Goal: Task Accomplishment & Management: Use online tool/utility

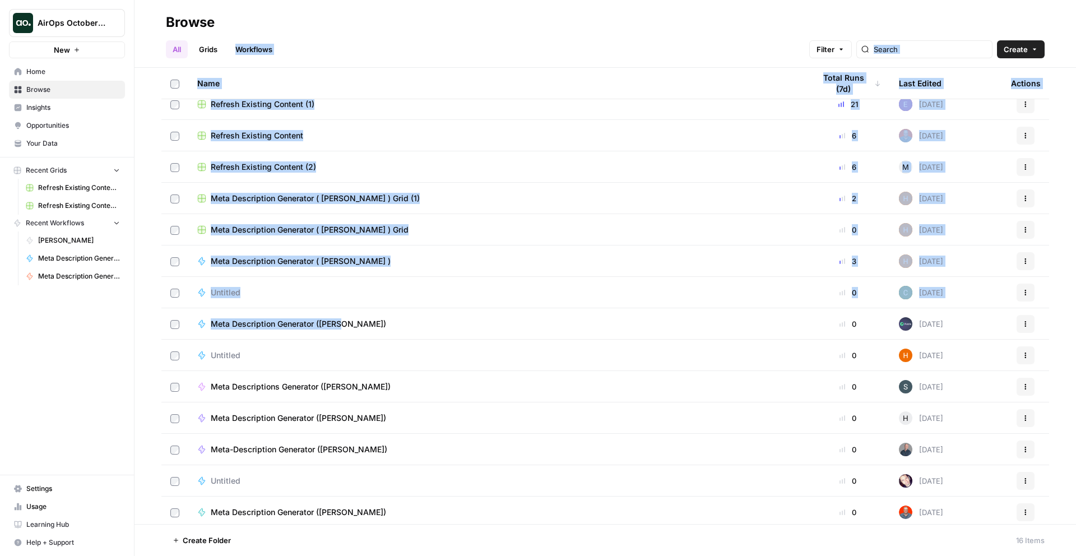
scroll to position [77, 0]
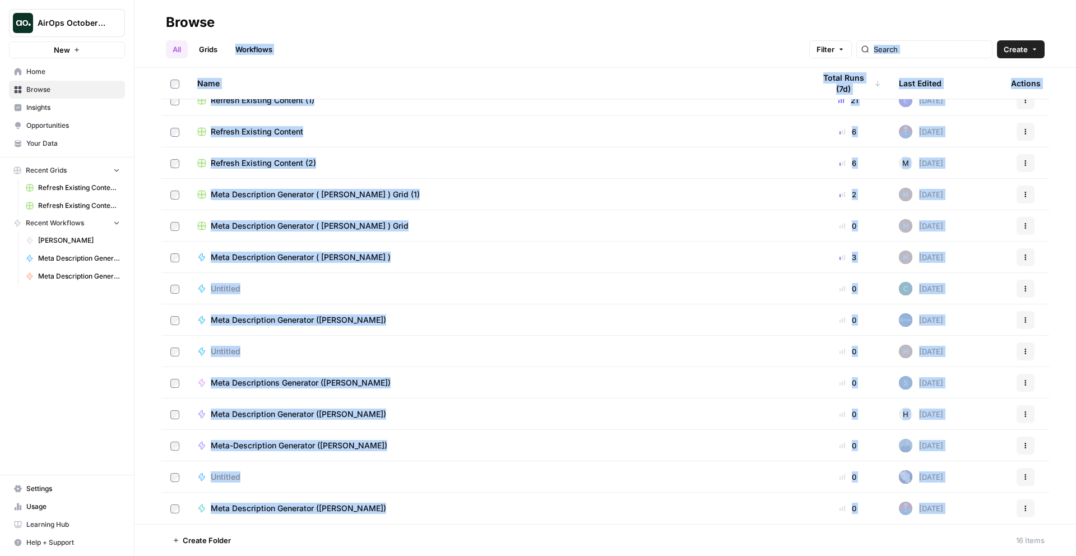
drag, startPoint x: 396, startPoint y: 43, endPoint x: 365, endPoint y: 541, distance: 499.0
click at [370, 555] on div "Browse All Grids Workflows Filter Create Name Total Runs (7d) Last Edited Actio…" at bounding box center [604, 278] width 941 height 556
click at [352, 543] on footer "Create Folder 16 Items" at bounding box center [604, 540] width 941 height 32
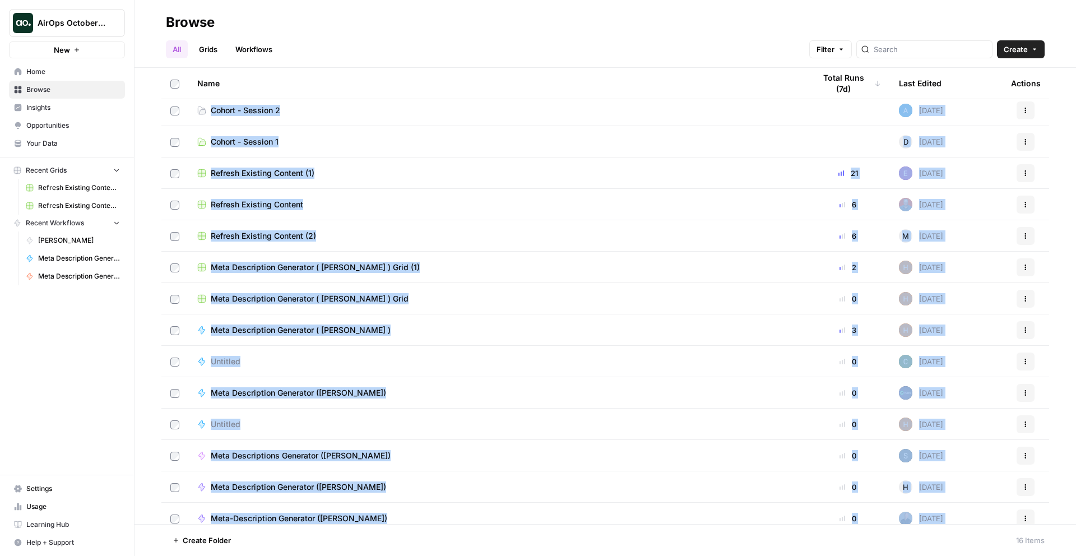
scroll to position [0, 0]
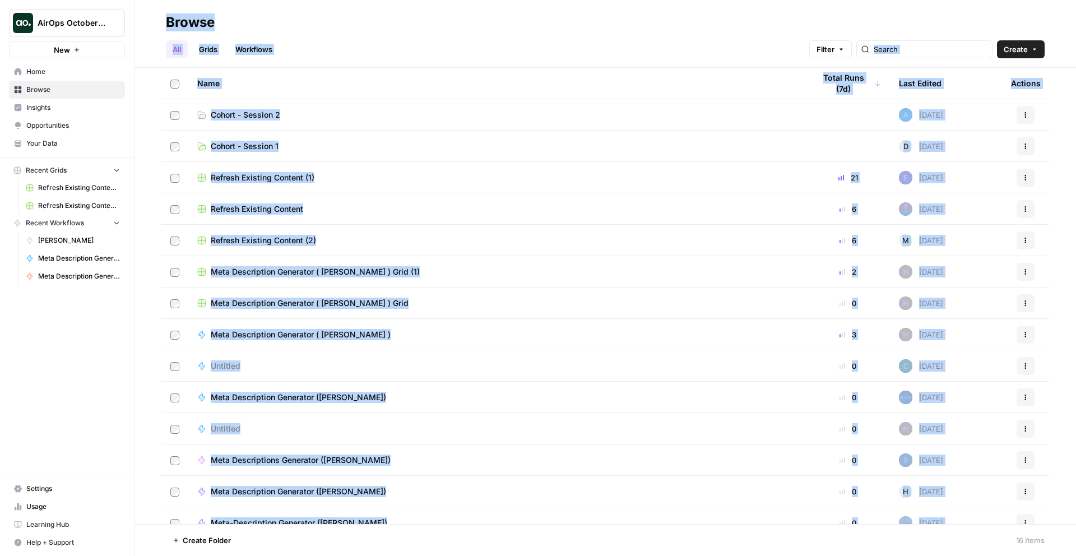
drag, startPoint x: 342, startPoint y: 547, endPoint x: 168, endPoint y: -49, distance: 621.6
click at [168, 0] on html "AirOps October Cohort New Home Browse Insights Opportunities Your Data Recent G…" at bounding box center [538, 278] width 1076 height 556
click at [227, 8] on header "Browse All Grids Workflows Filter Create" at bounding box center [604, 34] width 941 height 68
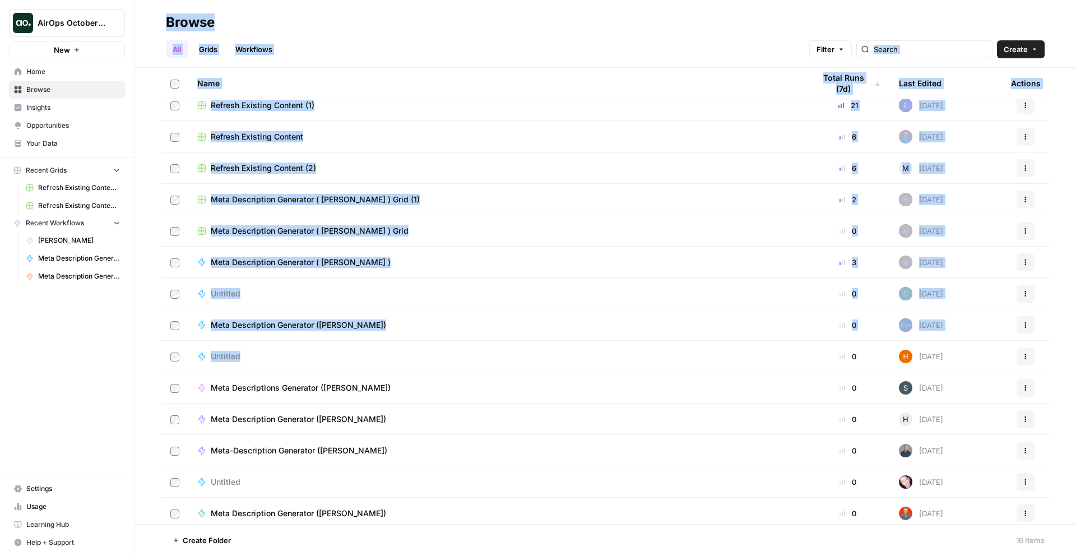
scroll to position [77, 0]
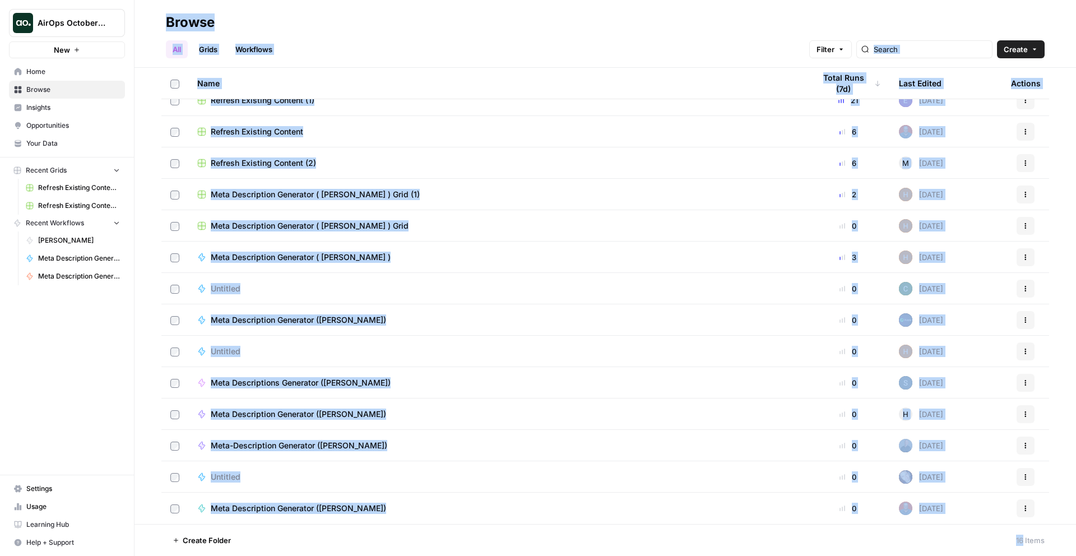
drag, startPoint x: 227, startPoint y: 8, endPoint x: 331, endPoint y: 541, distance: 542.8
click at [327, 553] on div "Browse All Grids Workflows Filter Create Name Total Runs (7d) Last Edited Actio…" at bounding box center [604, 278] width 941 height 556
click at [334, 531] on footer "Create Folder 16 Items" at bounding box center [604, 540] width 941 height 32
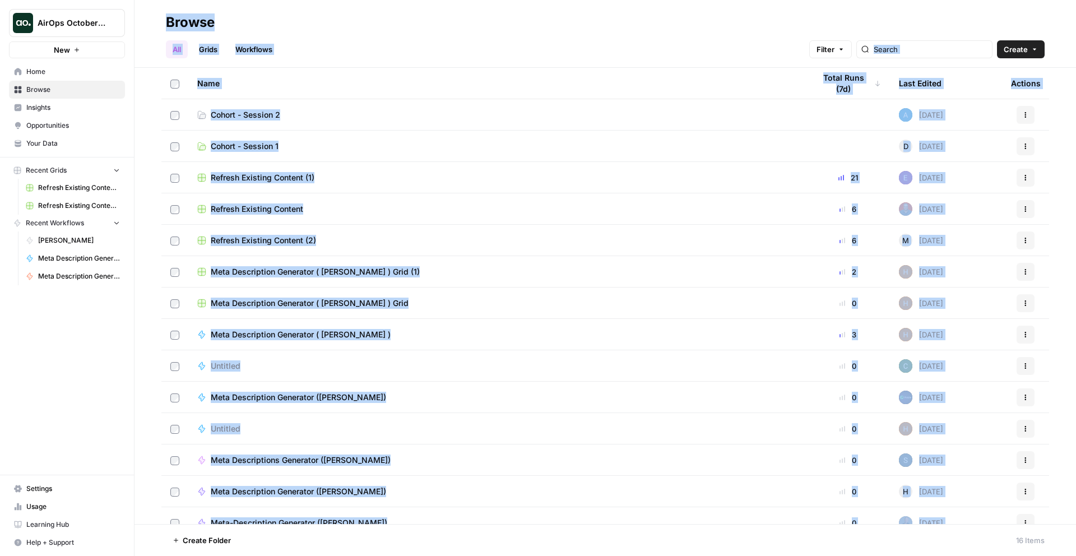
drag, startPoint x: 330, startPoint y: 552, endPoint x: 138, endPoint y: -1, distance: 585.4
click at [138, 0] on div "Browse All Grids Workflows Filter Create Name Total Runs (7d) Last Edited Actio…" at bounding box center [604, 278] width 941 height 556
click at [147, 15] on header "Browse All Grids Workflows Filter Create" at bounding box center [604, 34] width 941 height 68
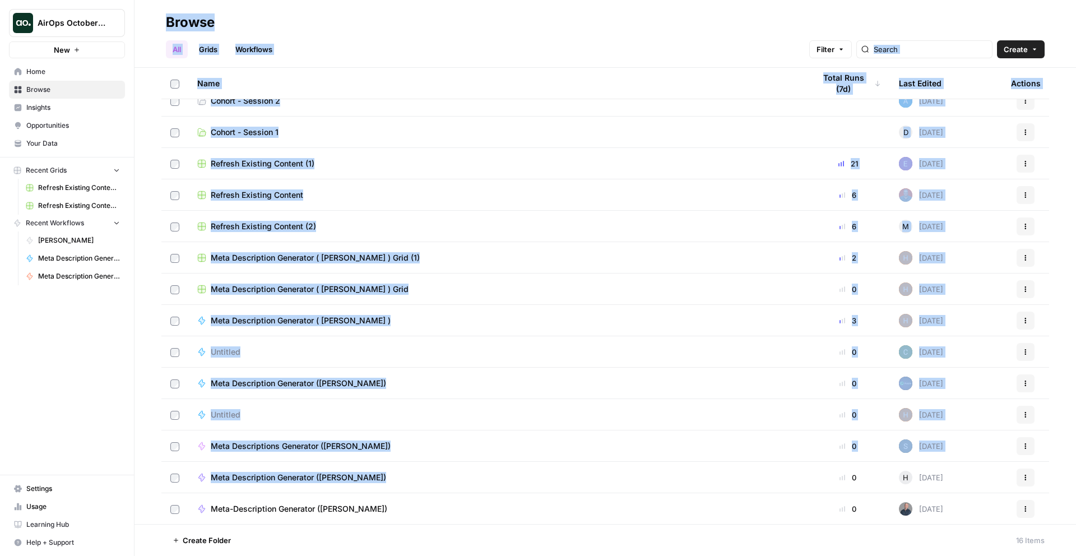
scroll to position [77, 0]
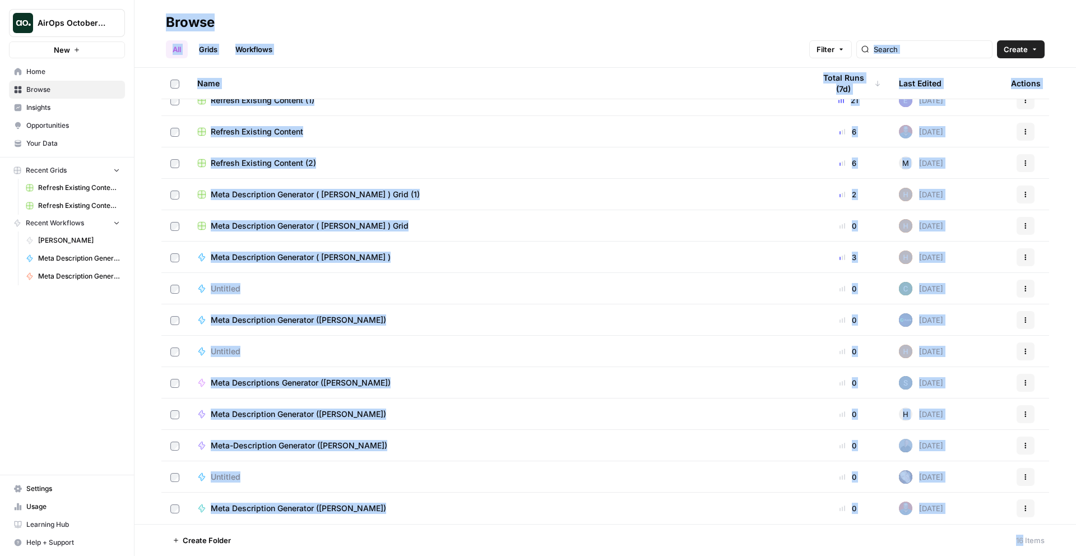
drag, startPoint x: 156, startPoint y: 107, endPoint x: 264, endPoint y: 555, distance: 460.9
click at [264, 555] on div "Browse All Grids Workflows Filter Create Name Total Runs (7d) Last Edited Actio…" at bounding box center [604, 278] width 941 height 556
click at [267, 542] on footer "Create Folder 16 Items" at bounding box center [604, 540] width 941 height 32
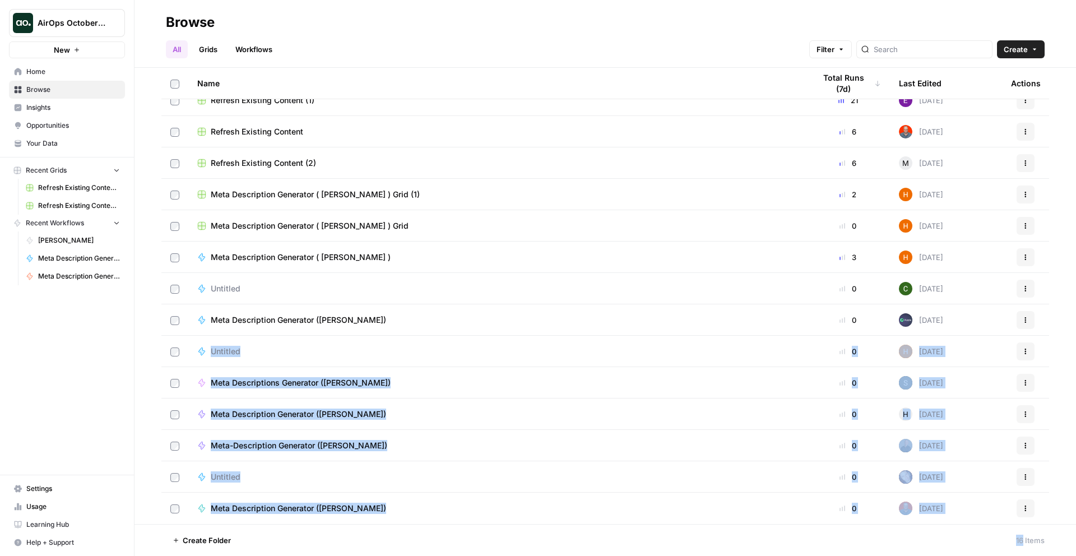
scroll to position [0, 0]
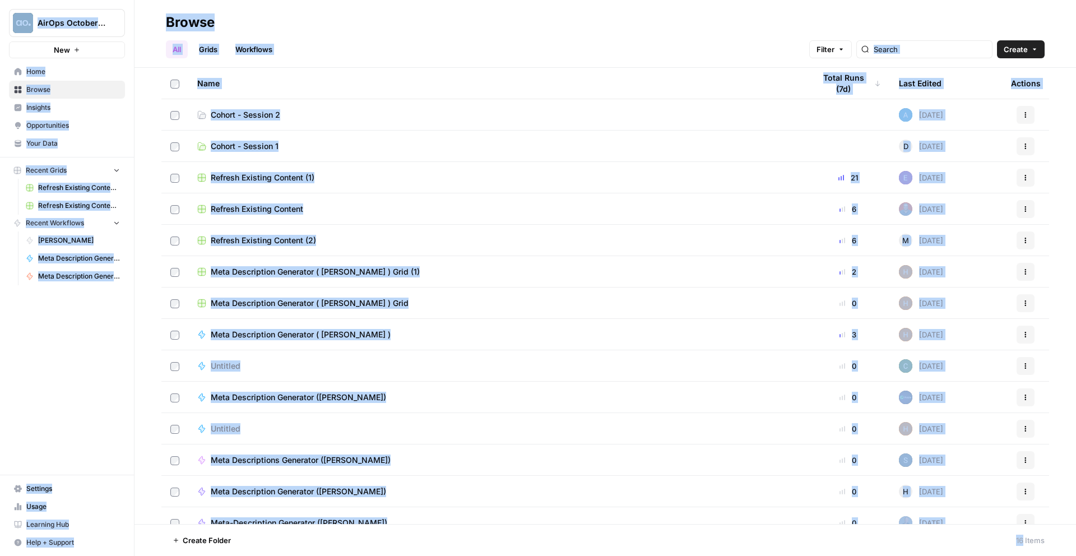
drag, startPoint x: 264, startPoint y: 546, endPoint x: 129, endPoint y: -49, distance: 610.3
click at [129, 0] on html "AirOps October Cohort New Home Browse Insights Opportunities Your Data Recent G…" at bounding box center [538, 278] width 1076 height 556
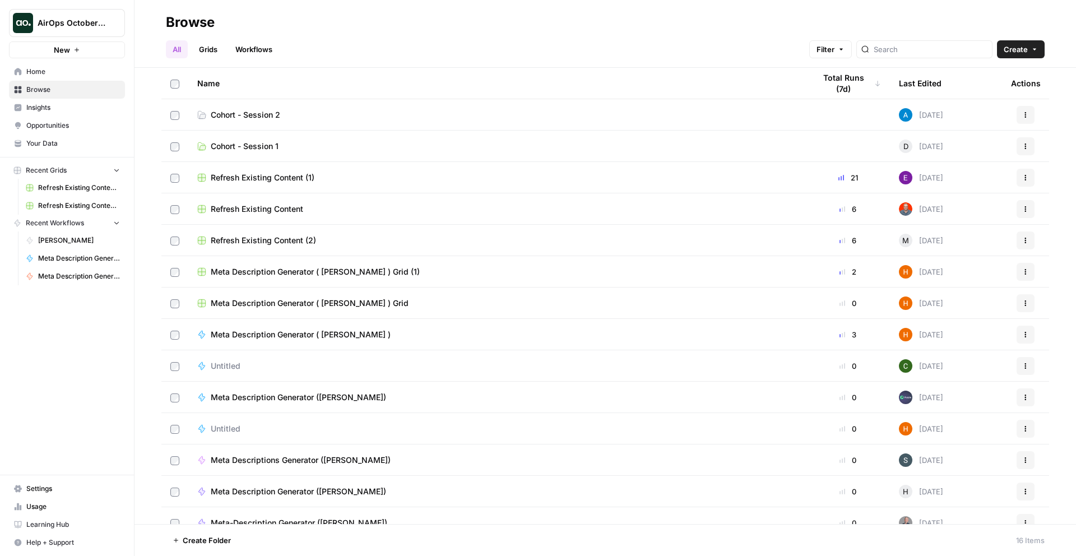
click at [40, 440] on div "AirOps October Cohort New Home Browse Insights Opportunities Your Data Recent G…" at bounding box center [67, 278] width 134 height 556
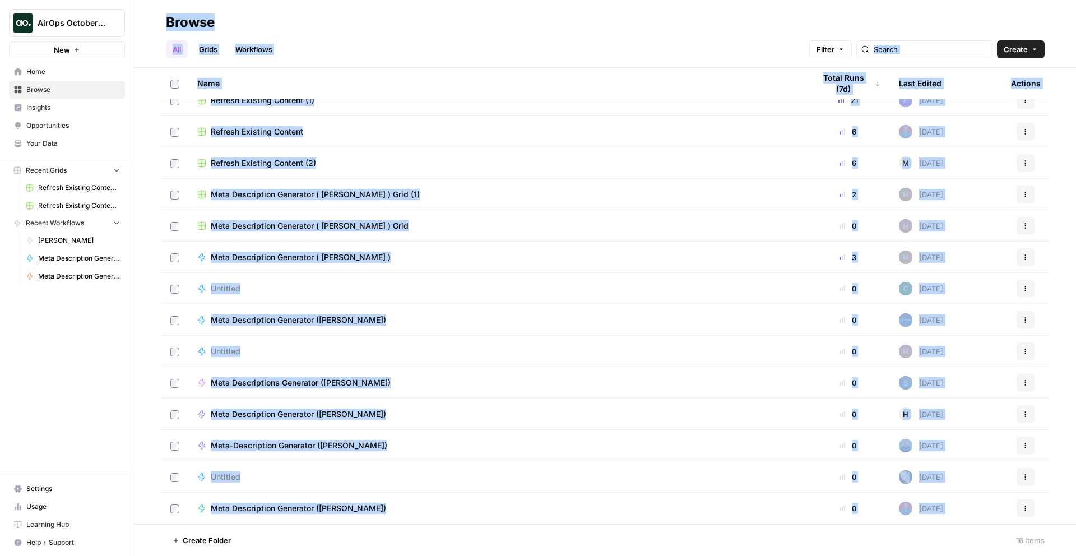
drag, startPoint x: 155, startPoint y: 8, endPoint x: 323, endPoint y: 555, distance: 572.4
click at [323, 555] on div "Browse All Grids Workflows Filter Create Name Total Runs (7d) Last Edited Actio…" at bounding box center [604, 278] width 941 height 556
click at [329, 547] on footer "Create Folder 16 Items" at bounding box center [604, 540] width 941 height 32
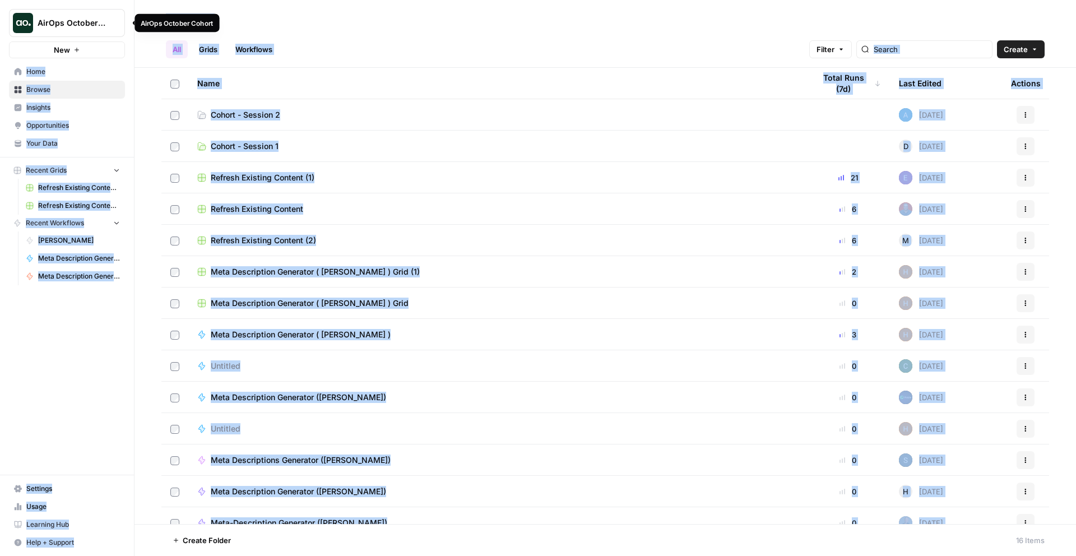
drag, startPoint x: 295, startPoint y: 489, endPoint x: 123, endPoint y: 11, distance: 508.3
click at [123, 11] on div "AirOps October Cohort New Home Browse Insights Opportunities Your Data Recent G…" at bounding box center [538, 278] width 1076 height 556
click at [155, 29] on header "Browse All Grids Workflows Filter Create" at bounding box center [604, 34] width 941 height 68
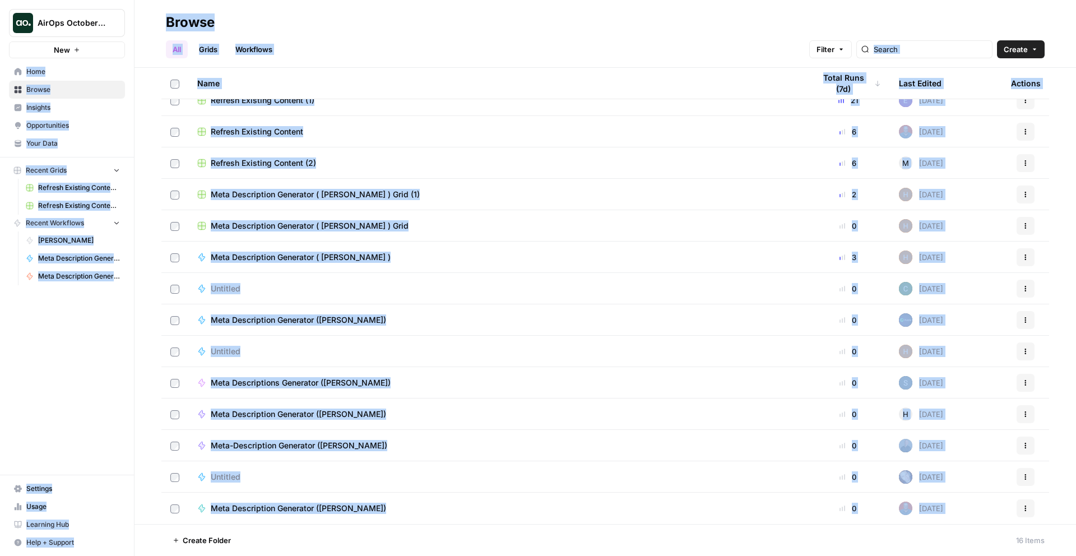
drag, startPoint x: 176, startPoint y: 255, endPoint x: 290, endPoint y: 555, distance: 320.9
click at [288, 555] on div "Browse All Grids Workflows Filter Create Name Total Runs (7d) Last Edited Actio…" at bounding box center [604, 278] width 941 height 556
click at [296, 552] on footer "Create Folder 16 Items" at bounding box center [604, 540] width 941 height 32
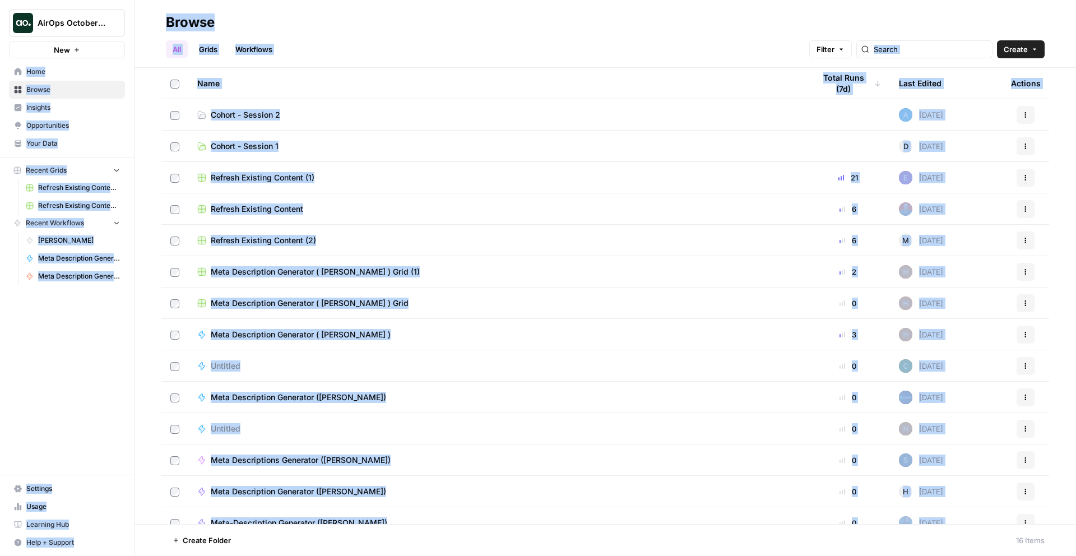
drag, startPoint x: 270, startPoint y: 458, endPoint x: 154, endPoint y: -13, distance: 485.2
click at [154, 0] on html "AirOps October Cohort New Home Browse Insights Opportunities Your Data Recent G…" at bounding box center [538, 278] width 1076 height 556
click at [258, 13] on div "Browse" at bounding box center [605, 22] width 879 height 18
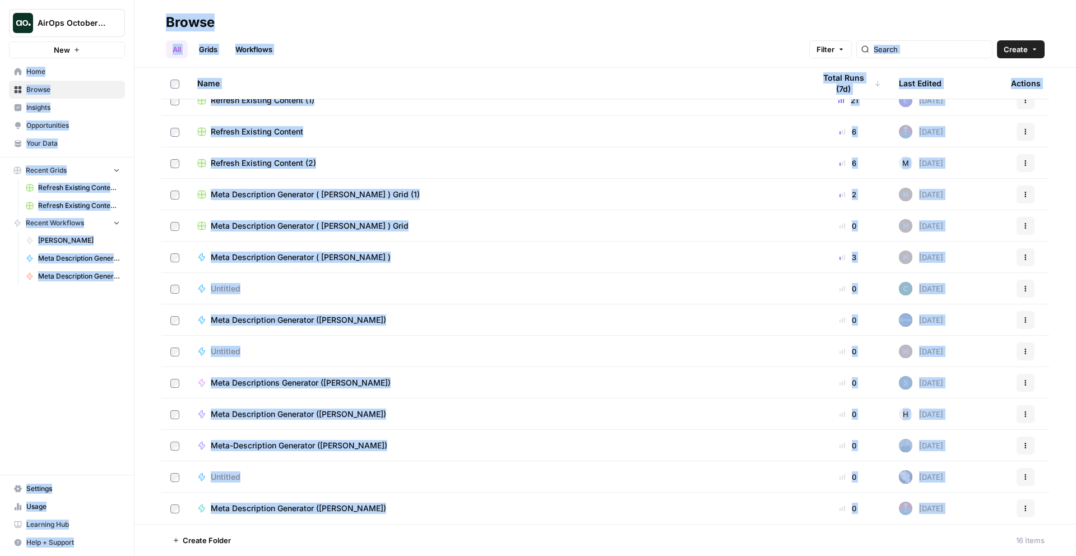
drag, startPoint x: 257, startPoint y: 21, endPoint x: 301, endPoint y: 554, distance: 535.2
click at [301, 554] on div "Browse All Grids Workflows Filter Create Name Total Runs (7d) Last Edited Actio…" at bounding box center [604, 278] width 941 height 556
click at [300, 541] on footer "Create Folder 16 Items" at bounding box center [604, 540] width 941 height 32
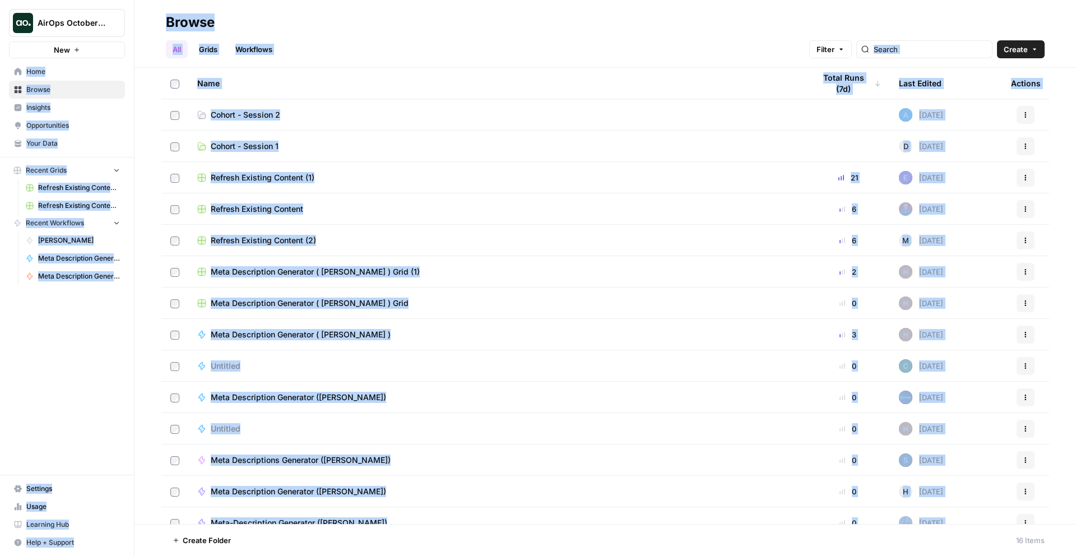
drag, startPoint x: 277, startPoint y: 543, endPoint x: 124, endPoint y: -49, distance: 612.0
click at [124, 0] on html "AirOps October Cohort New Home Browse Insights Opportunities Your Data Recent G…" at bounding box center [538, 278] width 1076 height 556
click at [255, 25] on div "Browse" at bounding box center [605, 22] width 879 height 18
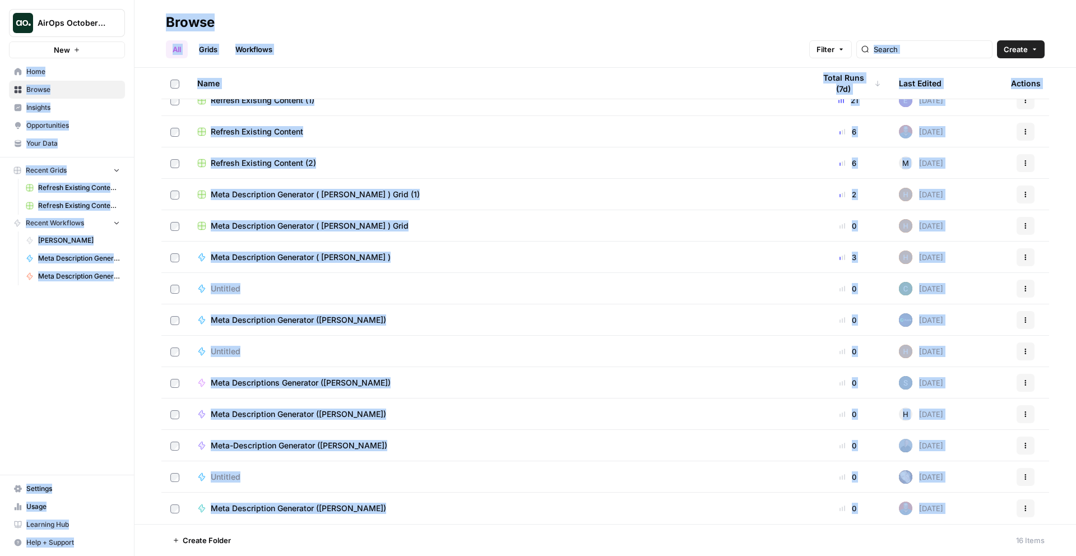
drag, startPoint x: 251, startPoint y: 22, endPoint x: 290, endPoint y: 526, distance: 504.6
click at [308, 555] on div "Browse All Grids Workflows Filter Create Name Total Runs (7d) Last Edited Actio…" at bounding box center [604, 278] width 941 height 556
drag, startPoint x: 287, startPoint y: 521, endPoint x: 282, endPoint y: 547, distance: 26.9
click at [287, 532] on div "Browse All Grids Workflows Filter Create Name Total Runs (7d) Last Edited Actio…" at bounding box center [604, 278] width 941 height 556
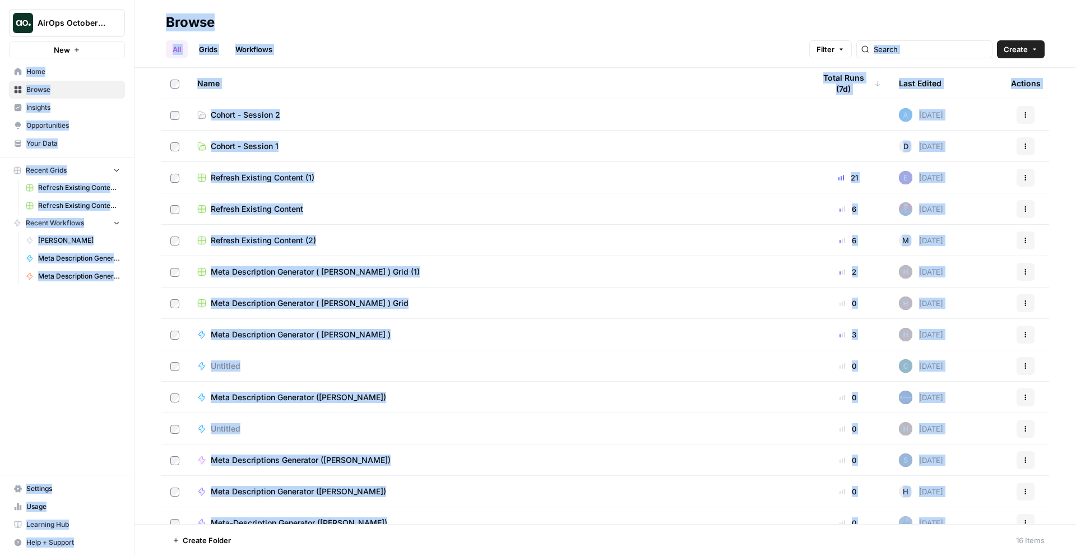
drag, startPoint x: 280, startPoint y: 543, endPoint x: 114, endPoint y: -49, distance: 615.4
click at [114, 0] on html "AirOps October Cohort New Home Browse Insights Opportunities Your Data Recent G…" at bounding box center [538, 278] width 1076 height 556
drag, startPoint x: 146, startPoint y: 24, endPoint x: 151, endPoint y: 13, distance: 11.3
click at [147, 24] on header "Browse All Grids Workflows Filter Create" at bounding box center [604, 34] width 941 height 68
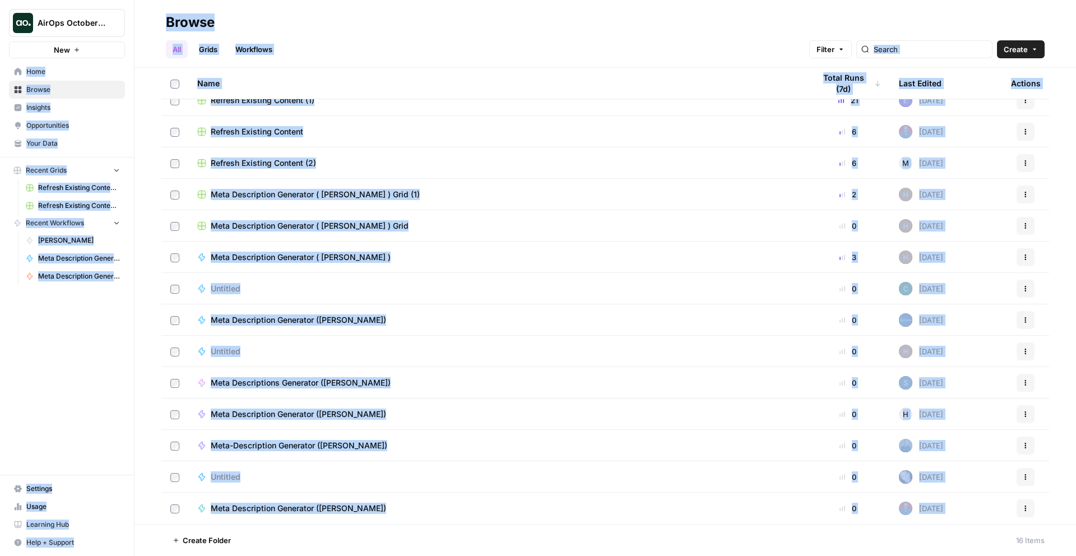
drag, startPoint x: 151, startPoint y: 13, endPoint x: 242, endPoint y: 555, distance: 549.4
click at [242, 555] on div "Browse All Grids Workflows Filter Create Name Total Runs (7d) Last Edited Actio…" at bounding box center [604, 278] width 941 height 556
click at [243, 545] on footer "Create Folder 16 Items" at bounding box center [604, 540] width 941 height 32
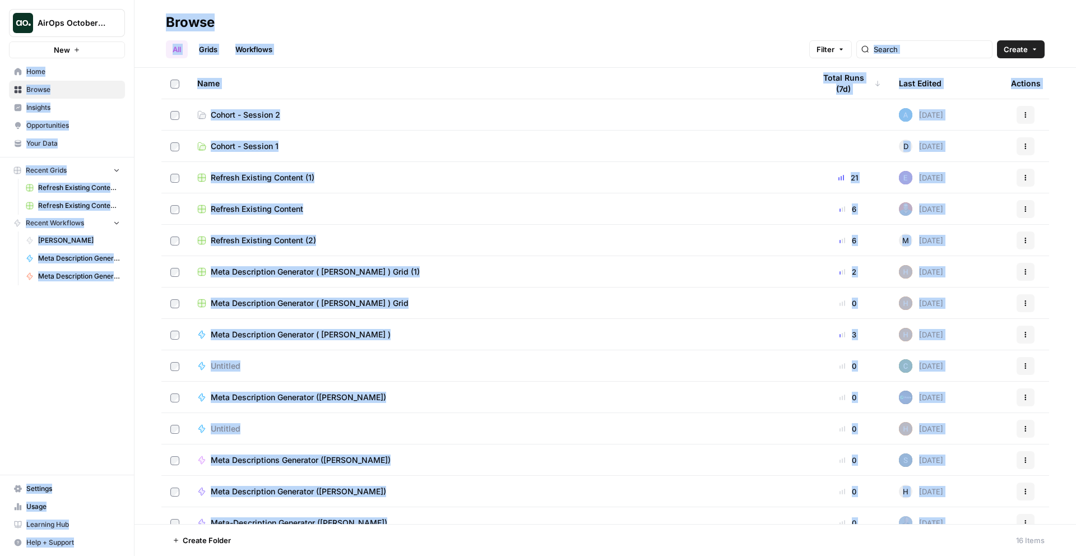
drag, startPoint x: 234, startPoint y: 536, endPoint x: 86, endPoint y: -49, distance: 603.3
click at [86, 0] on html "AirOps October Cohort New Home Browse Insights Opportunities Your Data Recent G…" at bounding box center [538, 278] width 1076 height 556
click at [38, 411] on div "AirOps October Cohort New Home Browse Insights Opportunities Your Data Recent G…" at bounding box center [67, 278] width 134 height 556
drag, startPoint x: 251, startPoint y: 545, endPoint x: 85, endPoint y: -49, distance: 616.8
click at [85, 0] on html "AirOps October Cohort New Home Browse Insights Opportunities Your Data Recent G…" at bounding box center [538, 278] width 1076 height 556
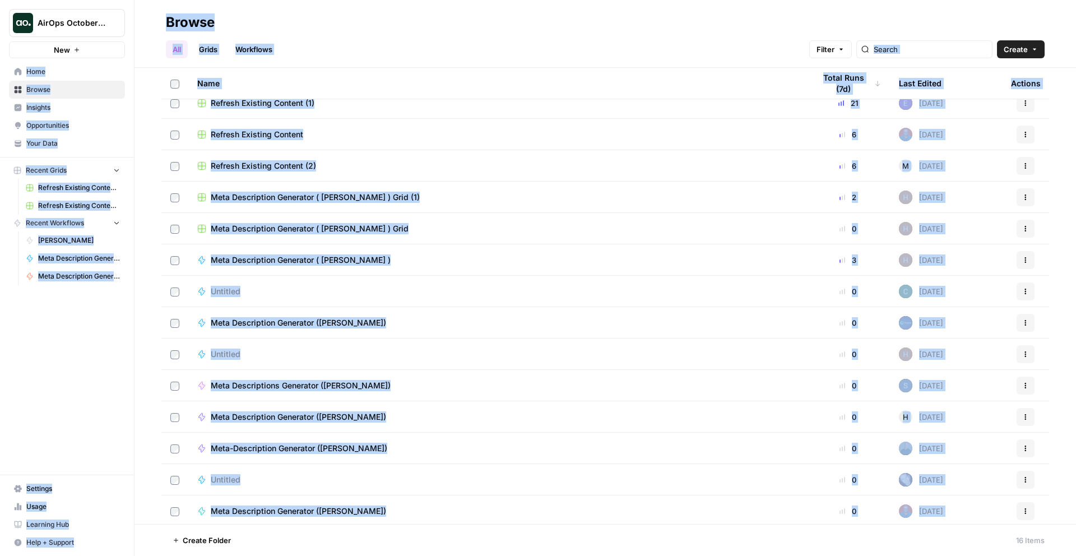
scroll to position [77, 0]
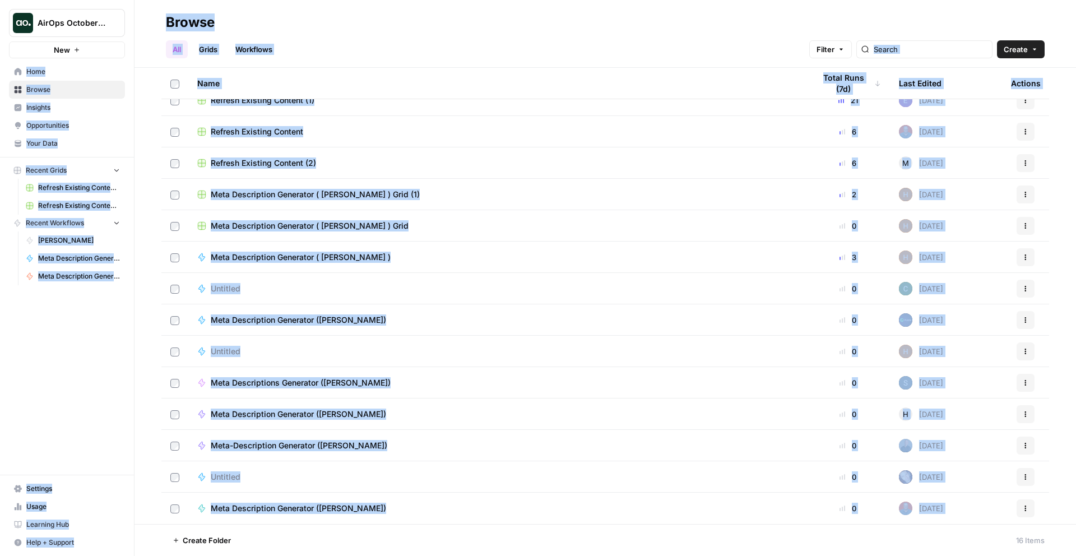
click at [272, 529] on footer "Create Folder 16 Items" at bounding box center [604, 540] width 941 height 32
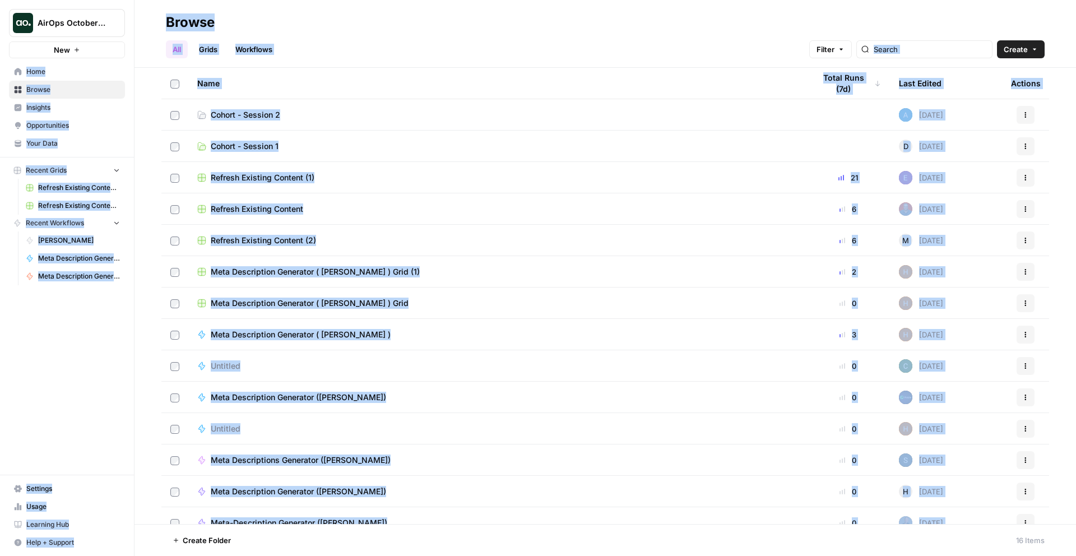
drag, startPoint x: 269, startPoint y: 550, endPoint x: 126, endPoint y: -49, distance: 615.2
click at [126, 0] on html "AirOps October Cohort New Home Browse Insights Opportunities Your Data Recent G…" at bounding box center [538, 278] width 1076 height 556
click at [262, 18] on div "Browse" at bounding box center [605, 22] width 879 height 18
click at [234, 150] on span "Cohort - Session 1" at bounding box center [245, 146] width 68 height 11
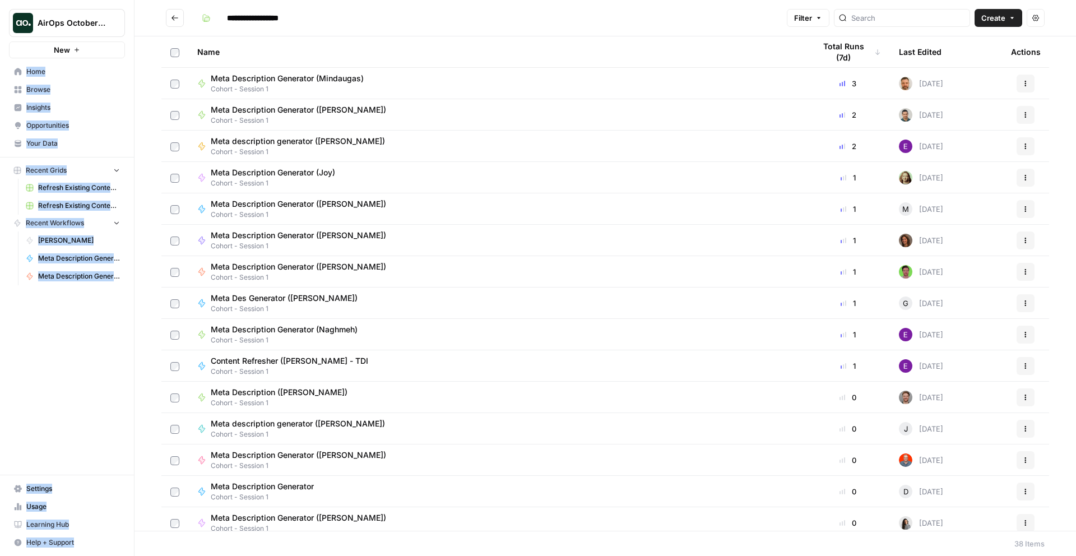
click at [176, 21] on icon "Go back" at bounding box center [175, 18] width 8 height 8
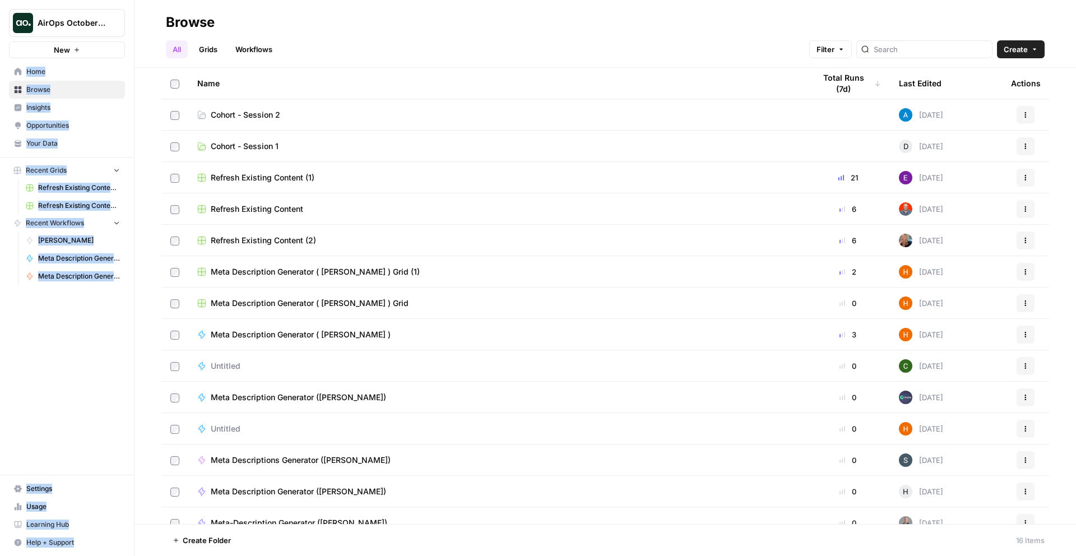
click at [1022, 209] on icon "button" at bounding box center [1025, 209] width 7 height 7
click at [1044, 202] on div "Name Total Runs (7d) Last Edited Actions Cohort - Session 2 Today Actions Cohor…" at bounding box center [604, 296] width 941 height 456
click at [1011, 48] on span "Create" at bounding box center [1015, 49] width 24 height 11
click at [974, 79] on span "Folder" at bounding box center [999, 75] width 63 height 11
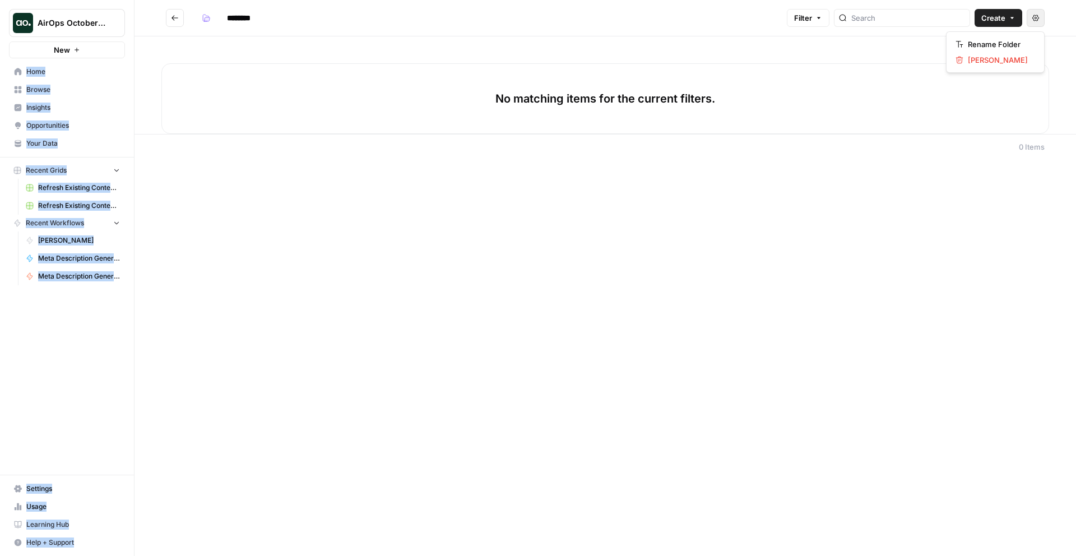
click at [1035, 20] on icon "button" at bounding box center [1035, 18] width 7 height 7
click at [825, 25] on button "Filter" at bounding box center [808, 18] width 43 height 18
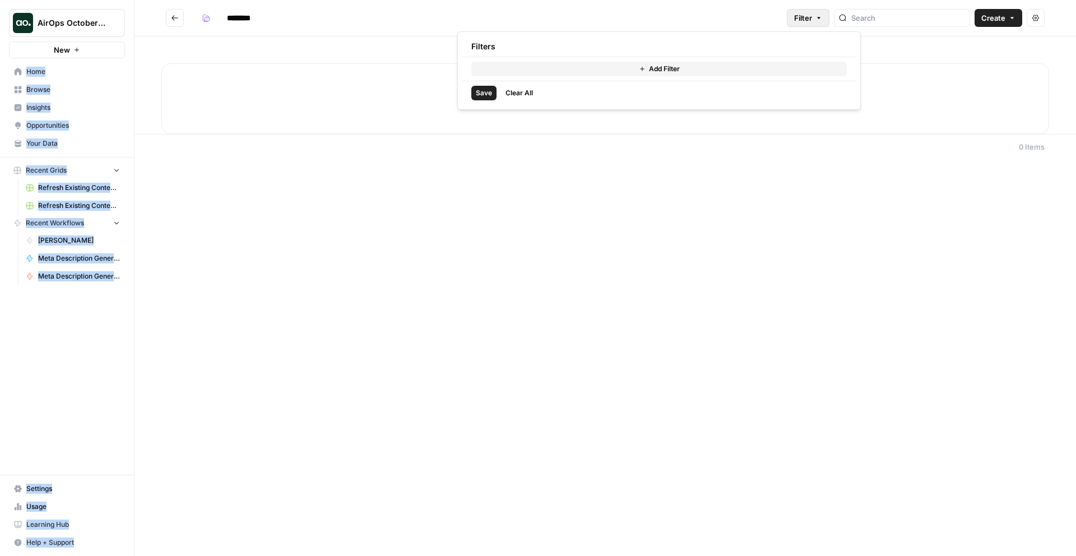
click at [746, 12] on div "********" at bounding box center [489, 18] width 585 height 18
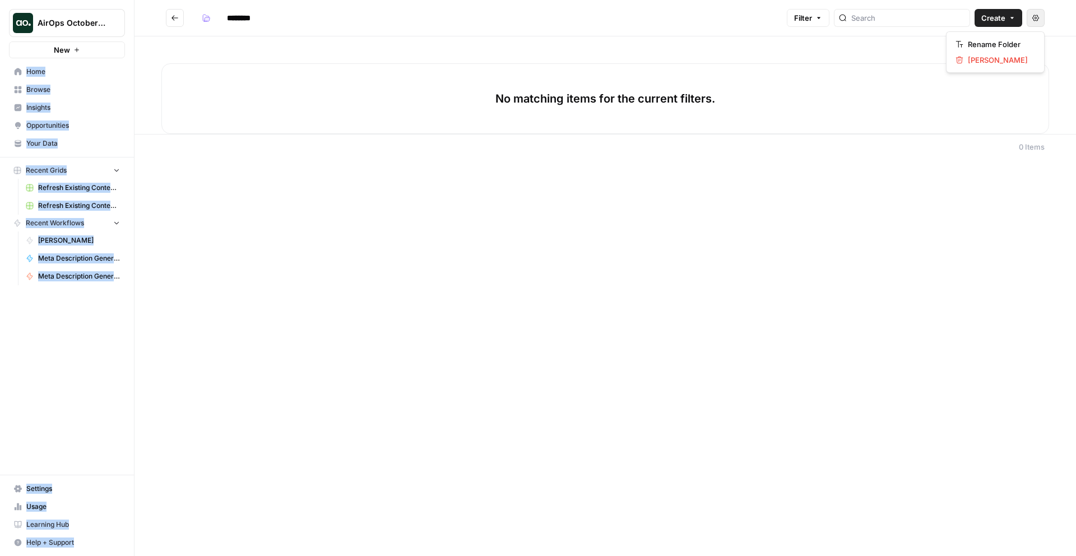
click at [1044, 18] on button "Actions" at bounding box center [1035, 18] width 18 height 18
click at [976, 57] on span "Delete Folder" at bounding box center [999, 59] width 63 height 11
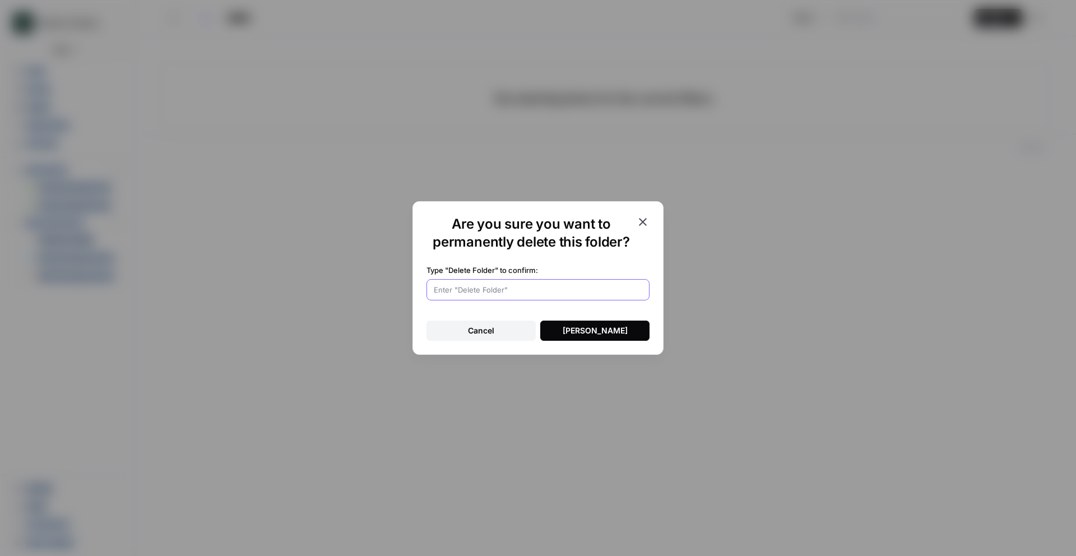
click at [514, 289] on input "Type "Delete Folder" to confirm:" at bounding box center [538, 289] width 208 height 11
type input "Delete Folder"
click at [596, 337] on button "Delete Folder" at bounding box center [594, 330] width 109 height 20
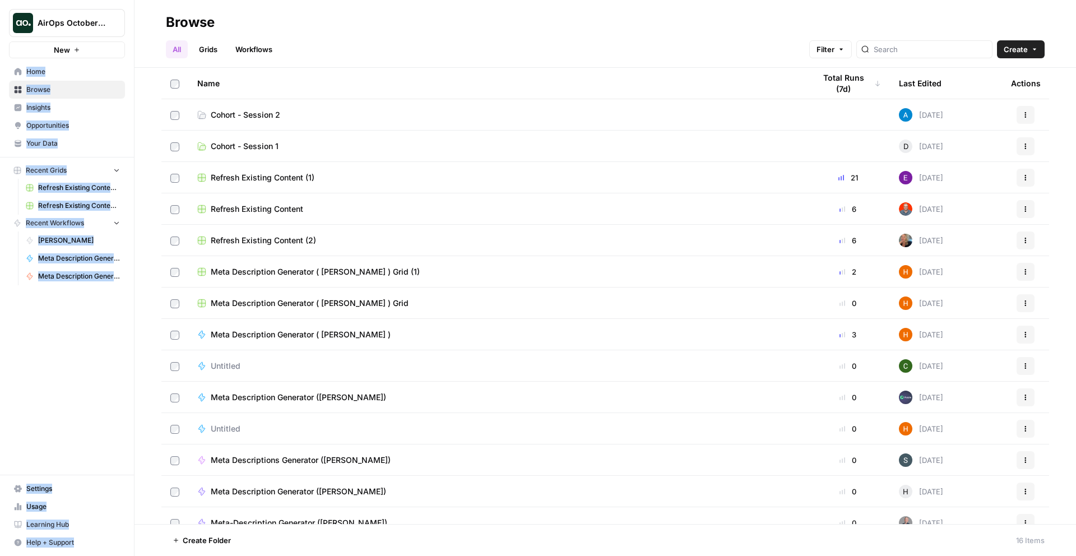
click at [89, 241] on span "[PERSON_NAME]" at bounding box center [79, 240] width 82 height 10
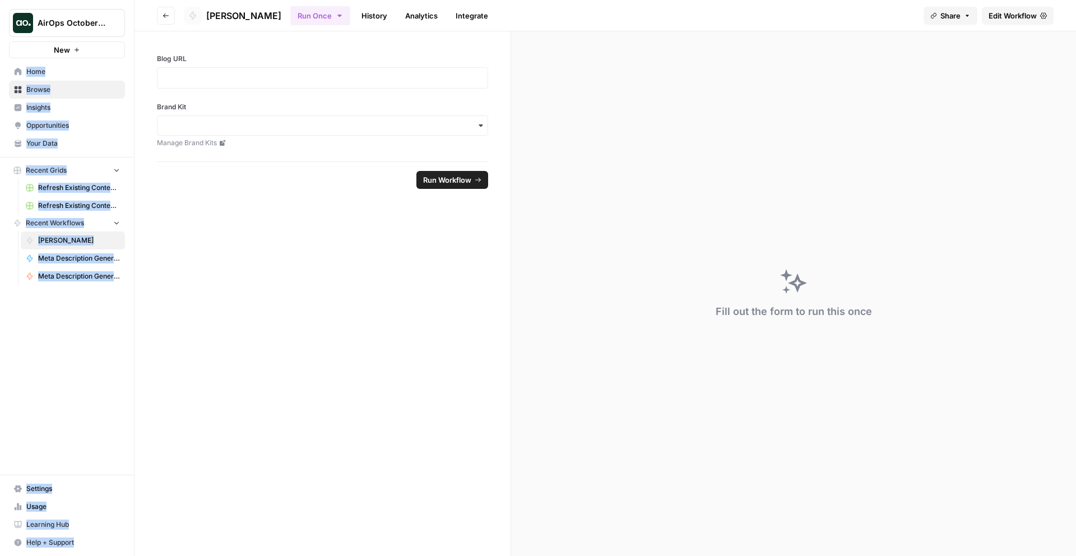
click at [219, 89] on div "Blog URL Brand Kit Manage Brand Kits" at bounding box center [322, 96] width 376 height 130
click at [220, 82] on p at bounding box center [322, 77] width 317 height 11
click at [214, 127] on input "Brand Kit" at bounding box center [322, 125] width 317 height 11
click at [202, 168] on div "Tebra" at bounding box center [322, 172] width 330 height 21
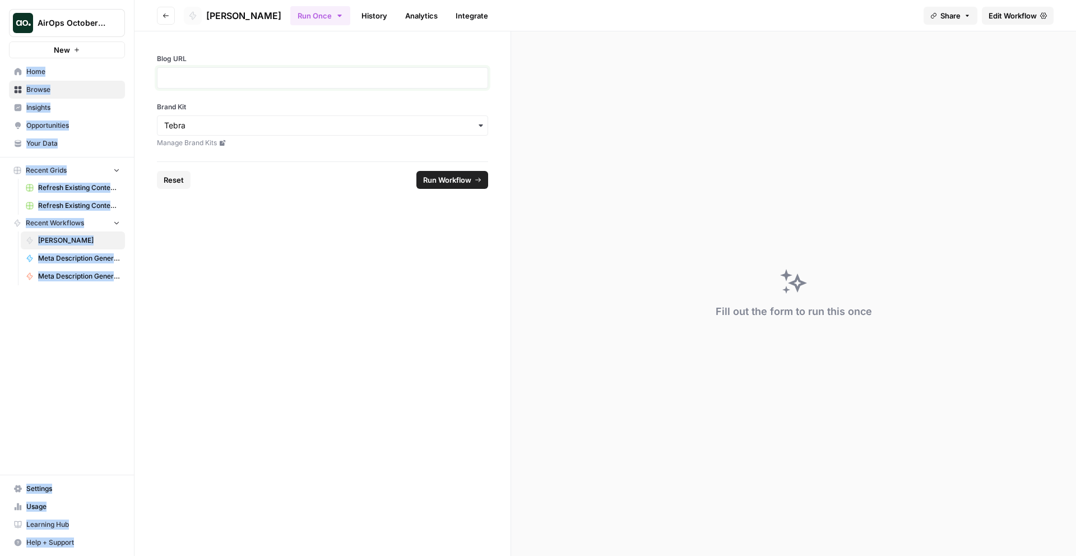
click at [203, 82] on p at bounding box center [322, 77] width 317 height 11
click at [447, 182] on span "Run Workflow" at bounding box center [447, 179] width 48 height 11
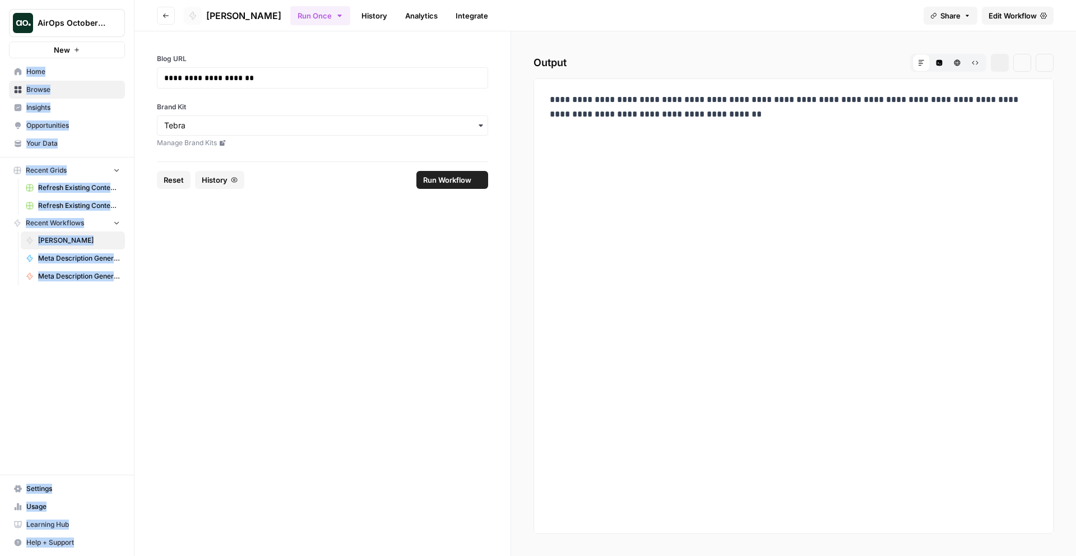
drag, startPoint x: 540, startPoint y: 96, endPoint x: 736, endPoint y: 126, distance: 198.8
click at [727, 125] on div "**********" at bounding box center [793, 305] width 520 height 455
click at [736, 126] on div "**********" at bounding box center [793, 107] width 501 height 38
drag, startPoint x: 746, startPoint y: 117, endPoint x: 553, endPoint y: 91, distance: 194.4
click at [554, 91] on div "**********" at bounding box center [793, 107] width 501 height 38
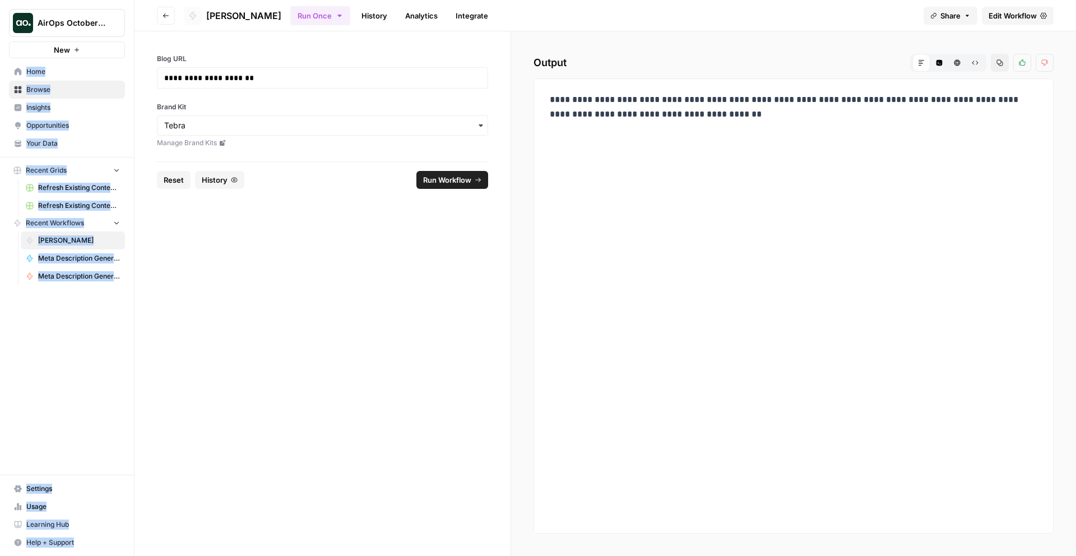
click at [553, 91] on div "**********" at bounding box center [793, 107] width 501 height 38
click at [595, 100] on p "**********" at bounding box center [793, 106] width 487 height 29
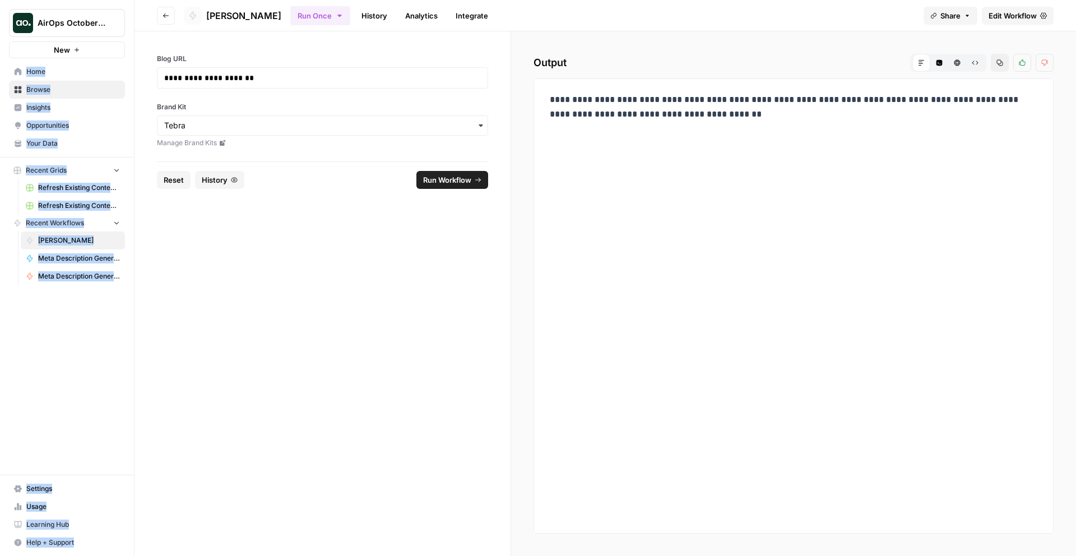
click at [595, 100] on p "**********" at bounding box center [793, 106] width 487 height 29
click at [577, 107] on p "**********" at bounding box center [793, 106] width 487 height 29
click at [565, 114] on p "**********" at bounding box center [793, 106] width 487 height 29
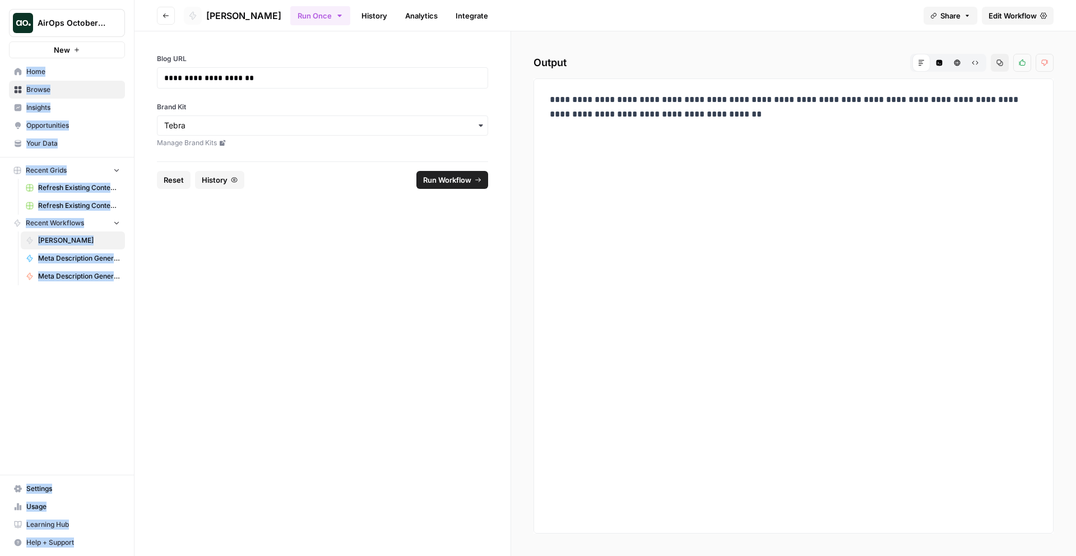
click at [335, 18] on icon "button" at bounding box center [339, 15] width 9 height 9
click at [365, 119] on span "Run this Workflow on a recurring schedule" at bounding box center [342, 116] width 134 height 10
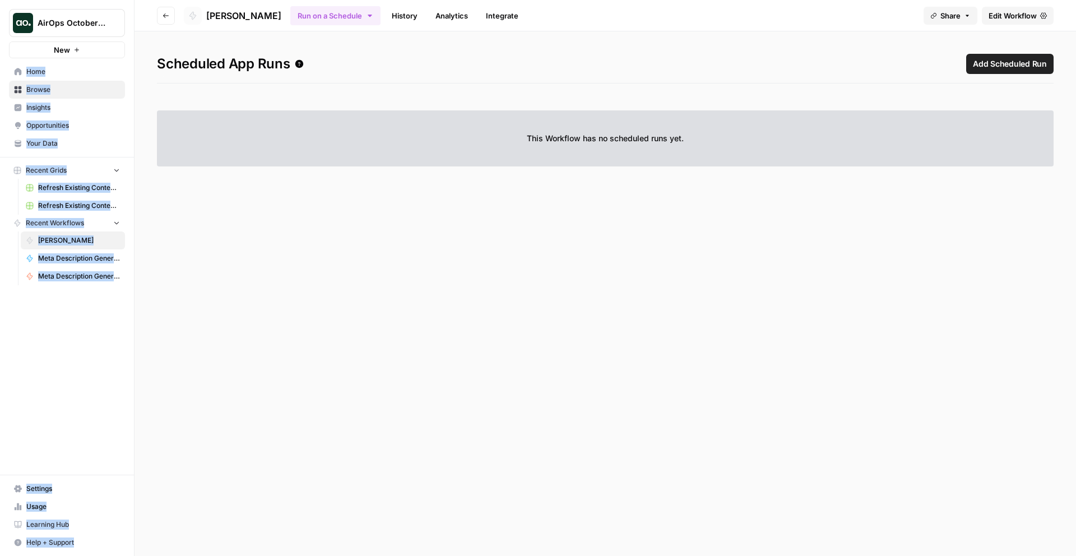
click at [338, 210] on section at bounding box center [605, 357] width 896 height 354
click at [592, 127] on div "This Workflow has no scheduled runs yet." at bounding box center [605, 138] width 896 height 56
click at [168, 16] on icon "button" at bounding box center [165, 15] width 7 height 7
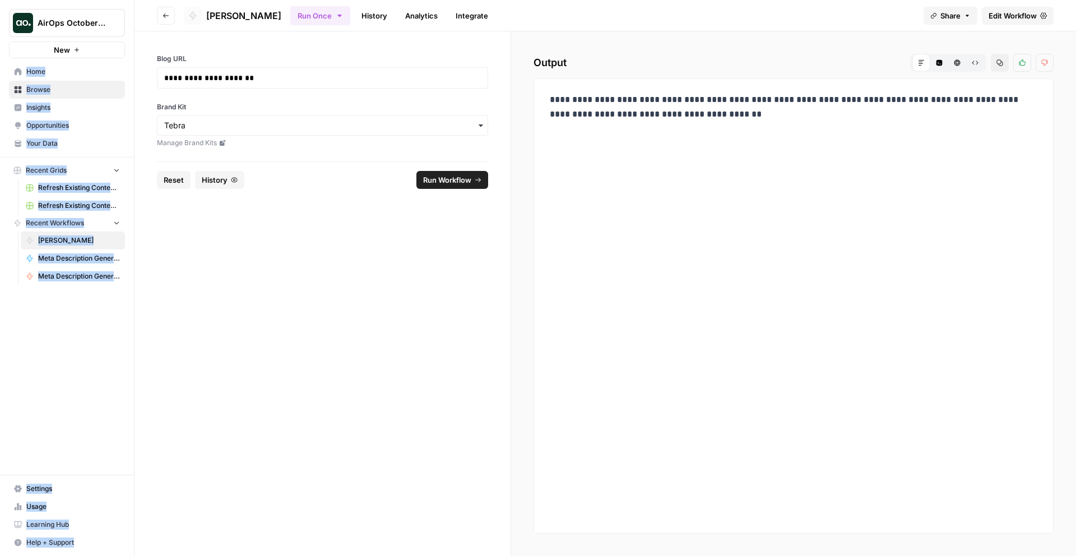
click at [290, 20] on button "Run Once" at bounding box center [320, 15] width 60 height 19
click at [282, 231] on form "**********" at bounding box center [322, 293] width 377 height 524
click at [180, 180] on span "Reset" at bounding box center [174, 179] width 20 height 11
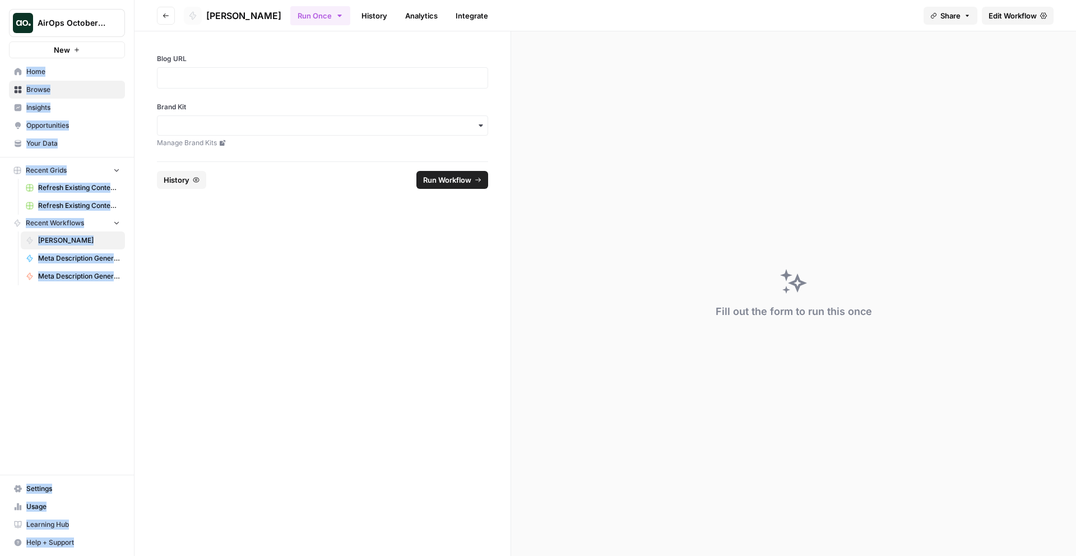
click at [71, 171] on button "Recent Grids" at bounding box center [67, 170] width 116 height 17
click at [57, 92] on span "Browse" at bounding box center [73, 90] width 94 height 10
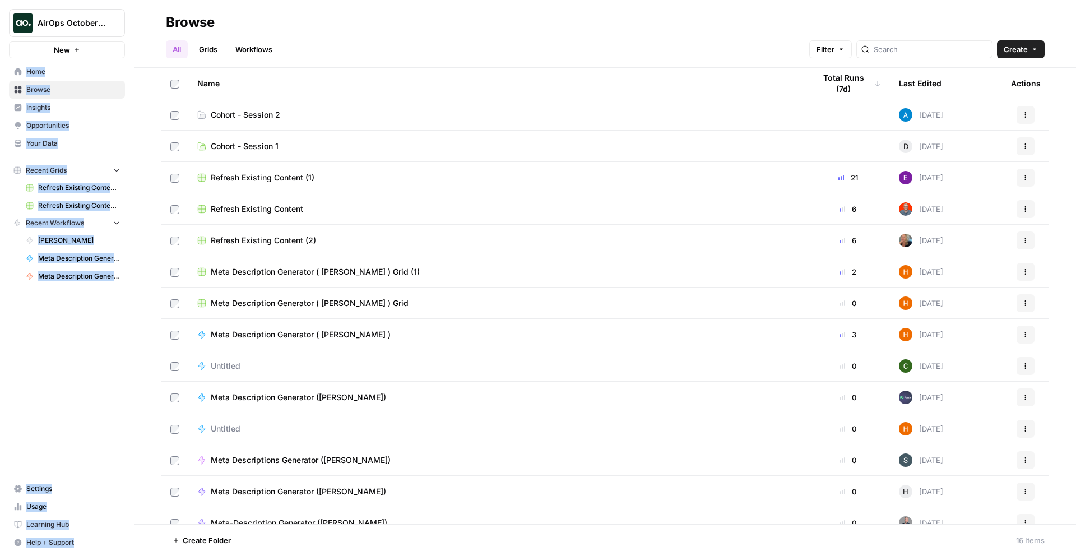
click at [323, 29] on div "Browse" at bounding box center [605, 22] width 879 height 18
click at [91, 352] on div "AirOps October Cohort New Home Browse Insights Opportunities Your Data Recent G…" at bounding box center [67, 278] width 134 height 556
drag, startPoint x: 103, startPoint y: 380, endPoint x: 22, endPoint y: -49, distance: 437.3
click at [22, 0] on html "AirOps October Cohort New Home Browse Insights Opportunities Your Data Recent G…" at bounding box center [538, 278] width 1076 height 556
click at [268, 18] on div "Browse" at bounding box center [605, 22] width 879 height 18
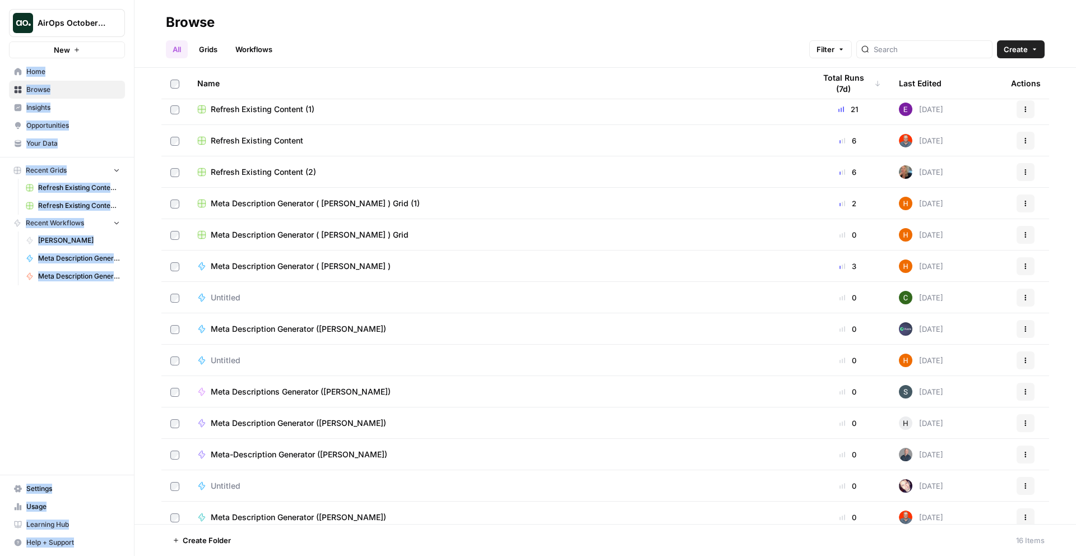
scroll to position [77, 0]
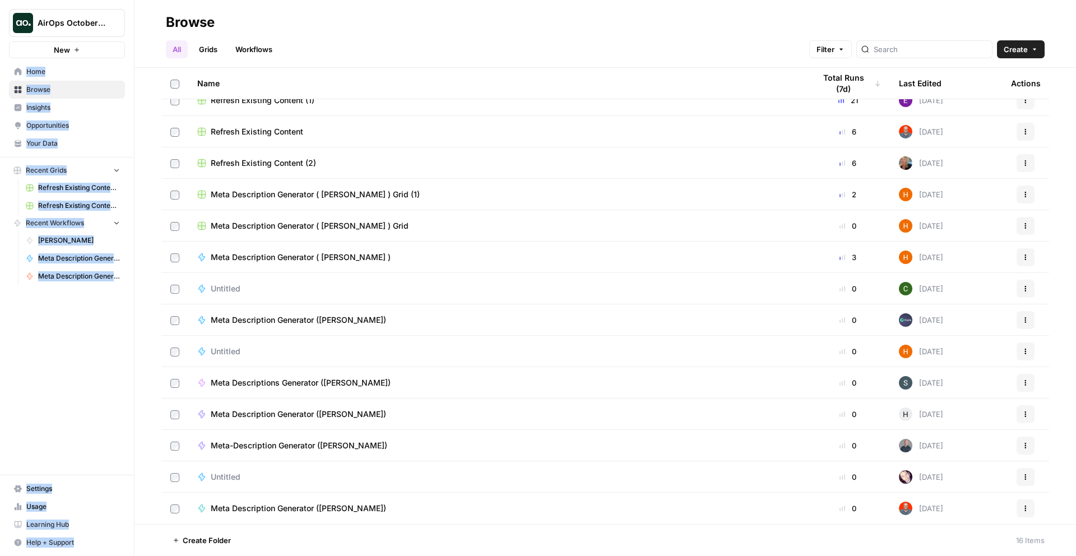
drag, startPoint x: 268, startPoint y: 15, endPoint x: 223, endPoint y: 534, distance: 521.3
click at [207, 555] on div "Browse All Grids Workflows Filter Create Name Total Runs (7d) Last Edited Actio…" at bounding box center [604, 278] width 941 height 556
click at [224, 534] on span "Create Folder" at bounding box center [207, 539] width 48 height 11
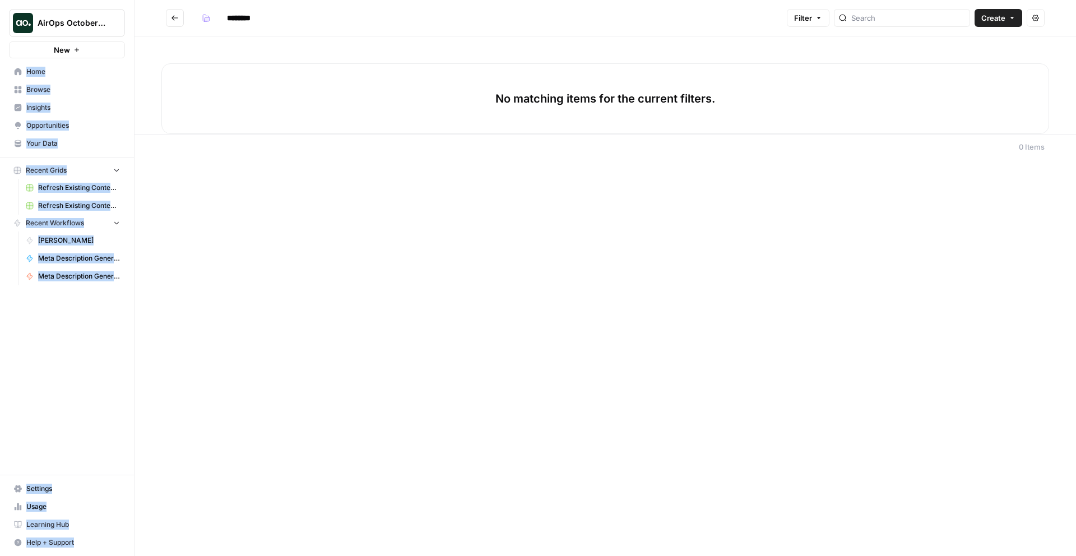
click at [169, 18] on button "Go back" at bounding box center [175, 18] width 18 height 18
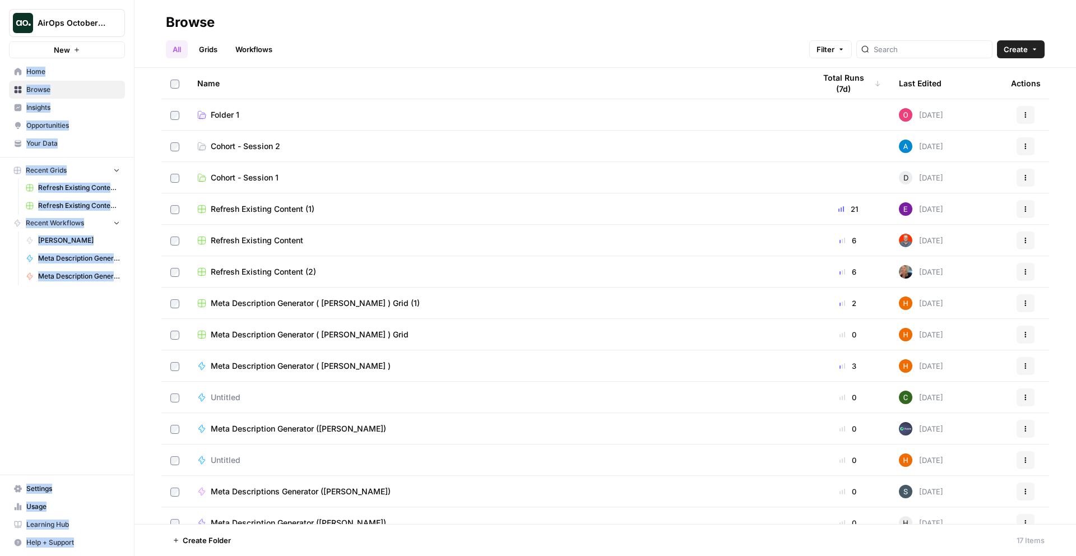
click at [1022, 115] on icon "button" at bounding box center [1025, 114] width 7 height 7
click at [950, 156] on span "Delete Folder" at bounding box center [967, 156] width 90 height 11
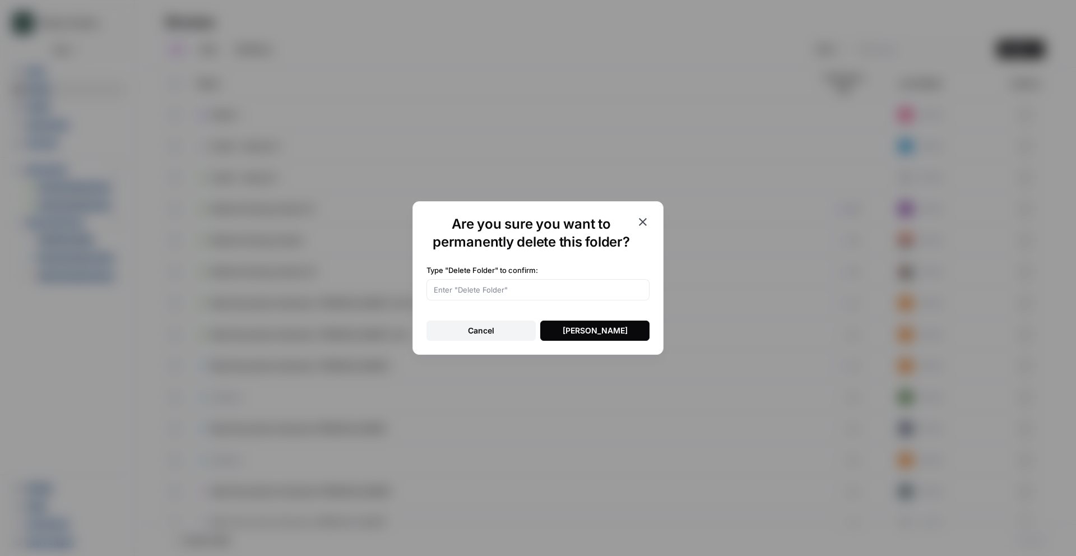
click at [581, 323] on div "Type "Delete Folder" to confirm: Cancel Delete Folder" at bounding box center [537, 297] width 223 height 85
click at [515, 289] on input "Type "Delete Folder" to confirm:" at bounding box center [538, 289] width 208 height 11
type input "Delete Folder"
click at [574, 327] on div "Delete Folder" at bounding box center [595, 330] width 65 height 11
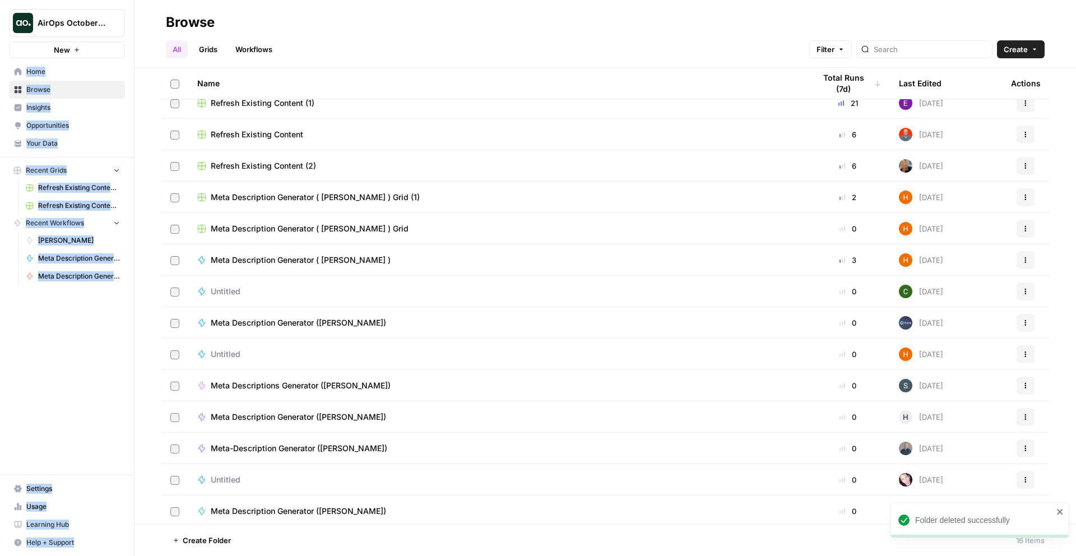
scroll to position [77, 0]
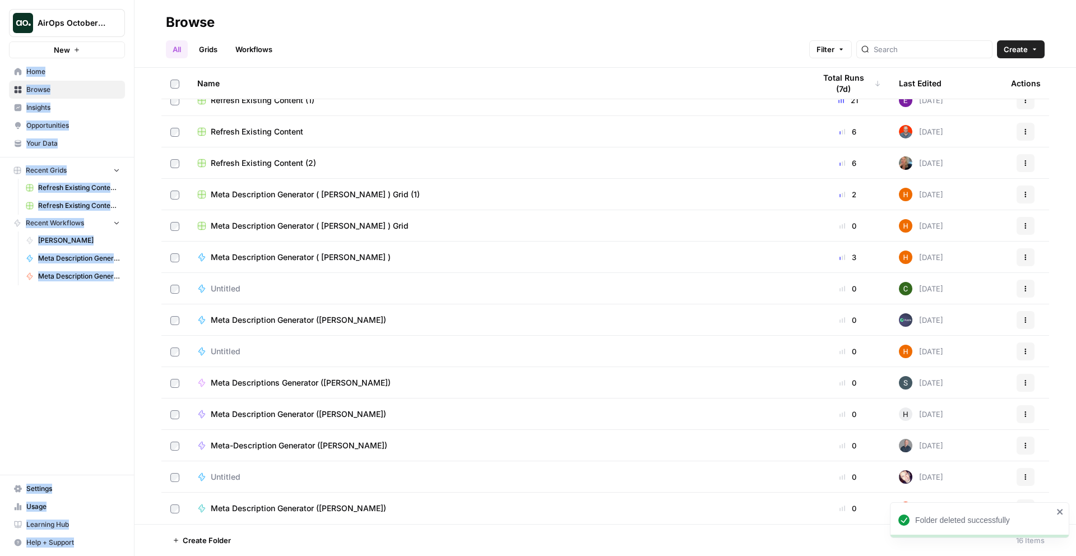
drag, startPoint x: 332, startPoint y: 39, endPoint x: 299, endPoint y: 555, distance: 517.1
click at [299, 555] on div "Browse All Grids Workflows Filter Create Name Total Runs (7d) Last Edited Actio…" at bounding box center [604, 278] width 941 height 556
click at [299, 542] on footer "Create Folder 16 Items" at bounding box center [604, 540] width 941 height 32
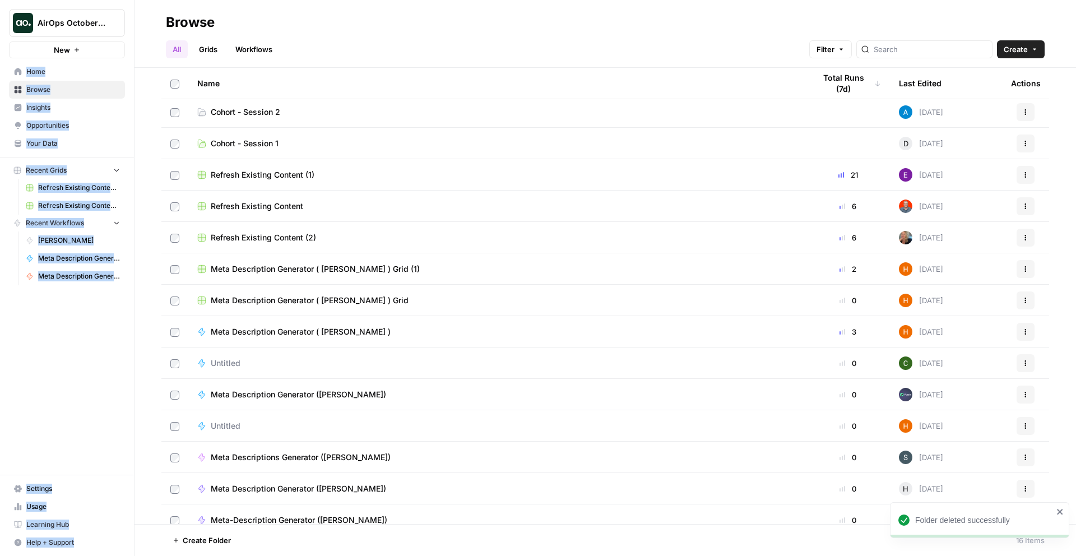
scroll to position [0, 0]
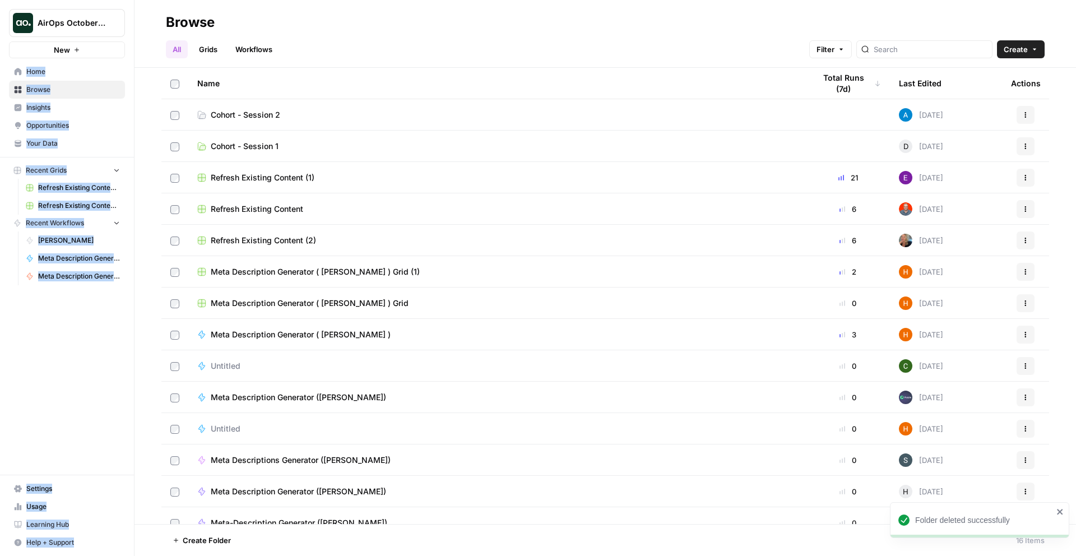
drag, startPoint x: 295, startPoint y: 550, endPoint x: 105, endPoint y: -49, distance: 628.3
click at [105, 0] on html "Folder deleted successfully AirOps October Cohort New Home Browse Insights Oppo…" at bounding box center [538, 278] width 1076 height 556
click at [341, 30] on div "Browse" at bounding box center [605, 22] width 879 height 18
click at [96, 332] on div "AirOps October Cohort New Home Browse Insights Opportunities Your Data Recent G…" at bounding box center [67, 278] width 134 height 556
click at [94, 331] on div "AirOps October Cohort New Home Browse Insights Opportunities Your Data Recent G…" at bounding box center [67, 278] width 134 height 556
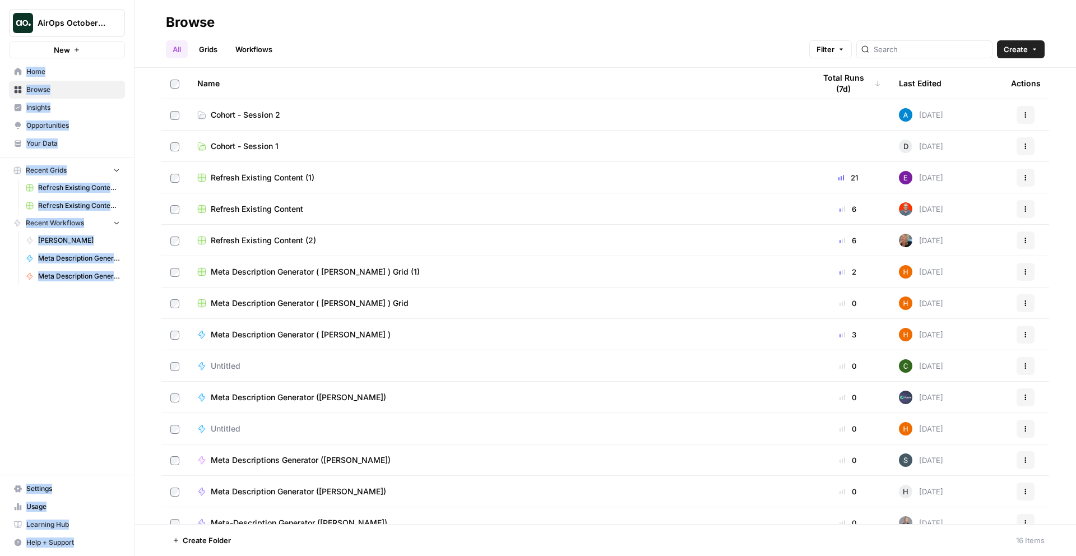
click at [59, 152] on nav "Home Browse Insights Opportunities Your Data" at bounding box center [67, 107] width 134 height 99
click at [62, 142] on span "Your Data" at bounding box center [73, 143] width 94 height 10
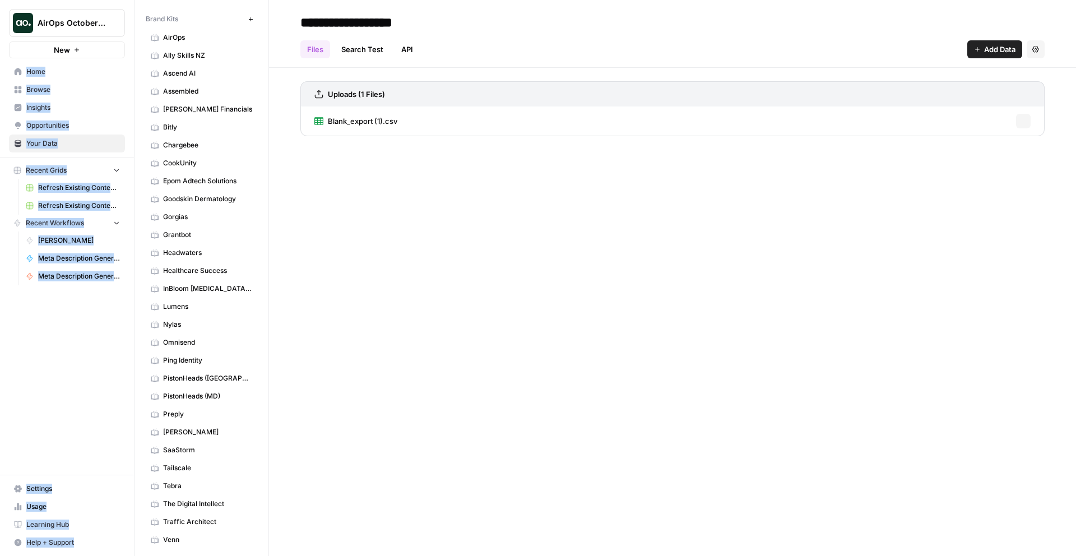
scroll to position [101, 0]
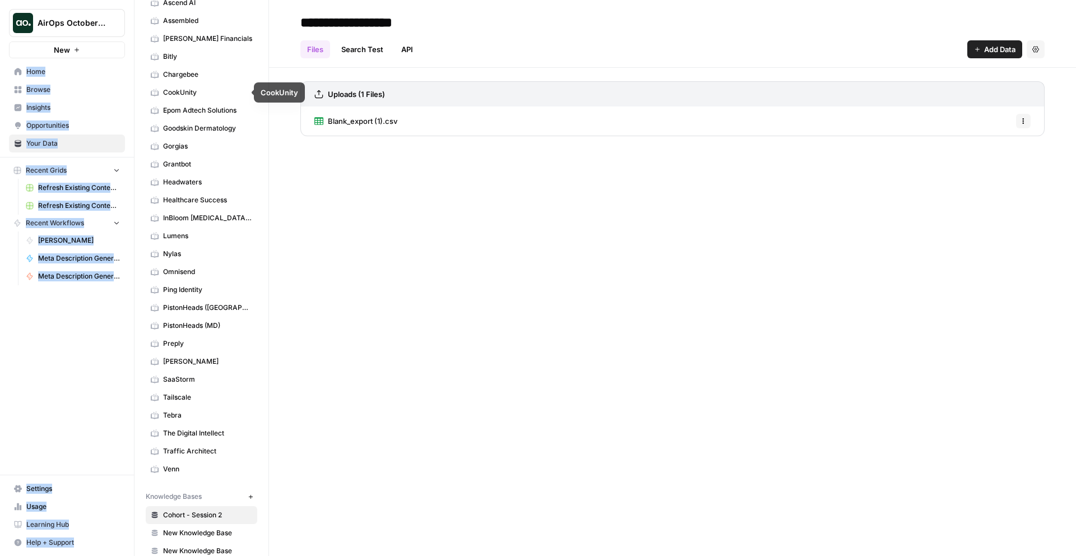
click at [185, 415] on span "Tebra" at bounding box center [207, 415] width 89 height 10
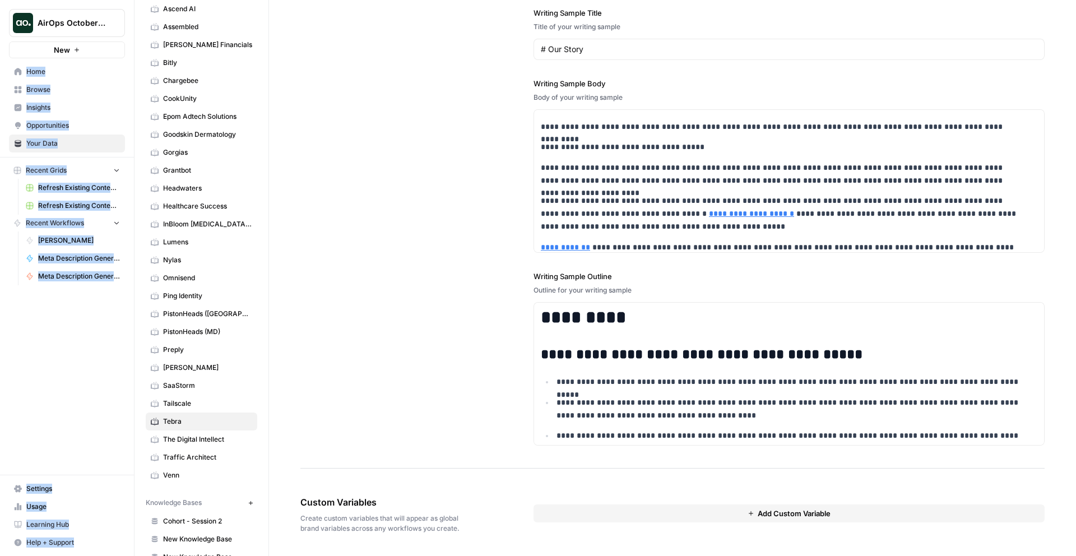
scroll to position [24, 0]
type input "https://www.jabfm.org/content/34/5/1033"
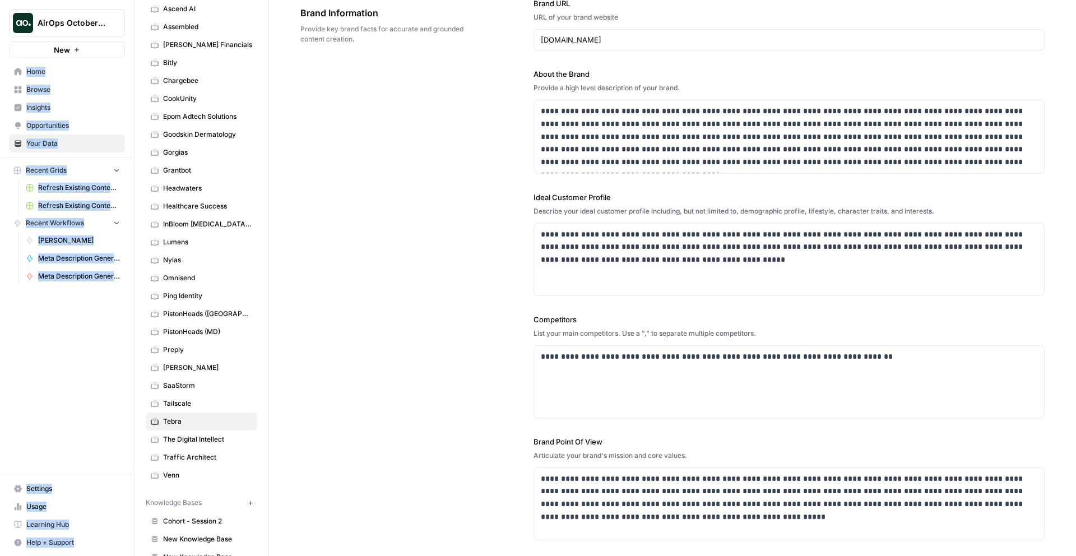
scroll to position [0, 0]
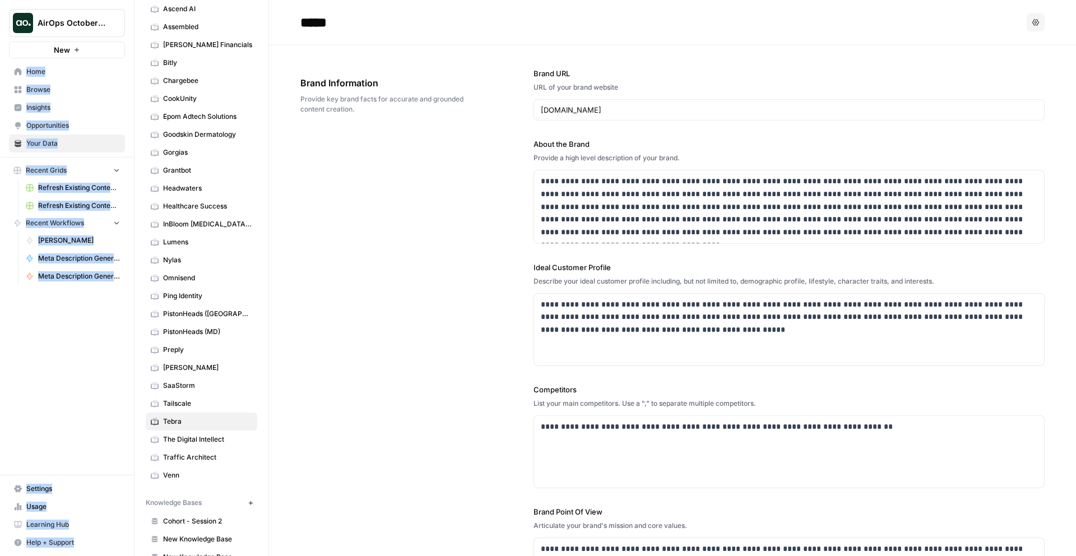
click at [52, 70] on span "Home" at bounding box center [73, 72] width 94 height 10
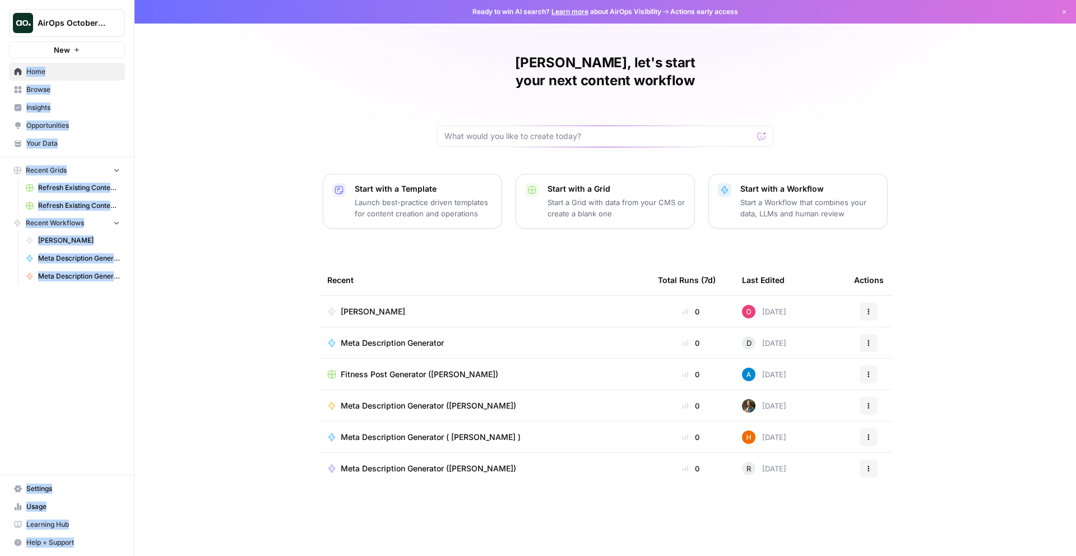
drag, startPoint x: 239, startPoint y: 98, endPoint x: 928, endPoint y: 522, distance: 809.7
click at [898, 509] on div "Oskar, let's start your next content workflow Start with a Template Launch best…" at bounding box center [604, 278] width 941 height 556
drag, startPoint x: 926, startPoint y: 522, endPoint x: 273, endPoint y: 110, distance: 772.5
click at [275, 111] on div "Oskar, let's start your next content workflow Start with a Template Launch best…" at bounding box center [604, 278] width 941 height 556
click at [271, 110] on div "Oskar, let's start your next content workflow Start with a Template Launch best…" at bounding box center [604, 278] width 941 height 556
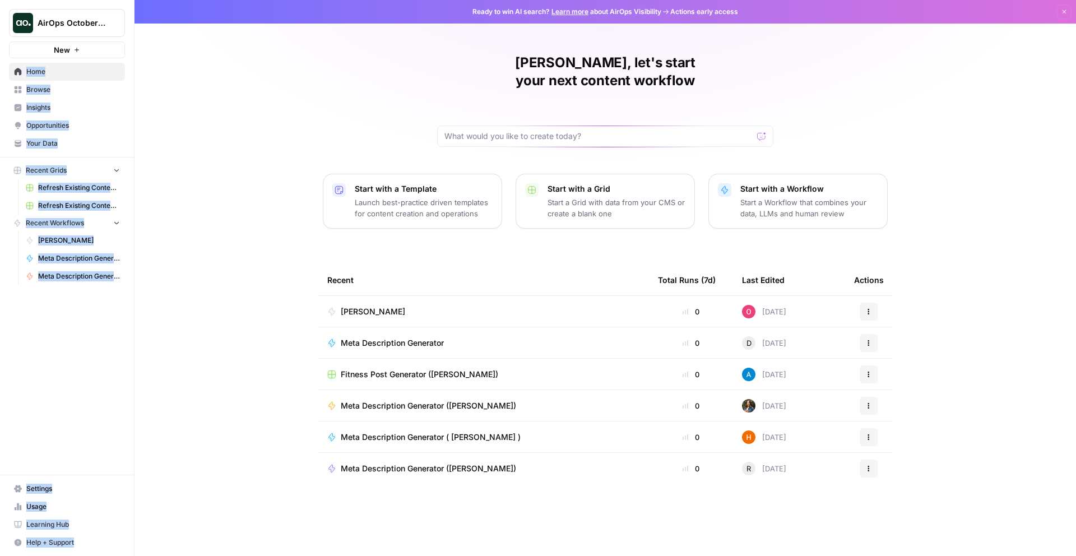
drag, startPoint x: 299, startPoint y: 263, endPoint x: 617, endPoint y: 489, distance: 390.7
click at [617, 489] on div "Oskar, let's start your next content workflow Start with a Template Launch best…" at bounding box center [604, 278] width 941 height 556
drag, startPoint x: 633, startPoint y: 498, endPoint x: 245, endPoint y: 236, distance: 468.0
click at [255, 230] on div "Oskar, let's start your next content workflow Start with a Template Launch best…" at bounding box center [604, 278] width 941 height 556
drag, startPoint x: 245, startPoint y: 236, endPoint x: 606, endPoint y: 513, distance: 455.5
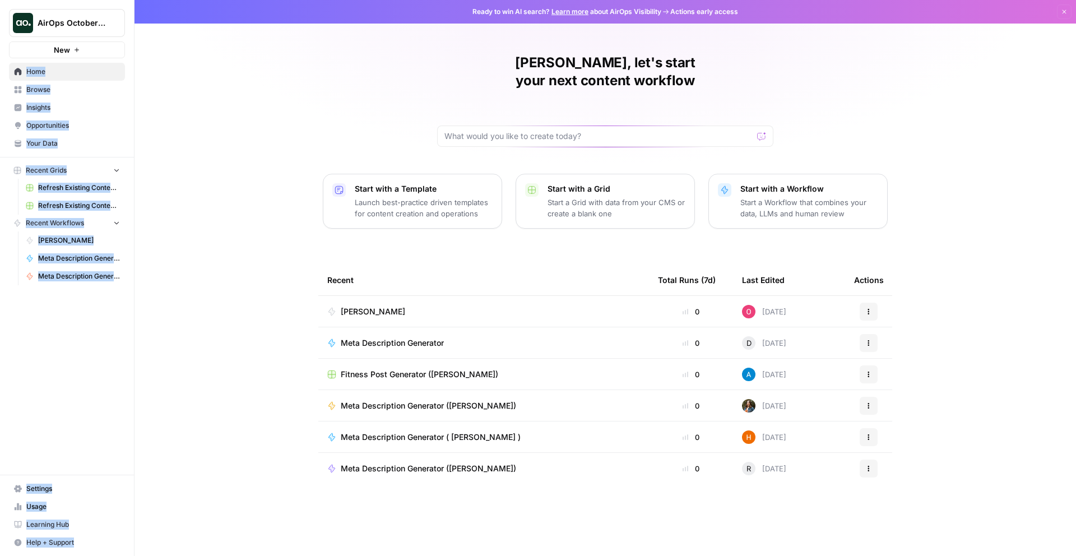
click at [613, 514] on div "Oskar, let's start your next content workflow Start with a Template Launch best…" at bounding box center [604, 278] width 941 height 556
drag, startPoint x: 606, startPoint y: 513, endPoint x: 243, endPoint y: 179, distance: 493.6
click at [249, 182] on div "Oskar, let's start your next content workflow Start with a Template Launch best…" at bounding box center [604, 278] width 941 height 556
click at [243, 179] on div "Oskar, let's start your next content workflow Start with a Template Launch best…" at bounding box center [604, 278] width 941 height 556
drag, startPoint x: 412, startPoint y: 83, endPoint x: 1026, endPoint y: 204, distance: 625.3
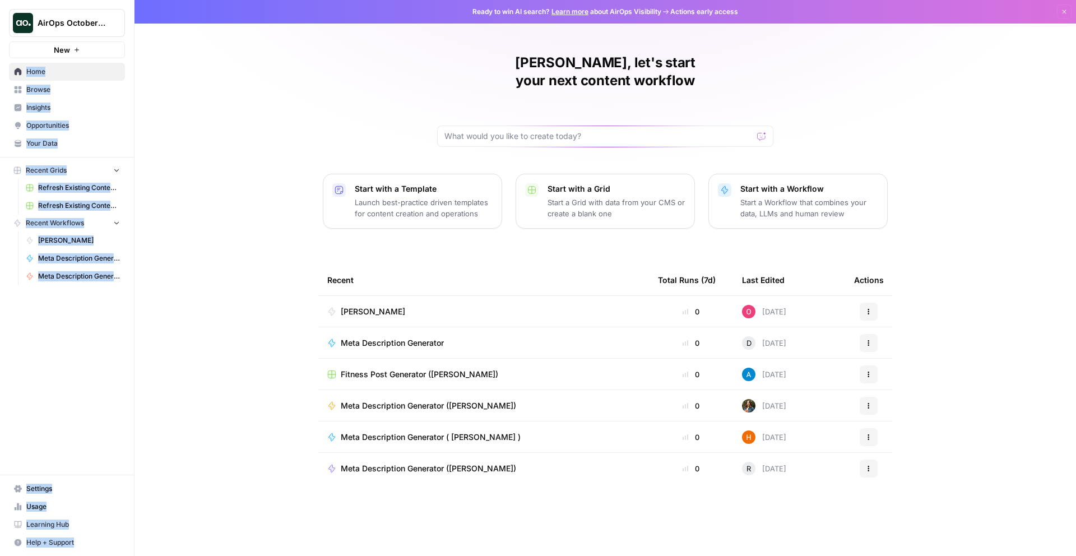
click at [1003, 192] on div "Oskar, let's start your next content workflow Start with a Template Launch best…" at bounding box center [604, 278] width 941 height 556
drag, startPoint x: 1023, startPoint y: 204, endPoint x: 302, endPoint y: 29, distance: 742.0
click at [309, 29] on div "Oskar, let's start your next content workflow Start with a Template Launch best…" at bounding box center [604, 278] width 941 height 556
click at [305, 40] on div "Oskar, let's start your next content workflow Start with a Template Launch best…" at bounding box center [604, 278] width 941 height 556
drag, startPoint x: 276, startPoint y: 49, endPoint x: 408, endPoint y: 514, distance: 482.8
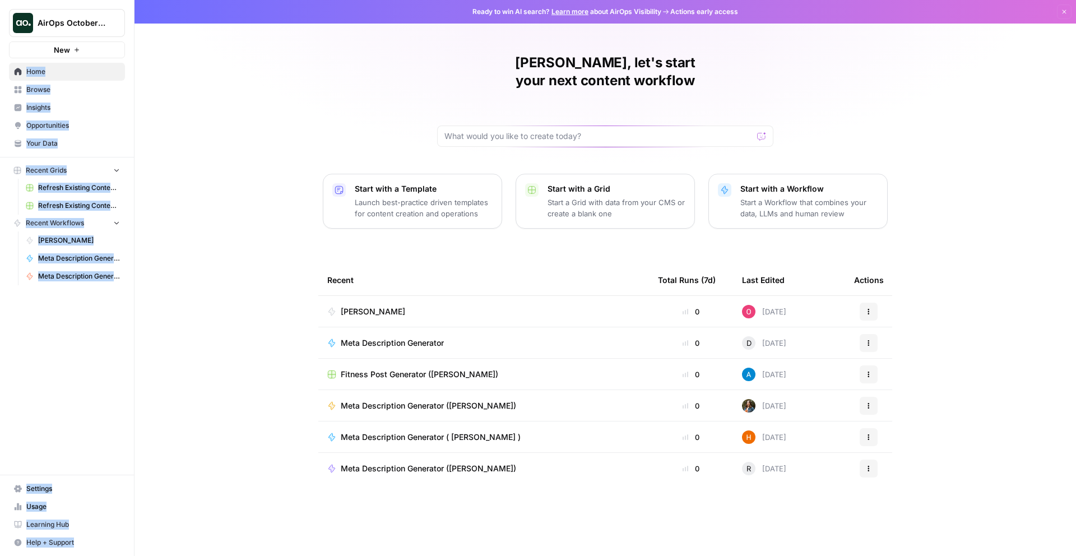
click at [408, 514] on div "Oskar, let's start your next content workflow Start with a Template Launch best…" at bounding box center [604, 278] width 941 height 556
drag, startPoint x: 393, startPoint y: 518, endPoint x: 241, endPoint y: 66, distance: 477.0
click at [247, 69] on div "Oskar, let's start your next content workflow Start with a Template Launch best…" at bounding box center [604, 278] width 941 height 556
drag, startPoint x: 239, startPoint y: 76, endPoint x: 793, endPoint y: 459, distance: 673.3
click at [793, 459] on div "Oskar, let's start your next content workflow Start with a Template Launch best…" at bounding box center [604, 278] width 941 height 556
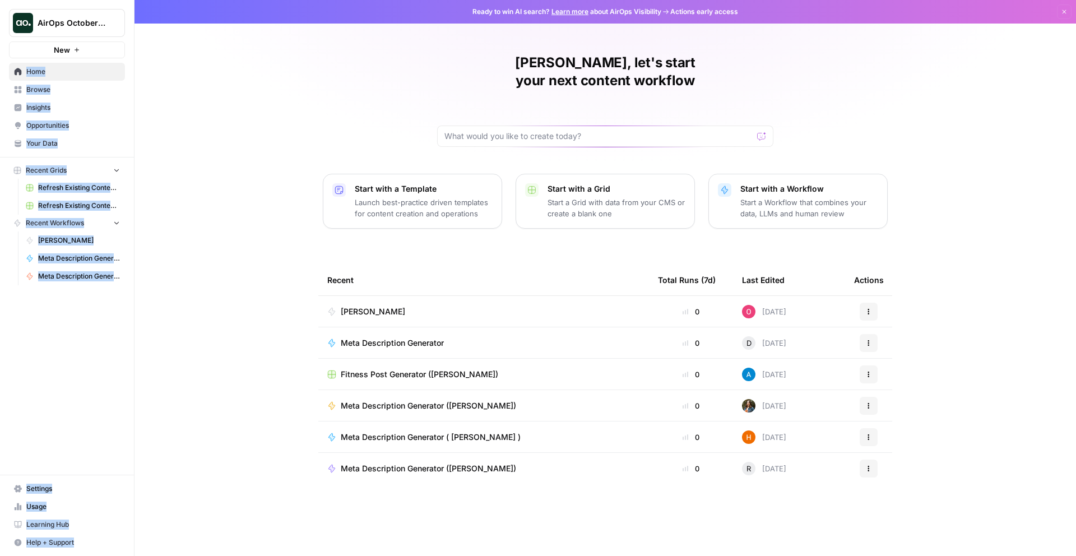
click at [794, 478] on tbody "Oskar 0 2 days ago Actions Meta Description Generator 0 D Today Actions Fitness…" at bounding box center [605, 406] width 574 height 220
drag, startPoint x: 875, startPoint y: 454, endPoint x: 832, endPoint y: 464, distance: 44.4
click at [832, 464] on div "Oskar, let's start your next content workflow Start with a Template Launch best…" at bounding box center [604, 278] width 941 height 556
drag, startPoint x: 831, startPoint y: 488, endPoint x: 803, endPoint y: 475, distance: 31.1
click at [797, 455] on tbody "Oskar 0 2 days ago Actions Meta Description Generator 0 D Today Actions Fitness…" at bounding box center [605, 406] width 574 height 220
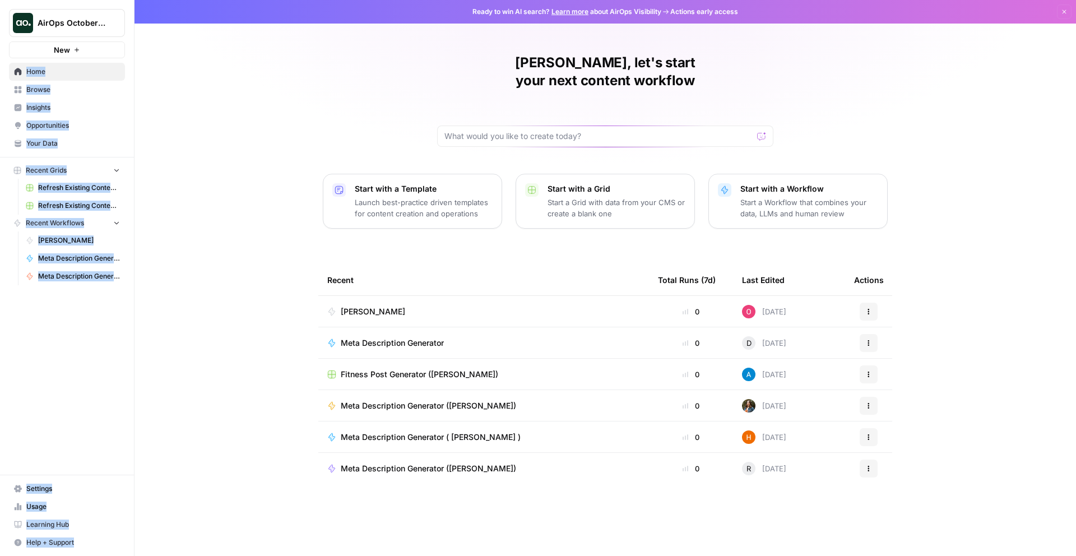
click at [803, 475] on tbody "Oskar 0 2 days ago Actions Meta Description Generator 0 D Today Actions Fitness…" at bounding box center [605, 406] width 574 height 220
drag, startPoint x: 793, startPoint y: 448, endPoint x: 271, endPoint y: 124, distance: 614.9
click at [309, 128] on div "Oskar, let's start your next content workflow Start with a Template Launch best…" at bounding box center [604, 278] width 941 height 556
click at [238, 109] on div "Oskar, let's start your next content workflow Start with a Template Launch best…" at bounding box center [604, 278] width 941 height 556
click at [81, 506] on span "Usage" at bounding box center [73, 506] width 94 height 10
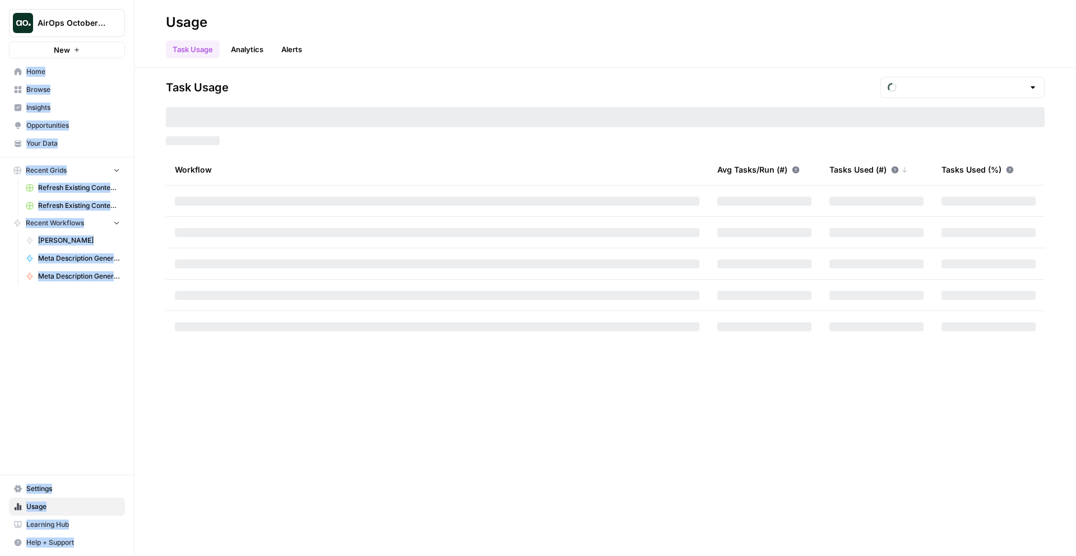
type input "October Tasks"
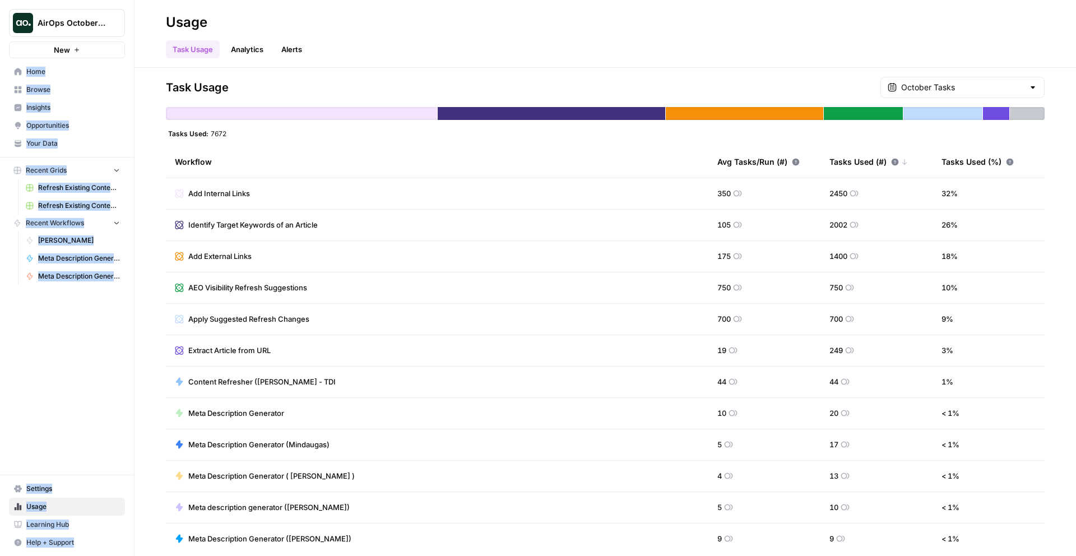
drag, startPoint x: 262, startPoint y: 74, endPoint x: 440, endPoint y: 418, distance: 387.7
click at [409, 357] on div "Task Usage October Tasks Tasks Used: 7672 Workflow Avg Tasks/Run (#) Tasks Used…" at bounding box center [604, 312] width 941 height 488
drag, startPoint x: 457, startPoint y: 468, endPoint x: 303, endPoint y: 150, distance: 354.3
click at [313, 175] on table "Workflow Avg Tasks/Run (#) Tasks Used (#) Tasks Used (%) Add Internal Links 350…" at bounding box center [605, 461] width 879 height 628
click at [303, 150] on div "Workflow" at bounding box center [437, 162] width 524 height 31
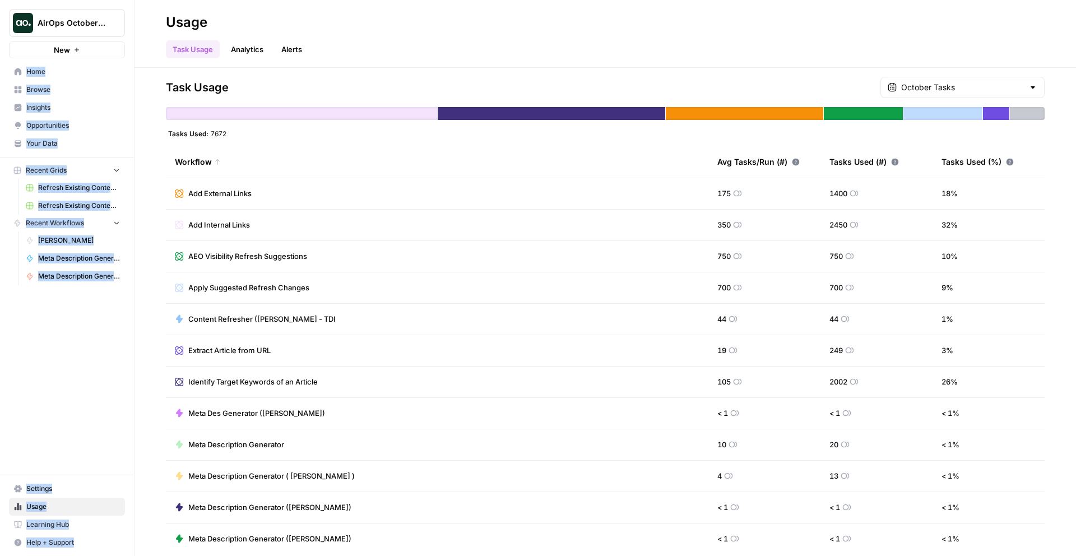
click at [245, 192] on span "Add External Links" at bounding box center [219, 193] width 63 height 11
drag, startPoint x: 259, startPoint y: 190, endPoint x: 490, endPoint y: 521, distance: 403.3
click at [478, 500] on tbody "Add External Links 175 1400 18 % Add Internal Links 350 2450 32 % AEO Visibilit…" at bounding box center [605, 476] width 879 height 596
drag, startPoint x: 489, startPoint y: 523, endPoint x: 300, endPoint y: 182, distance: 389.5
click at [300, 184] on tbody "Add External Links 175 1400 18 % Add Internal Links 350 2450 32 % AEO Visibilit…" at bounding box center [605, 476] width 879 height 596
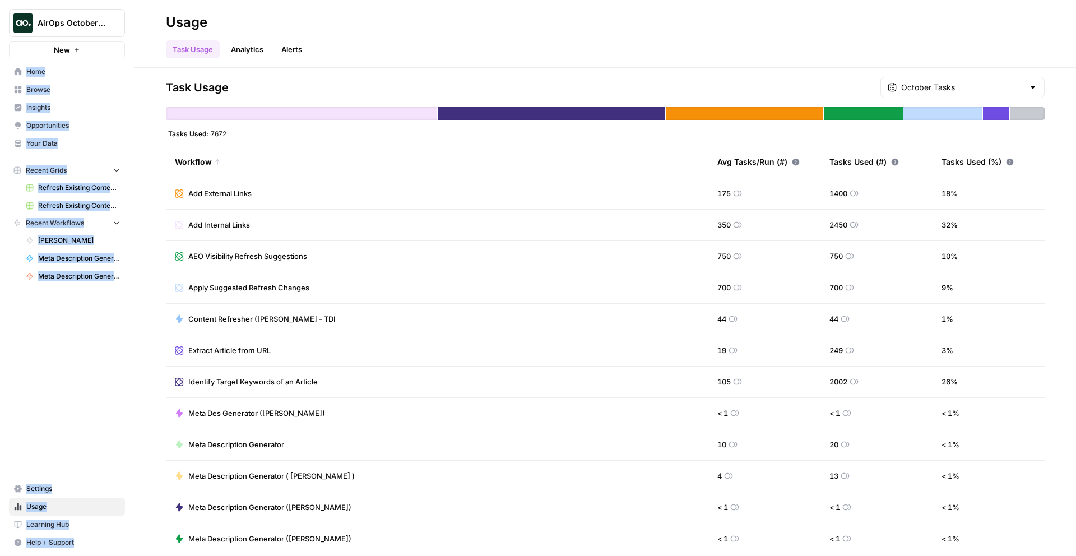
drag, startPoint x: 300, startPoint y: 182, endPoint x: 312, endPoint y: 219, distance: 38.3
click at [308, 208] on tbody "Add External Links 175 1400 18 % Add Internal Links 350 2450 32 % AEO Visibilit…" at bounding box center [605, 476] width 879 height 596
drag, startPoint x: 333, startPoint y: 276, endPoint x: 408, endPoint y: 449, distance: 188.0
click at [407, 447] on tbody "Add External Links 175 1400 18 % Add Internal Links 350 2450 32 % AEO Visibilit…" at bounding box center [605, 476] width 879 height 596
click at [407, 447] on td "Meta Description Generator" at bounding box center [437, 444] width 542 height 31
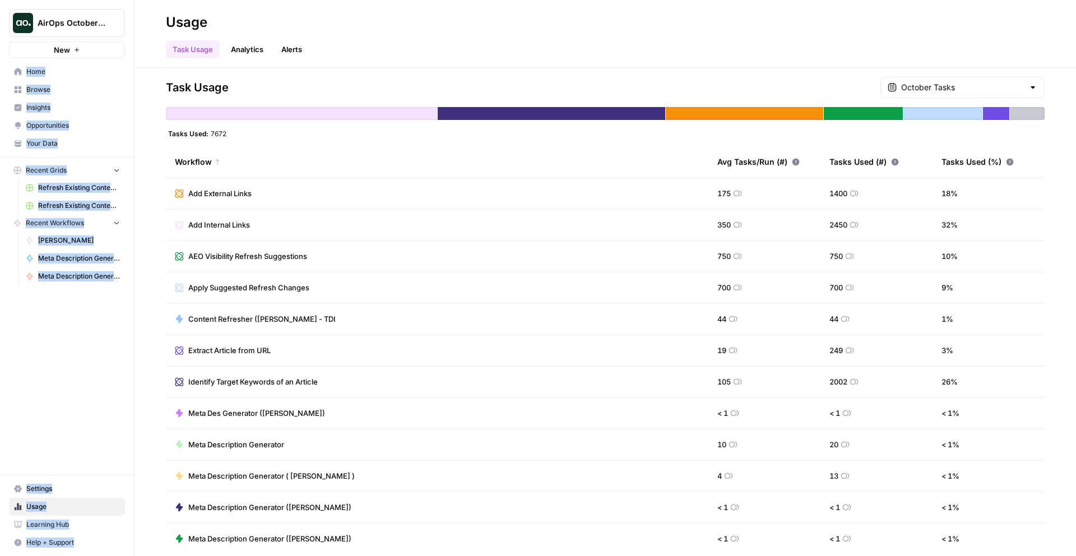
click at [192, 153] on div "Workflow" at bounding box center [437, 162] width 524 height 31
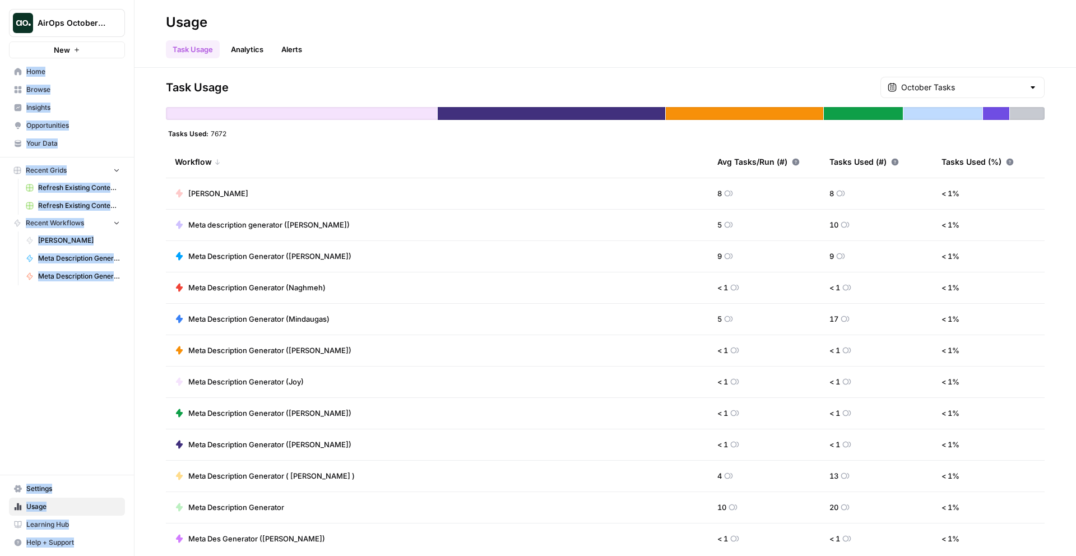
click at [210, 158] on div "Workflow" at bounding box center [437, 162] width 524 height 31
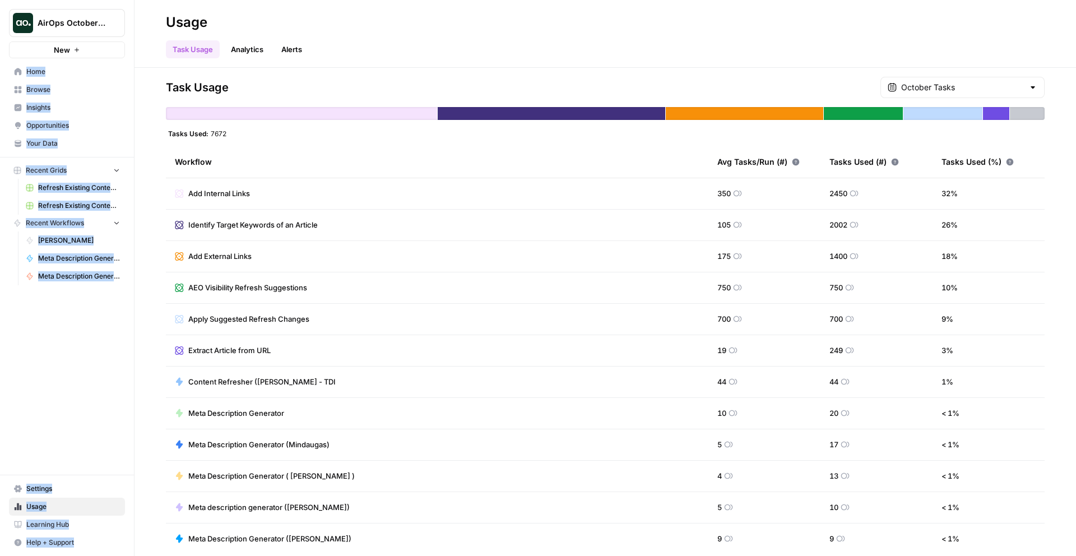
click at [728, 161] on div "Avg Tasks/Run (#)" at bounding box center [758, 162] width 82 height 31
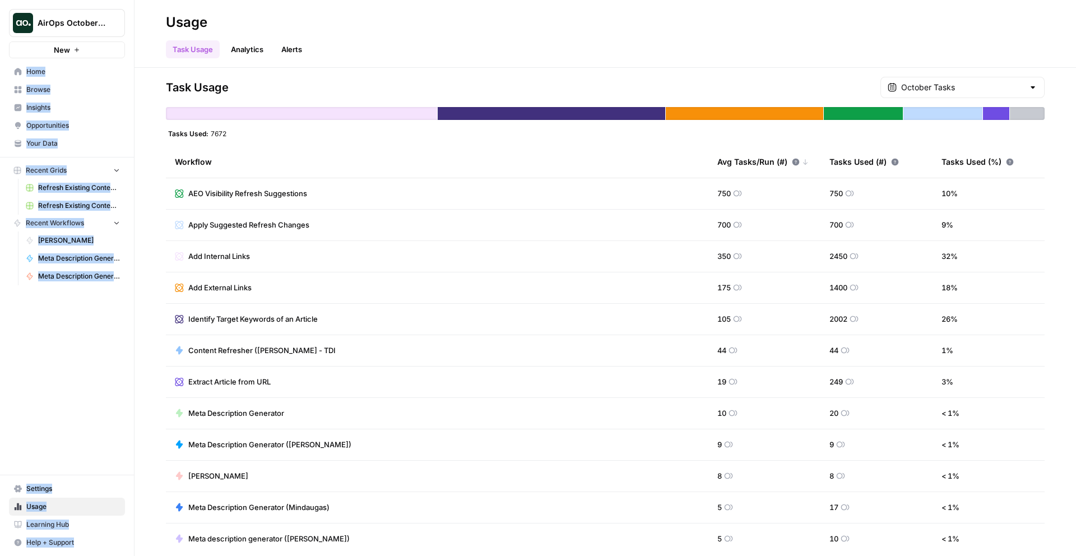
click at [728, 162] on div "Avg Tasks/Run (#)" at bounding box center [762, 162] width 91 height 31
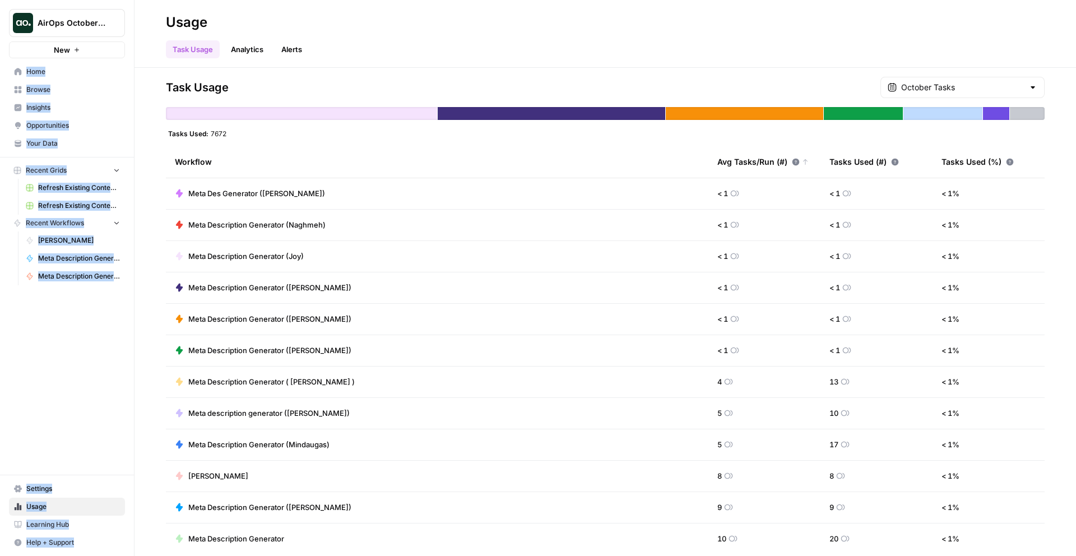
click at [860, 158] on div "Tasks Used (#)" at bounding box center [863, 162] width 69 height 31
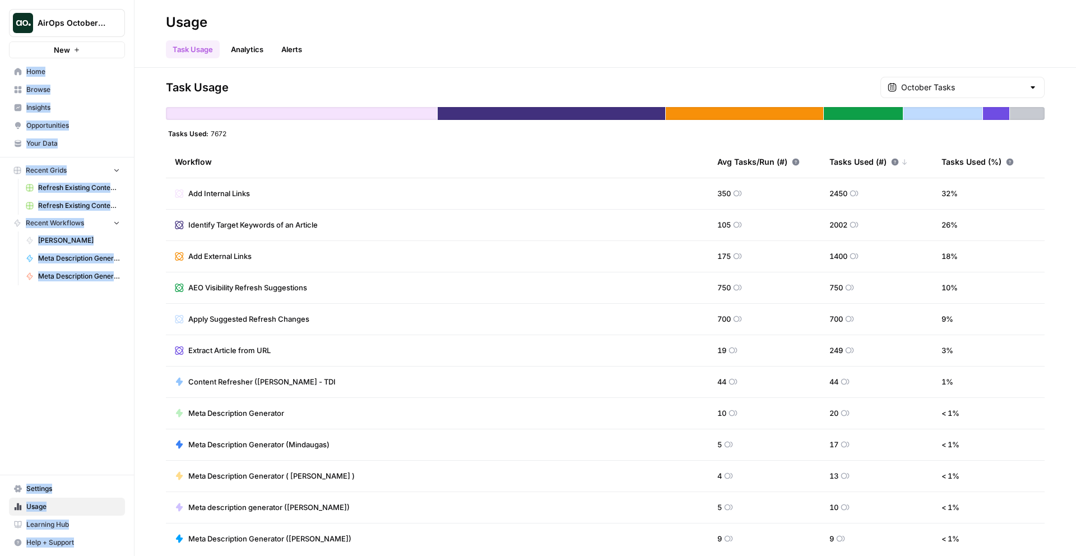
click at [859, 159] on div "Tasks Used (#)" at bounding box center [868, 162] width 78 height 31
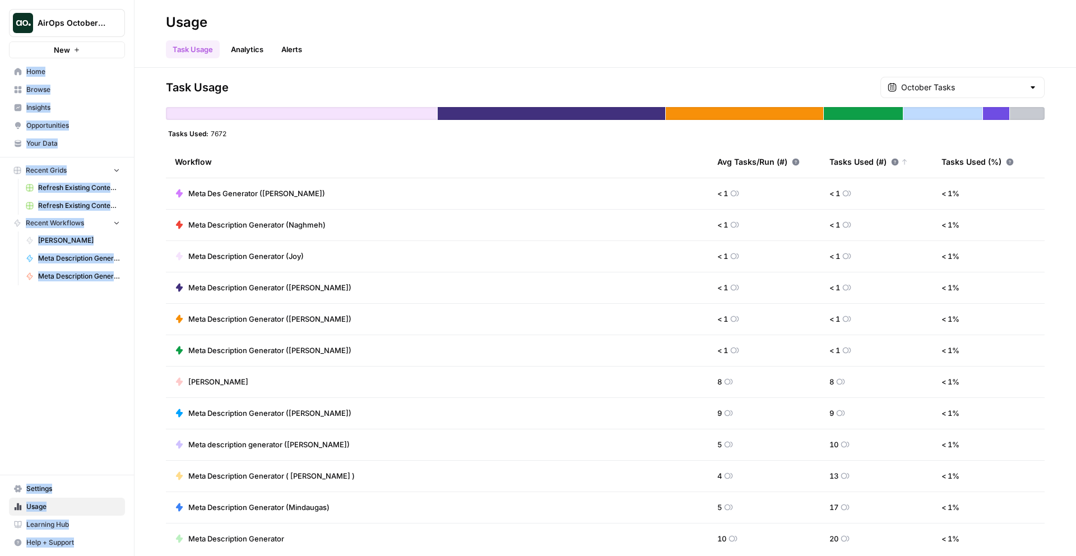
click at [859, 159] on div "Tasks Used (#)" at bounding box center [868, 162] width 78 height 31
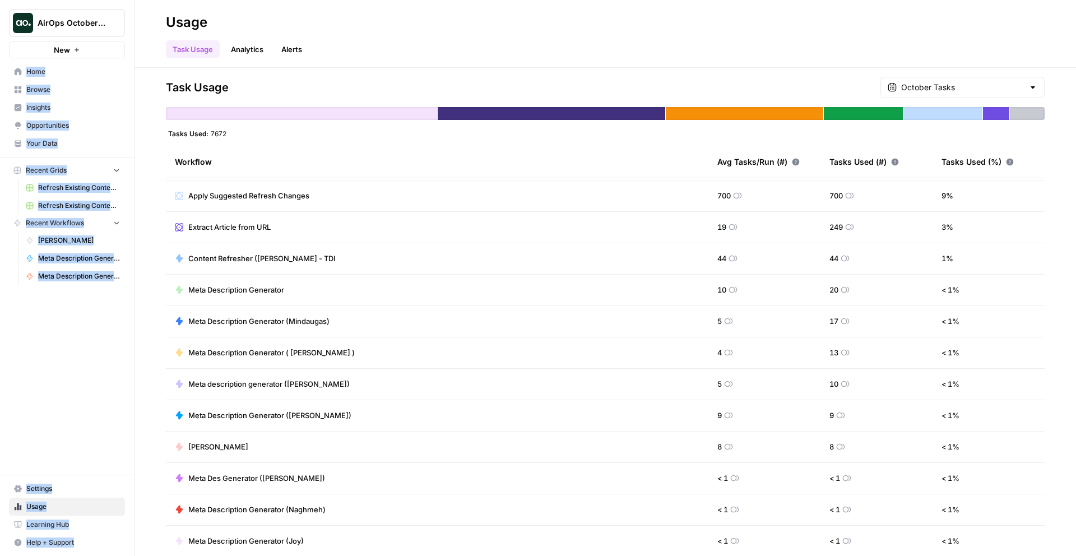
scroll to position [227, 0]
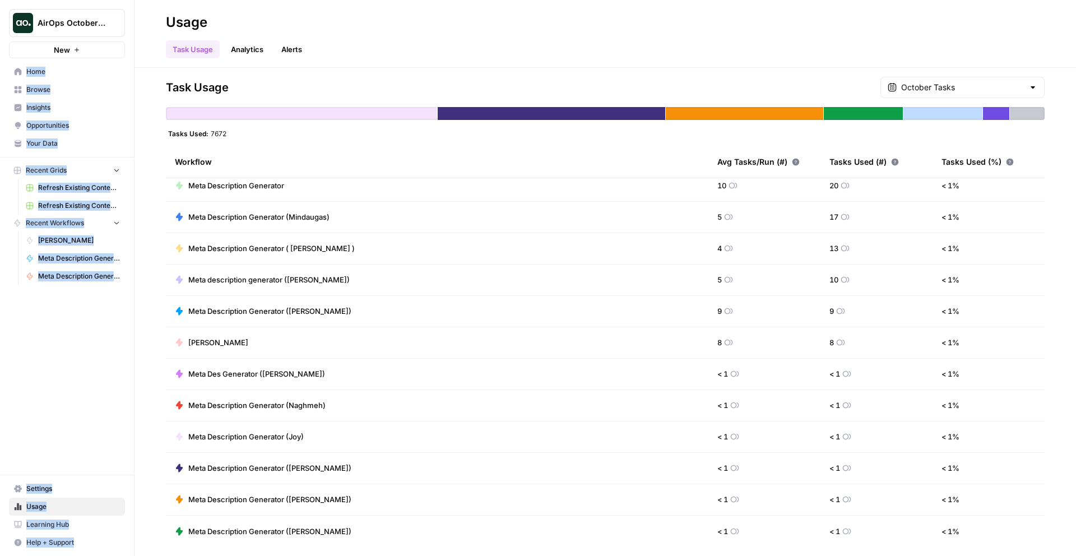
drag, startPoint x: 398, startPoint y: 47, endPoint x: 737, endPoint y: 542, distance: 599.7
click at [704, 555] on div "Usage Task Usage Analytics Alerts Task Usage October Tasks Tasks Used: 7672 Wor…" at bounding box center [604, 278] width 941 height 556
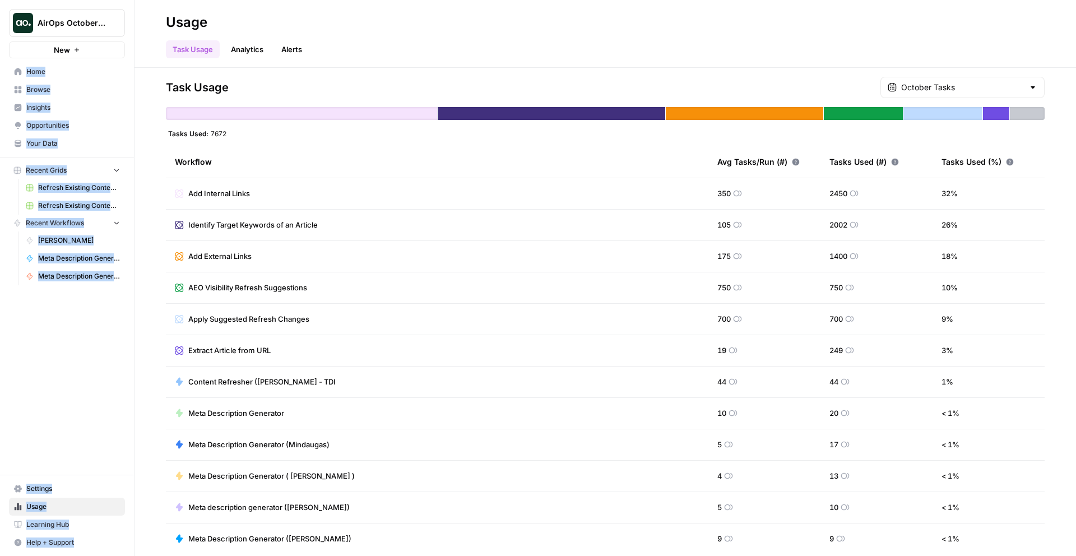
drag, startPoint x: 747, startPoint y: 543, endPoint x: 358, endPoint y: -49, distance: 708.4
drag, startPoint x: 493, startPoint y: 257, endPoint x: 495, endPoint y: 263, distance: 6.9
click at [493, 258] on td "Add External Links" at bounding box center [437, 256] width 542 height 31
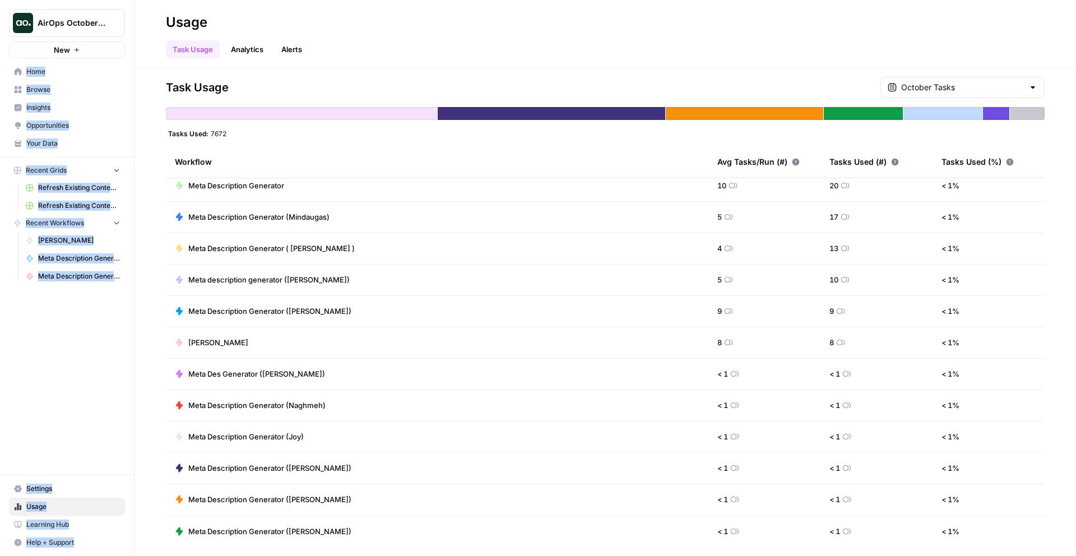
drag, startPoint x: 532, startPoint y: 338, endPoint x: 632, endPoint y: 515, distance: 203.5
click at [637, 515] on tbody "Add Internal Links 350 2450 32 % Identify Target Keywords of an Article 105 200…" at bounding box center [605, 249] width 879 height 596
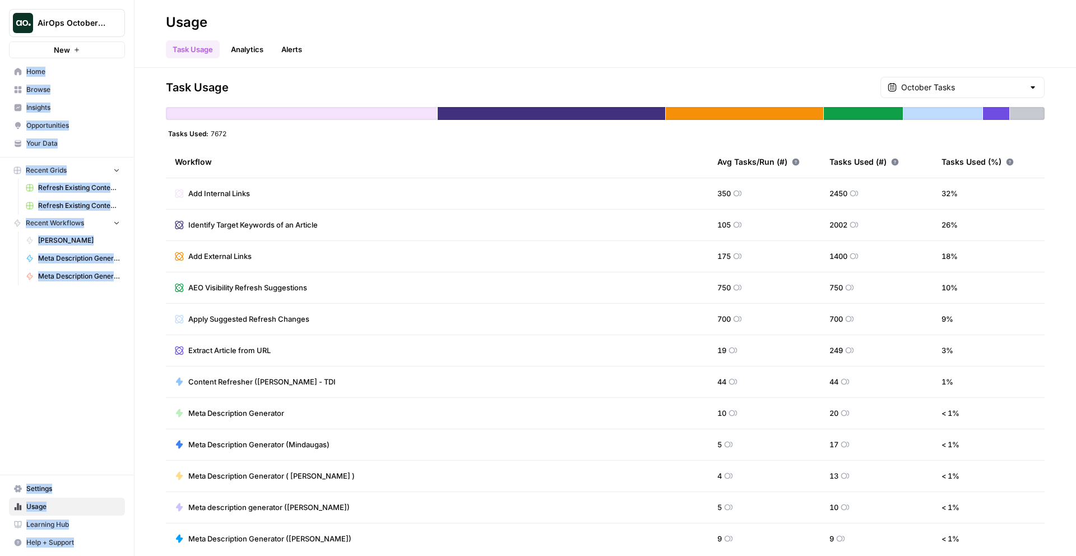
click at [99, 379] on div "AirOps October Cohort New Home Browse Insights Opportunities Your Data Recent G…" at bounding box center [67, 278] width 134 height 556
click at [213, 320] on span "Apply Suggested Refresh Changes" at bounding box center [248, 318] width 121 height 11
click at [213, 281] on td "AEO Visibility Refresh Suggestions" at bounding box center [437, 287] width 542 height 31
click at [179, 287] on icon at bounding box center [179, 287] width 9 height 9
click at [179, 288] on icon at bounding box center [179, 287] width 9 height 9
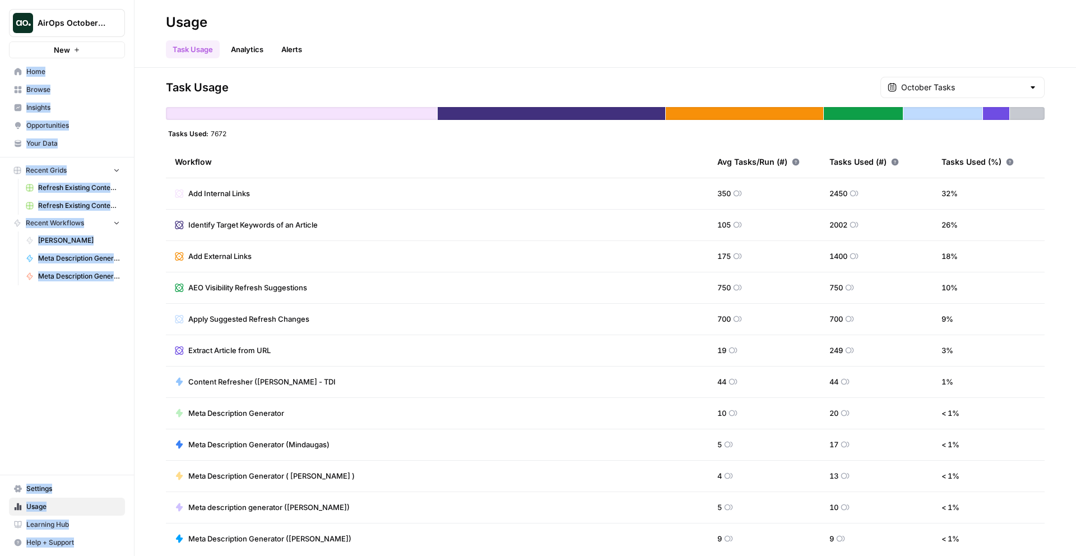
click at [179, 289] on icon at bounding box center [179, 287] width 9 height 9
click at [215, 254] on span "Add External Links" at bounding box center [219, 255] width 63 height 11
click at [260, 267] on td "Add External Links" at bounding box center [437, 256] width 542 height 31
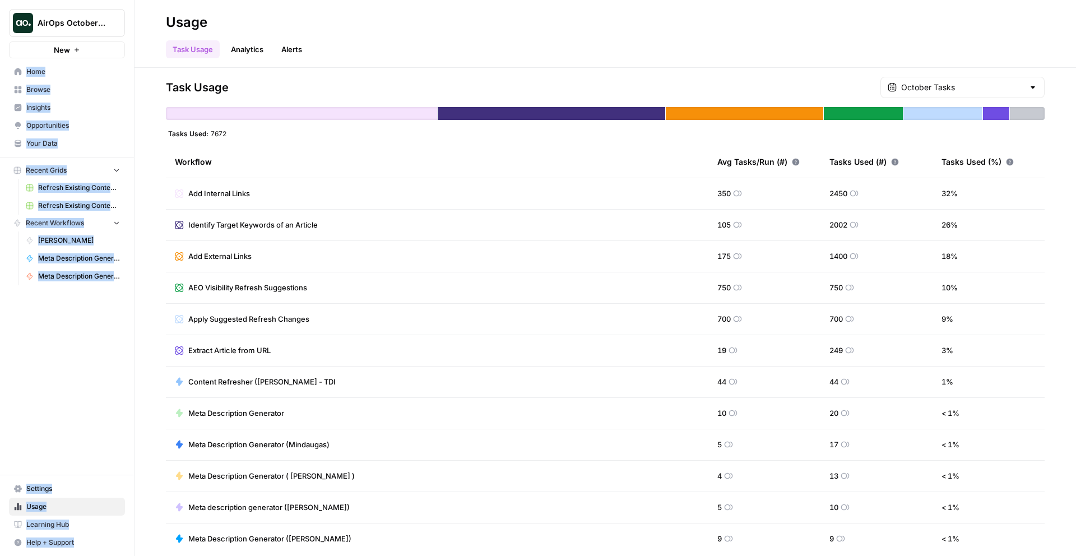
drag, startPoint x: 304, startPoint y: 275, endPoint x: 364, endPoint y: 555, distance: 286.9
click at [361, 552] on div "Task Usage October Tasks Tasks Used: 7672 Workflow Avg Tasks/Run (#) Tasks Used…" at bounding box center [604, 312] width 941 height 488
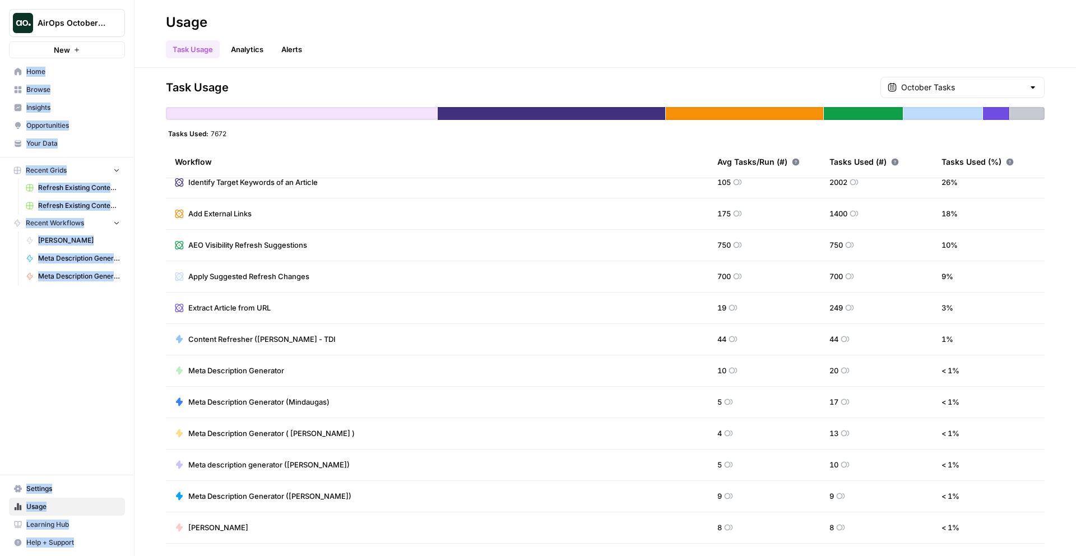
drag, startPoint x: 364, startPoint y: 555, endPoint x: 346, endPoint y: 484, distance: 74.1
click at [342, 444] on div "Task Usage October Tasks Tasks Used: 7672 Workflow Avg Tasks/Run (#) Tasks Used…" at bounding box center [604, 312] width 941 height 488
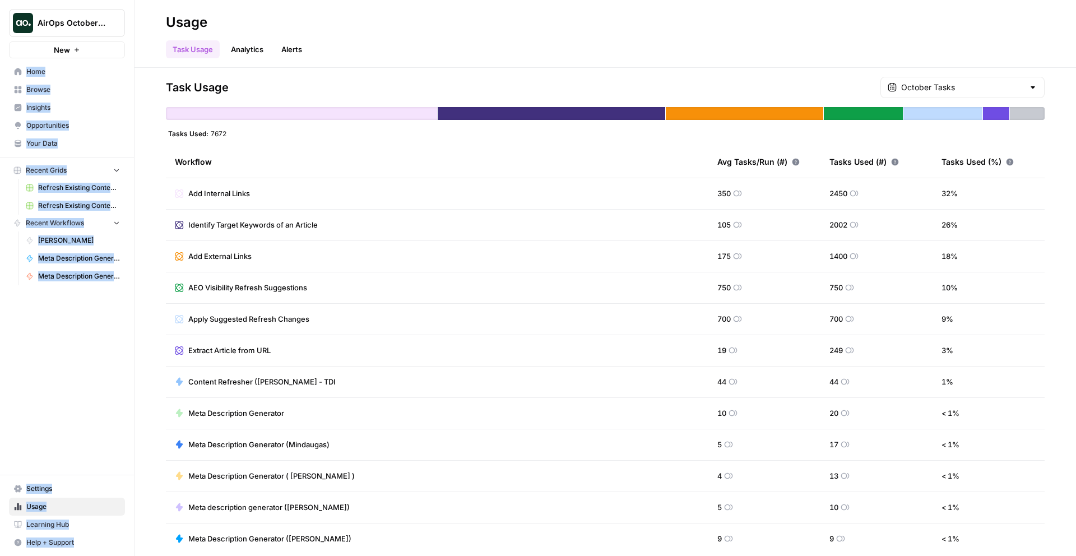
drag, startPoint x: 346, startPoint y: 485, endPoint x: 243, endPoint y: 101, distance: 397.2
click at [243, 101] on div "Task Usage October Tasks Tasks Used: 7672 Workflow Avg Tasks/Run (#) Tasks Used…" at bounding box center [605, 312] width 879 height 470
drag, startPoint x: 349, startPoint y: 262, endPoint x: 342, endPoint y: 238, distance: 25.2
click at [351, 262] on td "Add External Links" at bounding box center [437, 256] width 542 height 31
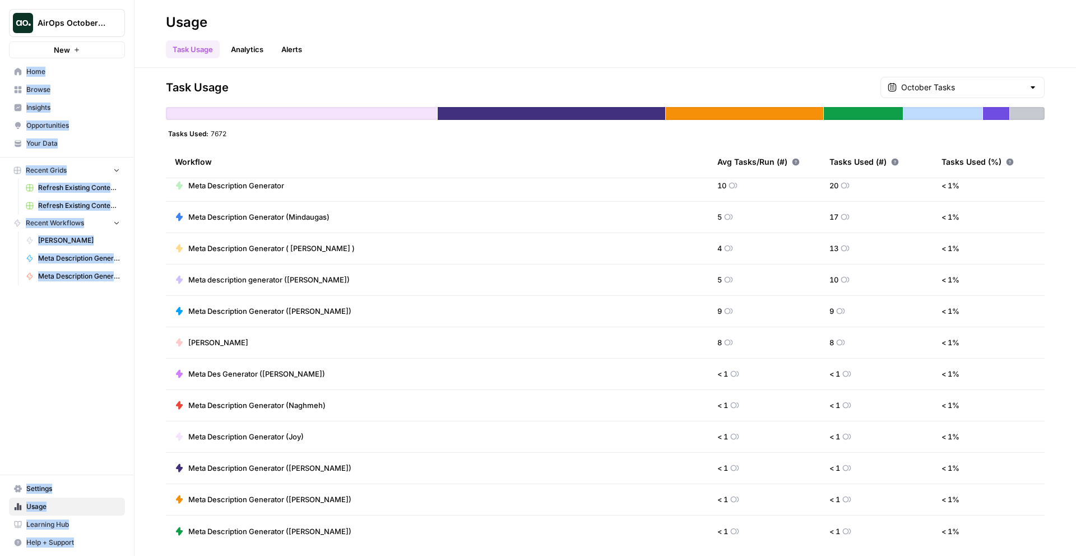
drag, startPoint x: 332, startPoint y: 184, endPoint x: 340, endPoint y: 505, distance: 320.6
click at [345, 518] on tbody "Add Internal Links 350 2450 32 % Identify Target Keywords of an Article 105 200…" at bounding box center [605, 249] width 879 height 596
click at [340, 504] on td "Meta Description Generator ([PERSON_NAME])" at bounding box center [437, 499] width 542 height 31
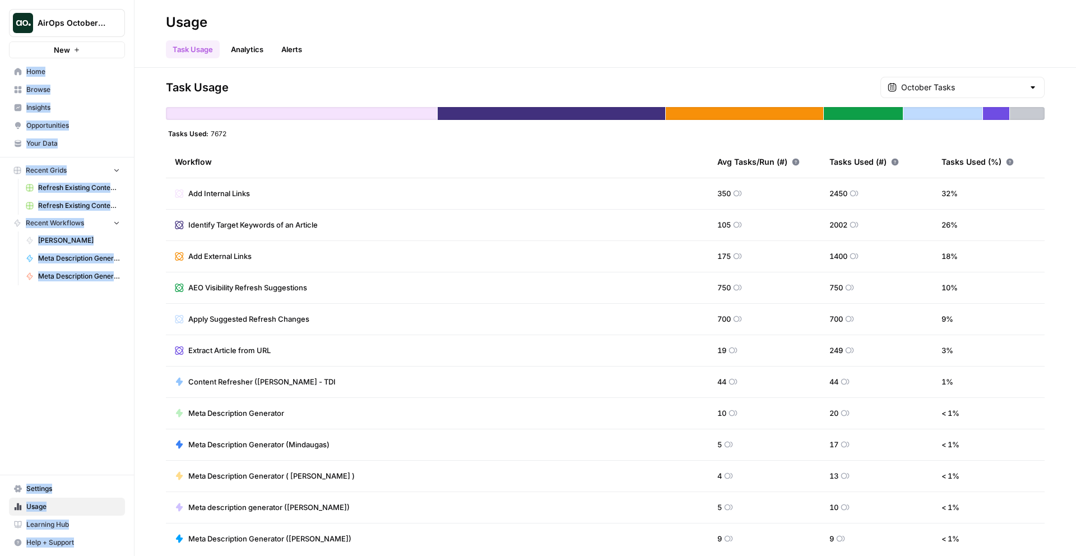
drag, startPoint x: 331, startPoint y: 503, endPoint x: 227, endPoint y: -15, distance: 528.4
click at [338, 102] on div "Task Usage October Tasks Tasks Used: 7672 Workflow Avg Tasks/Run (#) Tasks Used…" at bounding box center [605, 312] width 879 height 470
click at [30, 69] on span "Home" at bounding box center [73, 72] width 94 height 10
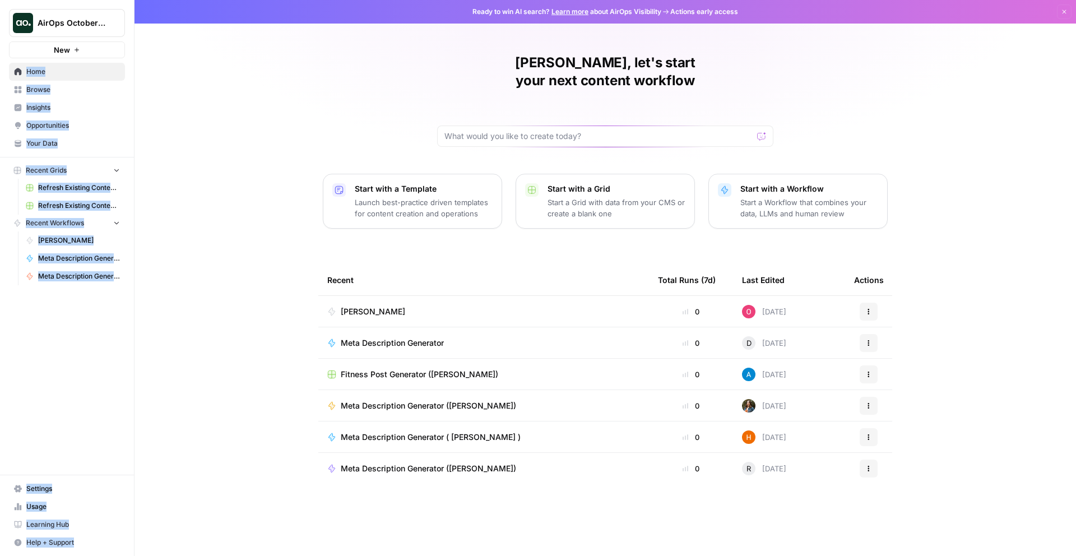
click at [232, 128] on div "Oskar, let's start your next content workflow Start with a Template Launch best…" at bounding box center [604, 278] width 941 height 556
click at [38, 145] on span "Your Data" at bounding box center [73, 143] width 94 height 10
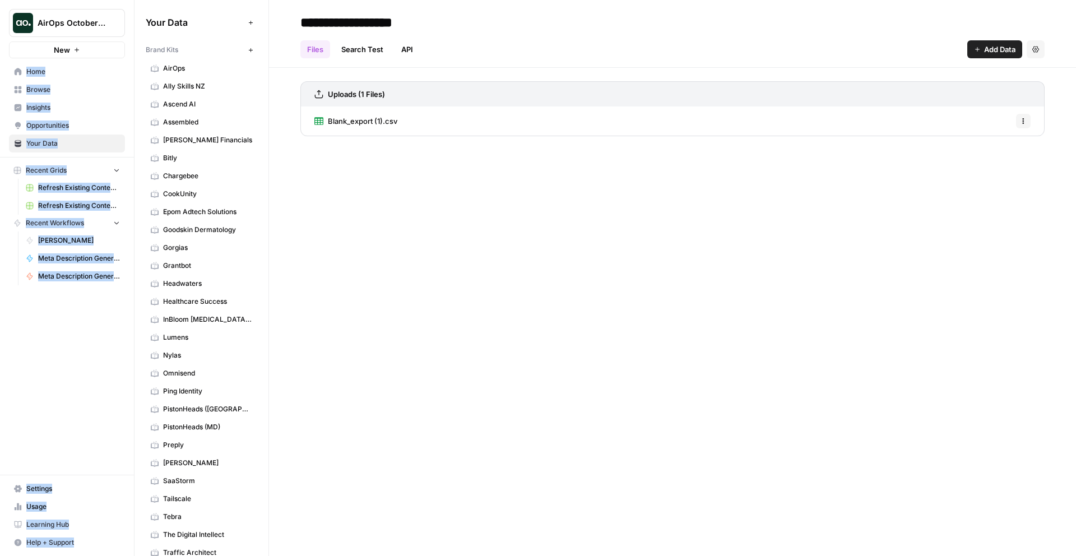
click at [178, 74] on link "AirOps" at bounding box center [201, 68] width 111 height 18
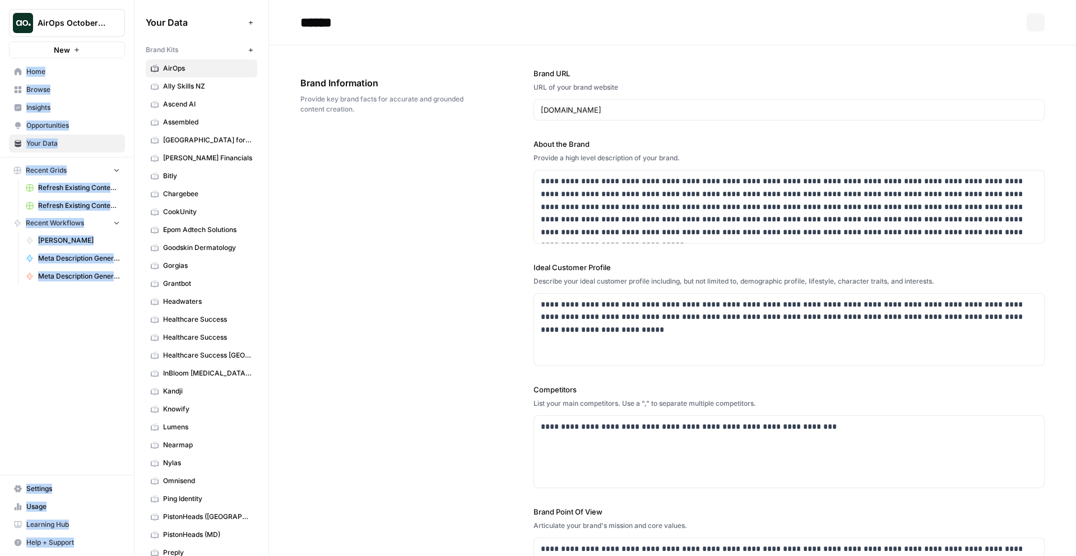
click at [199, 172] on span "Bitly" at bounding box center [207, 176] width 89 height 10
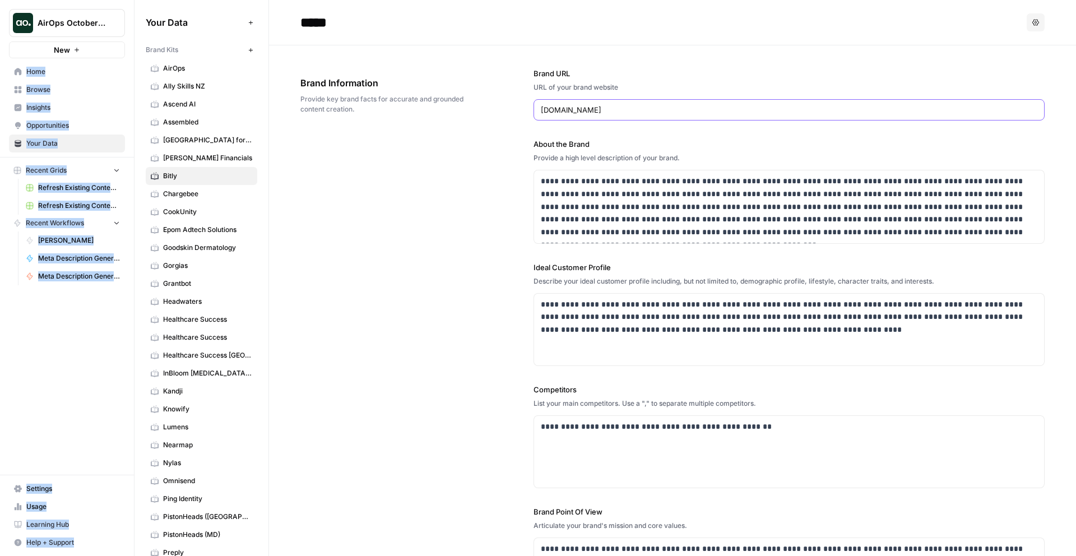
click at [619, 115] on input "www.bitly.com" at bounding box center [789, 109] width 496 height 11
click at [550, 180] on p "**********" at bounding box center [786, 207] width 490 height 64
click at [571, 202] on p "**********" at bounding box center [786, 207] width 490 height 64
click at [589, 221] on p "**********" at bounding box center [786, 207] width 490 height 64
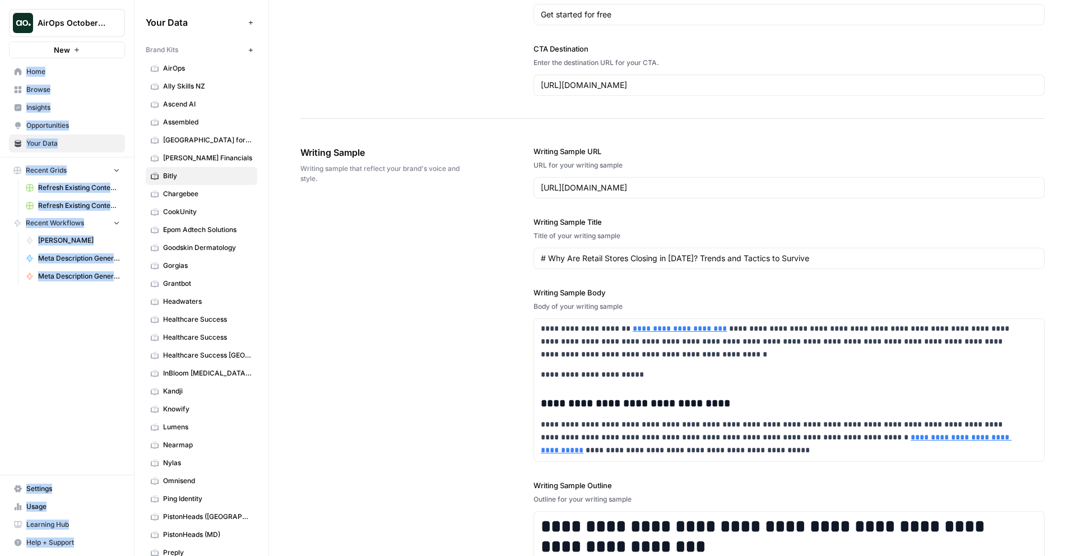
scroll to position [1103, 0]
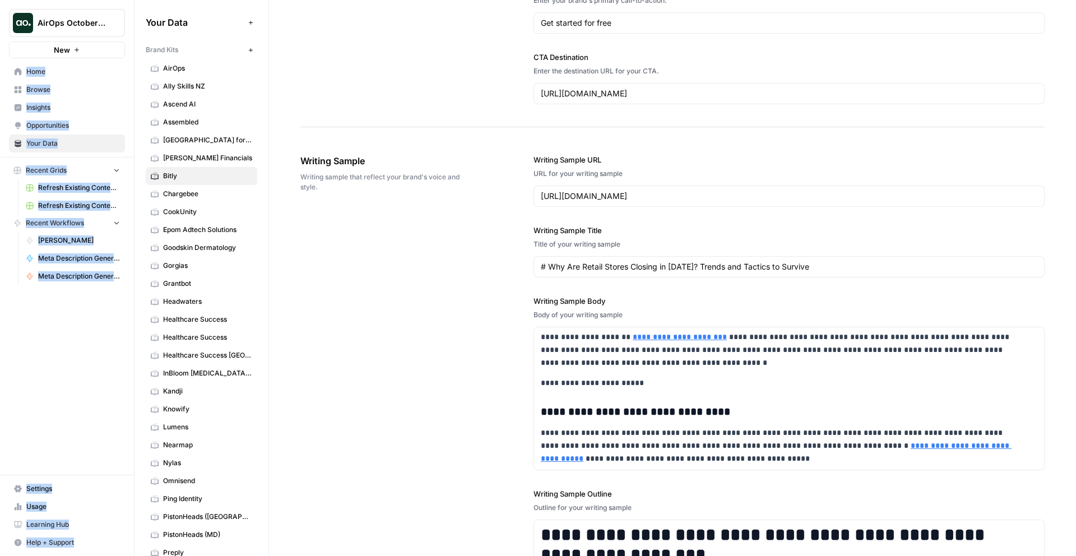
drag, startPoint x: 619, startPoint y: 224, endPoint x: 816, endPoint y: 289, distance: 208.4
click at [817, 289] on div "**********" at bounding box center [788, 409] width 511 height 554
drag, startPoint x: 816, startPoint y: 289, endPoint x: 728, endPoint y: 148, distance: 166.2
click at [728, 148] on div "**********" at bounding box center [788, 409] width 511 height 554
drag, startPoint x: 752, startPoint y: 180, endPoint x: 814, endPoint y: 285, distance: 121.4
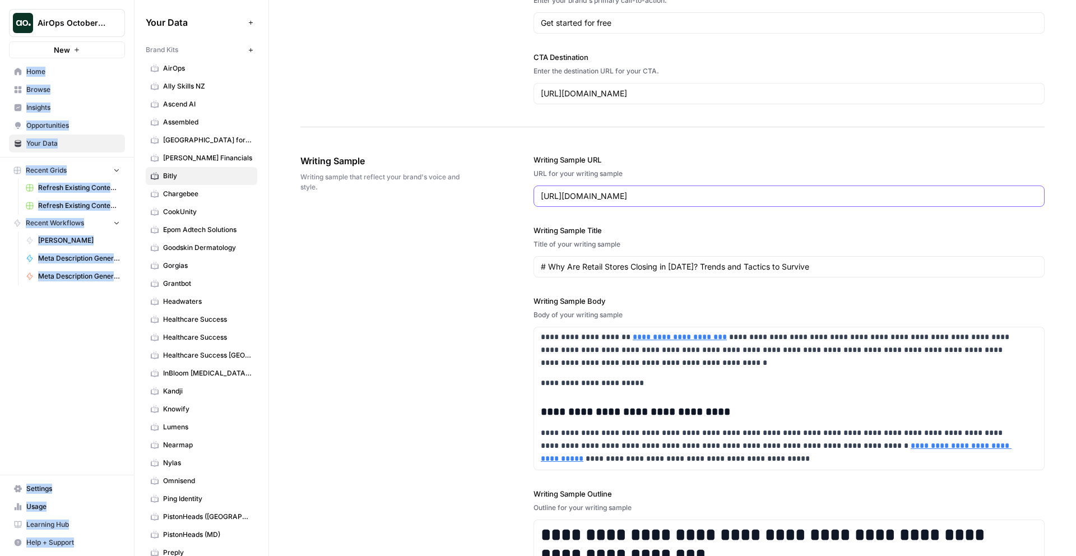
click at [815, 284] on div "**********" at bounding box center [788, 409] width 511 height 554
drag, startPoint x: 814, startPoint y: 285, endPoint x: 721, endPoint y: 164, distance: 152.5
click at [737, 181] on div "**********" at bounding box center [788, 409] width 511 height 554
click at [718, 162] on label "Writing Sample URL" at bounding box center [788, 159] width 511 height 11
click at [718, 190] on input "https://bitly.com/blog/why-are-retail-stores-closing/" at bounding box center [789, 195] width 496 height 11
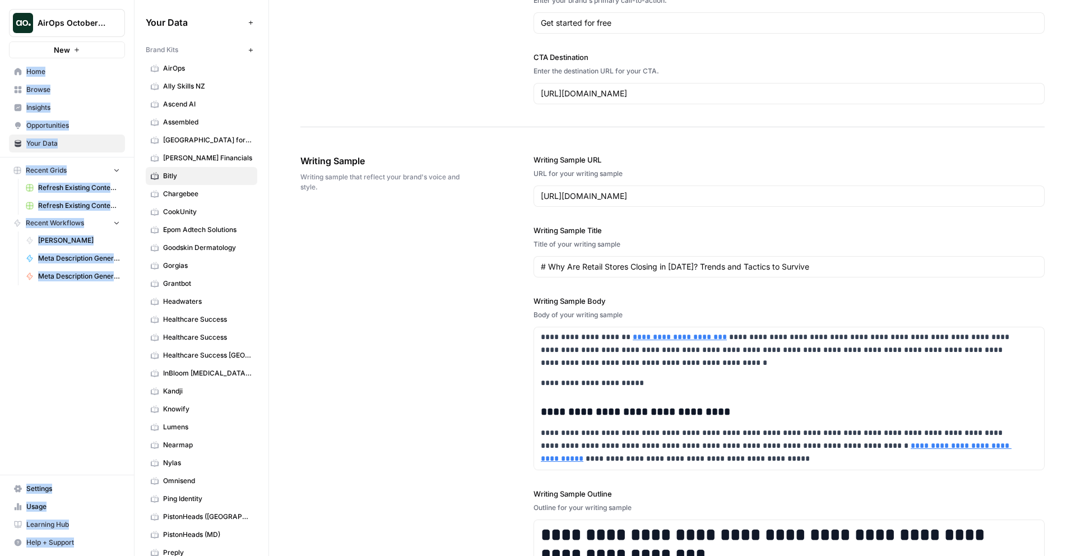
click at [71, 72] on span "Home" at bounding box center [73, 72] width 94 height 10
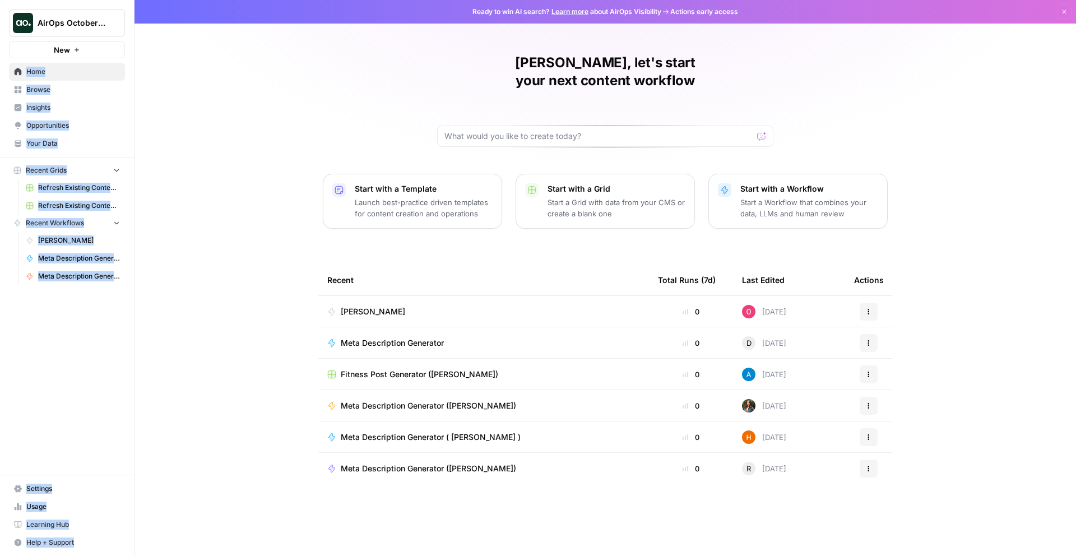
drag, startPoint x: 231, startPoint y: 107, endPoint x: 427, endPoint y: 482, distance: 423.0
click at [434, 473] on div "Oskar, let's start your next content workflow Start with a Template Launch best…" at bounding box center [604, 278] width 941 height 556
drag, startPoint x: 426, startPoint y: 487, endPoint x: 183, endPoint y: 119, distance: 440.7
click at [185, 125] on div "Oskar, let's start your next content workflow Start with a Template Launch best…" at bounding box center [604, 278] width 941 height 556
click at [183, 119] on div "Oskar, let's start your next content workflow Start with a Template Launch best…" at bounding box center [604, 278] width 941 height 556
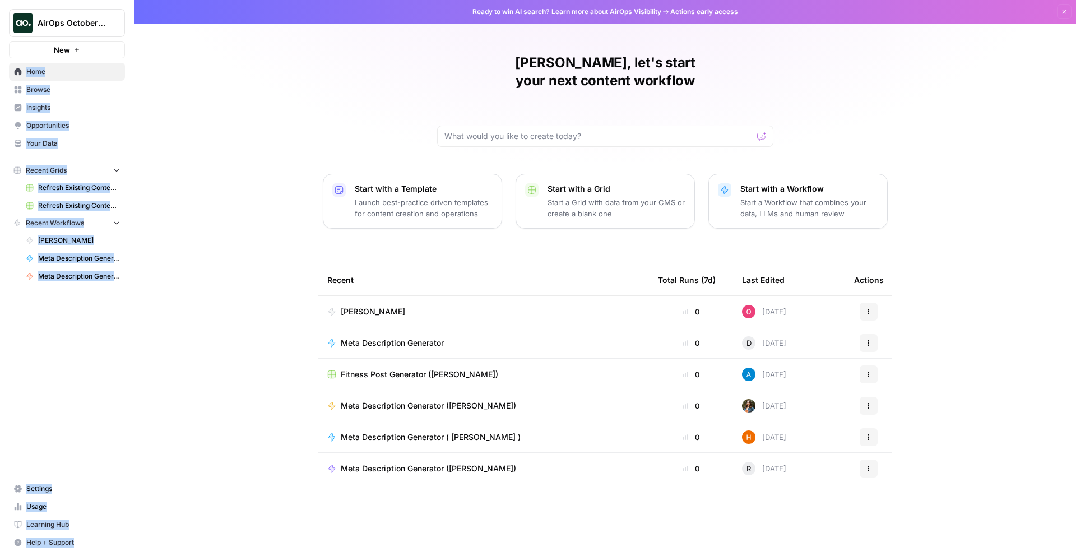
click at [40, 138] on span "Your Data" at bounding box center [73, 143] width 94 height 10
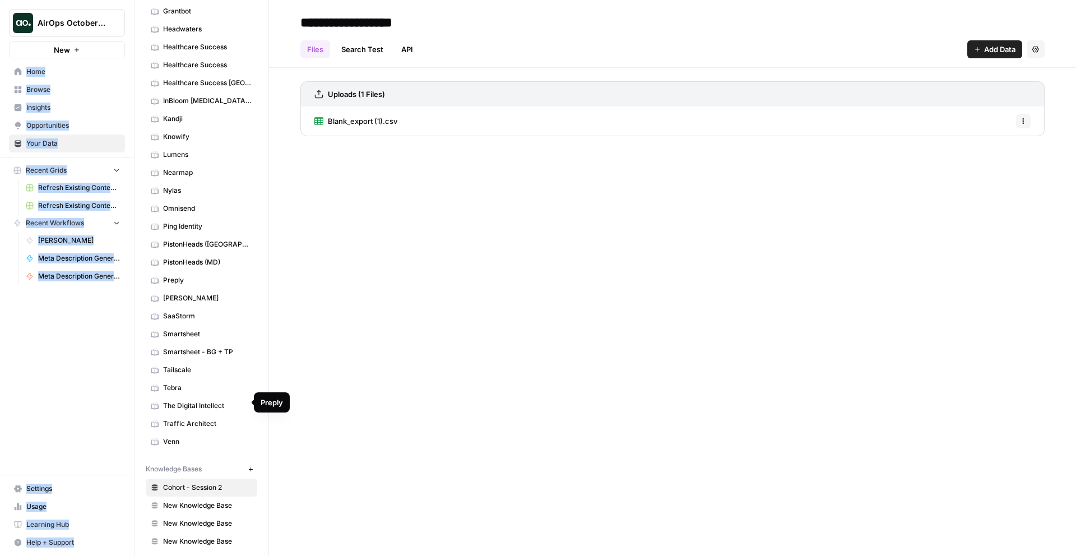
scroll to position [280, 0]
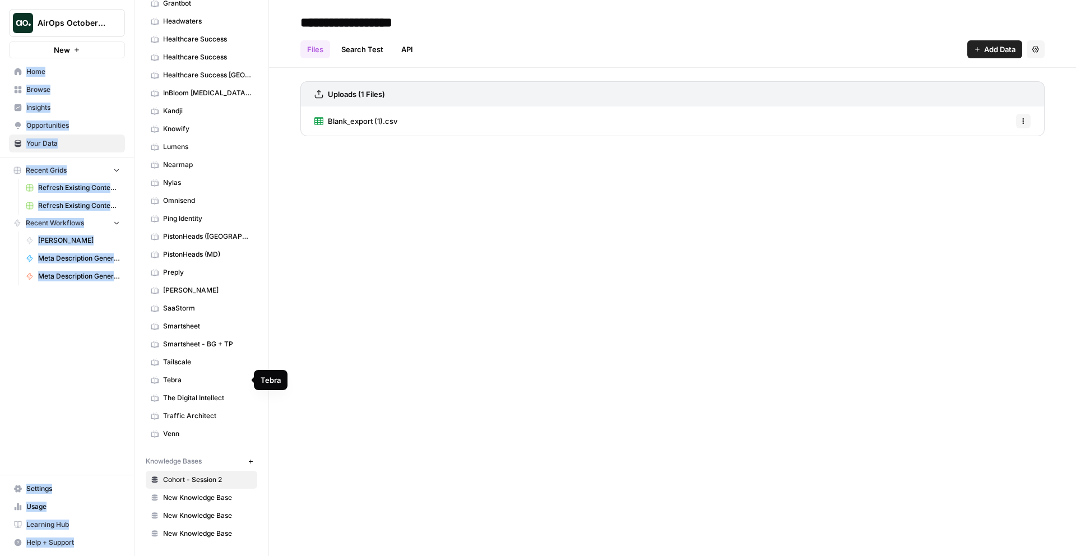
click at [206, 380] on span "Tebra" at bounding box center [207, 380] width 89 height 10
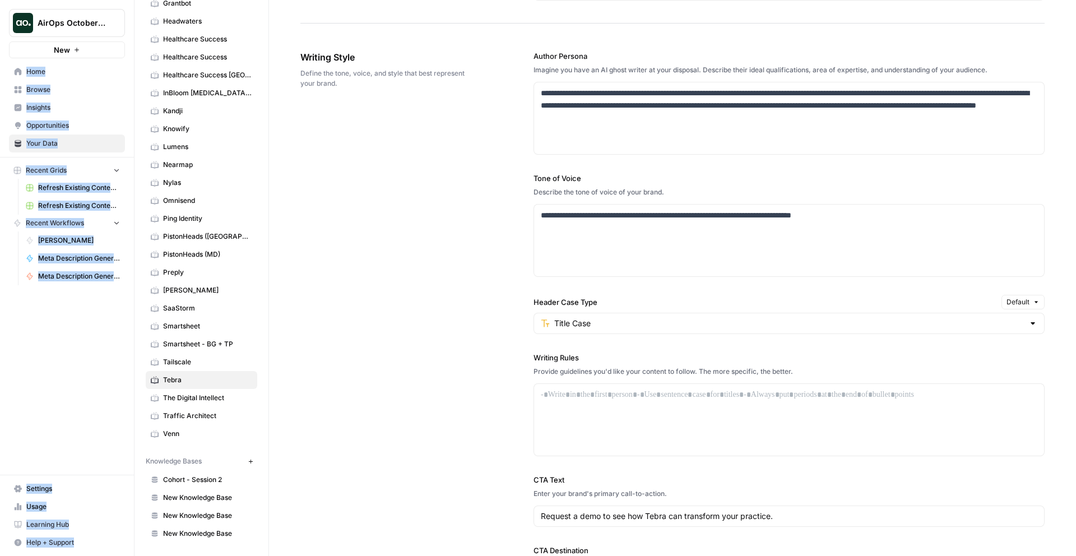
scroll to position [682, 0]
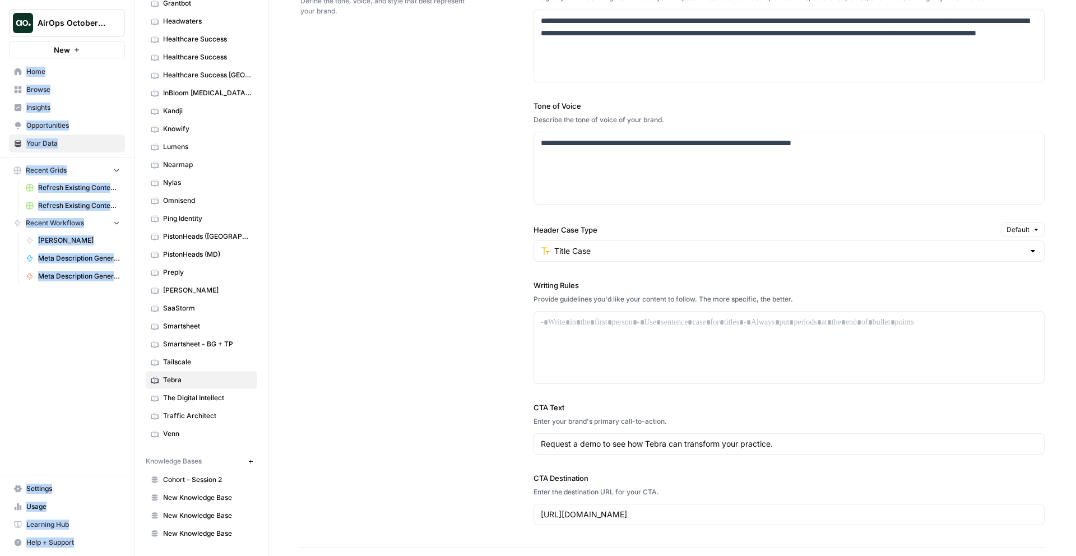
click at [573, 243] on div "Title Case" at bounding box center [788, 250] width 511 height 21
type input "Title Case"
click at [640, 229] on label "Header Case Type" at bounding box center [764, 229] width 463 height 11
click at [640, 245] on input "Title Case" at bounding box center [789, 250] width 470 height 11
click at [622, 247] on input "Header Case Type" at bounding box center [789, 250] width 470 height 11
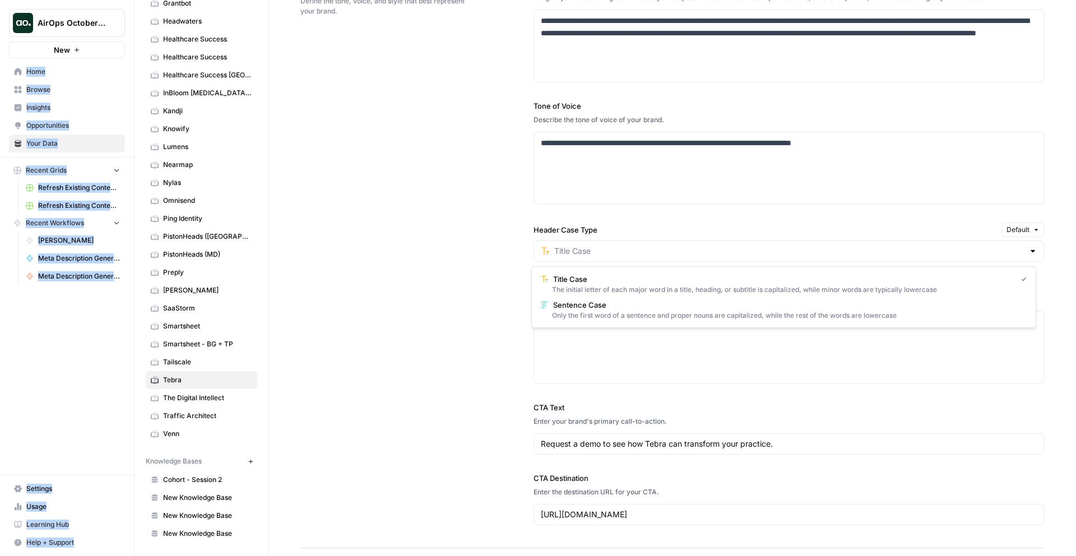
type input "Title Case"
click at [494, 242] on div "**********" at bounding box center [672, 252] width 744 height 592
click at [542, 238] on div "Header Case Type Default Title Case" at bounding box center [788, 241] width 511 height 39
click at [544, 243] on div "Title Case" at bounding box center [788, 250] width 511 height 21
type input "Title Case"
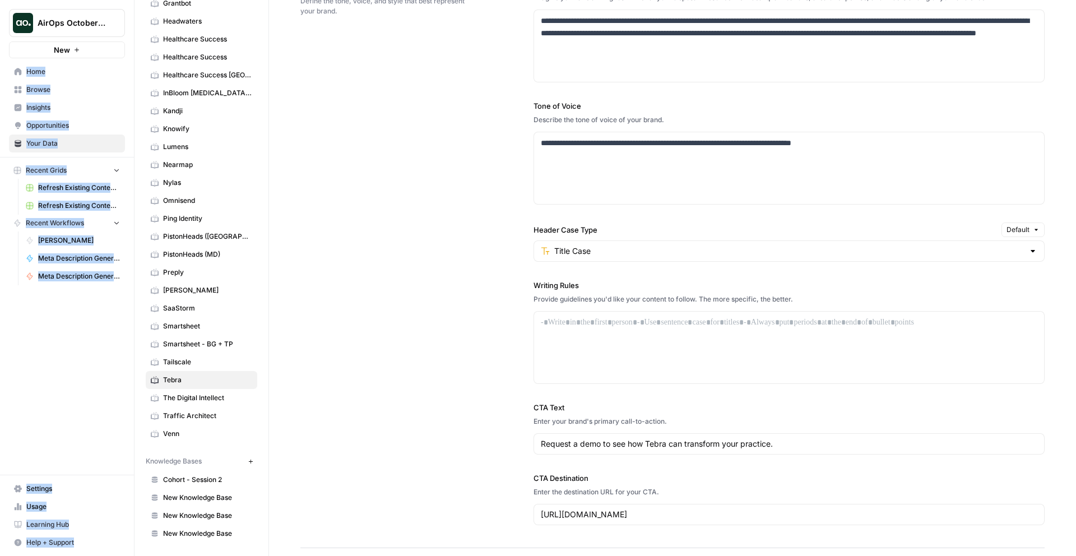
click at [514, 250] on div "**********" at bounding box center [672, 252] width 744 height 592
click at [582, 250] on input "Header Case Type" at bounding box center [789, 250] width 470 height 11
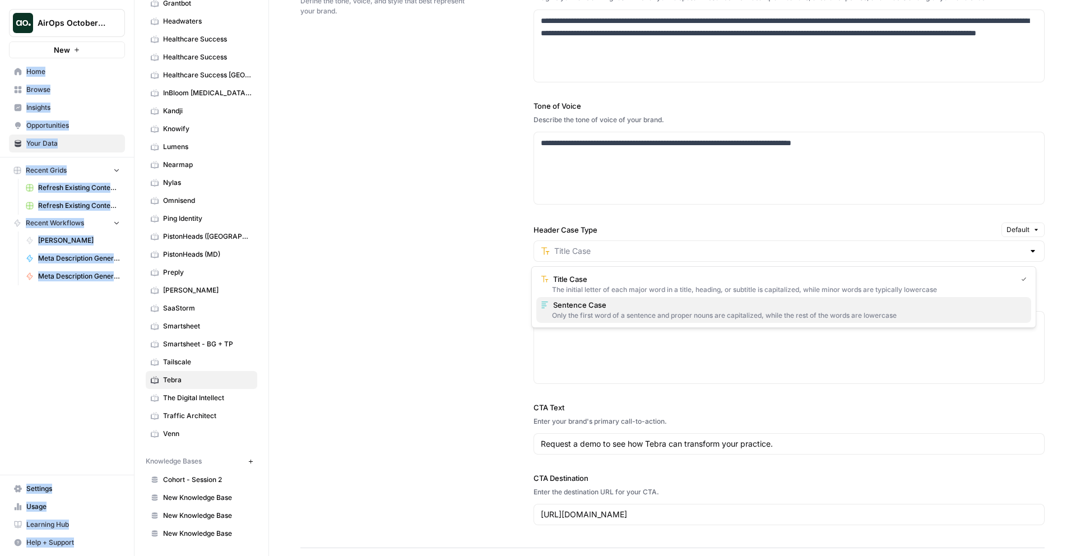
click at [596, 310] on div "Only the first word of a sentence and proper nouns are capitalized, while the r…" at bounding box center [784, 315] width 486 height 10
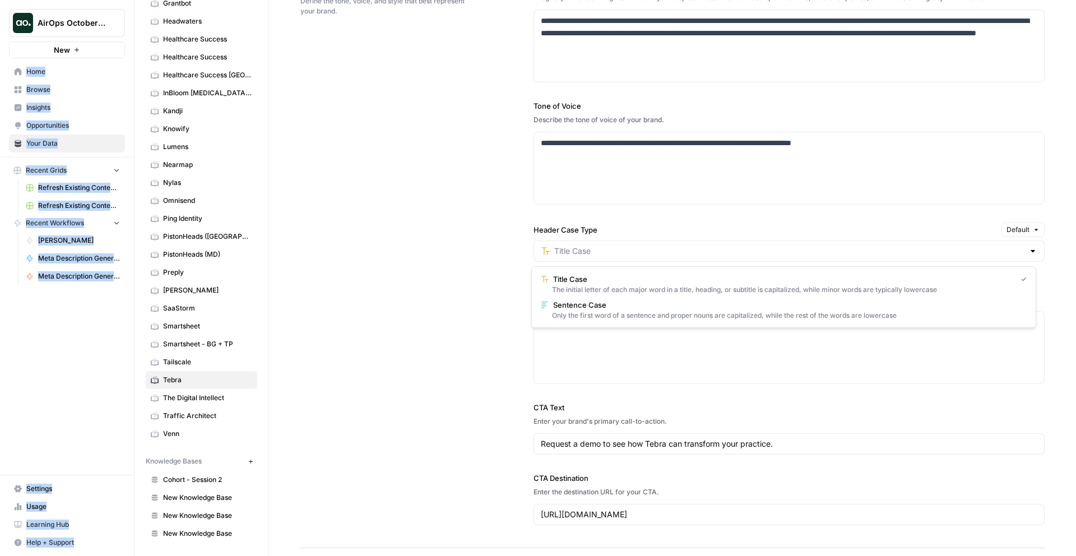
type input "Sentence Case"
click at [505, 252] on div "**********" at bounding box center [672, 252] width 744 height 592
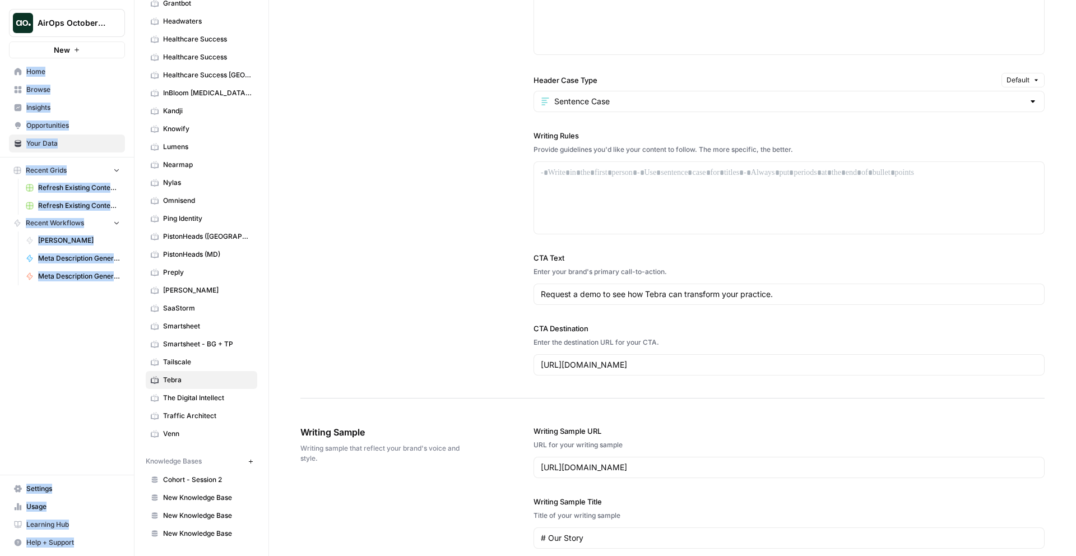
scroll to position [905, 0]
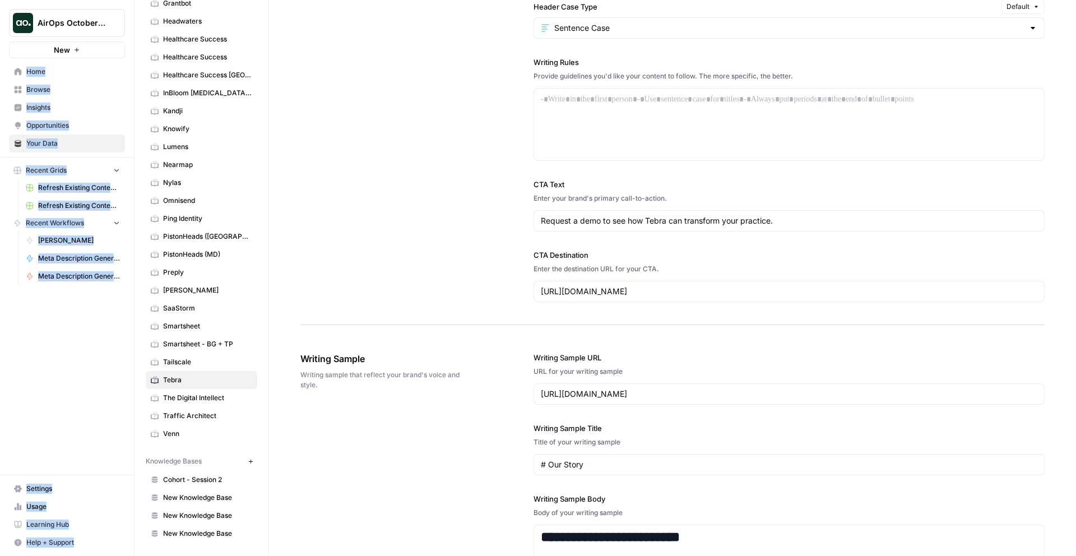
drag, startPoint x: 465, startPoint y: 258, endPoint x: 691, endPoint y: 271, distance: 226.7
click at [692, 270] on div "**********" at bounding box center [672, 29] width 744 height 592
drag, startPoint x: 691, startPoint y: 271, endPoint x: 456, endPoint y: 180, distance: 251.5
click at [457, 181] on div "**********" at bounding box center [672, 29] width 744 height 592
click at [455, 180] on div "**********" at bounding box center [672, 29] width 744 height 592
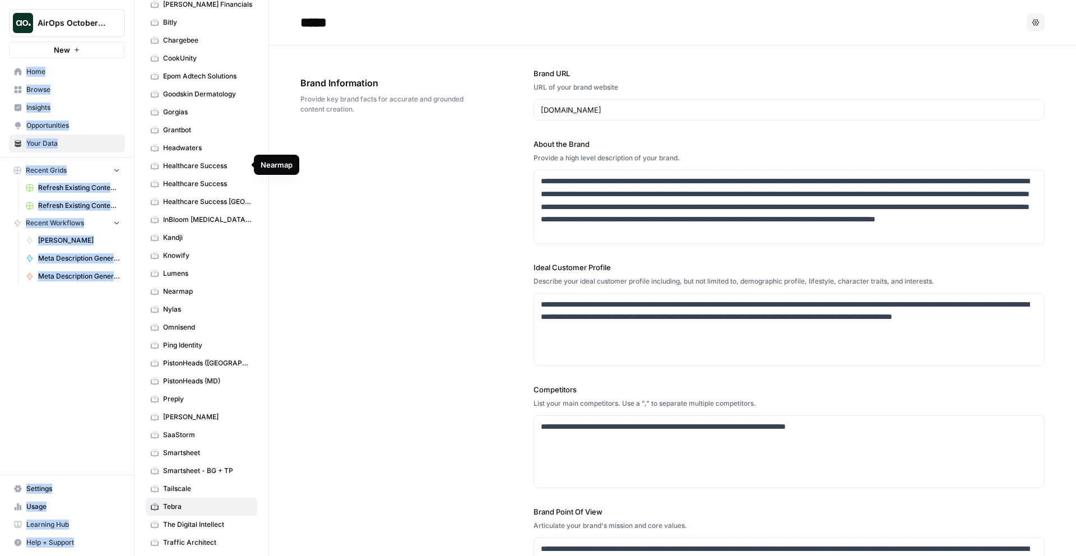
scroll to position [0, 0]
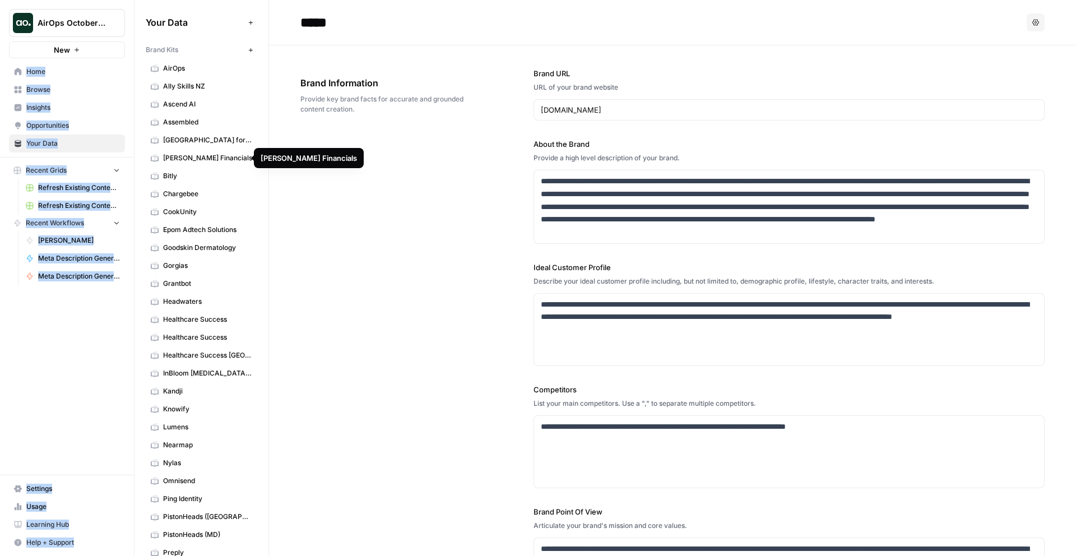
click at [357, 176] on div "**********" at bounding box center [672, 339] width 744 height 588
click at [356, 179] on div "**********" at bounding box center [672, 339] width 744 height 588
click at [402, 342] on div "**********" at bounding box center [672, 339] width 744 height 588
click at [374, 212] on div "**********" at bounding box center [672, 339] width 744 height 588
drag, startPoint x: 415, startPoint y: 215, endPoint x: 362, endPoint y: 62, distance: 161.6
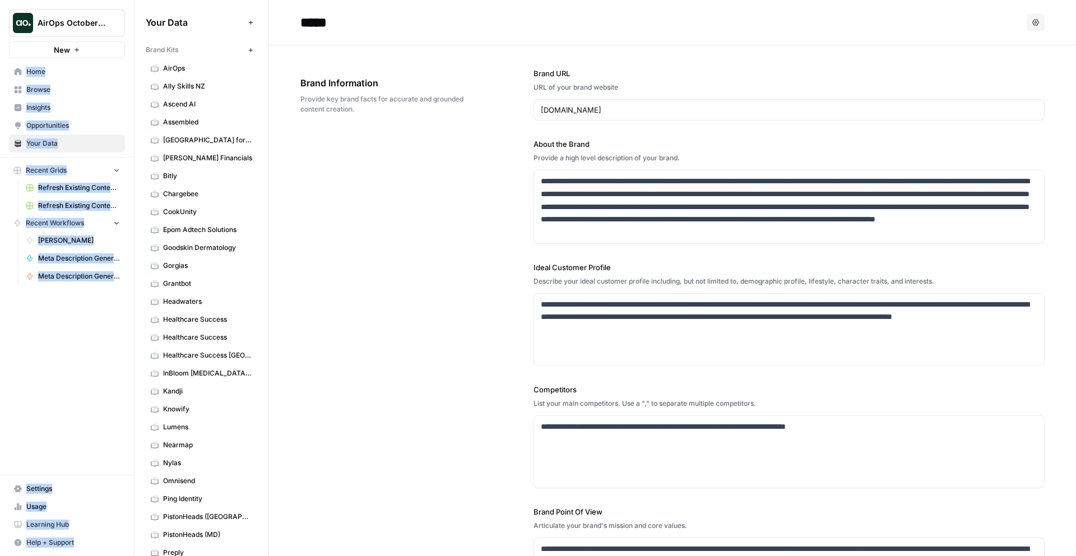
click at [360, 63] on div "**********" at bounding box center [672, 339] width 744 height 588
drag, startPoint x: 362, startPoint y: 62, endPoint x: 383, endPoint y: 146, distance: 86.6
click at [381, 139] on div "**********" at bounding box center [672, 339] width 744 height 588
drag, startPoint x: 385, startPoint y: 126, endPoint x: 379, endPoint y: 46, distance: 79.8
click at [378, 55] on div "**********" at bounding box center [672, 339] width 744 height 588
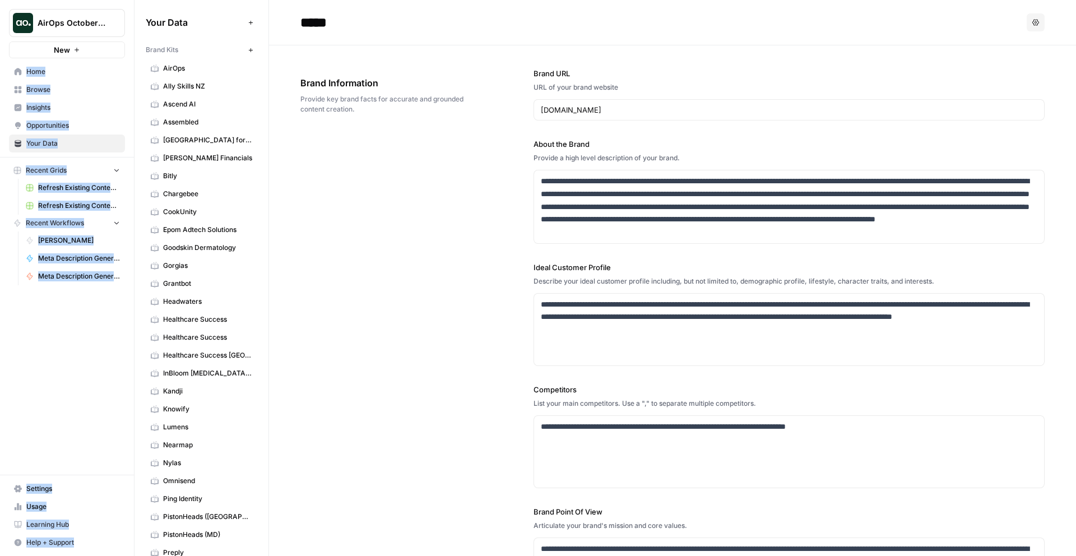
drag, startPoint x: 379, startPoint y: 46, endPoint x: 383, endPoint y: 123, distance: 77.4
click at [385, 116] on div "**********" at bounding box center [672, 339] width 744 height 588
drag, startPoint x: 380, startPoint y: 121, endPoint x: 373, endPoint y: 59, distance: 62.6
click at [373, 59] on div "Brand Information Provide key brand facts for accurate and grounded content cre…" at bounding box center [385, 95] width 170 height 83
drag, startPoint x: 367, startPoint y: 105, endPoint x: 361, endPoint y: 117, distance: 13.0
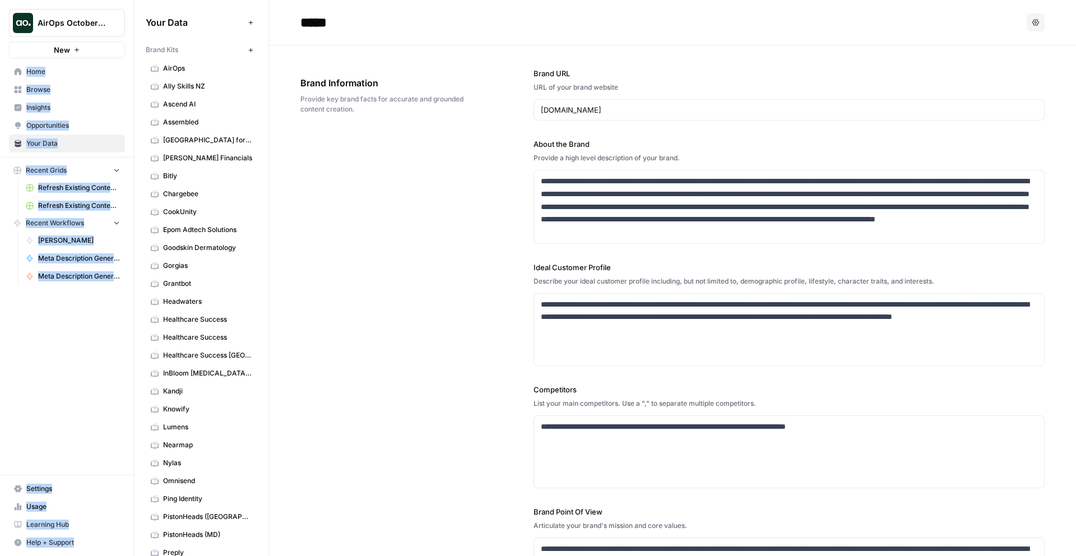
click at [364, 113] on div "Brand Information Provide key brand facts for accurate and grounded content cre…" at bounding box center [385, 95] width 170 height 83
click at [357, 125] on div "Brand Information Provide key brand facts for accurate and grounded content cre…" at bounding box center [385, 95] width 170 height 83
click at [347, 130] on div "Brand Information Provide key brand facts for accurate and grounded content cre…" at bounding box center [385, 95] width 170 height 83
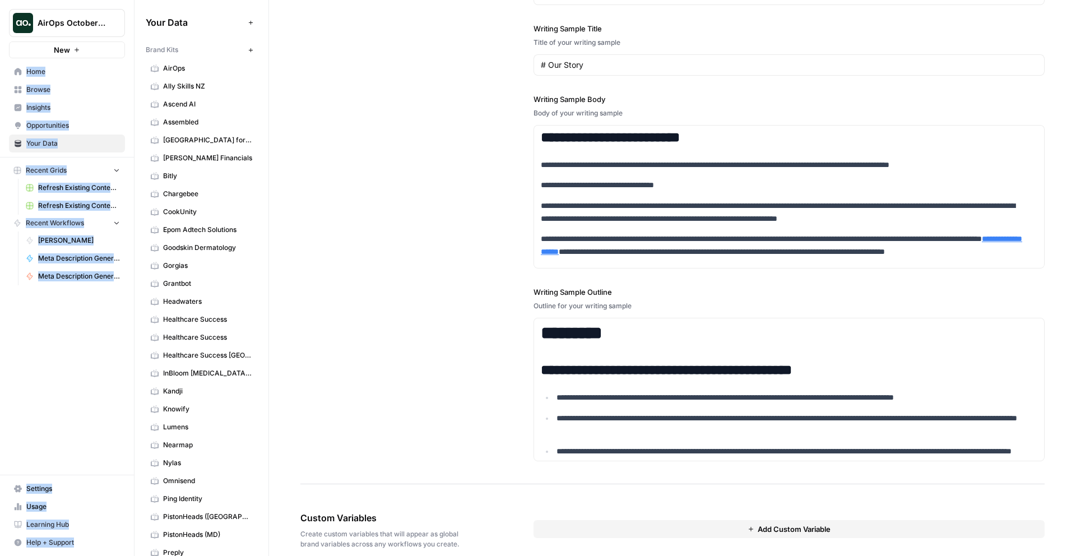
scroll to position [1320, 0]
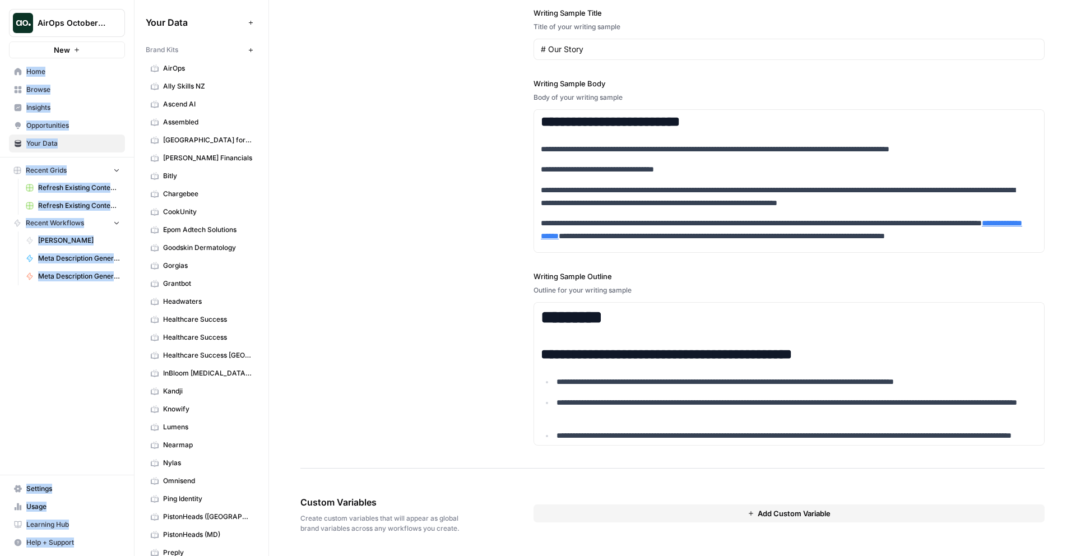
click at [633, 518] on button "Add Custom Variable" at bounding box center [788, 513] width 511 height 18
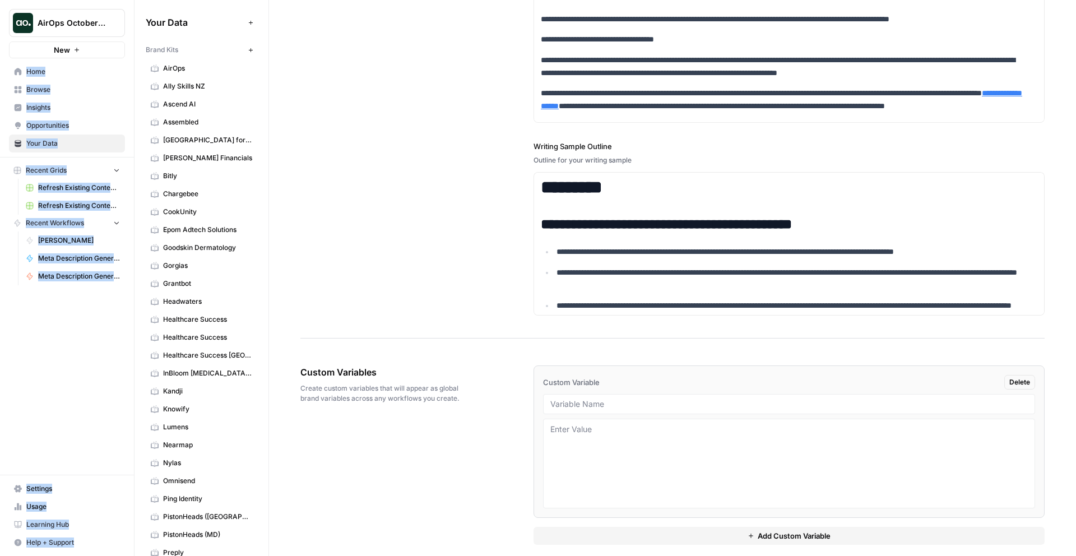
scroll to position [1461, 0]
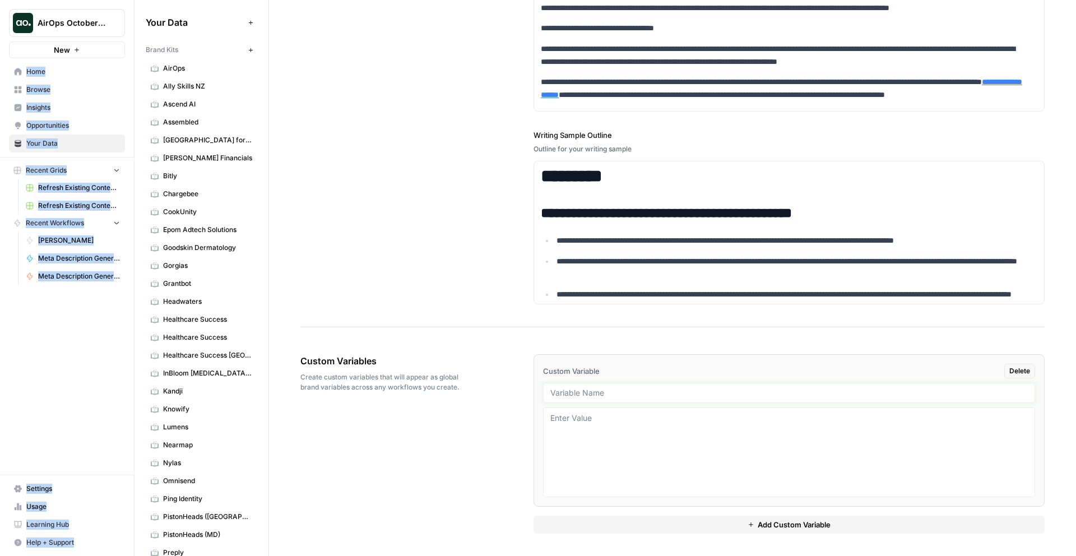
click at [594, 394] on input "text" at bounding box center [788, 393] width 477 height 10
click at [582, 436] on textarea at bounding box center [788, 452] width 477 height 80
click at [470, 374] on div "Custom Variables Create custom variables that will appear as global brand varia…" at bounding box center [672, 444] width 744 height 224
click at [639, 468] on textarea at bounding box center [788, 452] width 477 height 80
click at [460, 422] on div "Custom Variables Create custom variables that will appear as global brand varia…" at bounding box center [672, 444] width 744 height 224
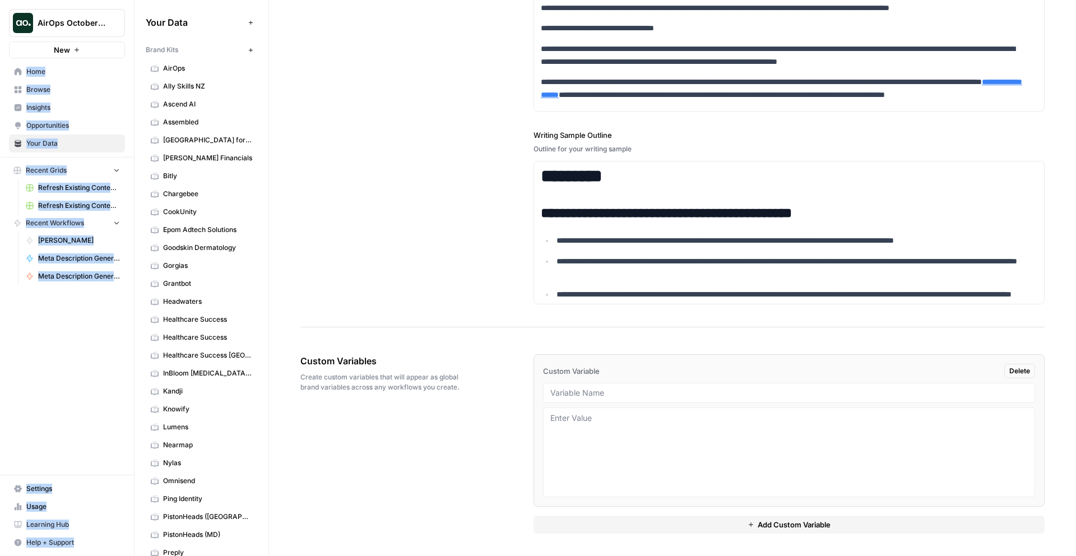
drag, startPoint x: 480, startPoint y: 393, endPoint x: 300, endPoint y: 383, distance: 180.1
click at [301, 383] on div "Custom Variables Create custom variables that will appear as global brand varia…" at bounding box center [672, 444] width 744 height 224
click at [300, 383] on span "Create custom variables that will appear as global brand variables across any w…" at bounding box center [385, 382] width 170 height 20
drag, startPoint x: 317, startPoint y: 382, endPoint x: 432, endPoint y: 397, distance: 115.8
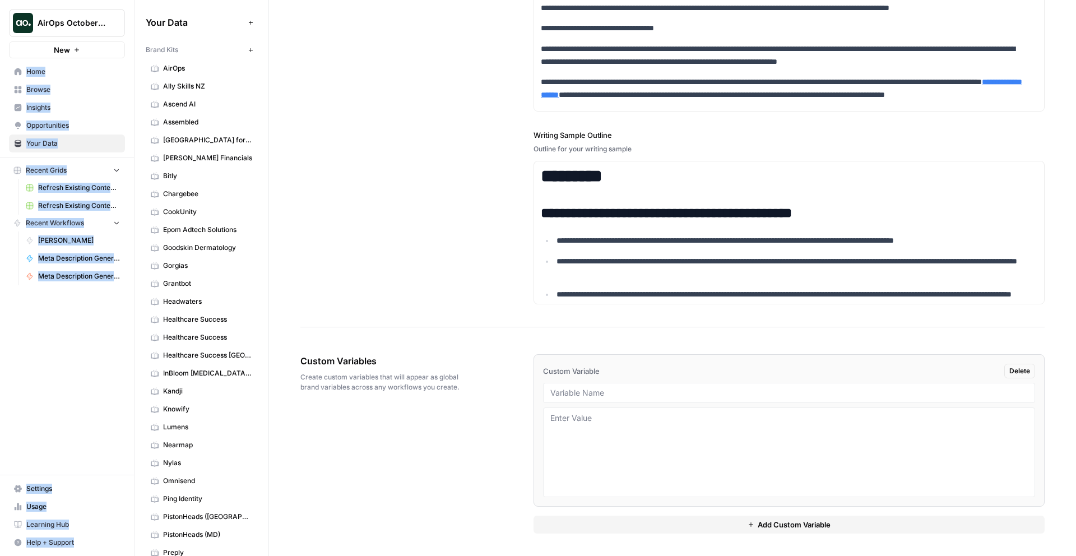
click at [434, 397] on div "Custom Variables Create custom variables that will appear as global brand varia…" at bounding box center [385, 373] width 170 height 83
drag, startPoint x: 468, startPoint y: 395, endPoint x: 473, endPoint y: 370, distance: 25.7
click at [473, 370] on div "Custom Variables Create custom variables that will appear as global brand varia…" at bounding box center [672, 444] width 744 height 224
drag, startPoint x: 473, startPoint y: 370, endPoint x: 484, endPoint y: 406, distance: 37.4
click at [484, 406] on div "Custom Variables Create custom variables that will appear as global brand varia…" at bounding box center [672, 444] width 744 height 224
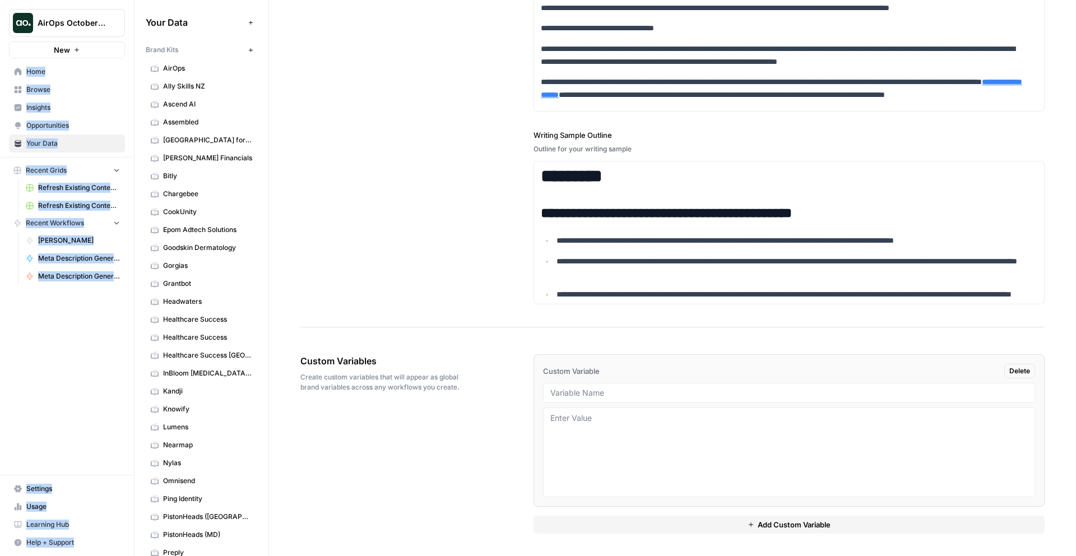
click at [486, 410] on div "Custom Variables Create custom variables that will appear as global brand varia…" at bounding box center [672, 444] width 744 height 224
click at [1022, 369] on button "Delete" at bounding box center [1019, 371] width 31 height 15
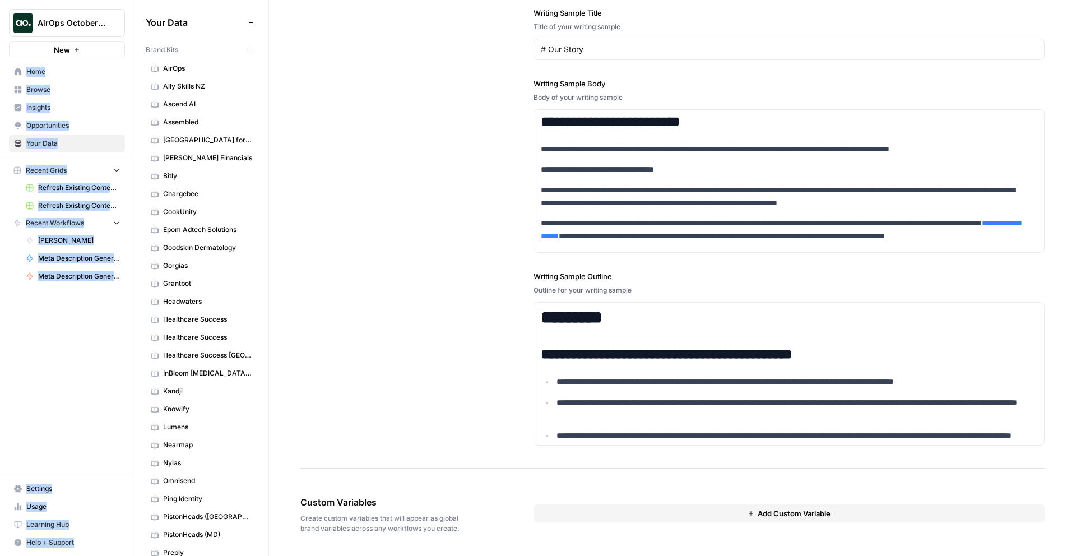
click at [448, 360] on div "**********" at bounding box center [672, 191] width 744 height 554
click at [50, 75] on span "Home" at bounding box center [73, 72] width 94 height 10
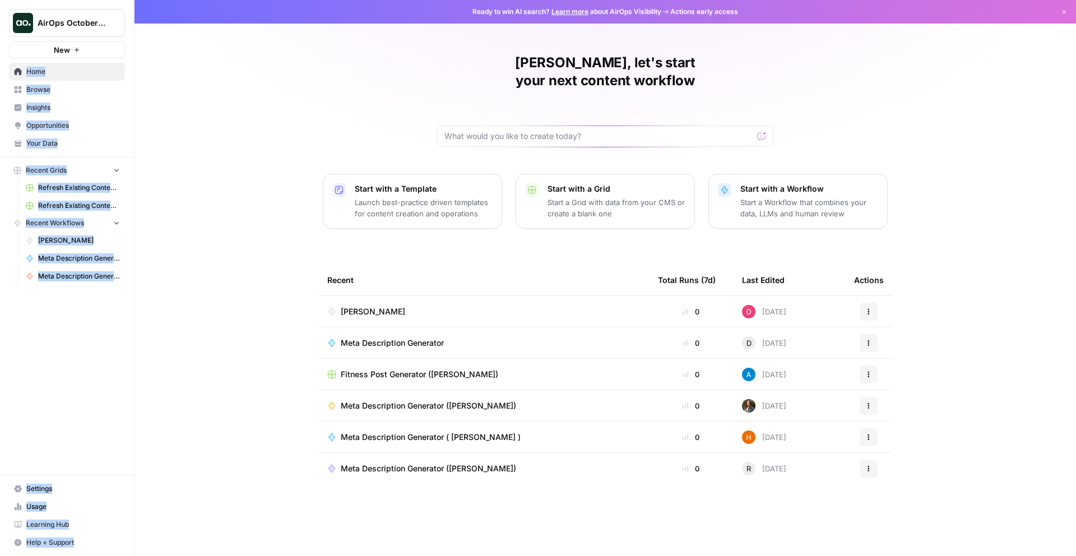
drag, startPoint x: 247, startPoint y: 140, endPoint x: 765, endPoint y: 504, distance: 633.4
click at [771, 510] on div "Oskar, let's start your next content workflow Start with a Template Launch best…" at bounding box center [604, 278] width 941 height 556
drag, startPoint x: 760, startPoint y: 499, endPoint x: 325, endPoint y: 71, distance: 610.5
click at [325, 71] on div "Oskar, let's start your next content workflow Start with a Template Launch best…" at bounding box center [604, 278] width 941 height 556
drag, startPoint x: 320, startPoint y: 71, endPoint x: 624, endPoint y: 457, distance: 490.4
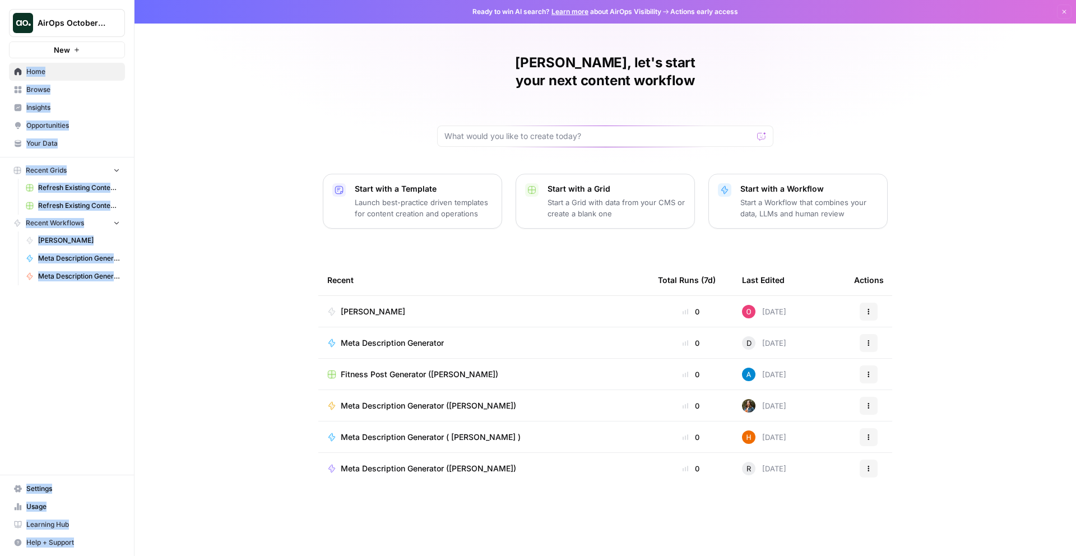
click at [624, 457] on div "Oskar, let's start your next content workflow Start with a Template Launch best…" at bounding box center [604, 278] width 941 height 556
click at [602, 486] on tbody "Oskar 0 2 days ago Actions Meta Description Generator 0 D Today Actions Fitness…" at bounding box center [605, 406] width 574 height 220
click at [74, 95] on link "Browse" at bounding box center [67, 90] width 116 height 18
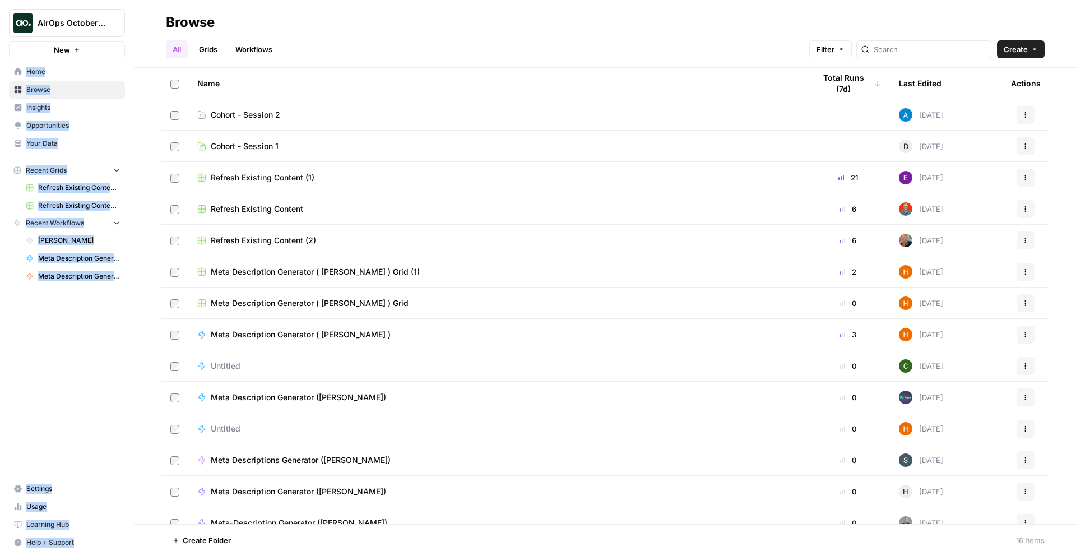
click at [282, 113] on link "Cohort - Session 2" at bounding box center [496, 114] width 599 height 11
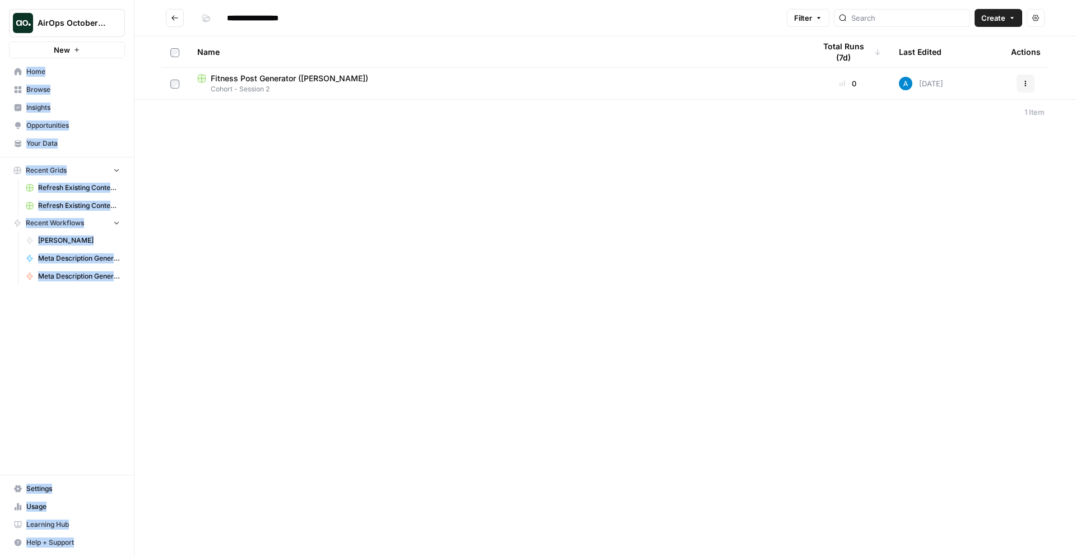
click at [259, 117] on footer "1 Item" at bounding box center [604, 111] width 941 height 25
click at [297, 85] on span "Cohort - Session 2" at bounding box center [496, 89] width 599 height 10
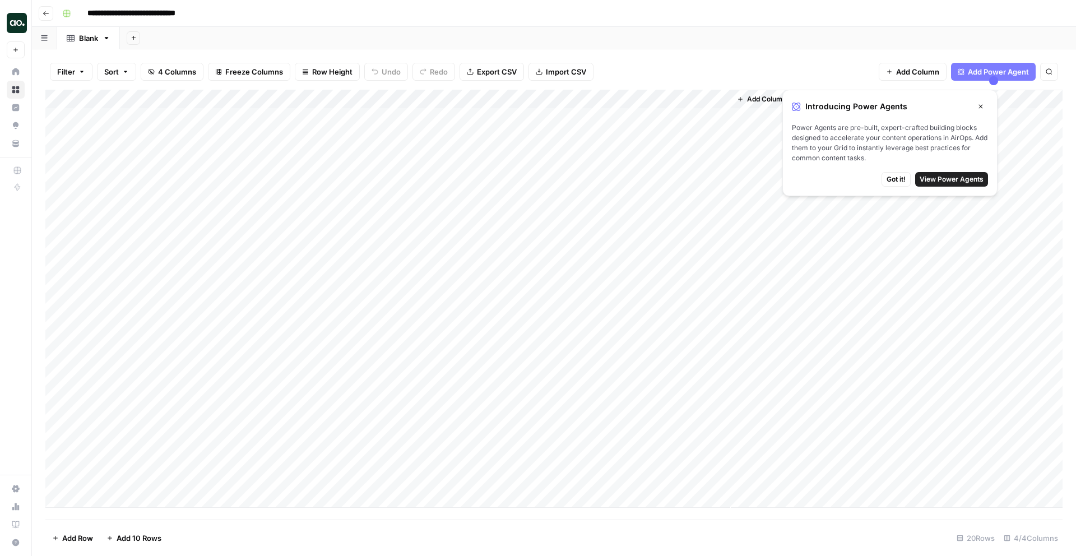
click at [897, 183] on span "Got it!" at bounding box center [895, 179] width 19 height 10
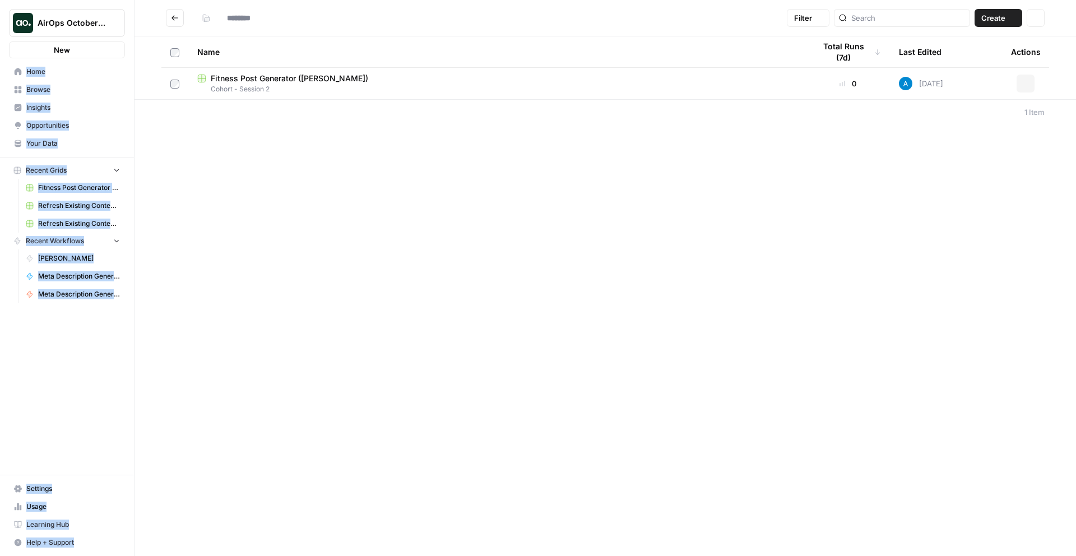
type input "**********"
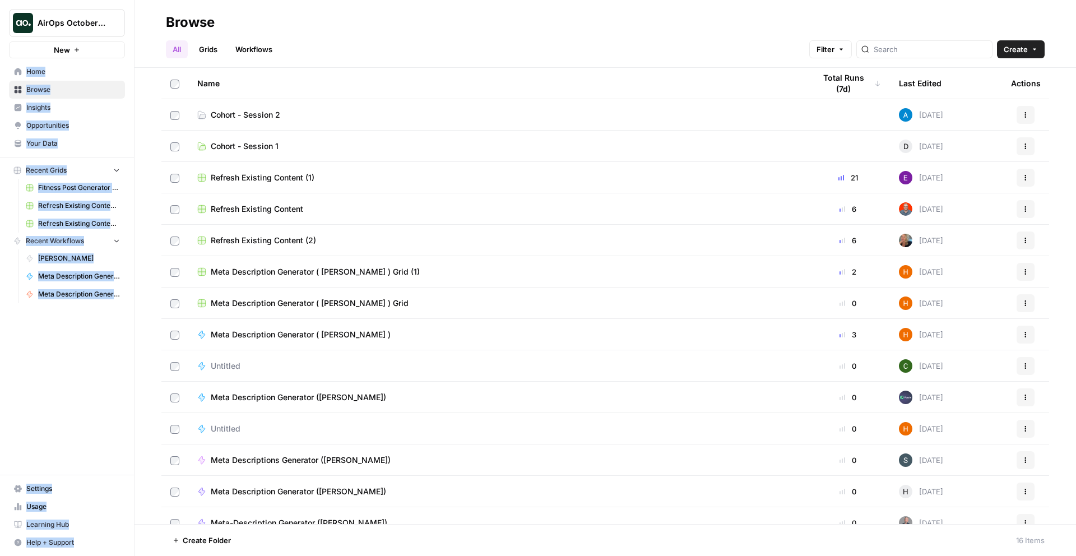
click at [256, 114] on span "Cohort - Session 2" at bounding box center [245, 114] width 69 height 11
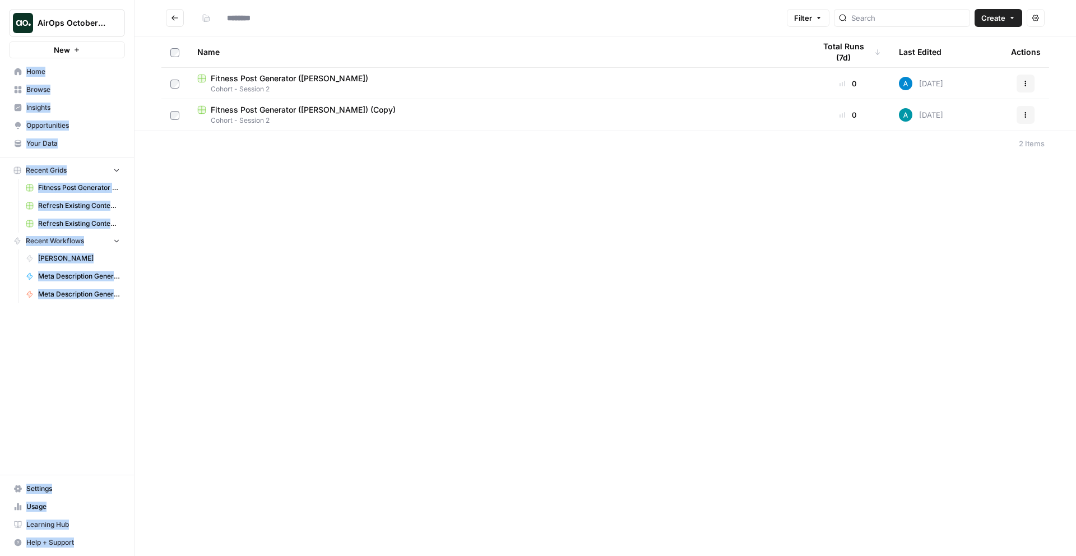
click at [253, 191] on div "Filter Create Actions Name Total Runs (7d) Last Edited Actions Fitness Post Gen…" at bounding box center [604, 278] width 941 height 556
type input "**********"
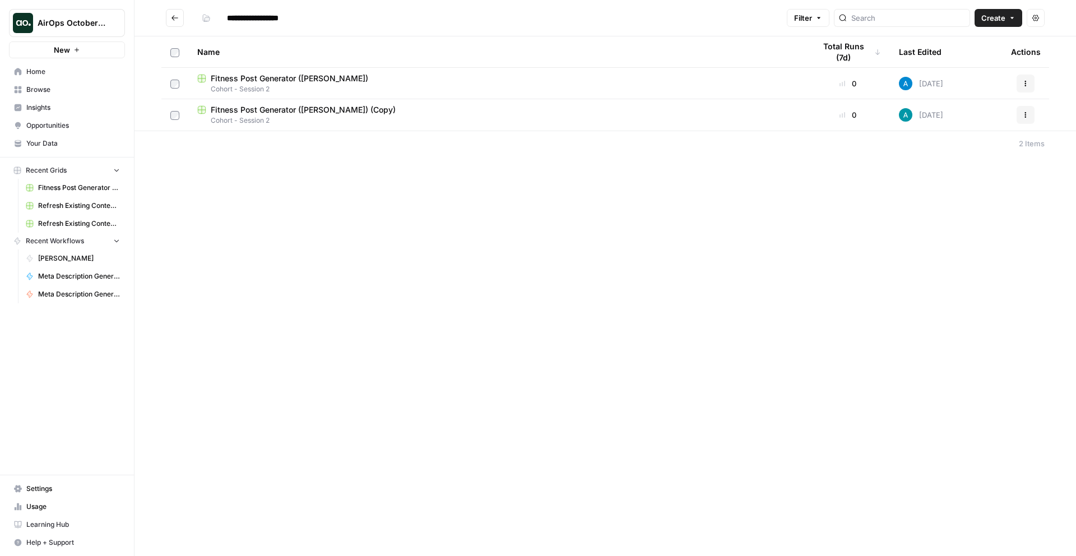
click at [262, 182] on div "**********" at bounding box center [604, 278] width 941 height 556
click at [360, 164] on div "**********" at bounding box center [604, 278] width 941 height 556
click at [50, 147] on span "Your Data" at bounding box center [73, 143] width 94 height 10
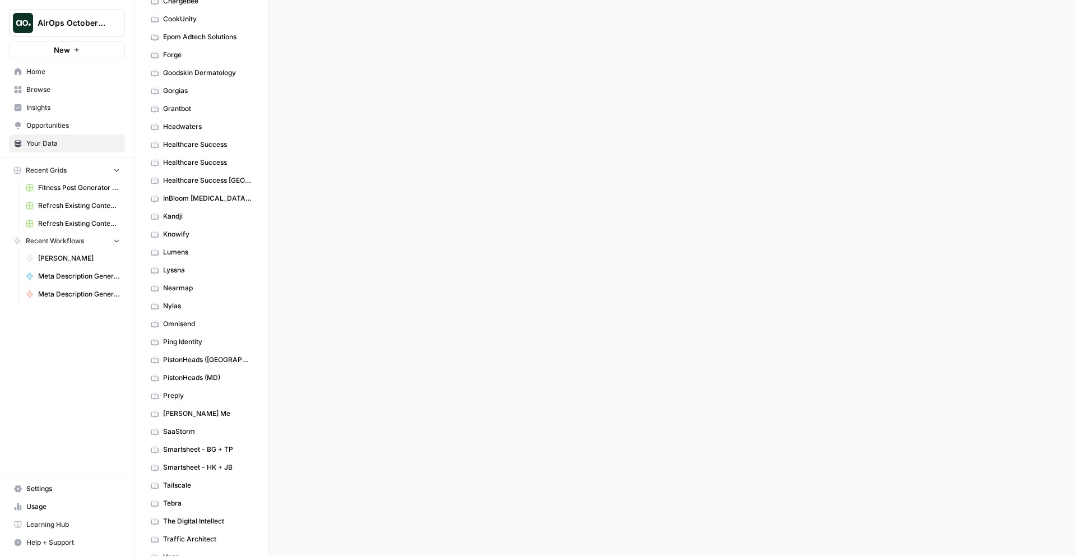
scroll to position [352, 0]
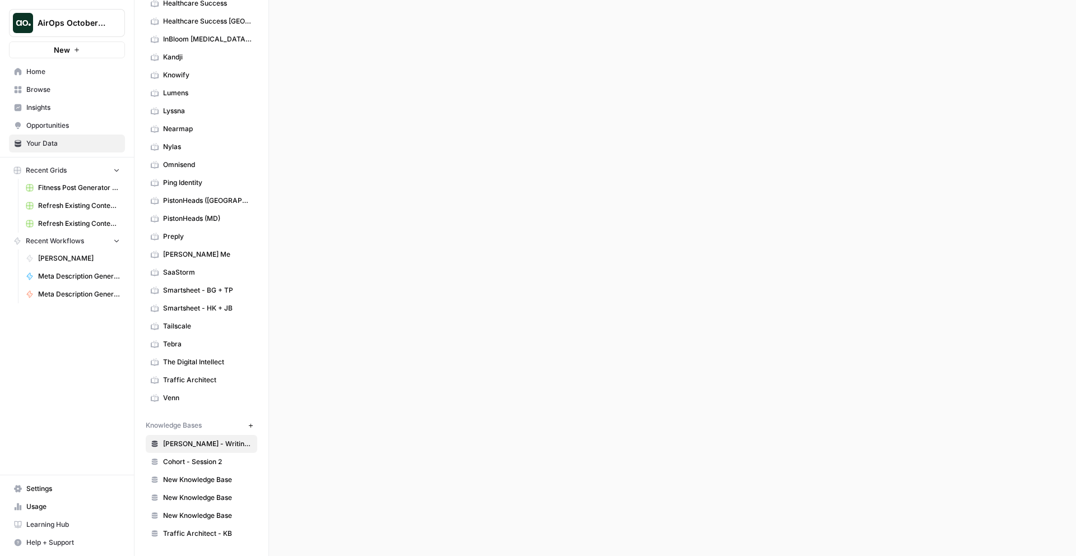
click at [217, 462] on span "Cohort - Session 2" at bounding box center [207, 462] width 89 height 10
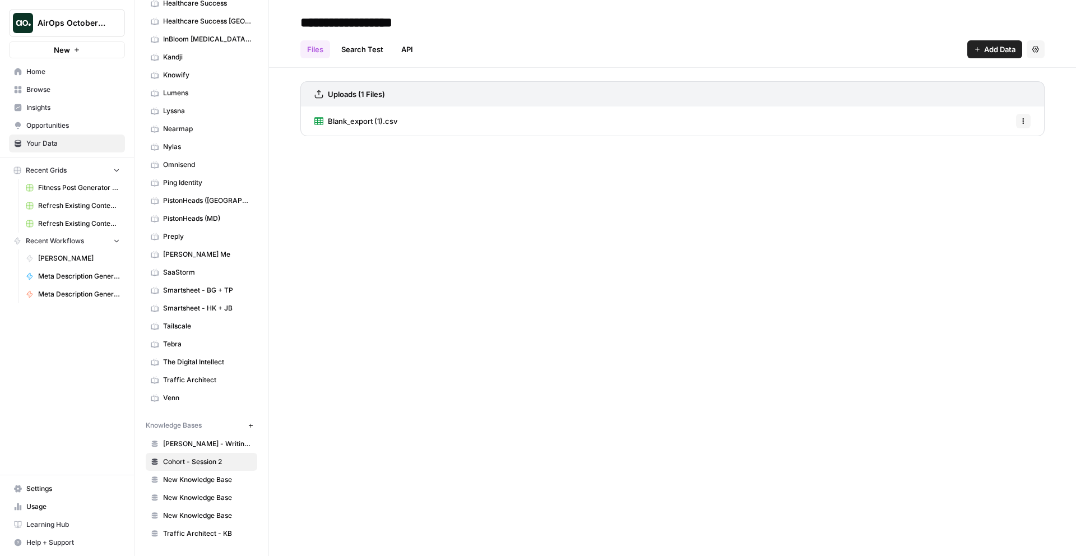
click at [335, 119] on span "Blank_export (1).csv" at bounding box center [362, 120] width 69 height 11
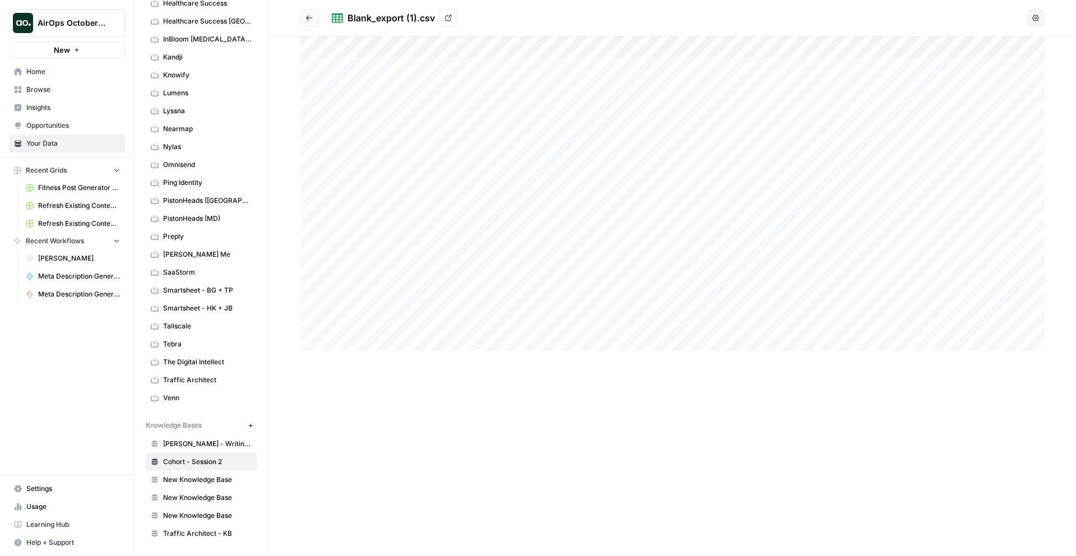
click at [305, 16] on icon "Go back" at bounding box center [309, 18] width 8 height 8
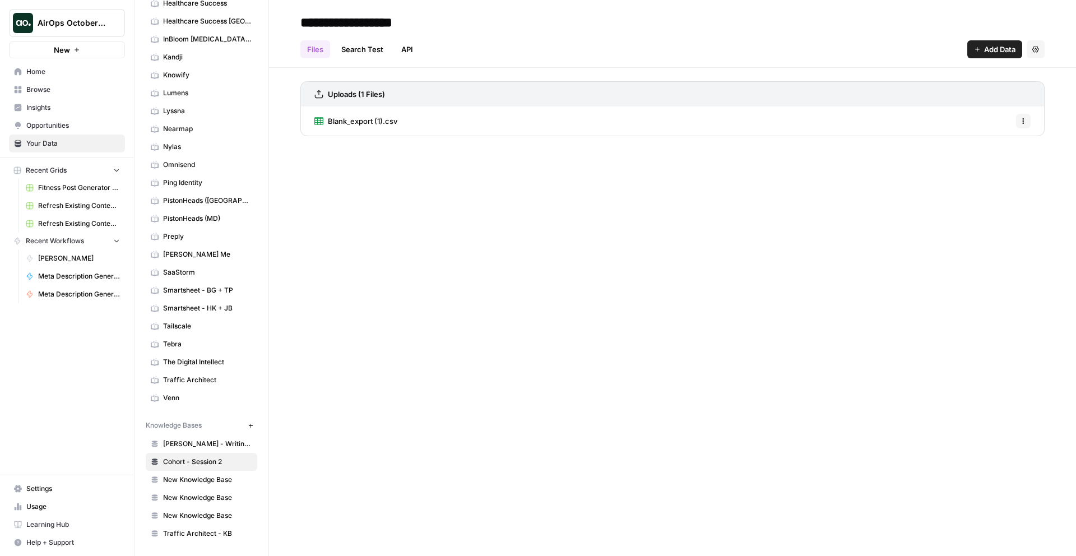
click at [491, 188] on div "**********" at bounding box center [672, 278] width 807 height 556
click at [577, 288] on div "**********" at bounding box center [672, 278] width 807 height 556
click at [358, 124] on span "Blank_export (1).csv" at bounding box center [362, 120] width 69 height 11
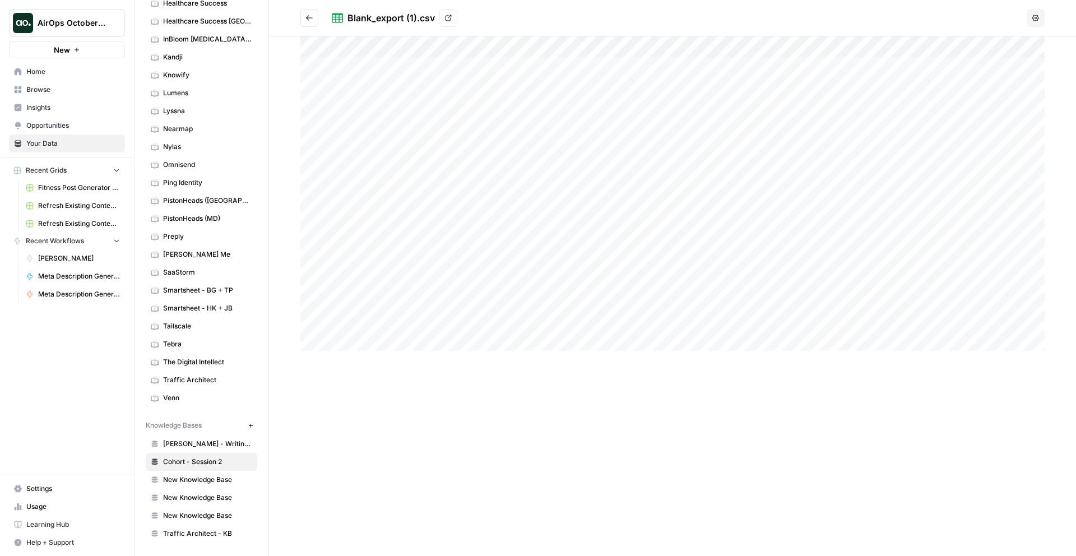
click at [1052, 11] on header "Blank_export (1).csv View Options" at bounding box center [672, 18] width 807 height 36
click at [1045, 13] on header "Blank_export (1).csv View Options" at bounding box center [672, 18] width 807 height 36
click at [1040, 17] on button "Options" at bounding box center [1035, 18] width 18 height 18
click at [861, 15] on div "Blank_export (1).csv View" at bounding box center [677, 18] width 690 height 18
click at [448, 23] on link "View" at bounding box center [448, 18] width 18 height 18
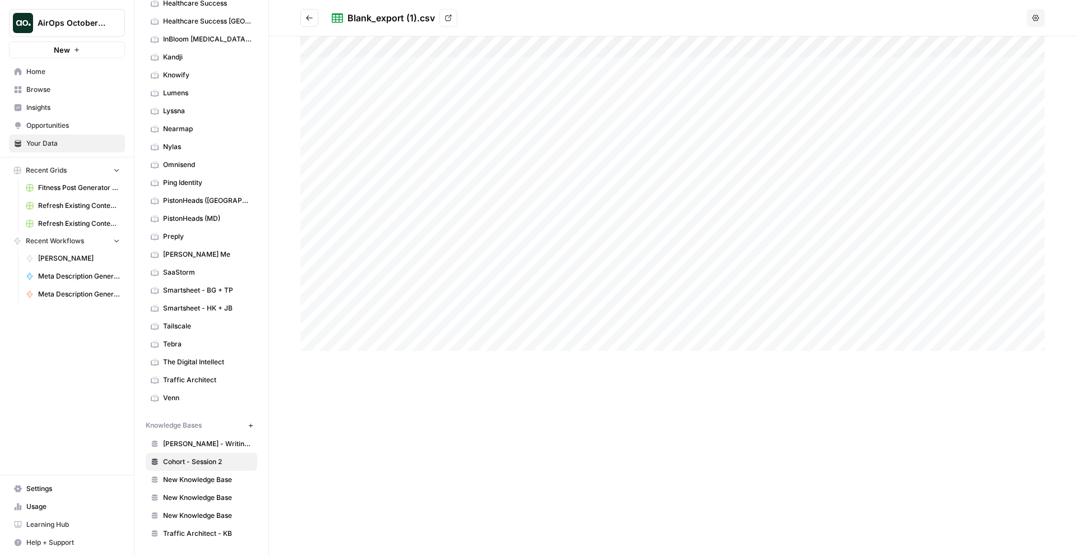
click at [681, 41] on div at bounding box center [672, 193] width 744 height 314
click at [681, 23] on div "Blank_export (1).csv View" at bounding box center [677, 18] width 690 height 18
click at [689, 15] on div "Blank_export (1).csv View" at bounding box center [677, 18] width 690 height 18
click at [533, 434] on div at bounding box center [672, 295] width 807 height 519
drag, startPoint x: 541, startPoint y: 429, endPoint x: 335, endPoint y: 68, distance: 415.6
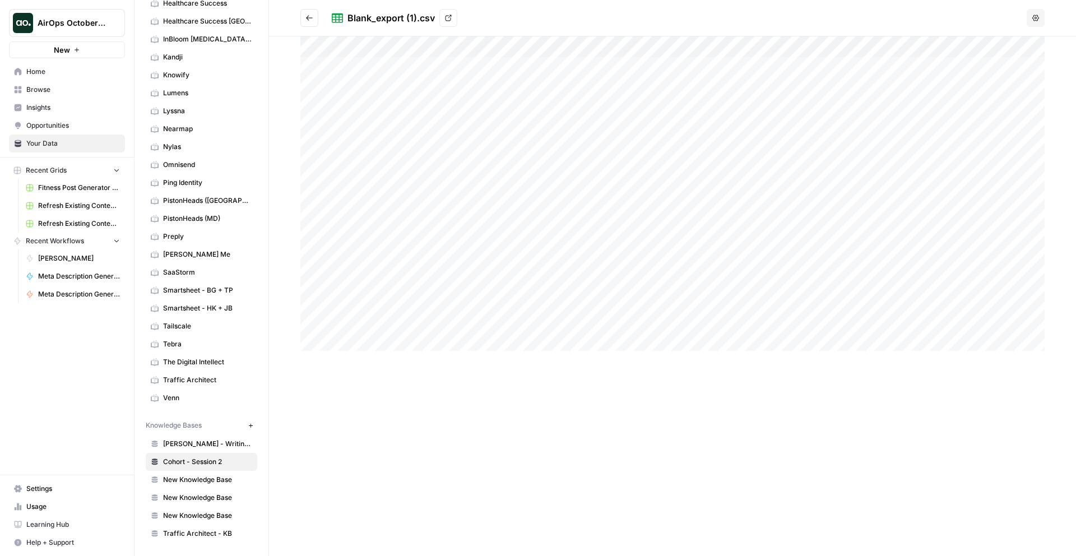
click at [352, 71] on div at bounding box center [672, 295] width 807 height 519
drag, startPoint x: 331, startPoint y: 103, endPoint x: 399, endPoint y: 223, distance: 137.7
click at [399, 223] on div at bounding box center [672, 193] width 744 height 314
drag, startPoint x: 431, startPoint y: 270, endPoint x: 422, endPoint y: 211, distance: 60.1
click at [422, 211] on div at bounding box center [672, 193] width 744 height 314
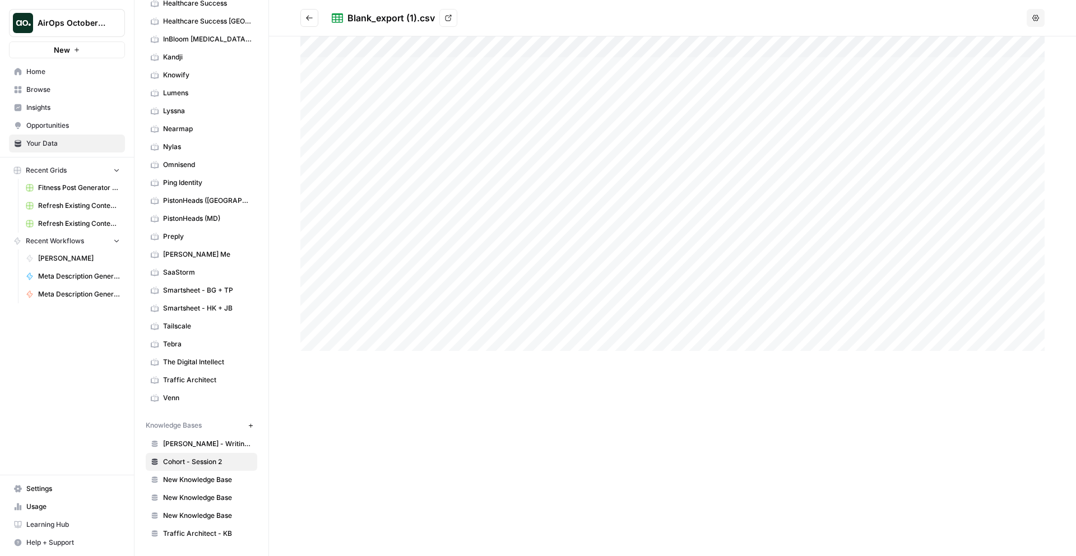
click at [422, 211] on div at bounding box center [672, 193] width 744 height 314
click at [512, 394] on div at bounding box center [672, 295] width 807 height 519
click at [458, 342] on div at bounding box center [672, 193] width 744 height 314
click at [461, 326] on div at bounding box center [672, 193] width 744 height 314
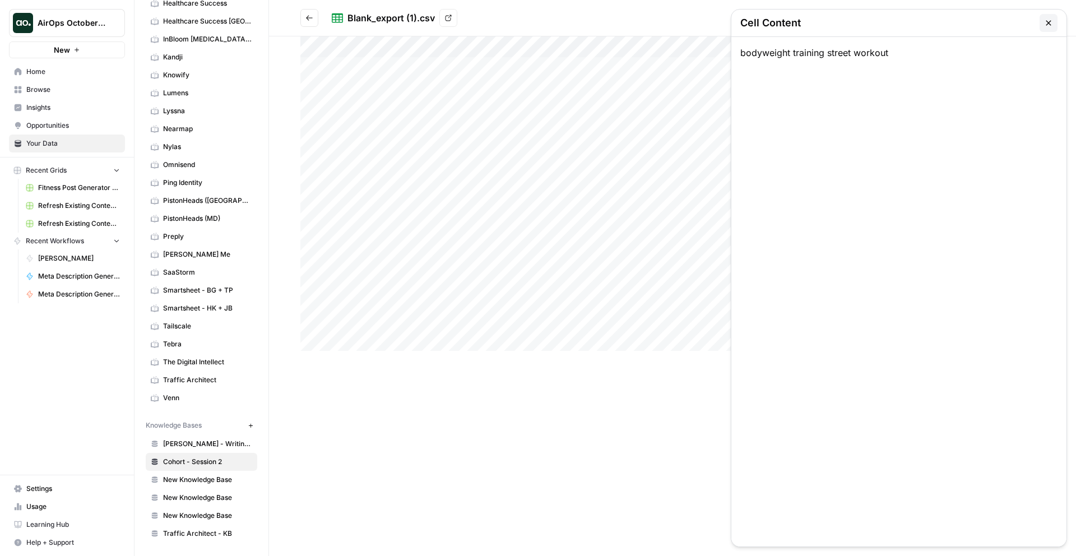
click at [556, 329] on div at bounding box center [672, 193] width 744 height 314
drag, startPoint x: 639, startPoint y: 332, endPoint x: 669, endPoint y: 330, distance: 30.3
click at [651, 332] on div at bounding box center [672, 193] width 744 height 314
click at [699, 332] on div at bounding box center [672, 193] width 744 height 314
click at [698, 328] on div at bounding box center [672, 193] width 744 height 314
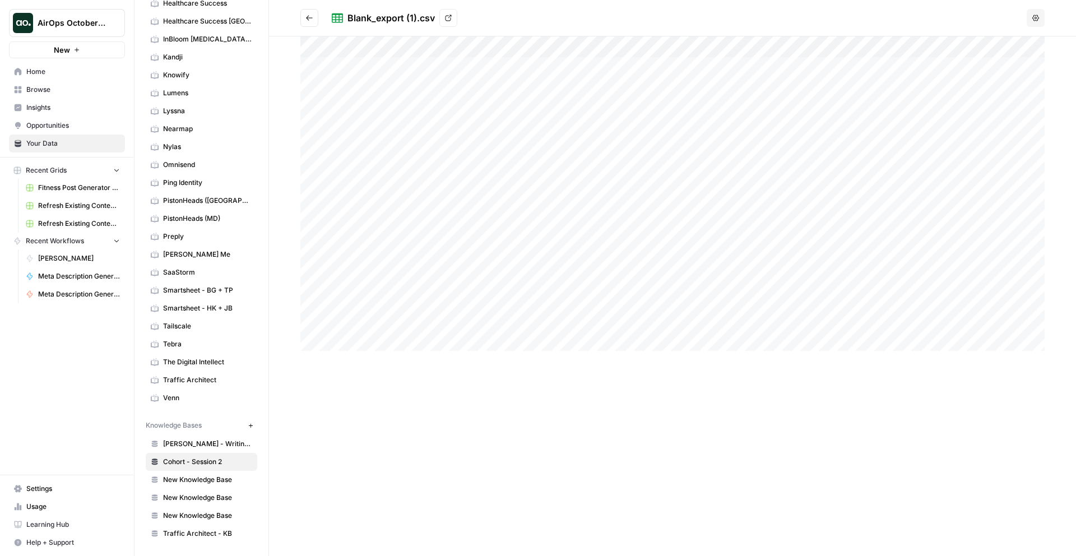
click at [627, 328] on div at bounding box center [672, 193] width 744 height 314
click at [647, 330] on div at bounding box center [672, 193] width 744 height 314
click at [638, 334] on div at bounding box center [672, 193] width 744 height 314
click at [605, 331] on div at bounding box center [672, 193] width 744 height 314
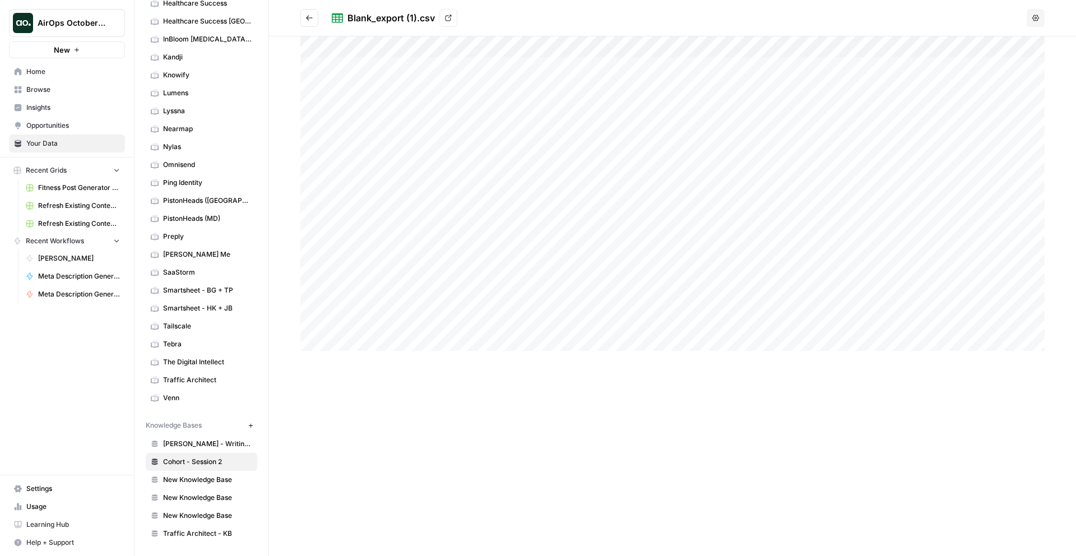
click at [605, 331] on div at bounding box center [672, 193] width 744 height 314
drag, startPoint x: 292, startPoint y: 16, endPoint x: 299, endPoint y: 17, distance: 6.8
click at [292, 16] on header "Blank_export (1).csv View Options" at bounding box center [672, 18] width 807 height 36
click at [307, 17] on icon "Go back" at bounding box center [309, 18] width 8 height 8
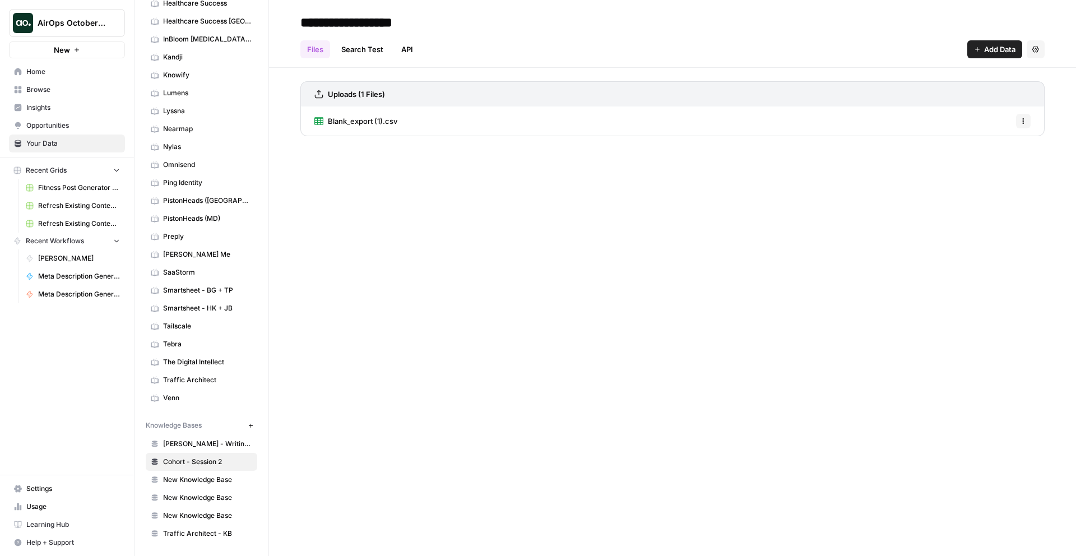
click at [373, 126] on span "Blank_export (1).csv" at bounding box center [362, 120] width 69 height 11
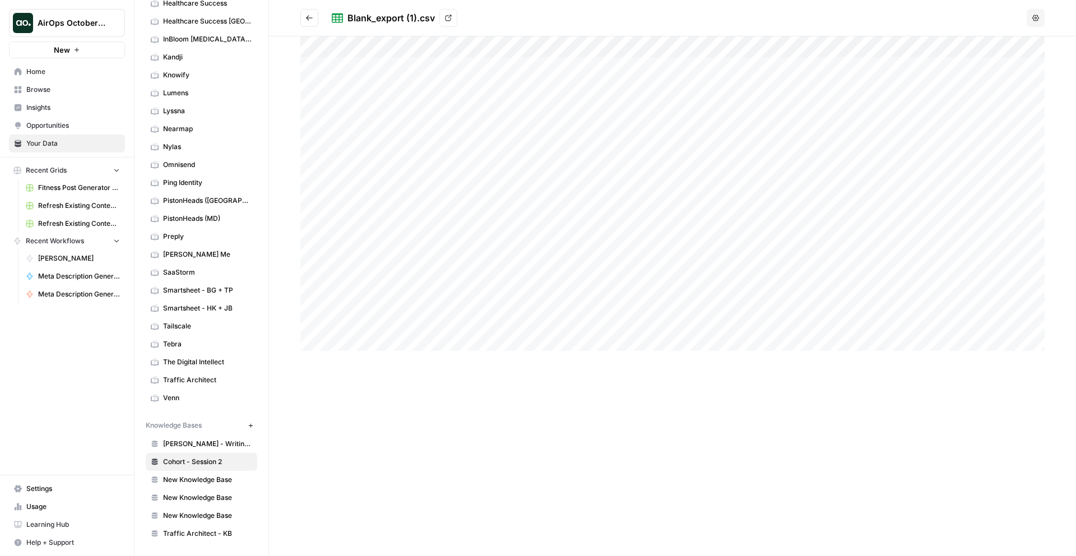
click at [349, 142] on div at bounding box center [672, 193] width 744 height 314
click at [384, 145] on div at bounding box center [672, 193] width 744 height 314
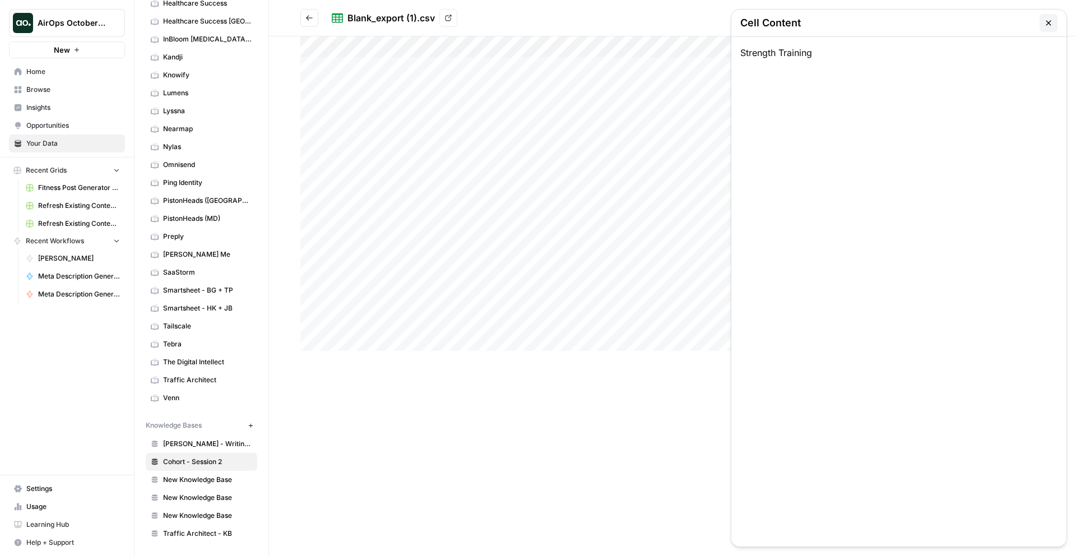
click at [482, 348] on div at bounding box center [672, 193] width 744 height 314
click at [445, 13] on link "View" at bounding box center [448, 18] width 18 height 18
click at [308, 14] on icon "Go back" at bounding box center [309, 18] width 8 height 8
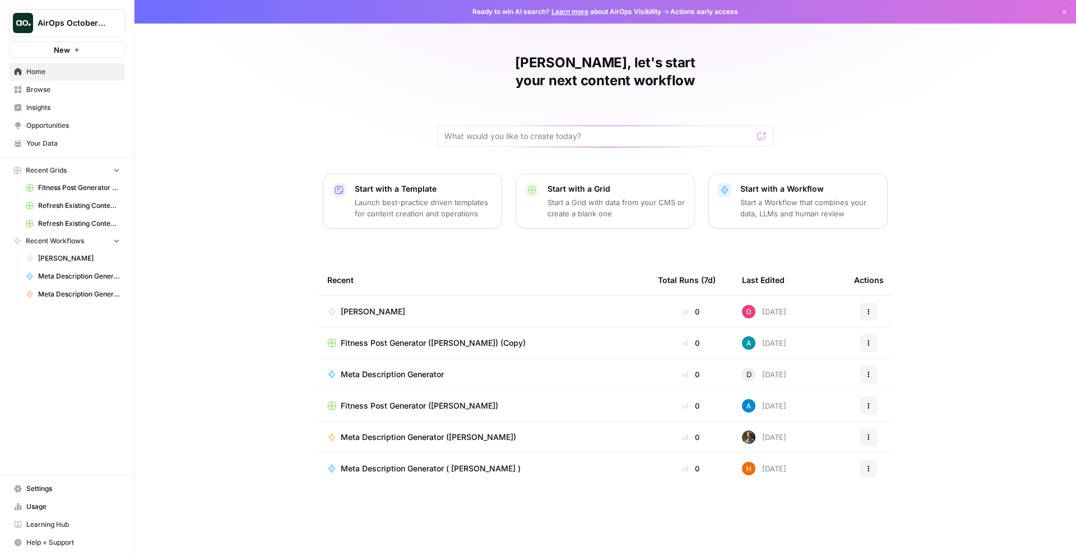
click at [45, 92] on span "Browse" at bounding box center [73, 90] width 94 height 10
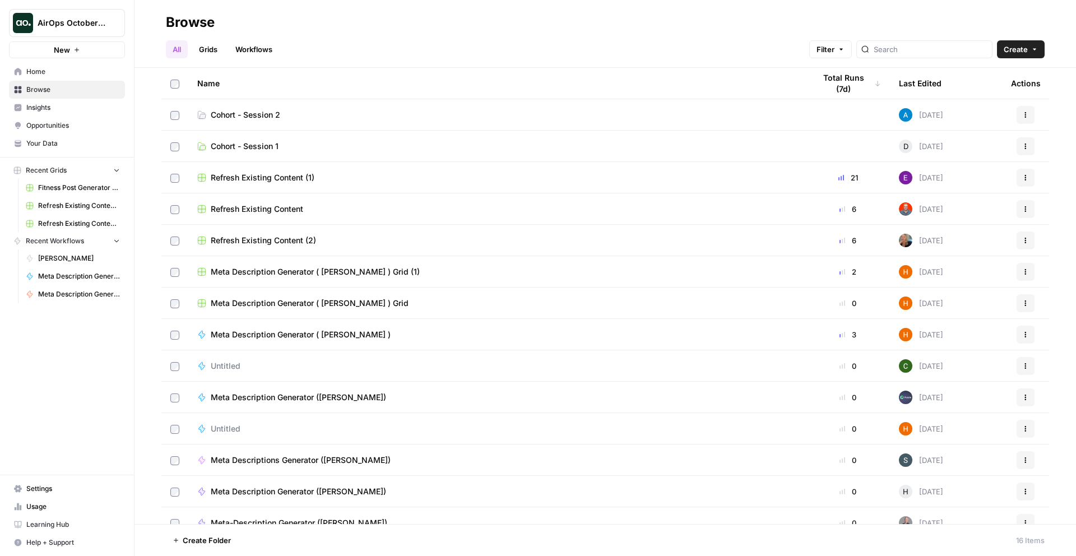
click at [250, 119] on span "Cohort - Session 2" at bounding box center [245, 114] width 69 height 11
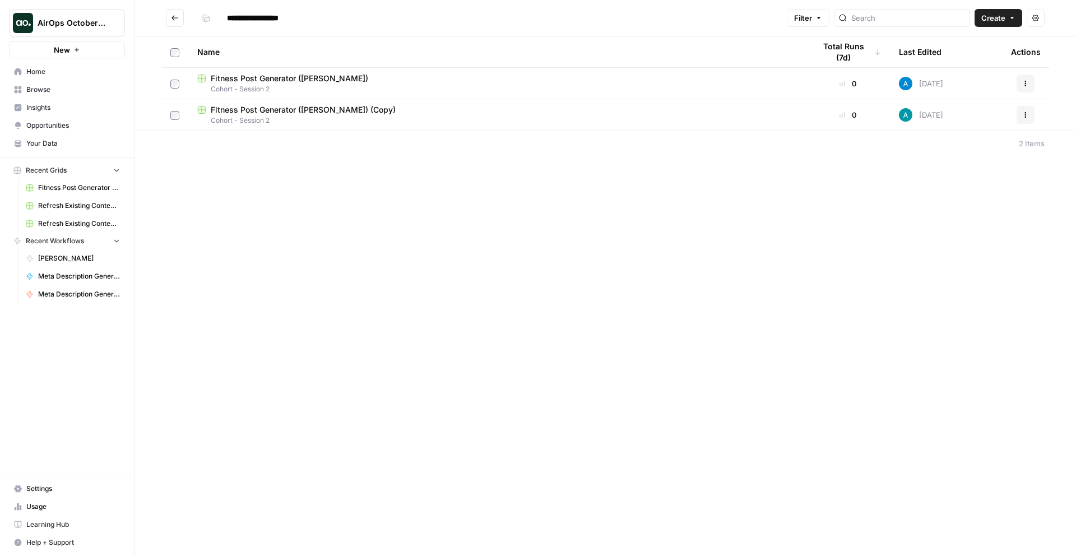
click at [355, 208] on div "**********" at bounding box center [604, 278] width 941 height 556
click at [269, 196] on div "**********" at bounding box center [604, 278] width 941 height 556
click at [273, 83] on span "Fitness Post Generator ([PERSON_NAME])" at bounding box center [289, 78] width 157 height 11
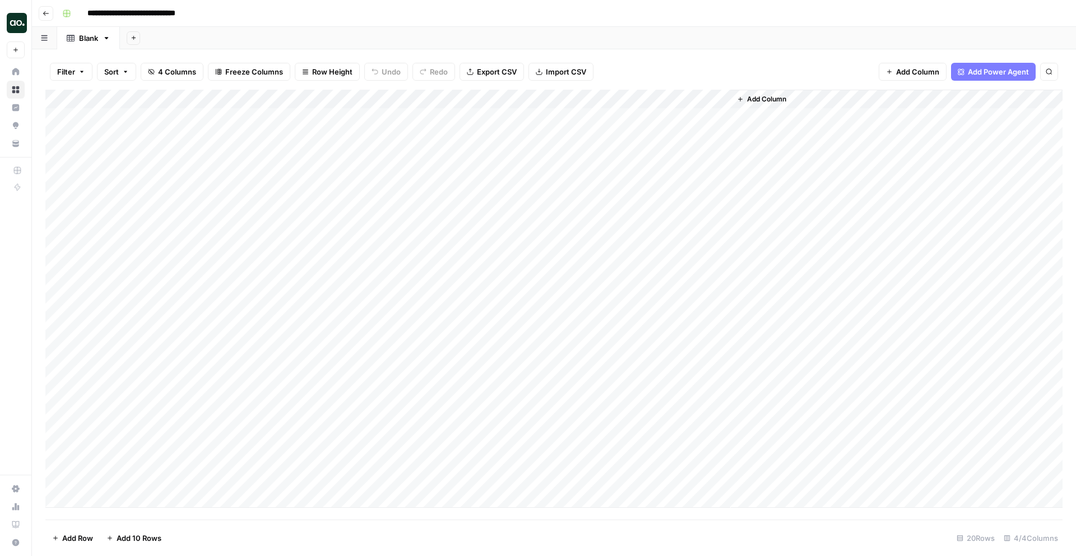
click at [52, 20] on header "**********" at bounding box center [554, 13] width 1044 height 27
click at [49, 17] on button "Go back" at bounding box center [46, 13] width 15 height 15
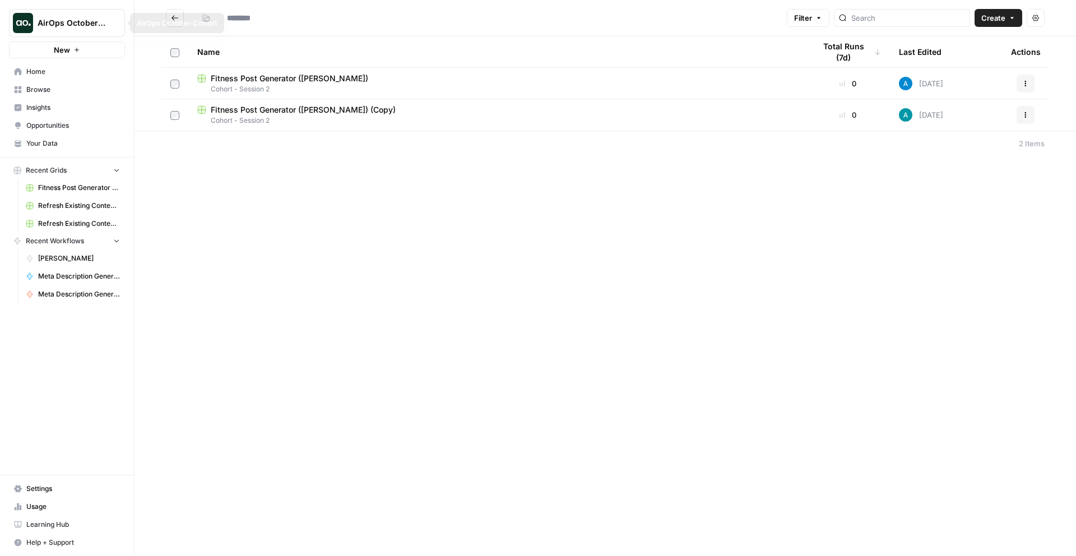
type input "**********"
click at [329, 238] on div "**********" at bounding box center [604, 278] width 941 height 556
click at [854, 152] on footer "2 Items" at bounding box center [604, 143] width 941 height 25
click at [989, 15] on span "Create" at bounding box center [993, 17] width 24 height 11
click at [966, 44] on span "Grid" at bounding box center [976, 44] width 63 height 11
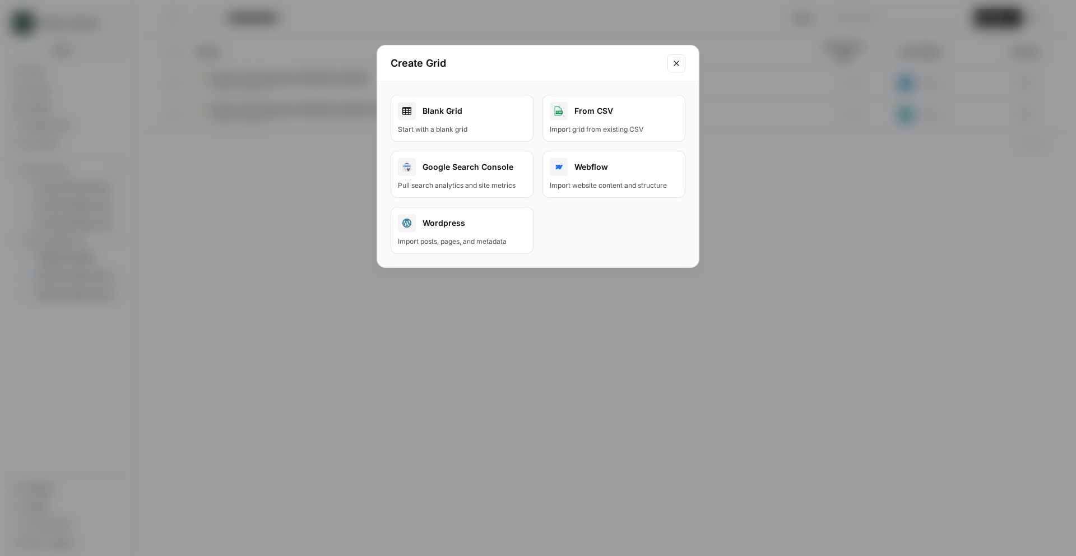
click at [448, 113] on div "Blank Grid" at bounding box center [462, 111] width 128 height 18
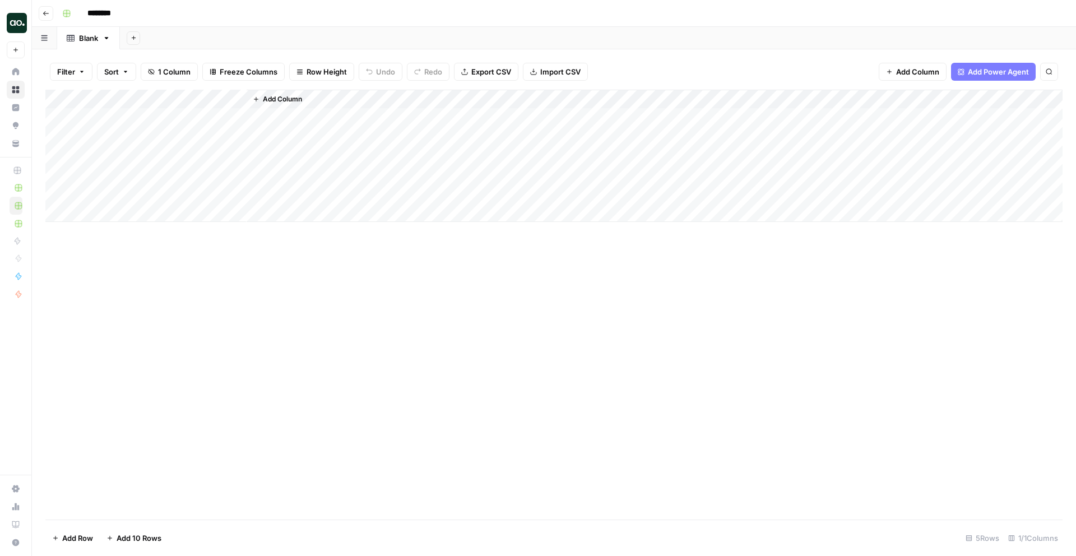
click at [545, 67] on span "Import CSV" at bounding box center [560, 71] width 40 height 11
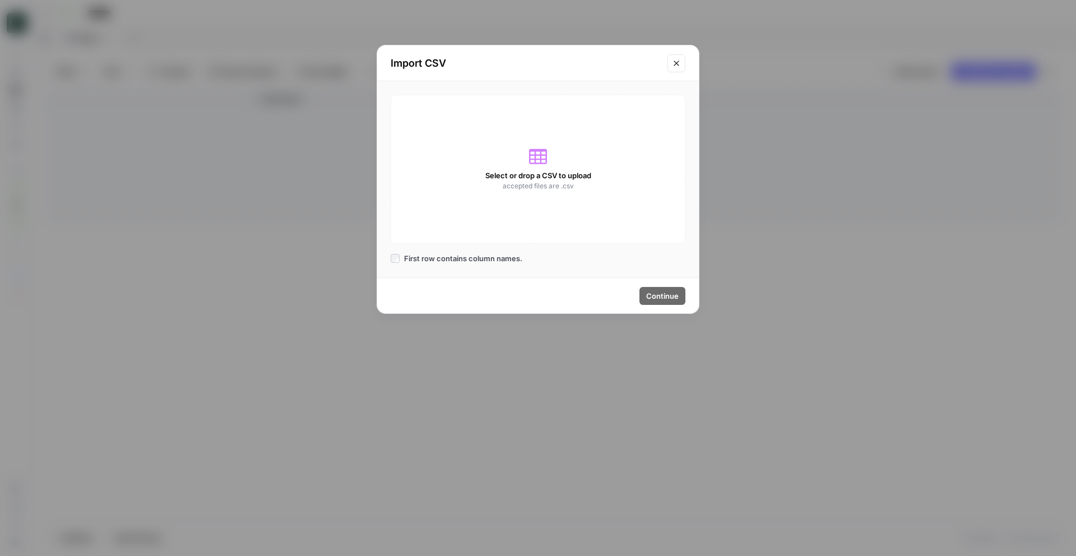
click at [522, 179] on span "Select or drop a CSV to upload" at bounding box center [538, 175] width 106 height 11
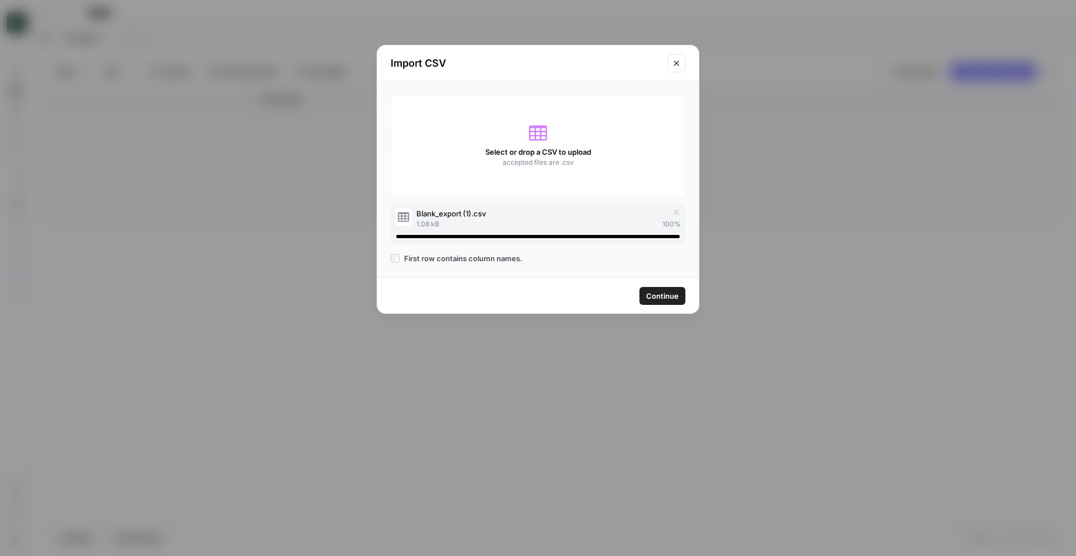
click at [665, 293] on span "Continue" at bounding box center [662, 295] width 32 height 11
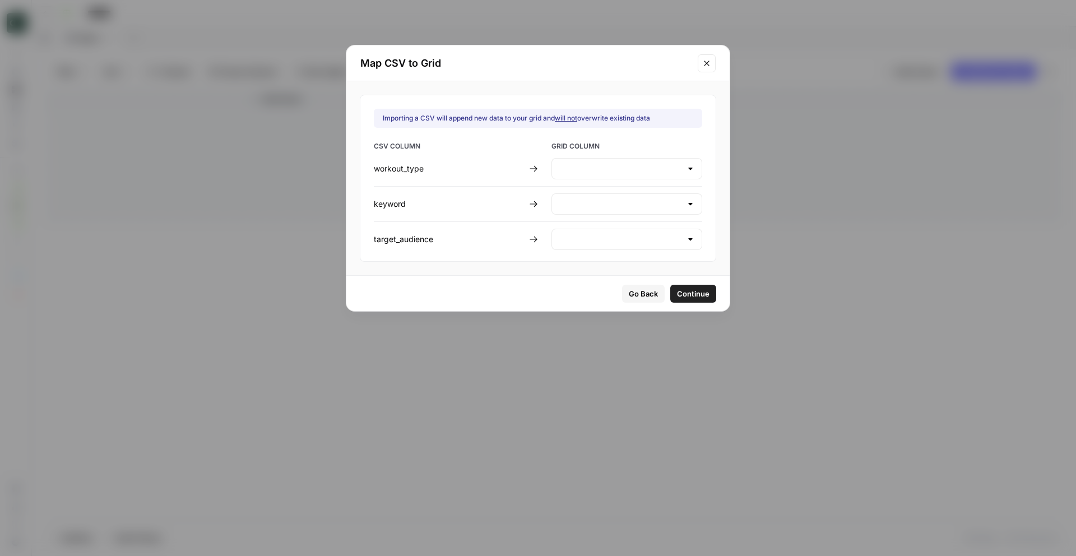
type input "Create new column"
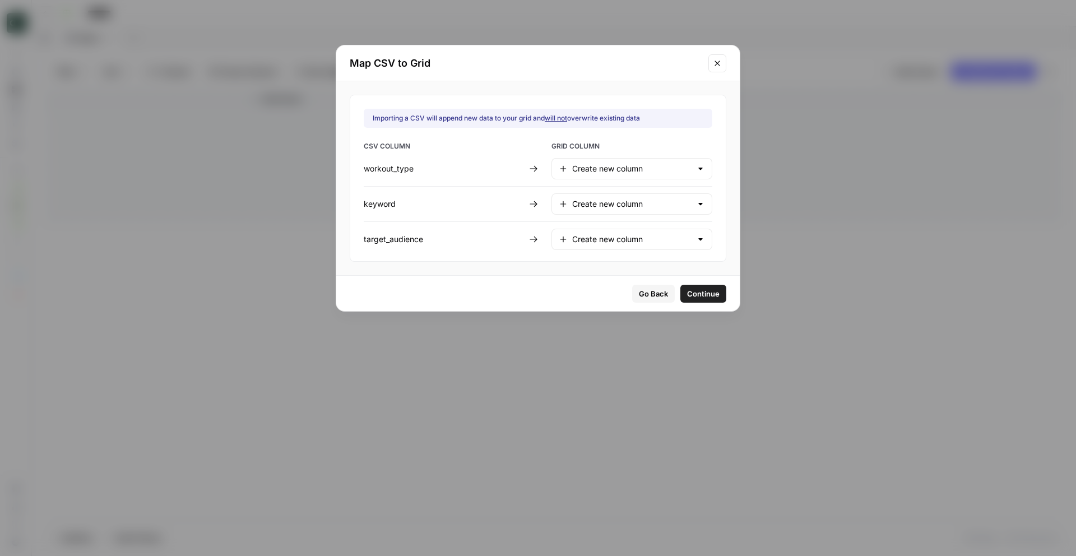
click at [417, 295] on div "Go Back Continue" at bounding box center [537, 293] width 403 height 35
click at [440, 278] on div "Go Back Continue" at bounding box center [537, 293] width 403 height 35
click at [687, 288] on span "Continue" at bounding box center [703, 293] width 32 height 11
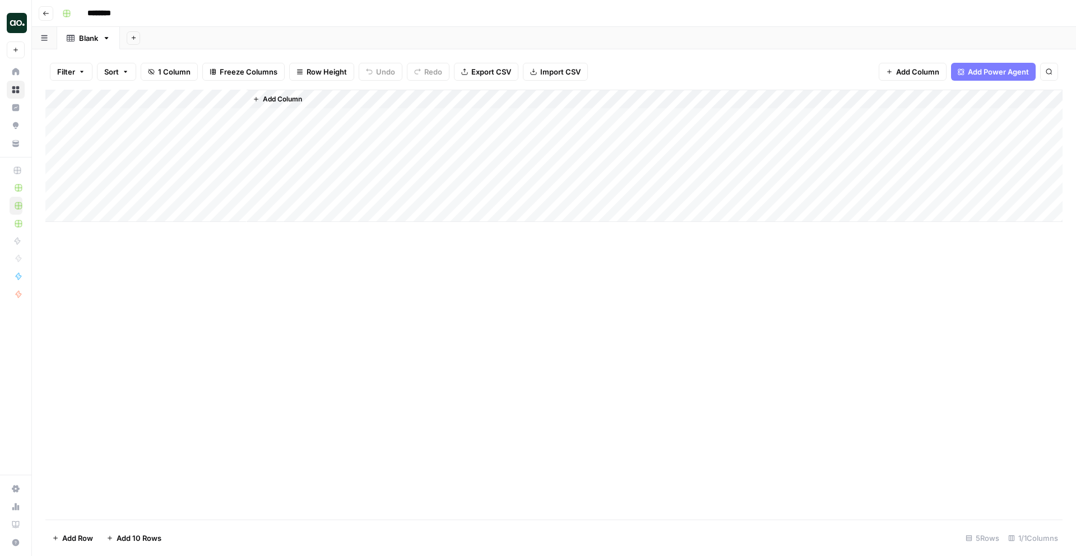
click at [375, 110] on div "Add Column" at bounding box center [655, 156] width 816 height 132
click at [362, 120] on div "Add Column" at bounding box center [655, 156] width 816 height 132
click at [341, 169] on div "Add Column" at bounding box center [655, 156] width 816 height 132
drag, startPoint x: 58, startPoint y: 194, endPoint x: 59, endPoint y: 127, distance: 66.7
click at [60, 131] on div "Add Column" at bounding box center [553, 156] width 1017 height 132
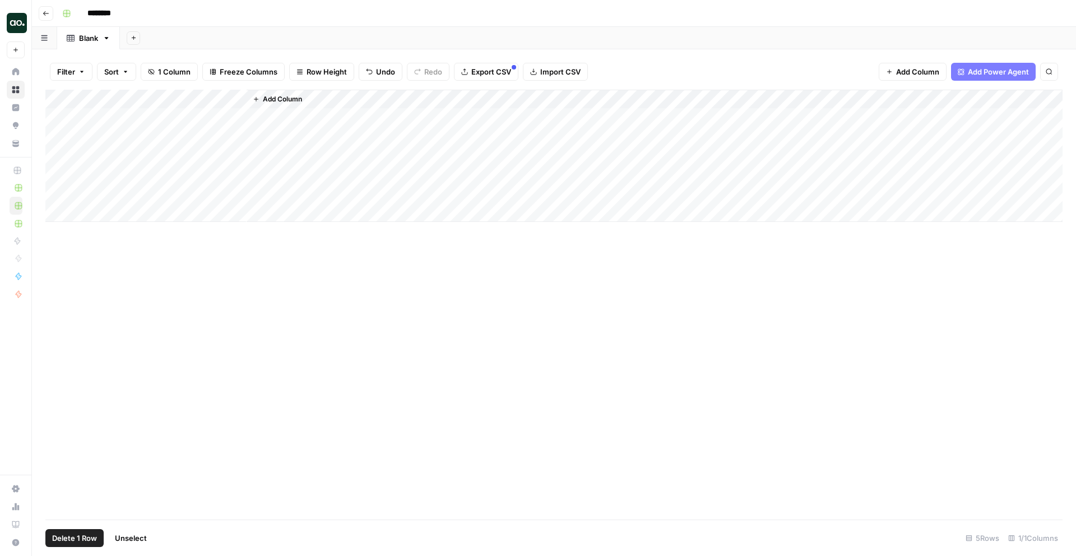
click at [59, 119] on div "Add Column" at bounding box center [553, 156] width 1017 height 132
click at [59, 136] on div "Add Column" at bounding box center [553, 156] width 1017 height 132
click at [57, 152] on div "Add Column" at bounding box center [553, 156] width 1017 height 132
click at [55, 170] on div "Add Column" at bounding box center [553, 156] width 1017 height 132
click at [56, 174] on div "Add Column" at bounding box center [553, 156] width 1017 height 132
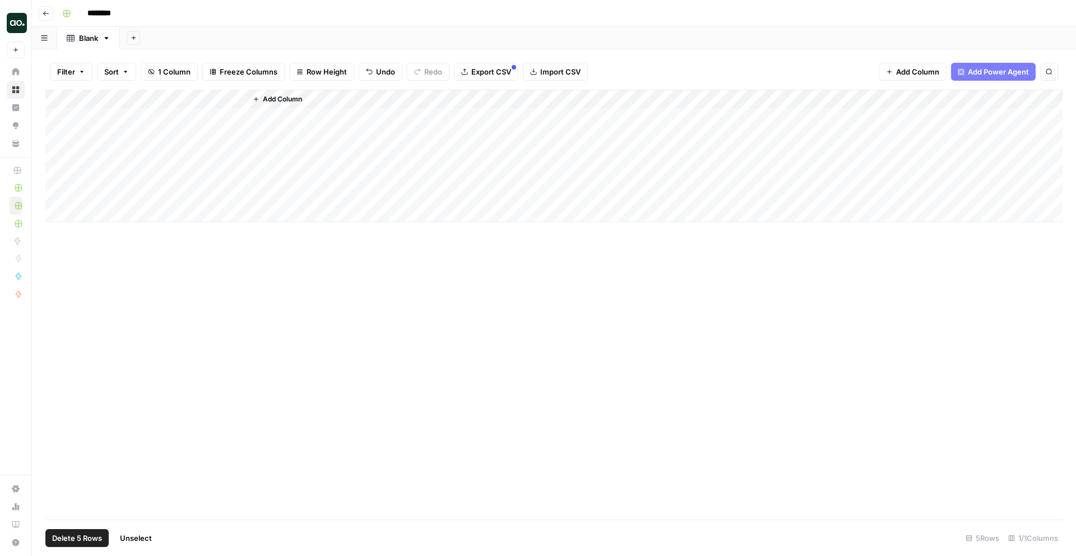
click at [105, 546] on button "Delete 5 Rows" at bounding box center [76, 538] width 63 height 18
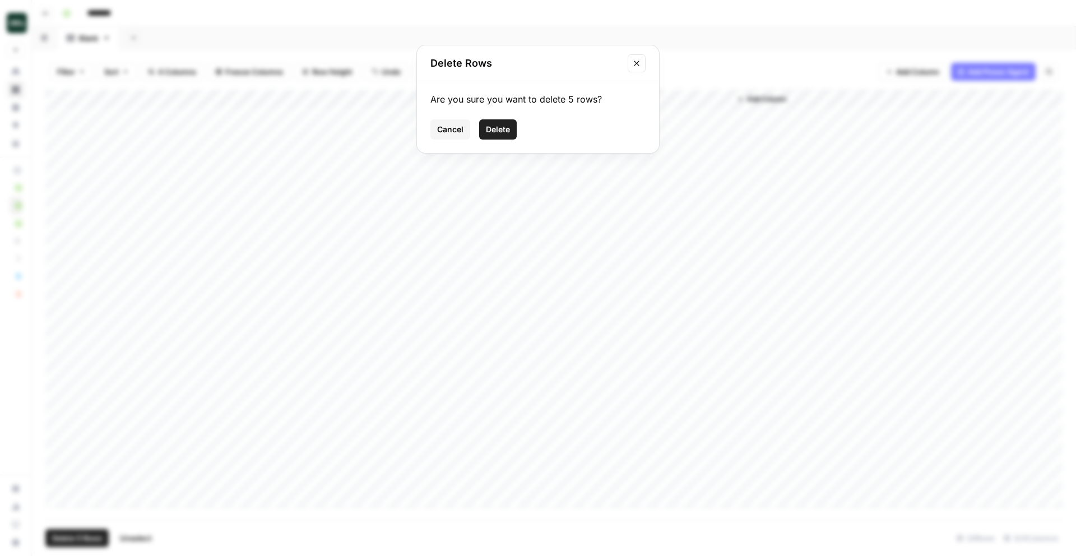
click at [509, 127] on span "Delete" at bounding box center [498, 129] width 24 height 11
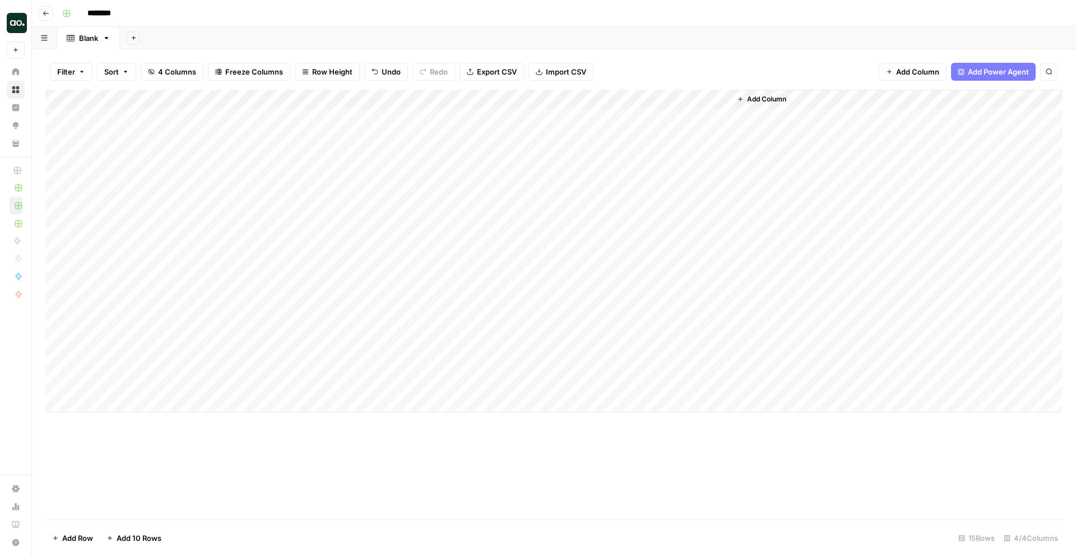
click at [208, 424] on div "Add Column" at bounding box center [553, 305] width 1017 height 430
click at [160, 100] on div "Add Column" at bounding box center [553, 251] width 1017 height 323
click at [160, 100] on div at bounding box center [166, 101] width 162 height 22
click at [141, 249] on span "Remove Column" at bounding box center [155, 249] width 98 height 11
click at [452, 118] on span "Cancel" at bounding box center [450, 115] width 26 height 11
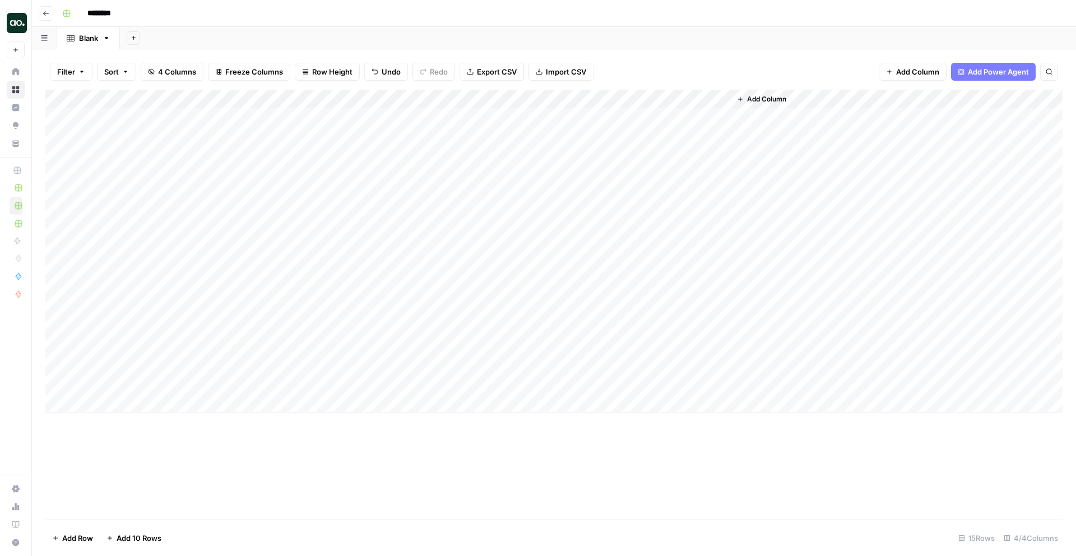
click at [140, 95] on div "Add Column" at bounding box center [553, 251] width 1017 height 323
click at [125, 246] on span "Remove Column" at bounding box center [155, 249] width 98 height 11
click at [494, 120] on span "Delete" at bounding box center [498, 115] width 24 height 11
click at [237, 189] on div "Add Column" at bounding box center [553, 251] width 1017 height 323
click at [695, 236] on div "Add Column" at bounding box center [815, 251] width 493 height 323
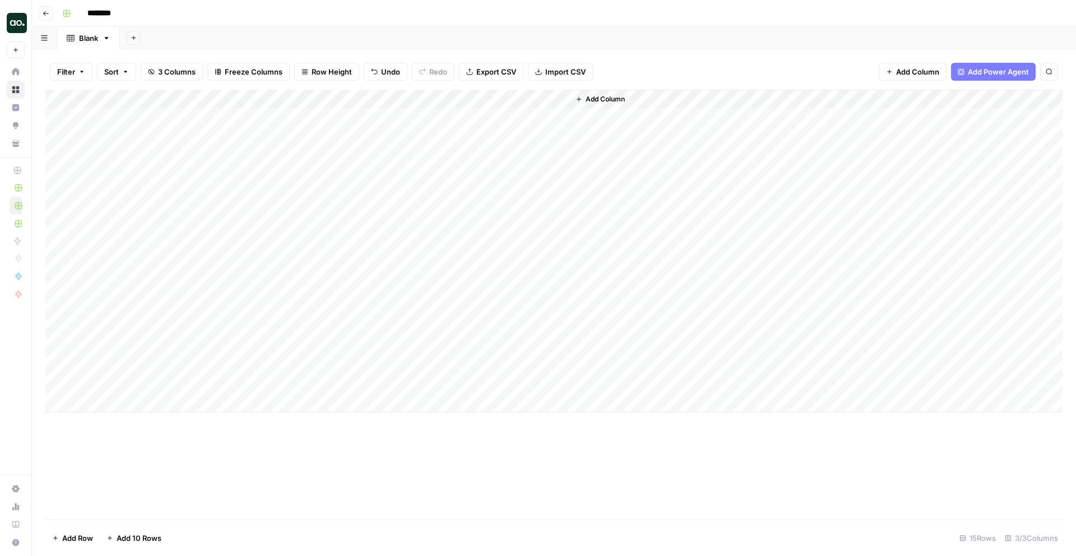
click at [555, 481] on div "Add Column" at bounding box center [553, 305] width 1017 height 430
click at [460, 394] on div "Add Column" at bounding box center [553, 251] width 1017 height 323
click at [319, 329] on div "Add Column" at bounding box center [553, 261] width 1017 height 342
click at [69, 397] on div "Add Column" at bounding box center [553, 261] width 1017 height 342
click at [59, 400] on div "Add Column" at bounding box center [553, 261] width 1017 height 342
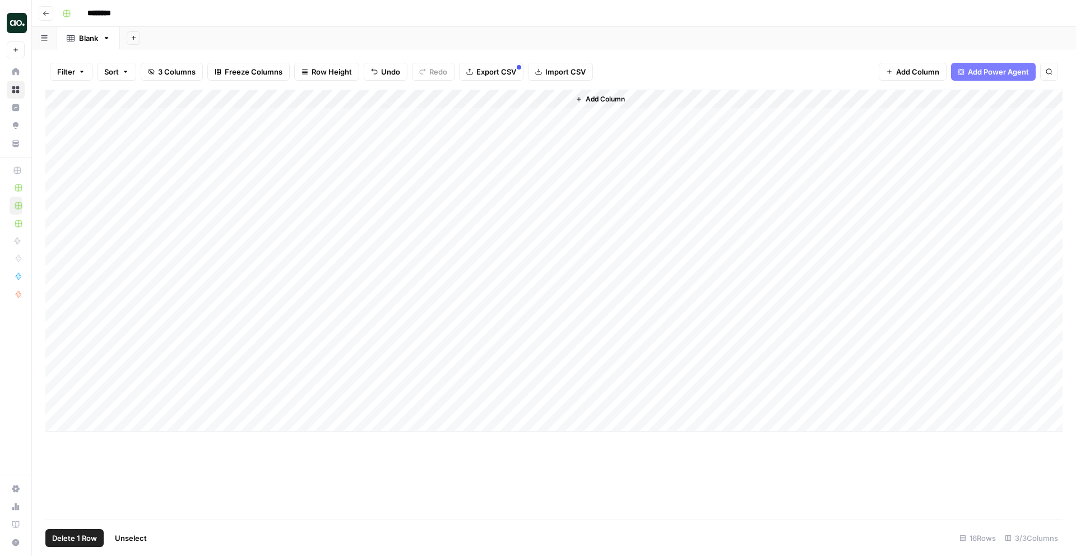
click at [41, 547] on div "Filter Sort 3 Columns Freeze Columns Row Height Undo Redo Export CSV Import CSV…" at bounding box center [554, 302] width 1044 height 506
click at [61, 539] on span "Delete 1 Row" at bounding box center [74, 537] width 45 height 11
click at [504, 125] on span "Delete" at bounding box center [498, 129] width 24 height 11
click at [71, 468] on div "Add Column" at bounding box center [553, 305] width 1017 height 430
click at [104, 13] on input "********" at bounding box center [113, 13] width 63 height 18
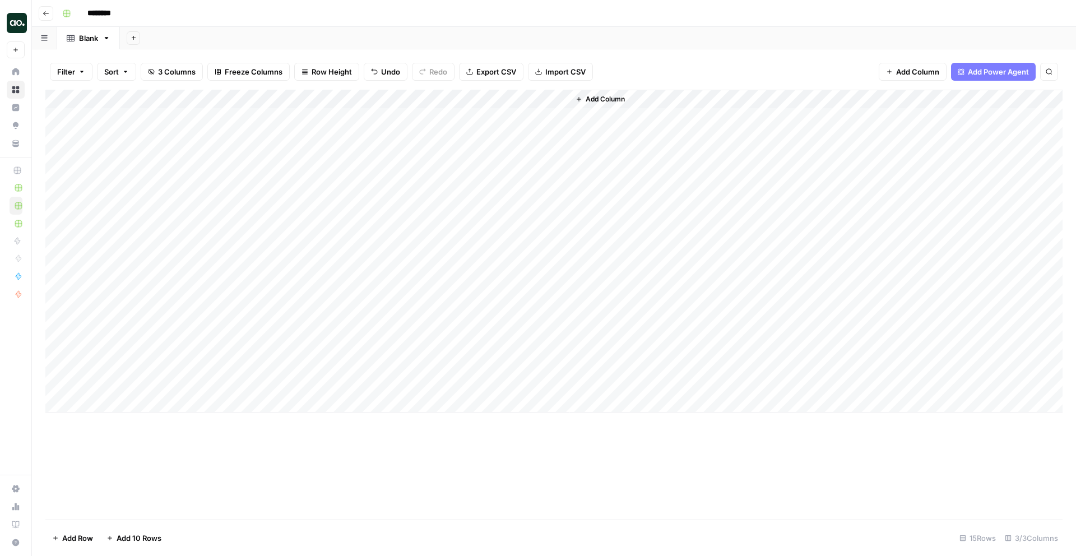
click at [117, 13] on input "********" at bounding box center [113, 13] width 63 height 18
type input "**********"
click at [164, 422] on div "Add Column" at bounding box center [553, 305] width 1017 height 430
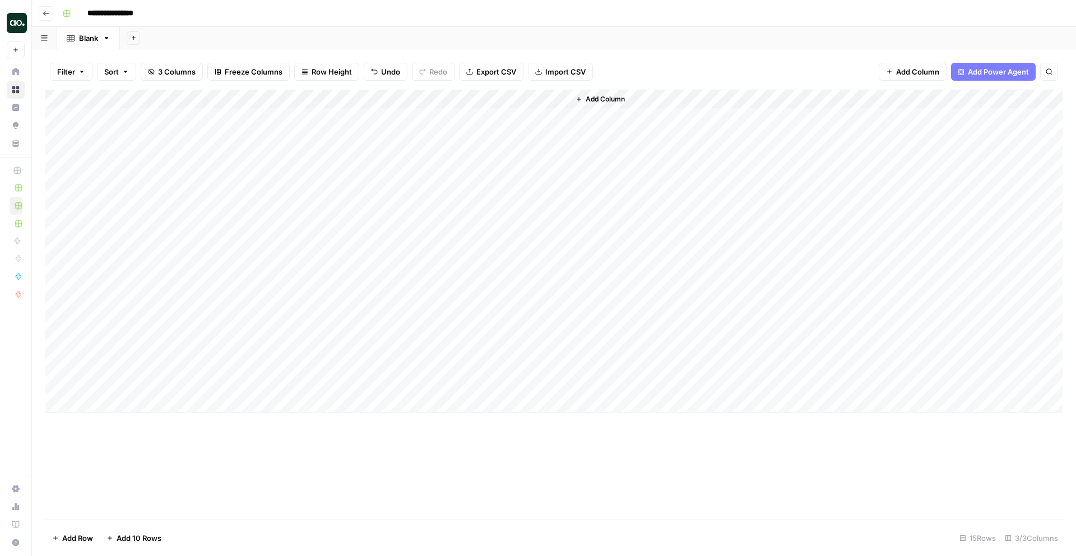
click at [1054, 74] on button "Search" at bounding box center [1049, 72] width 18 height 18
click at [908, 68] on span "Add Column" at bounding box center [917, 71] width 43 height 11
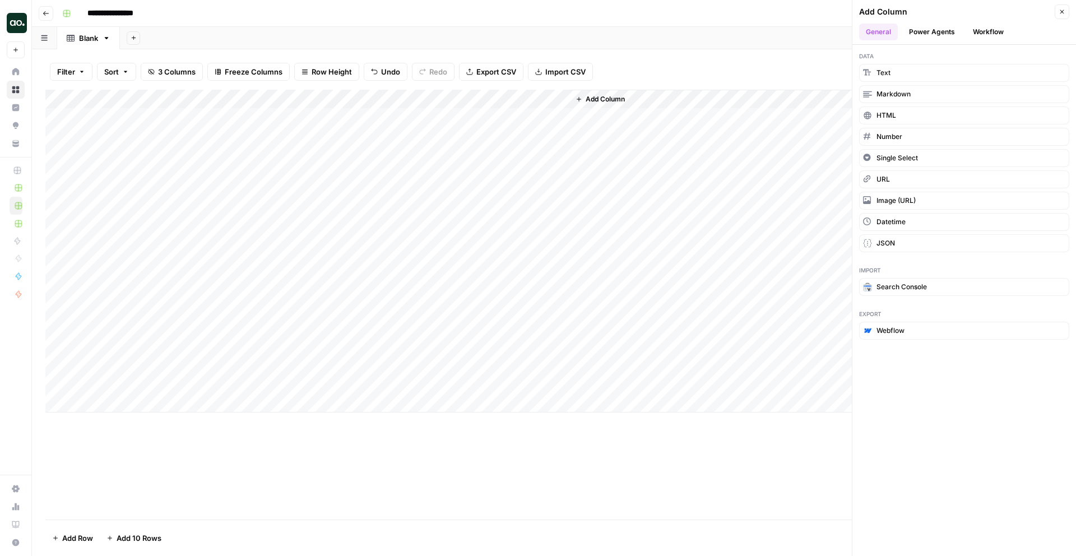
click at [991, 32] on button "Workflow" at bounding box center [988, 32] width 44 height 17
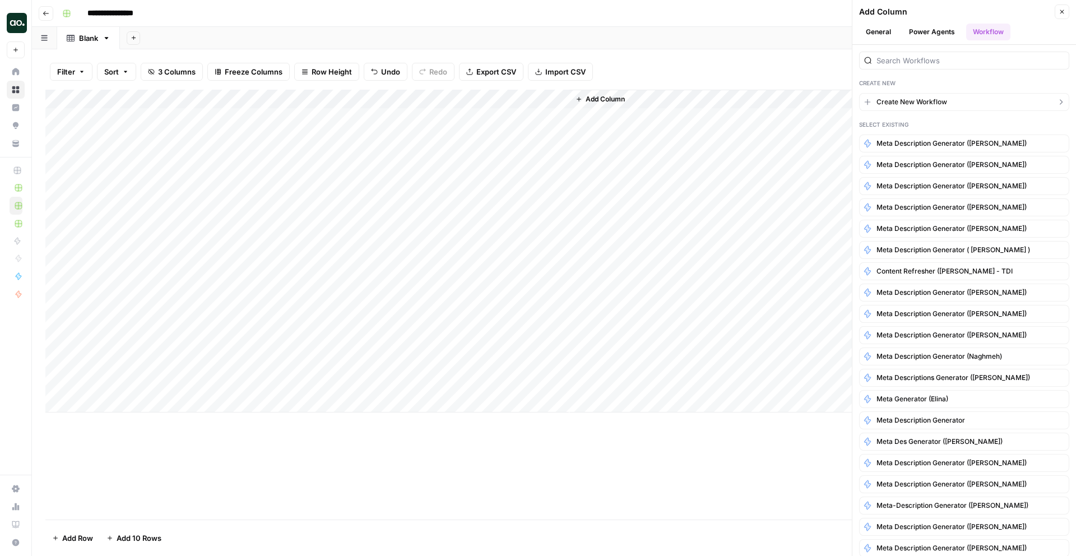
click at [929, 104] on span "Create New Workflow" at bounding box center [911, 102] width 71 height 10
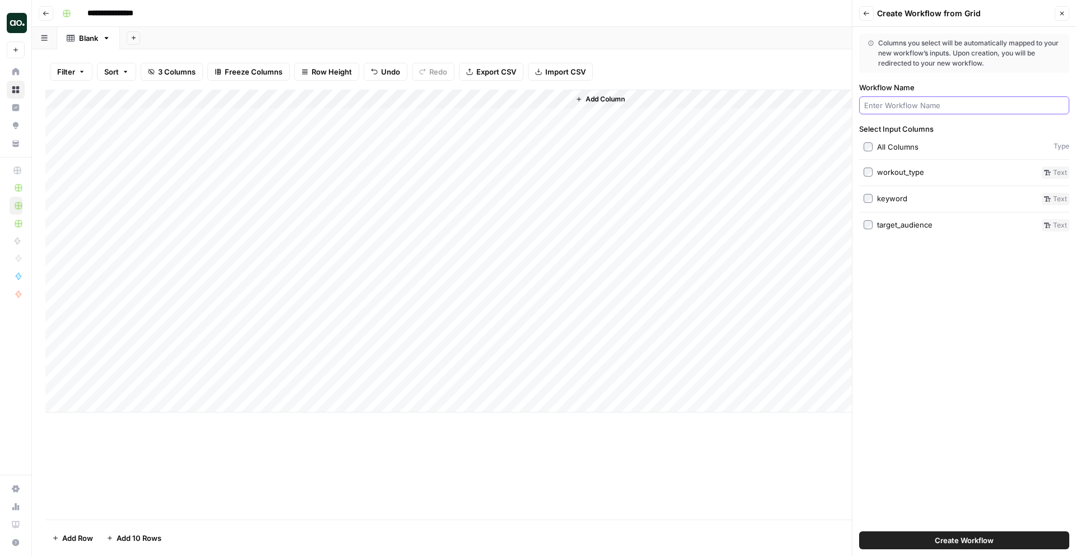
click at [873, 100] on input "Workflow Name" at bounding box center [964, 105] width 200 height 11
type input "Fitness Post Generator - [PERSON_NAME]"
click at [929, 538] on button "Create Workflow" at bounding box center [964, 540] width 210 height 18
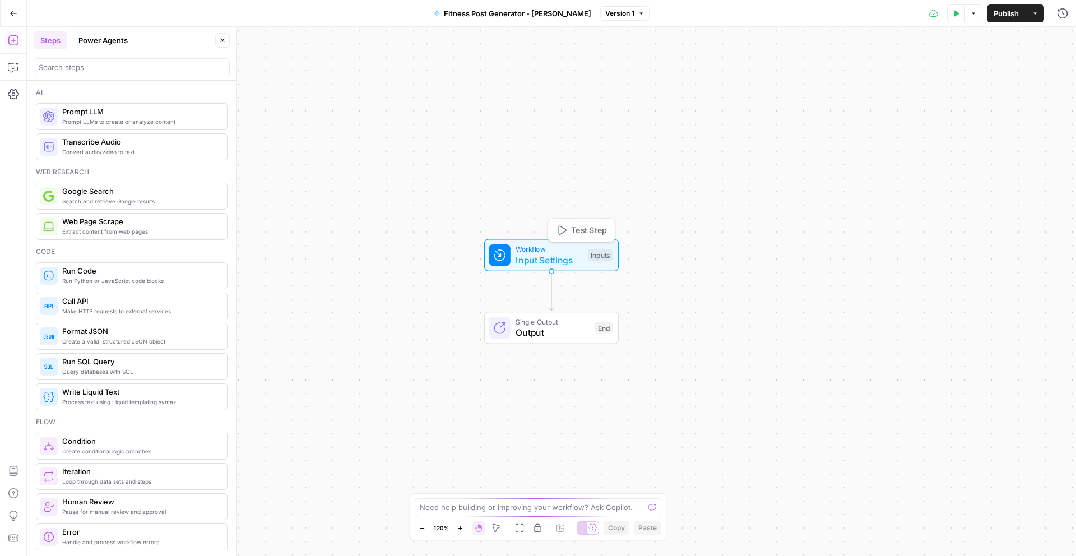
click at [543, 254] on span "Input Settings" at bounding box center [548, 259] width 67 height 13
click at [900, 90] on input "workout_type (Optional)" at bounding box center [970, 90] width 179 height 11
click at [900, 89] on input "workout_type (Optional)" at bounding box center [970, 90] width 179 height 11
click at [901, 136] on input "keyword (Optional)" at bounding box center [970, 134] width 179 height 11
click at [909, 184] on input "target_audience (Optional)" at bounding box center [970, 179] width 179 height 11
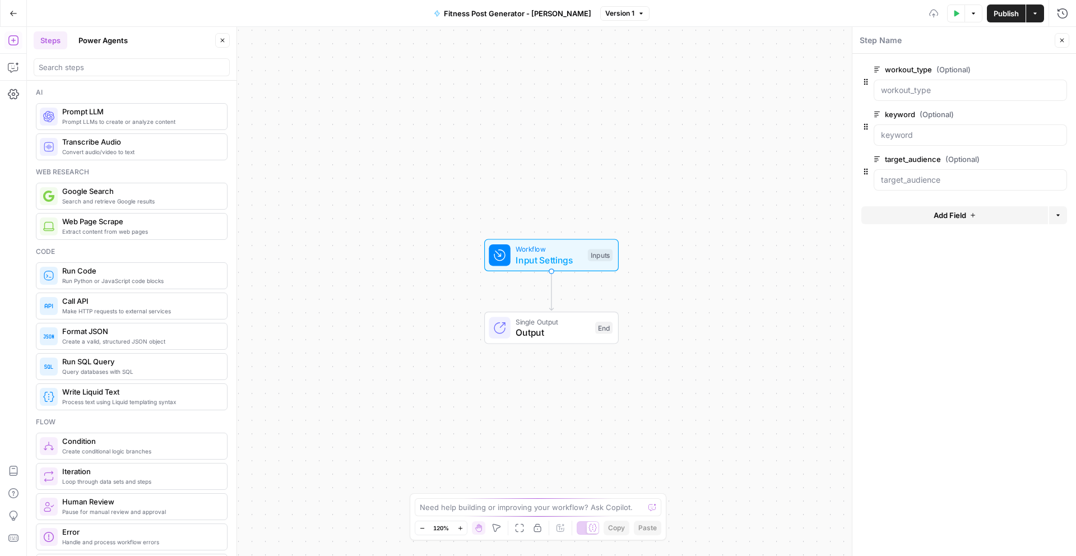
click at [914, 255] on form "workout_type (Optional) edit field Delete group keyword (Optional) edit field D…" at bounding box center [964, 305] width 224 height 502
click at [559, 336] on span "Output" at bounding box center [552, 332] width 74 height 13
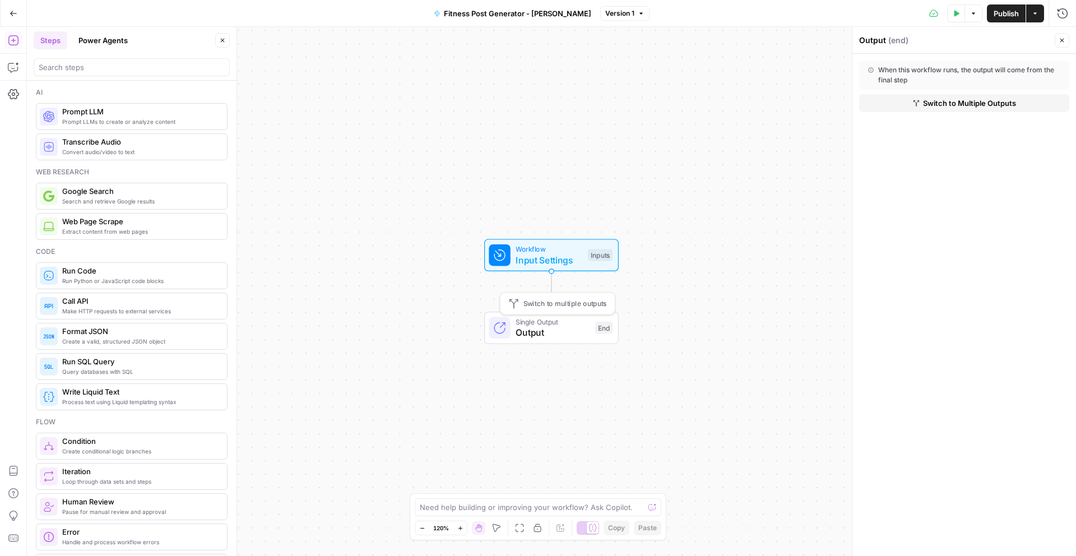
click at [577, 252] on span "Workflow" at bounding box center [548, 249] width 67 height 11
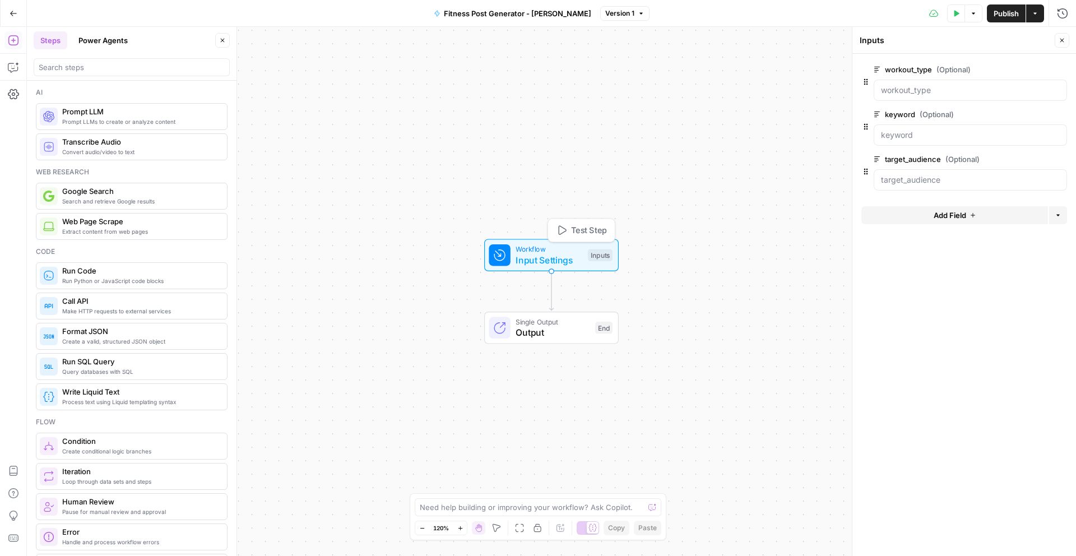
click at [579, 236] on button "Test Step" at bounding box center [581, 229] width 61 height 17
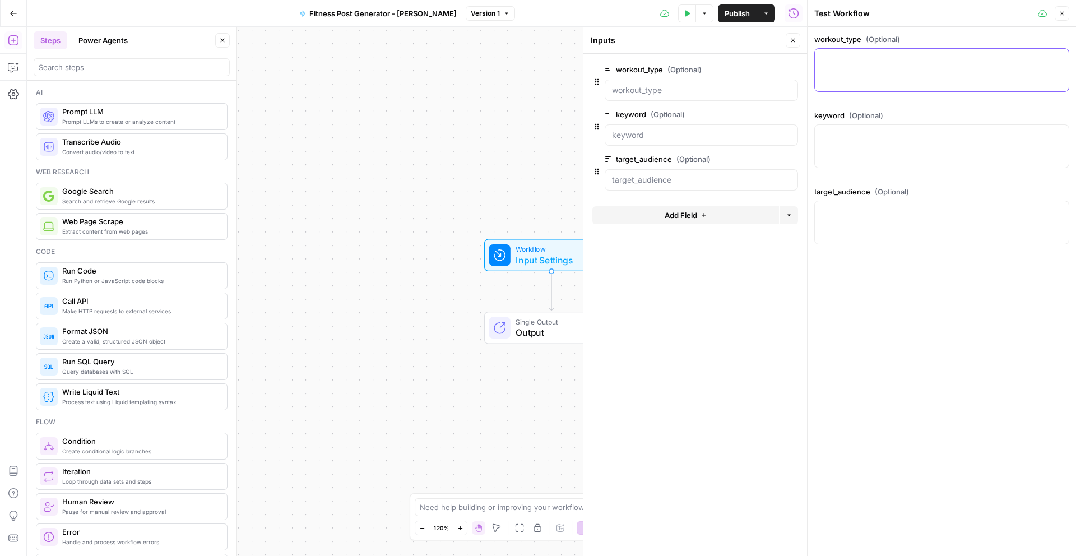
click at [904, 63] on textarea "workout_type (Optional)" at bounding box center [941, 58] width 240 height 11
drag, startPoint x: 850, startPoint y: 146, endPoint x: 847, endPoint y: 212, distance: 66.2
click at [852, 146] on div at bounding box center [941, 146] width 255 height 44
click at [847, 213] on textarea "target_audience (Optional)" at bounding box center [941, 211] width 240 height 11
click at [856, 142] on div at bounding box center [941, 146] width 255 height 44
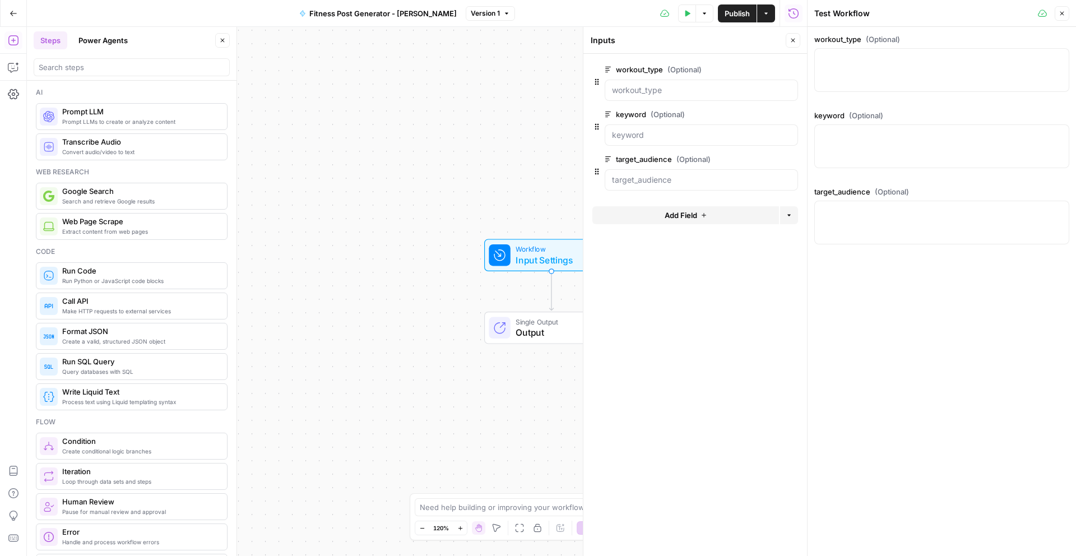
click at [859, 92] on div "workout_type (Optional) keyword (Optional) target_audience (Optional)" at bounding box center [941, 141] width 255 height 215
click at [861, 148] on div at bounding box center [941, 146] width 255 height 44
click at [857, 64] on div at bounding box center [941, 70] width 255 height 44
click at [858, 195] on label "target_audience (Optional)" at bounding box center [941, 191] width 255 height 11
click at [858, 206] on textarea "target_audience (Optional)" at bounding box center [941, 211] width 240 height 11
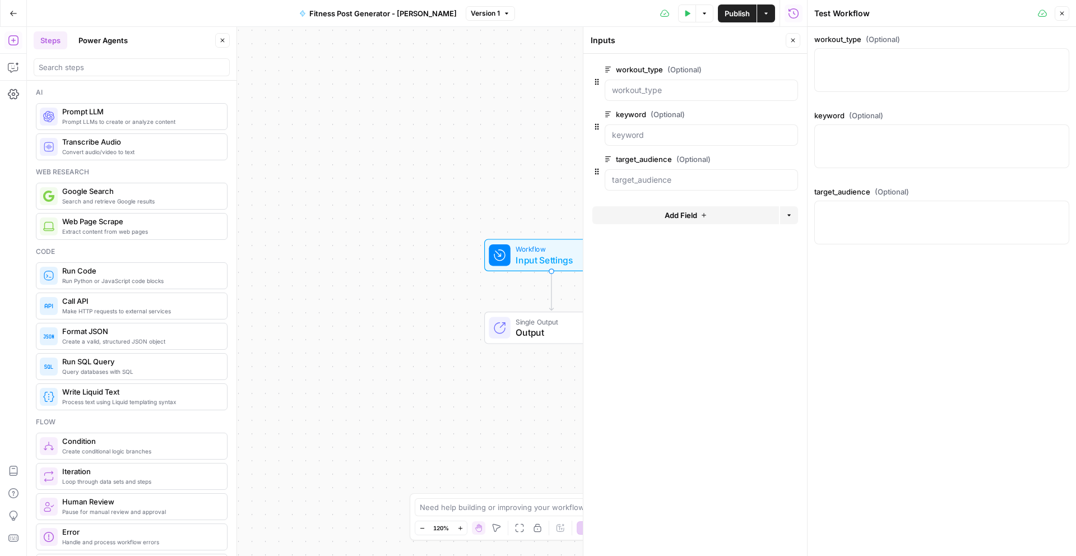
drag, startPoint x: 849, startPoint y: 113, endPoint x: 857, endPoint y: 106, distance: 10.3
click at [849, 113] on span "(Optional)" at bounding box center [866, 115] width 34 height 11
click at [849, 129] on textarea "keyword (Optional)" at bounding box center [941, 134] width 240 height 11
click at [1065, 12] on button "Close" at bounding box center [1061, 13] width 15 height 15
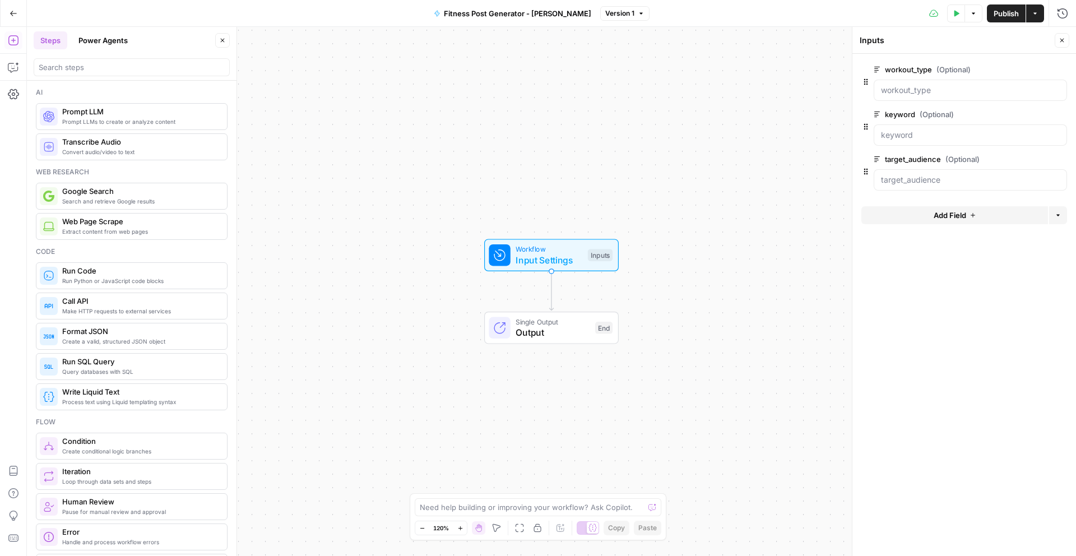
click at [369, 207] on div "Workflow Input Settings Inputs Single Output Output End" at bounding box center [551, 291] width 1049 height 529
click at [246, 15] on div "Go Back Fitness Post Generator - Oskar Version 1 Test Data Options Publish Acti…" at bounding box center [538, 13] width 1076 height 26
click at [318, 207] on div "Workflow Input Settings Inputs Single Output Output End" at bounding box center [551, 291] width 1049 height 529
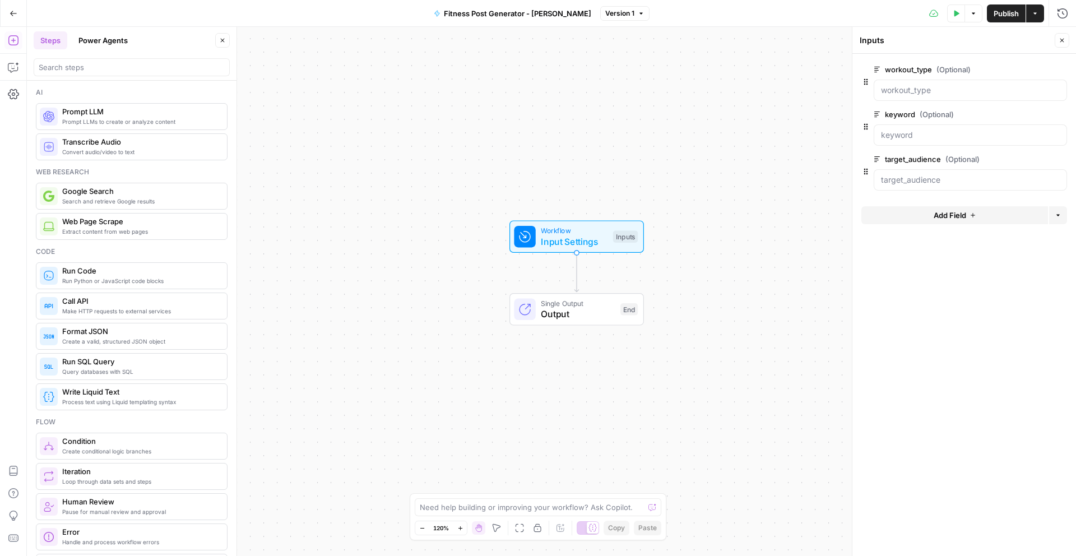
drag, startPoint x: 342, startPoint y: 201, endPoint x: 330, endPoint y: 174, distance: 29.6
click at [330, 174] on div "Workflow Input Settings Inputs Single Output Output End" at bounding box center [551, 291] width 1049 height 529
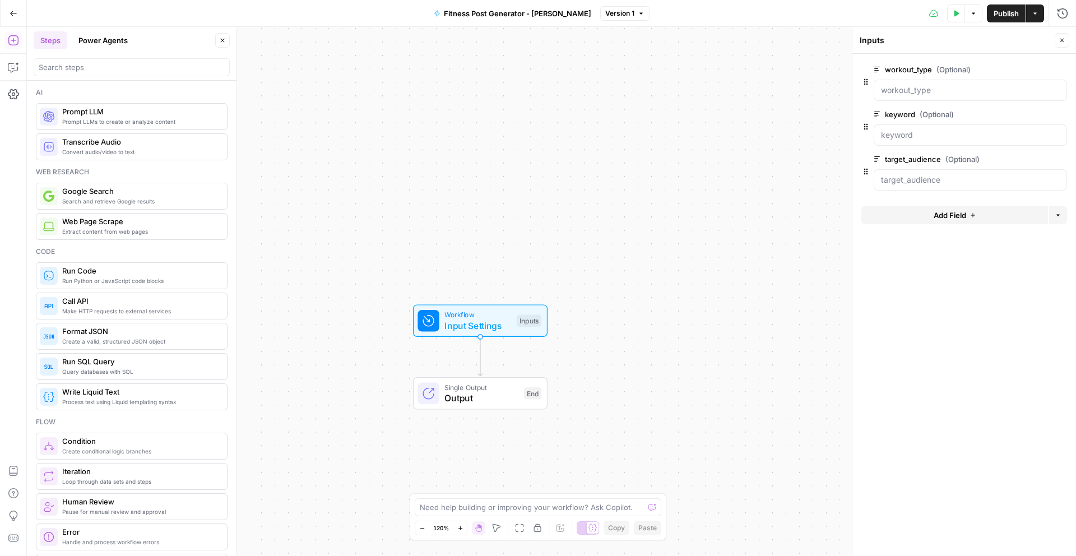
drag, startPoint x: 356, startPoint y: 207, endPoint x: 374, endPoint y: 91, distance: 117.3
click at [373, 94] on div "Workflow Input Settings Inputs Single Output Output End" at bounding box center [551, 291] width 1049 height 529
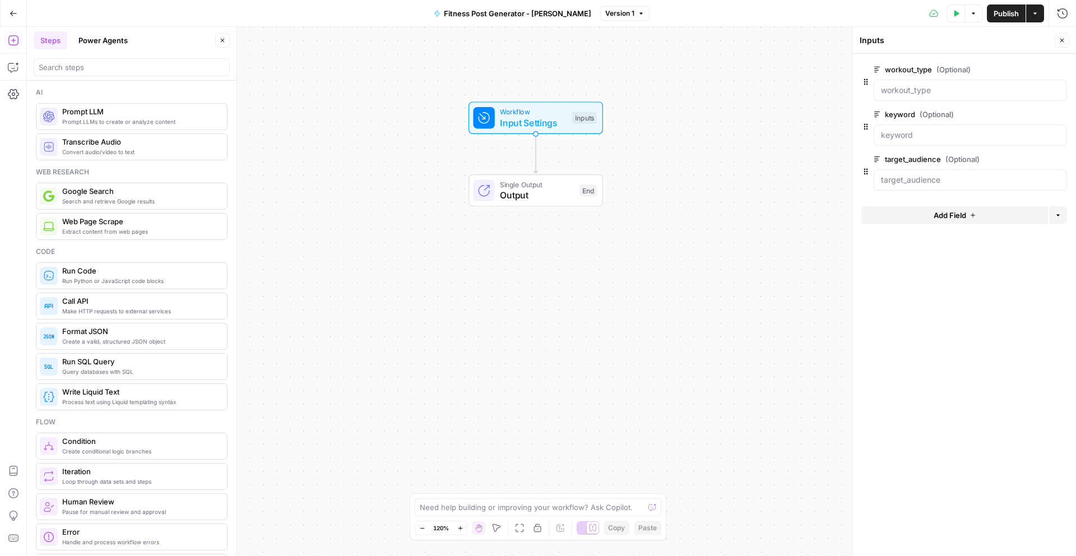
drag, startPoint x: 386, startPoint y: 134, endPoint x: 401, endPoint y: 61, distance: 74.9
click at [397, 71] on div "Workflow Input Settings Inputs Single Output Output End" at bounding box center [551, 291] width 1049 height 529
drag, startPoint x: 370, startPoint y: 156, endPoint x: 449, endPoint y: 205, distance: 93.1
click at [453, 234] on div "Workflow Input Settings Inputs Single Output Output End" at bounding box center [551, 291] width 1049 height 529
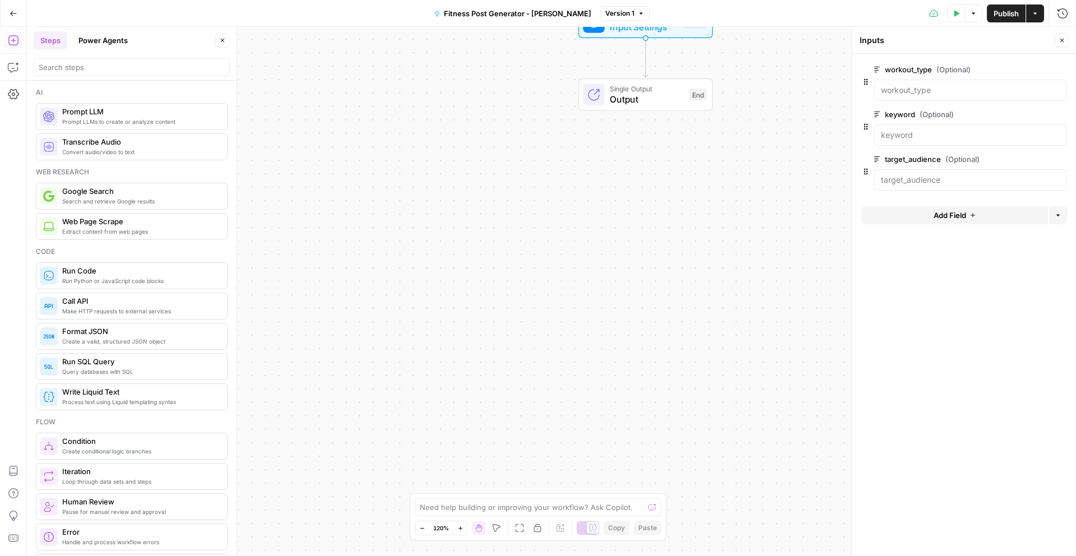
drag, startPoint x: 429, startPoint y: 180, endPoint x: 467, endPoint y: 159, distance: 43.9
click at [438, 266] on div "Workflow Input Settings Inputs Single Output Output End" at bounding box center [551, 291] width 1049 height 529
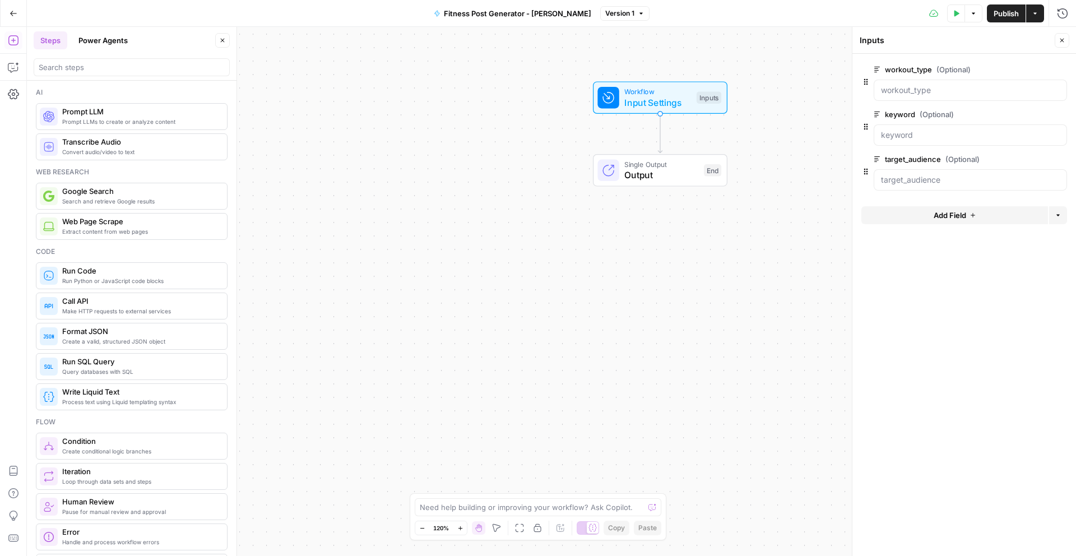
drag, startPoint x: 467, startPoint y: 159, endPoint x: 377, endPoint y: 233, distance: 116.2
click at [383, 231] on div "Workflow Input Settings Inputs Single Output Output End" at bounding box center [551, 291] width 1049 height 529
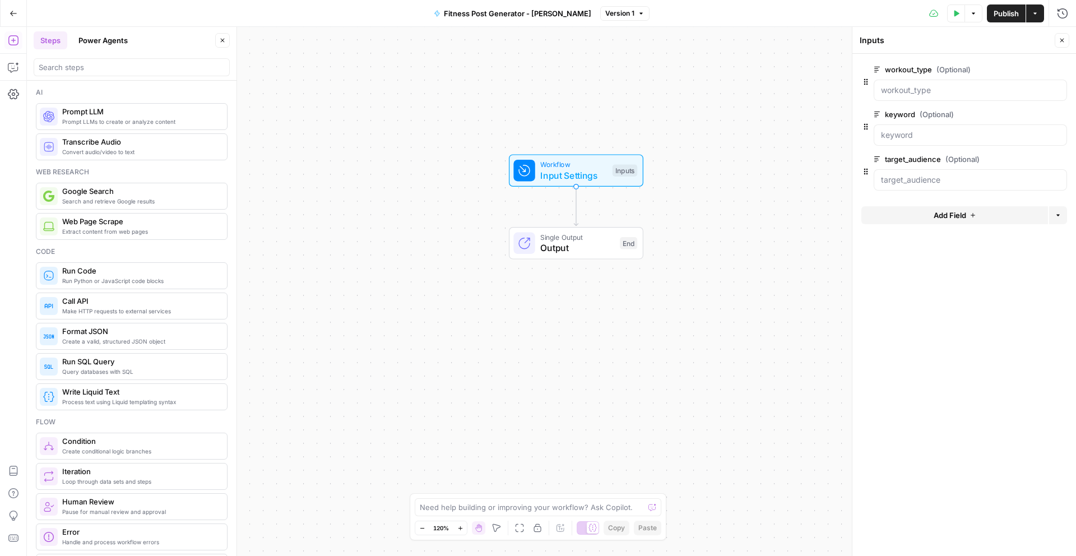
drag, startPoint x: 463, startPoint y: 166, endPoint x: 395, endPoint y: 238, distance: 99.1
click at [399, 237] on div "Workflow Input Settings Inputs Single Output Output End" at bounding box center [551, 291] width 1049 height 529
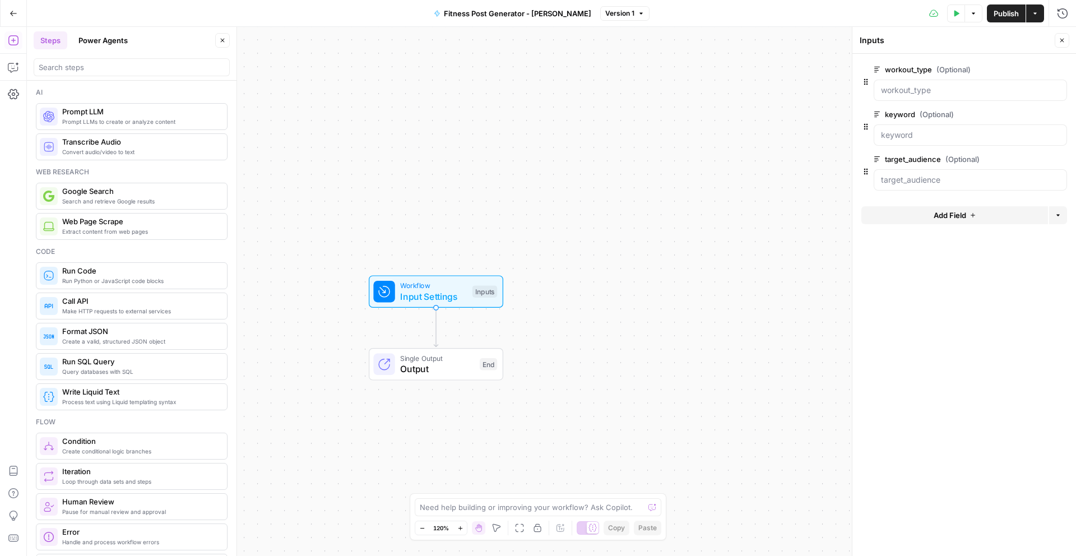
drag, startPoint x: 560, startPoint y: 136, endPoint x: 653, endPoint y: 294, distance: 182.9
click at [619, 235] on div "Workflow Input Settings Inputs Single Output Output End" at bounding box center [551, 291] width 1049 height 529
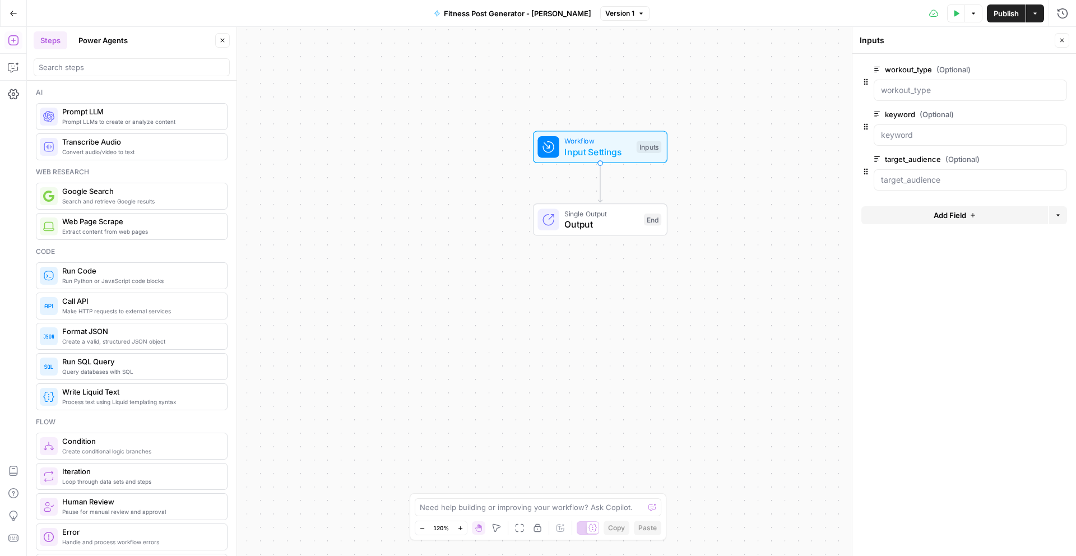
drag, startPoint x: 732, startPoint y: 354, endPoint x: 698, endPoint y: 243, distance: 115.9
click at [759, 160] on div "Workflow Input Settings Inputs Single Output Output End" at bounding box center [551, 291] width 1049 height 529
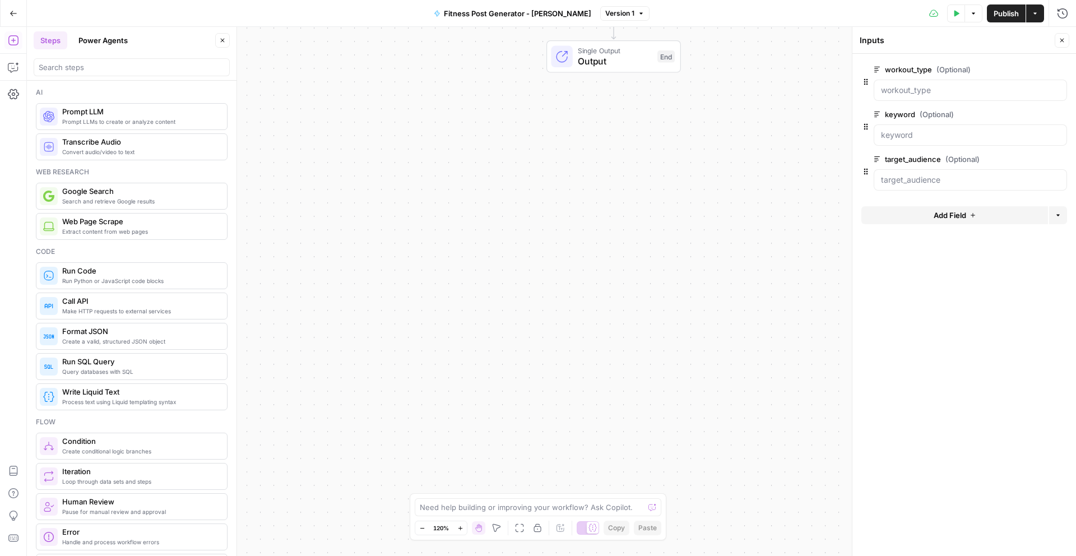
drag, startPoint x: 640, startPoint y: 346, endPoint x: 662, endPoint y: 198, distance: 149.5
click at [660, 220] on div "Workflow Input Settings Inputs Single Output Output End" at bounding box center [551, 291] width 1049 height 529
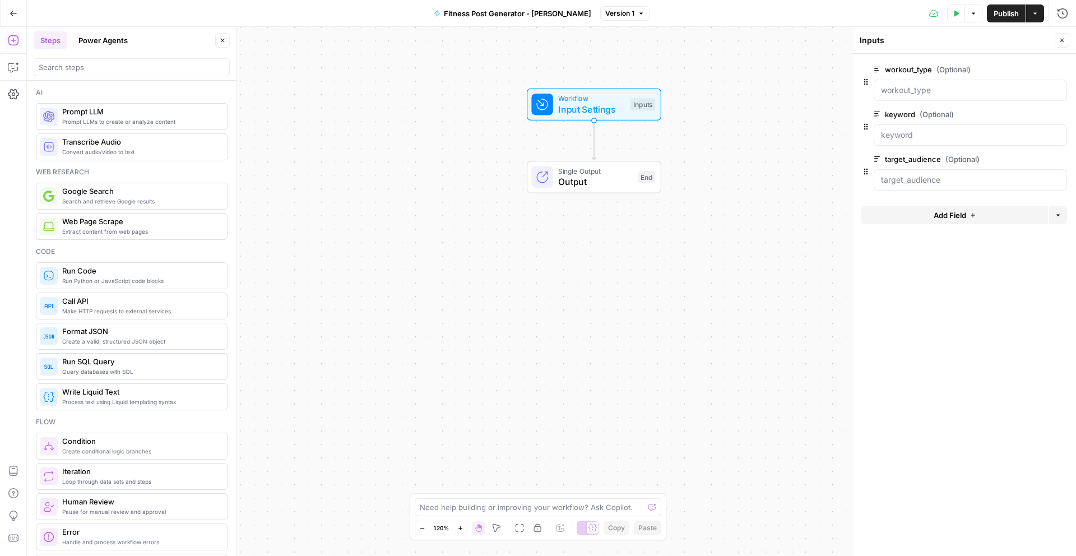
drag, startPoint x: 677, startPoint y: 168, endPoint x: 636, endPoint y: 298, distance: 136.4
click at [628, 320] on div "Workflow Input Settings Inputs Single Output Output End" at bounding box center [551, 291] width 1049 height 529
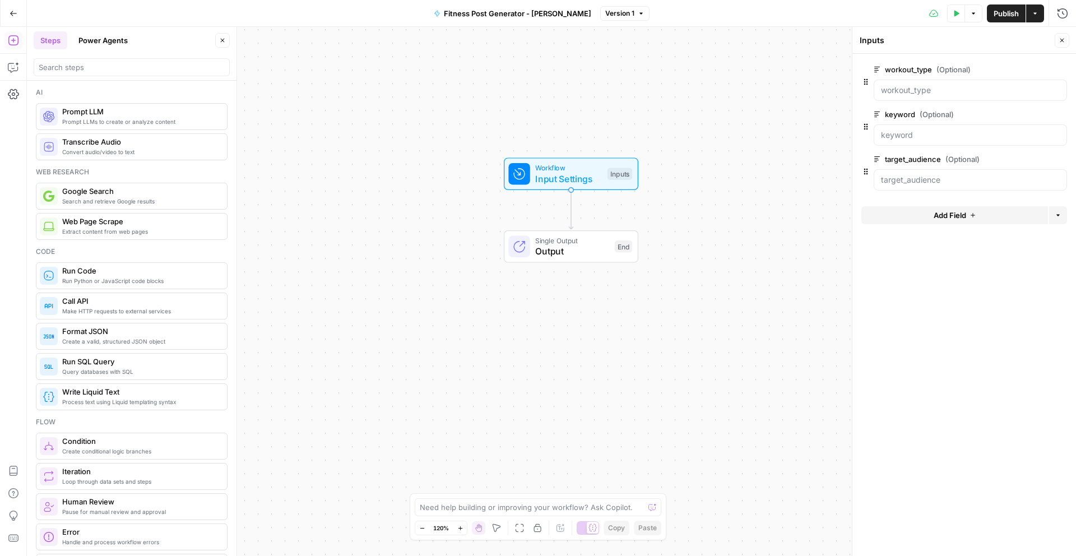
drag, startPoint x: 668, startPoint y: 94, endPoint x: 634, endPoint y: 213, distance: 124.7
click at [638, 211] on div "Workflow Input Settings Inputs Single Output Output End" at bounding box center [551, 291] width 1049 height 529
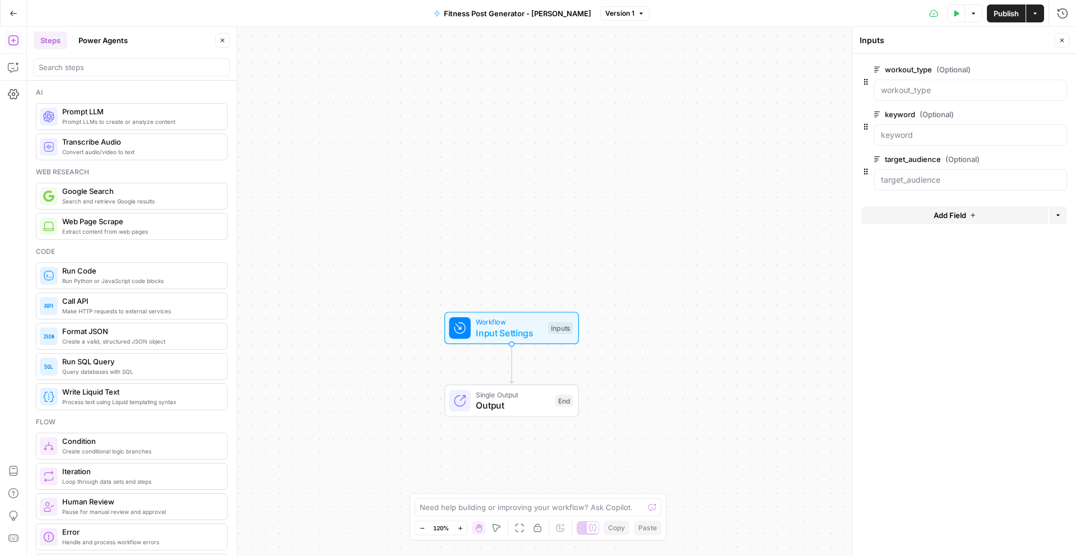
drag, startPoint x: 631, startPoint y: 267, endPoint x: 615, endPoint y: 45, distance: 223.0
click at [615, 63] on div "Workflow Input Settings Inputs Single Output Output End" at bounding box center [551, 291] width 1049 height 529
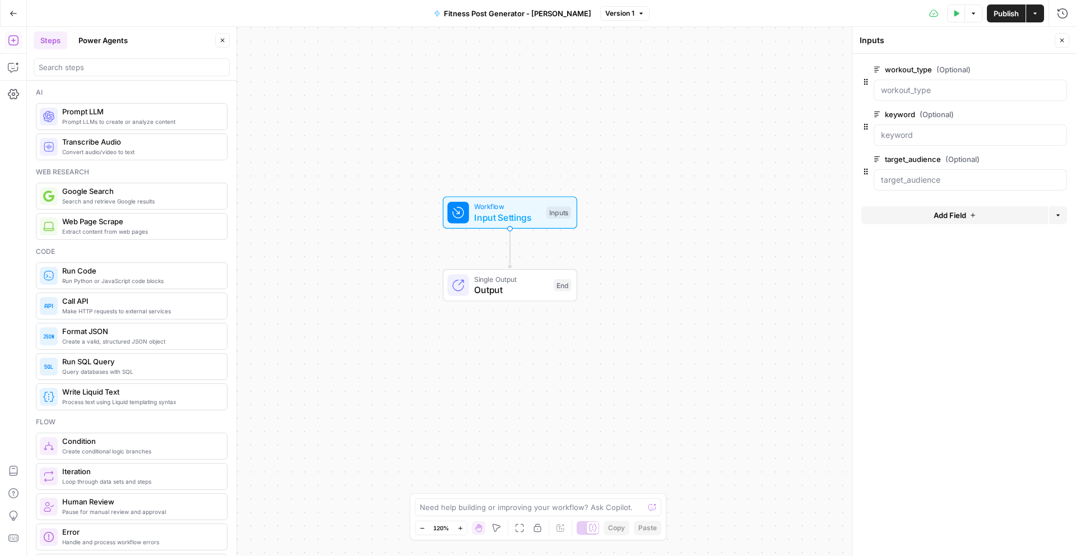
click at [500, 219] on span "Input Settings" at bounding box center [507, 217] width 67 height 13
click at [956, 216] on span "Add Field" at bounding box center [949, 215] width 32 height 11
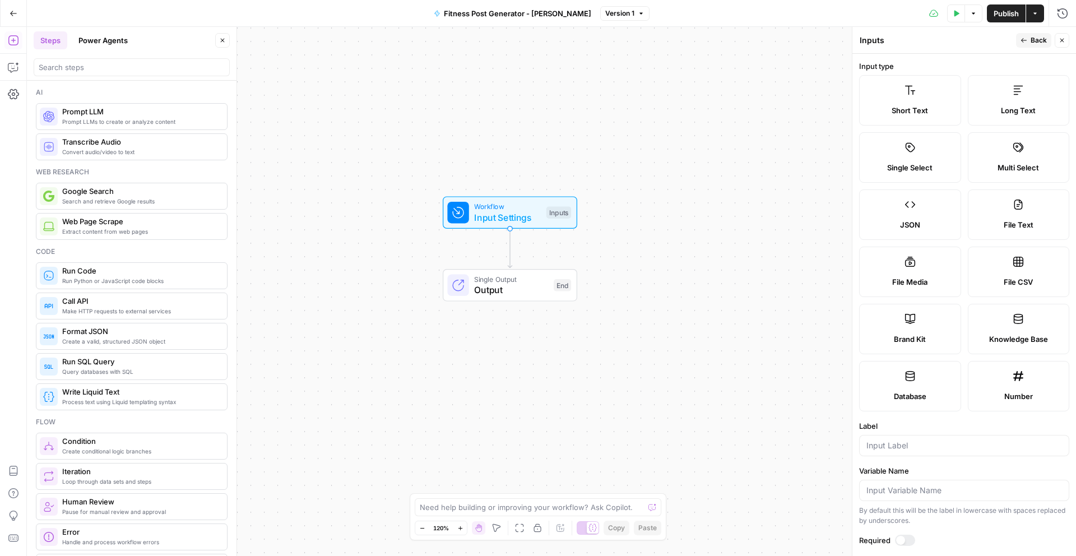
click at [908, 332] on label "Brand Kit" at bounding box center [910, 329] width 102 height 50
type input "Brand Kit"
type input "brand_kit"
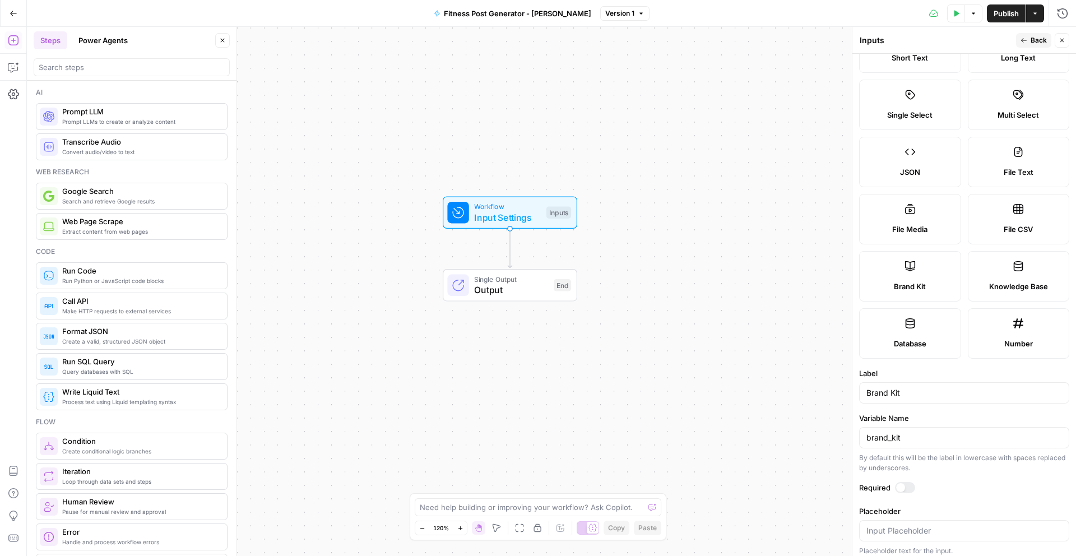
scroll to position [59, 0]
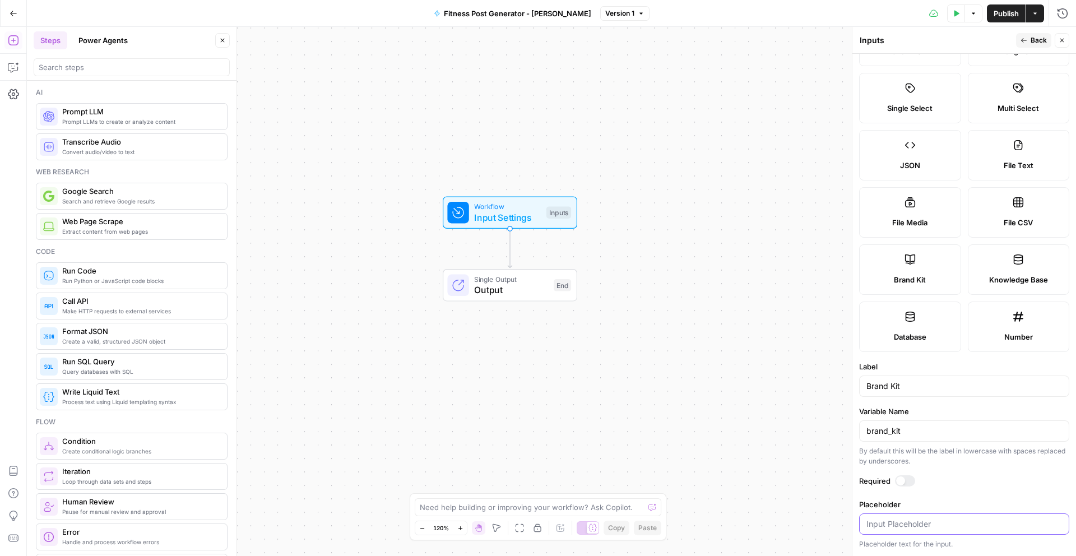
click at [881, 523] on input "Placeholder" at bounding box center [964, 523] width 196 height 11
click at [941, 496] on form "Input type Short Text Long Text Single Select Multi Select JSON File Text File …" at bounding box center [964, 305] width 224 height 502
click at [903, 478] on div at bounding box center [900, 480] width 9 height 9
click at [890, 521] on input "Placeholder" at bounding box center [964, 523] width 196 height 11
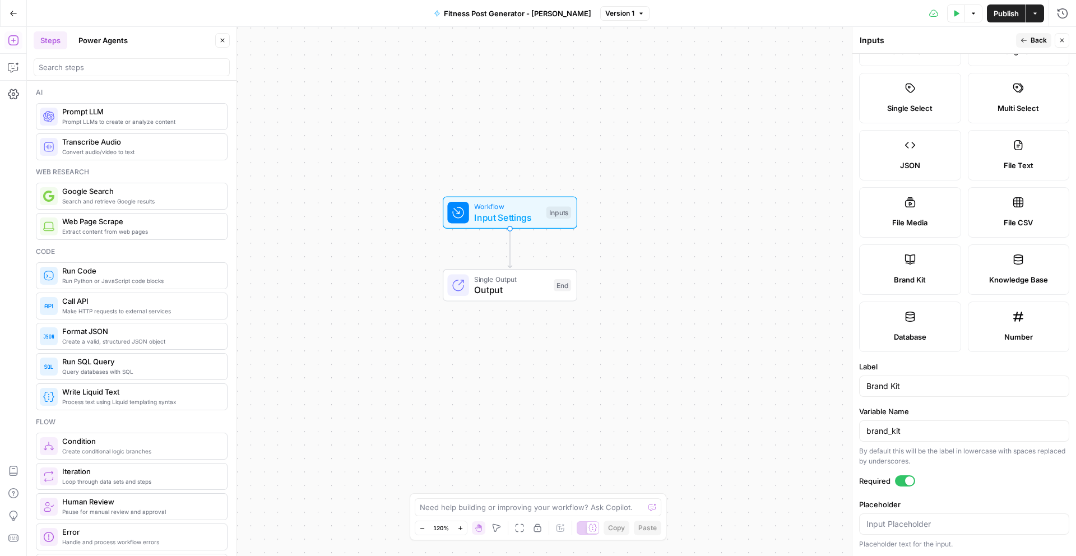
click at [954, 496] on form "Input type Short Text Long Text Single Select Multi Select JSON File Text File …" at bounding box center [964, 305] width 224 height 502
click at [1030, 44] on span "Back" at bounding box center [1038, 40] width 16 height 10
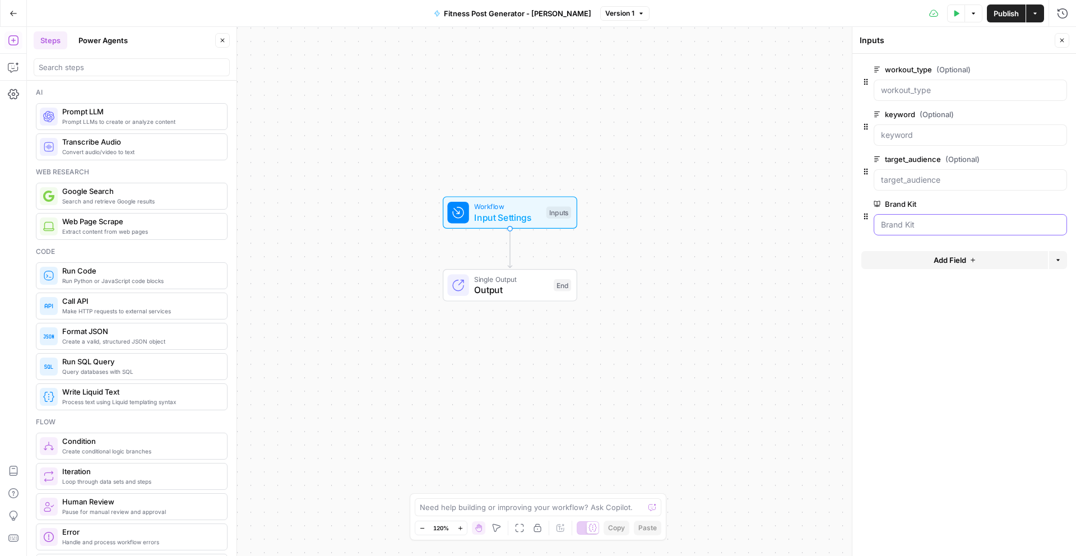
click at [881, 222] on Kit "Brand Kit" at bounding box center [970, 224] width 179 height 11
click at [907, 222] on Kit "Brand Kit" at bounding box center [970, 224] width 179 height 11
click at [927, 393] on form "workout_type (Optional) edit field Delete group keyword (Optional) edit field D…" at bounding box center [964, 305] width 224 height 502
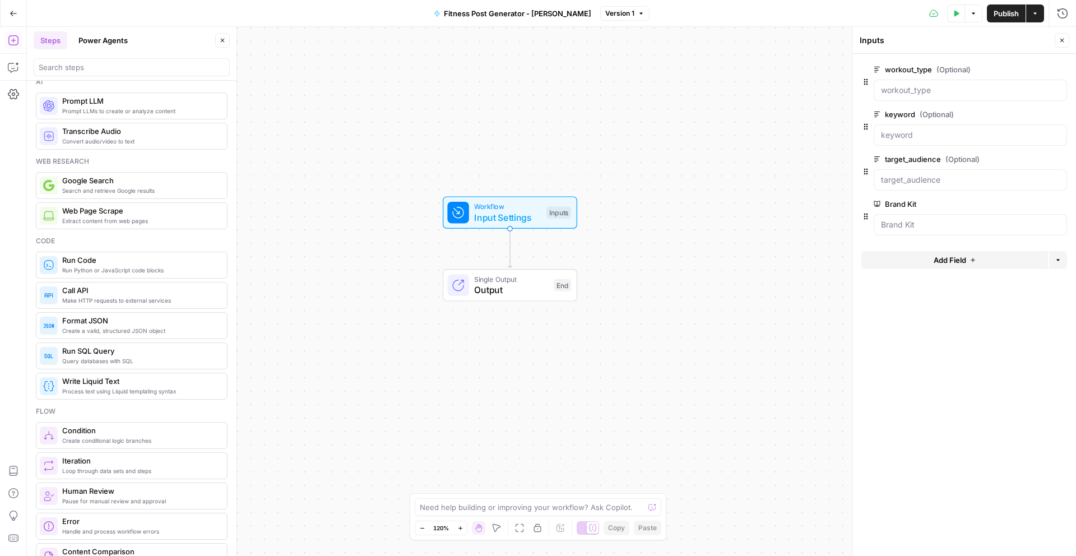
scroll to position [0, 0]
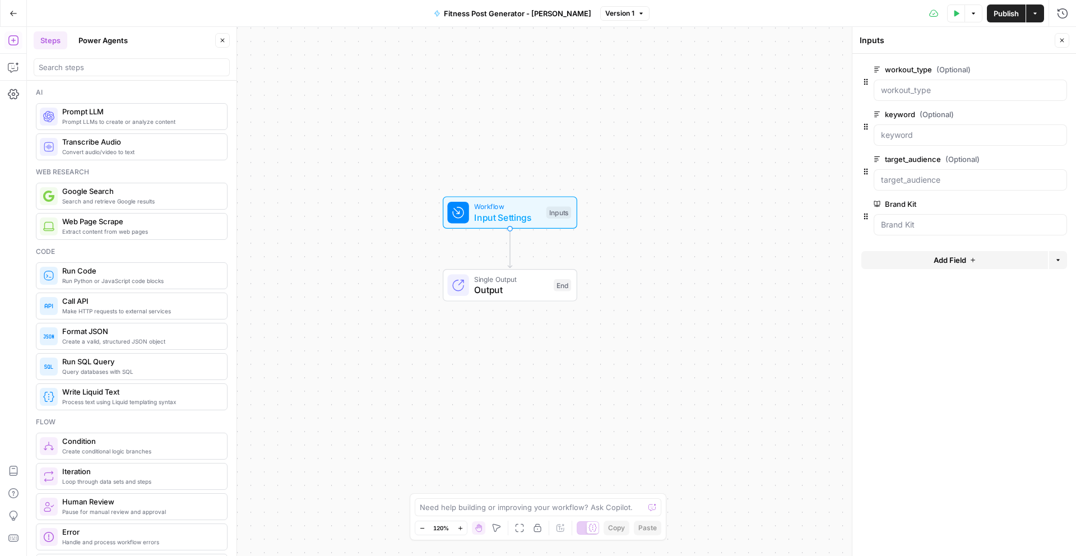
click at [92, 119] on span "Prompt LLMs to create or analyze content" at bounding box center [140, 121] width 156 height 9
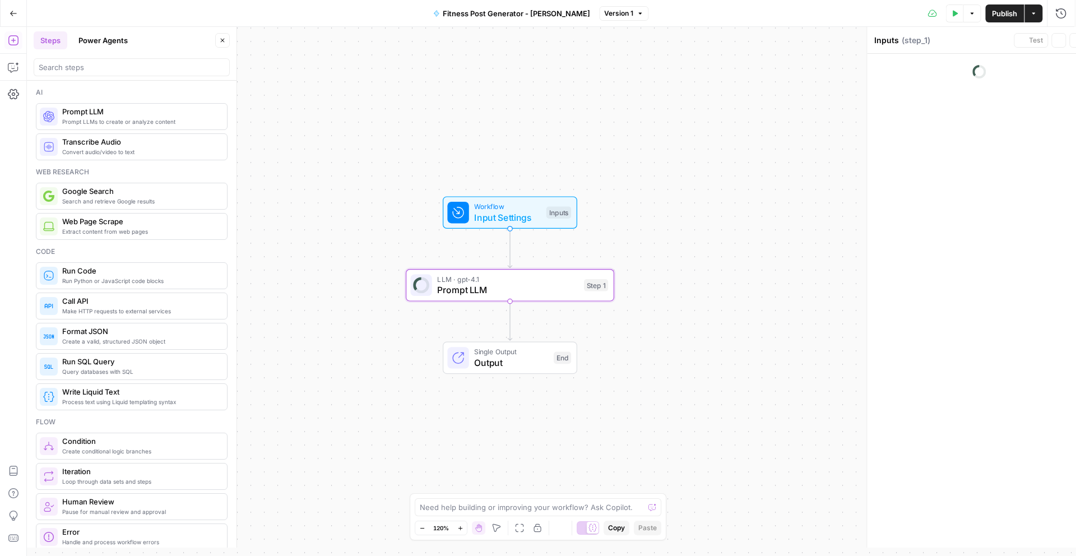
type textarea "Prompt LLM"
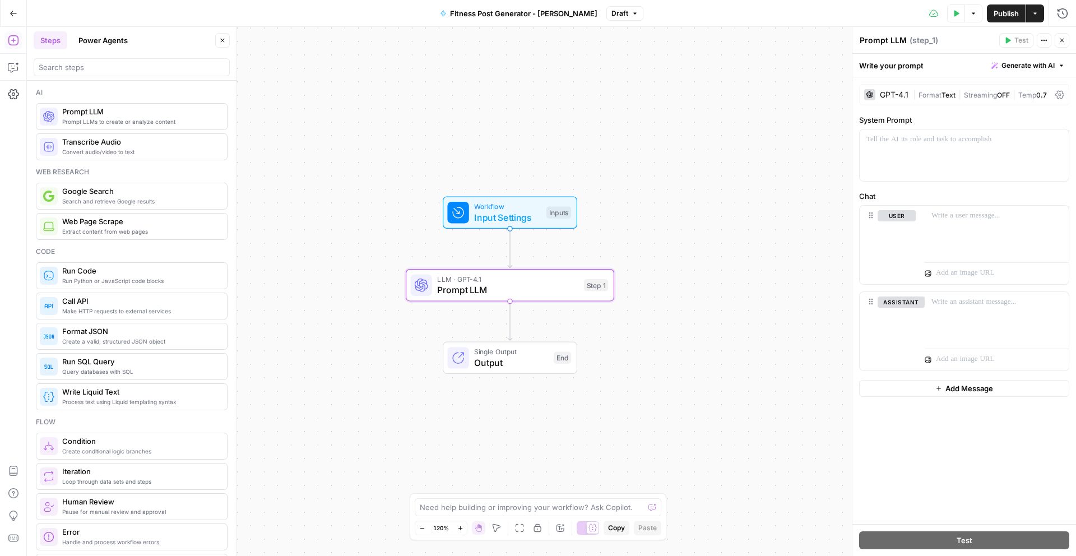
click at [885, 103] on div "GPT-4.1 | Format Text | Streaming OFF | Temp 0.7" at bounding box center [964, 94] width 210 height 21
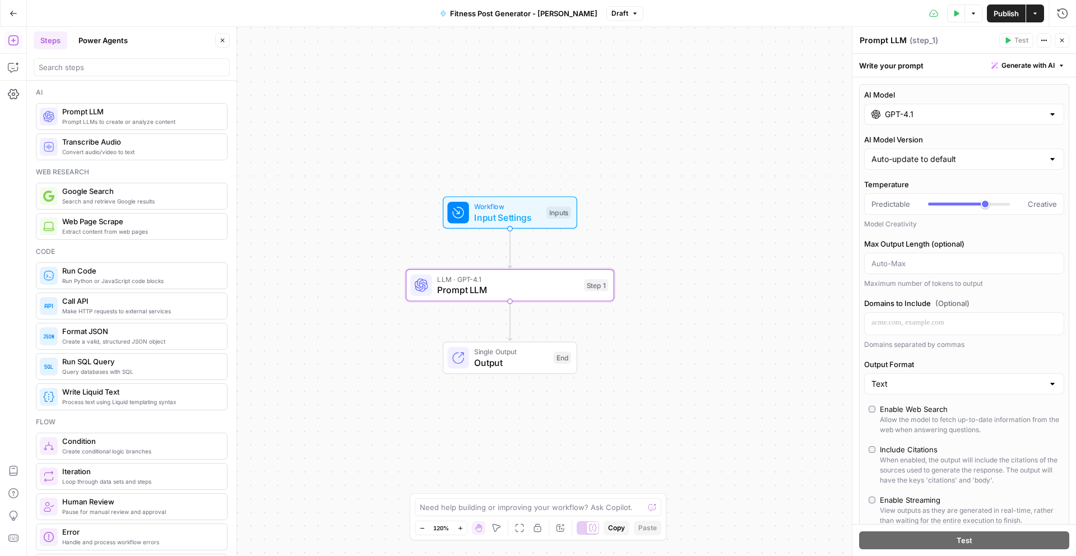
click at [889, 111] on input "GPT-4.1" at bounding box center [964, 114] width 159 height 11
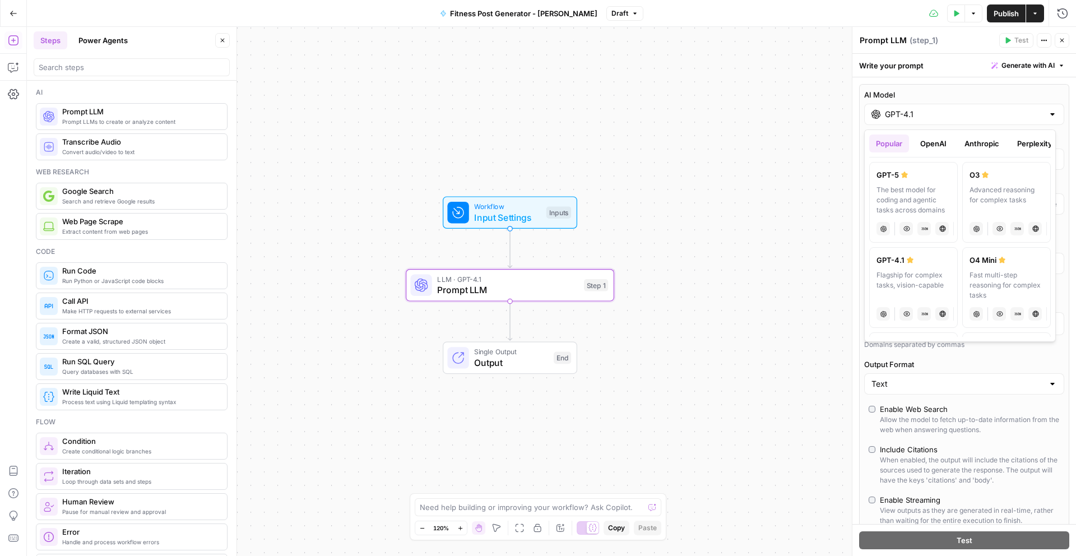
click at [935, 146] on button "OpenAI" at bounding box center [933, 143] width 40 height 18
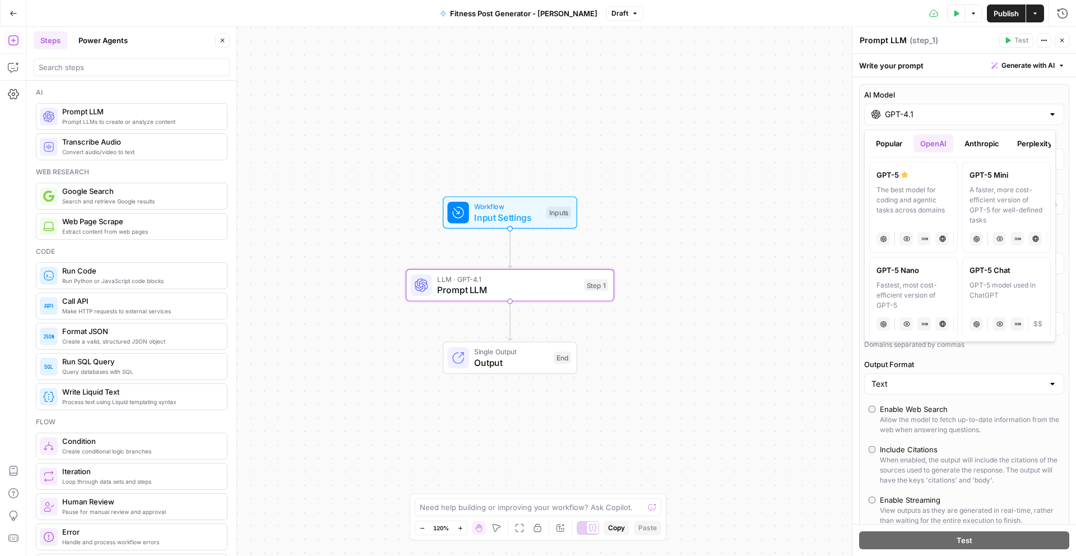
click at [898, 148] on button "Popular" at bounding box center [889, 143] width 40 height 18
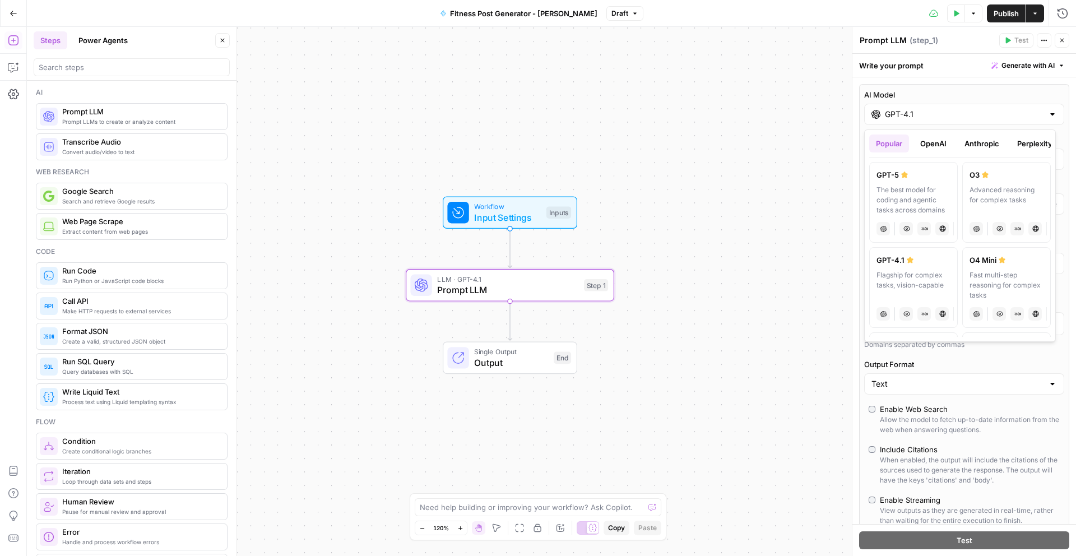
click at [908, 185] on div "The best model for coding and agentic tasks across domains" at bounding box center [913, 200] width 74 height 30
type input "GPT-5"
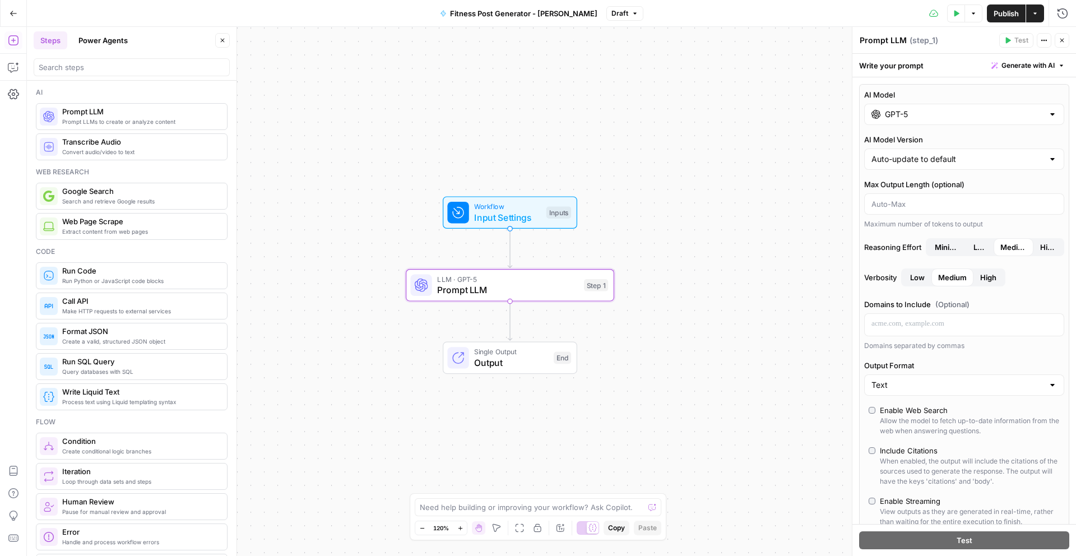
click at [1058, 68] on icon "button" at bounding box center [1061, 65] width 7 height 7
click at [954, 75] on div "Write your prompt Generate with AI" at bounding box center [964, 65] width 224 height 23
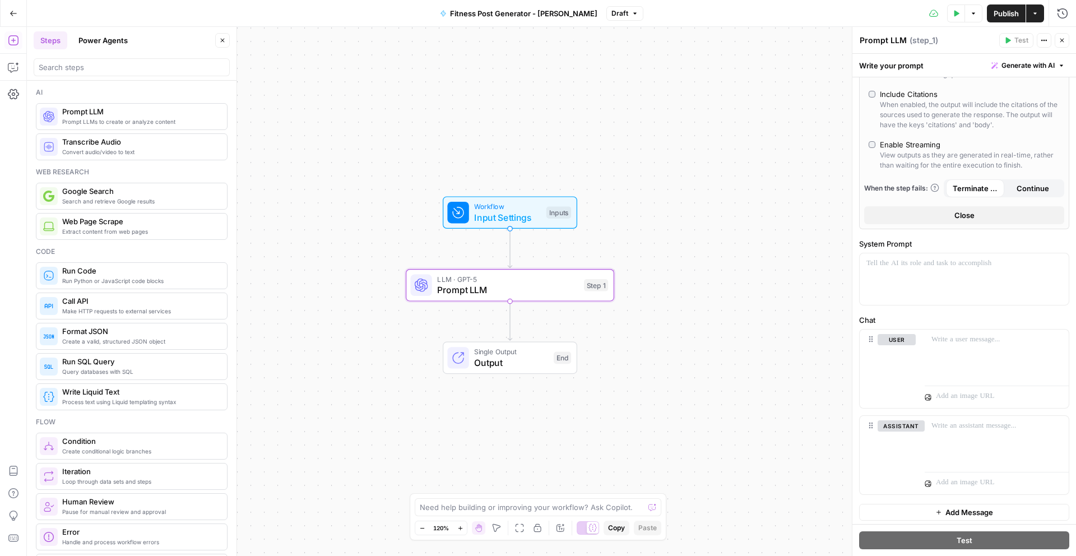
scroll to position [360, 0]
click at [965, 209] on span "Close" at bounding box center [964, 211] width 20 height 11
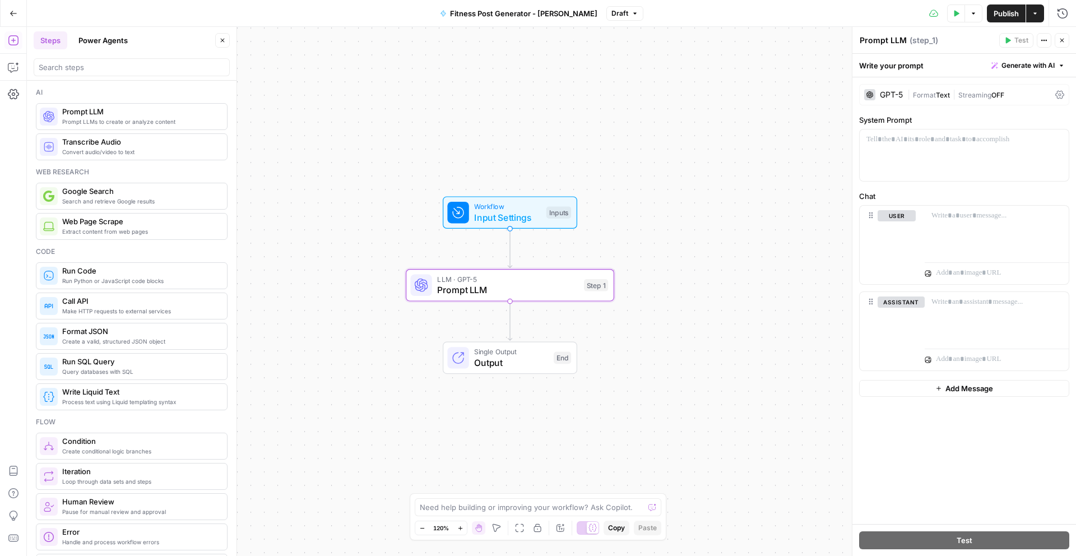
click at [1013, 66] on span "Generate with AI" at bounding box center [1027, 66] width 53 height 10
click at [1000, 91] on span "Generate" at bounding box center [1013, 90] width 82 height 11
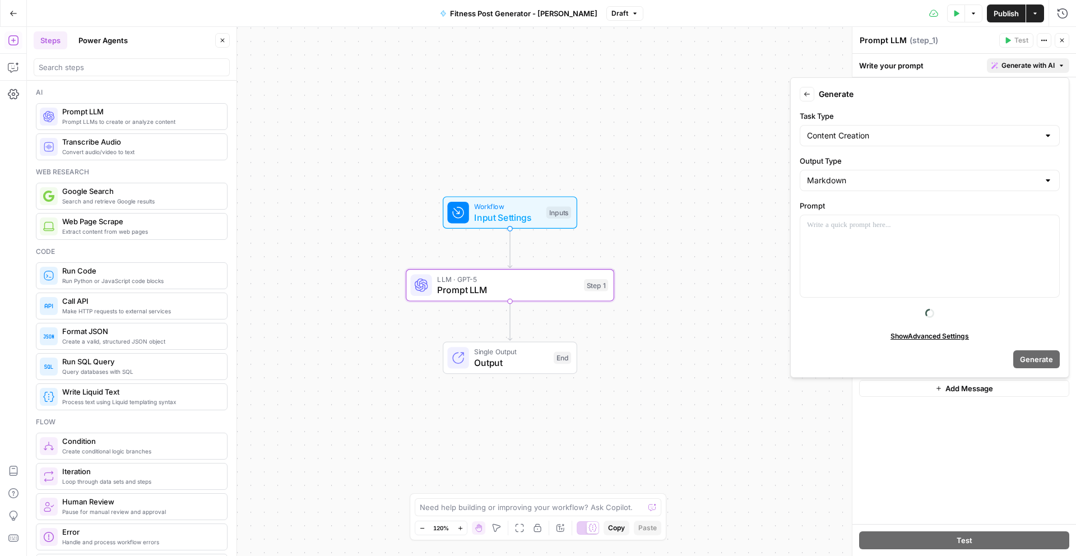
click at [838, 172] on div "Markdown" at bounding box center [930, 180] width 260 height 21
click at [855, 156] on label "Output Type" at bounding box center [930, 160] width 260 height 11
click at [855, 175] on input "Output Type" at bounding box center [923, 180] width 232 height 11
click at [857, 341] on form "Back Generate Task Type Content Creation Output Type Prompt “/” to reference Va…" at bounding box center [929, 227] width 269 height 290
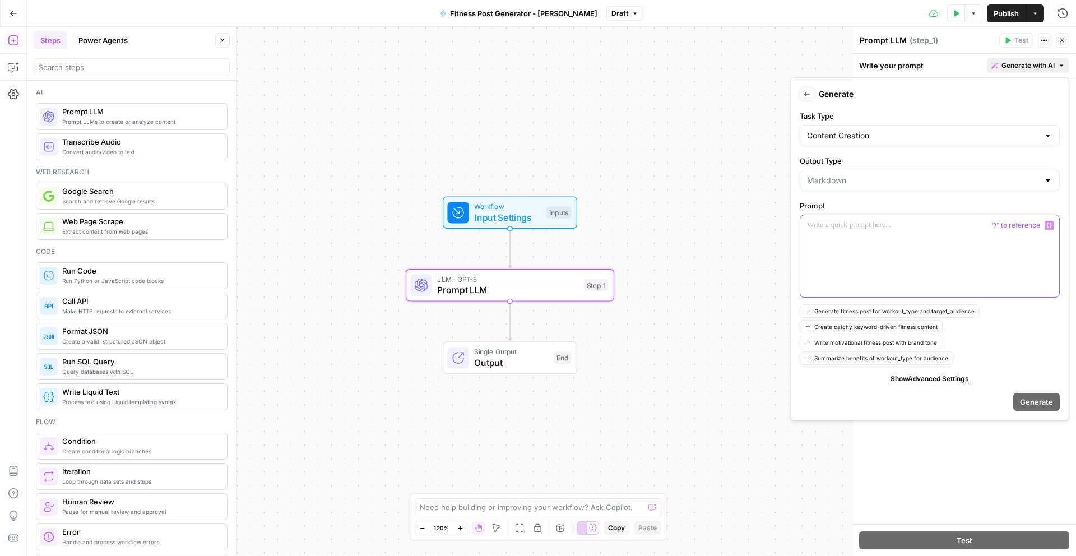
click at [820, 254] on div at bounding box center [929, 256] width 259 height 82
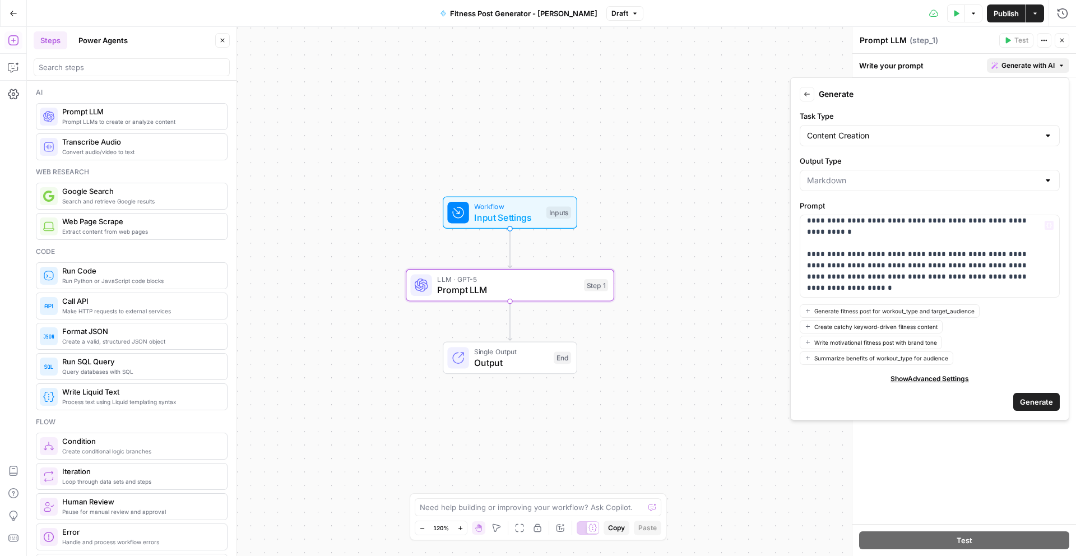
scroll to position [39, 0]
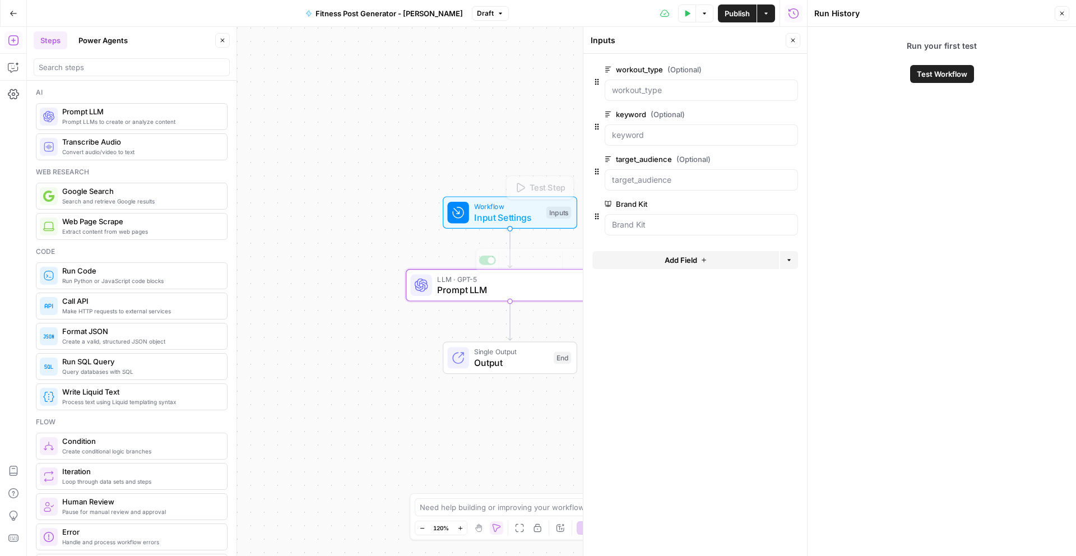
click at [490, 287] on span "Prompt LLM" at bounding box center [507, 289] width 141 height 13
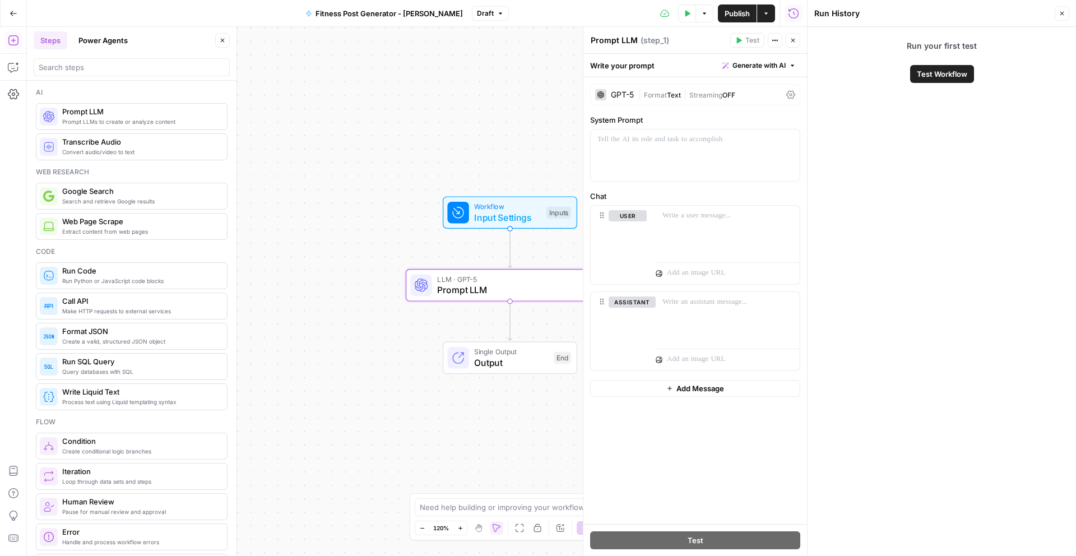
click at [678, 388] on span "Add Message" at bounding box center [700, 388] width 48 height 11
click at [625, 406] on button "Delete" at bounding box center [627, 404] width 38 height 12
click at [761, 61] on span "Generate with AI" at bounding box center [758, 66] width 53 height 10
click at [731, 89] on span "Generate" at bounding box center [744, 90] width 82 height 11
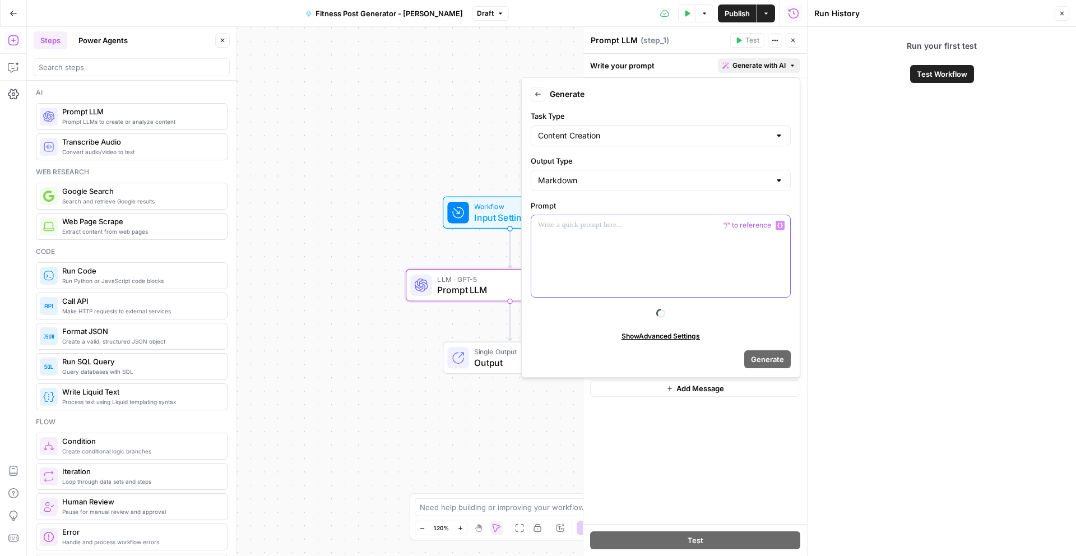
click at [621, 249] on div at bounding box center [660, 256] width 259 height 82
click at [558, 328] on form "Back Generate Task Type Content Creation Output Type Markdown Prompt “/” to ref…" at bounding box center [660, 227] width 269 height 290
click at [959, 159] on div "Run your first test Test Workflow" at bounding box center [941, 291] width 268 height 529
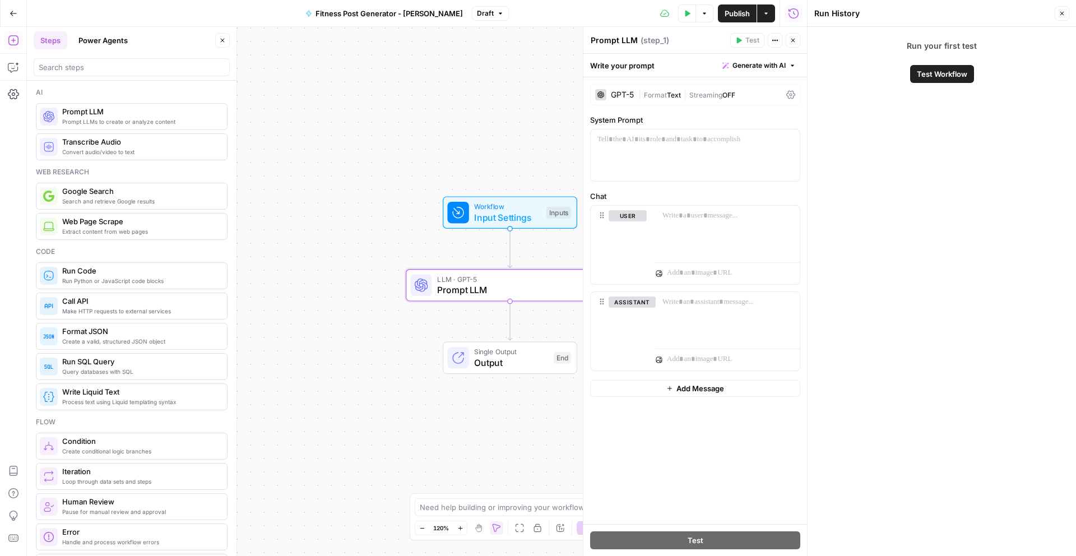
click at [1060, 7] on button "Close" at bounding box center [1061, 13] width 15 height 15
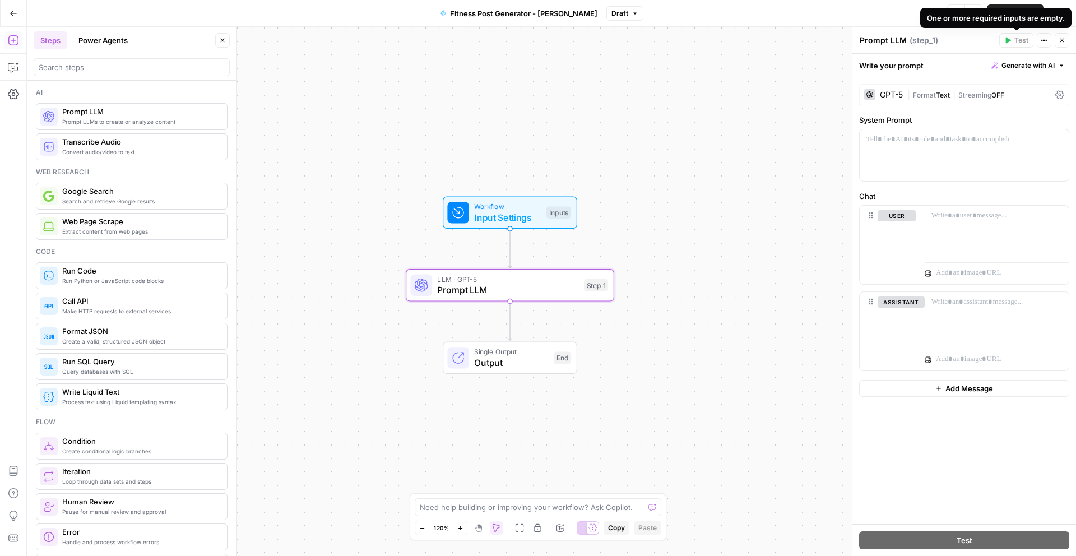
click at [1008, 62] on span "Generate with AI" at bounding box center [1027, 66] width 53 height 10
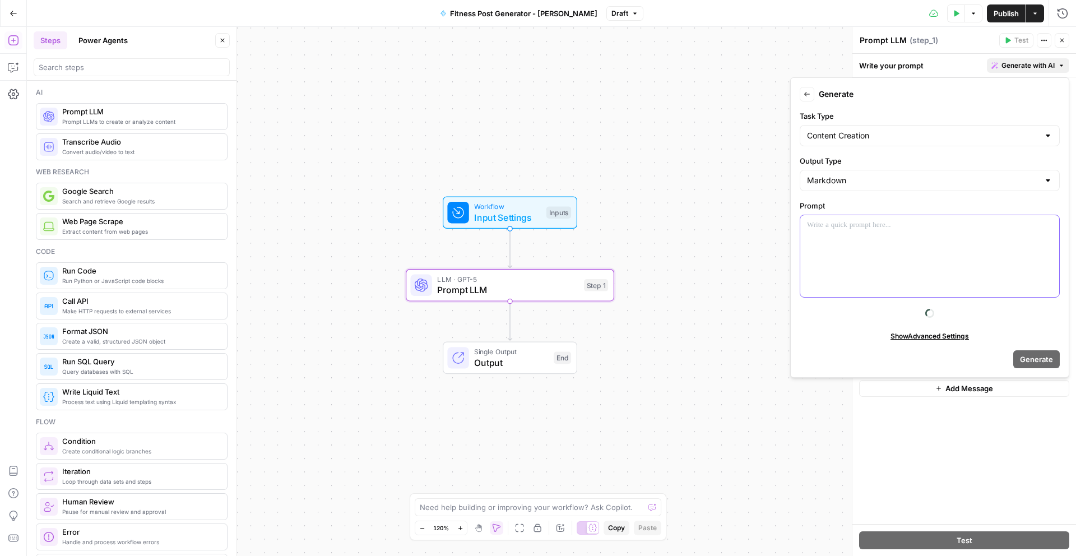
click at [873, 279] on div at bounding box center [929, 256] width 259 height 82
click at [841, 356] on div "Generate" at bounding box center [930, 359] width 260 height 18
click at [853, 281] on div at bounding box center [929, 256] width 259 height 82
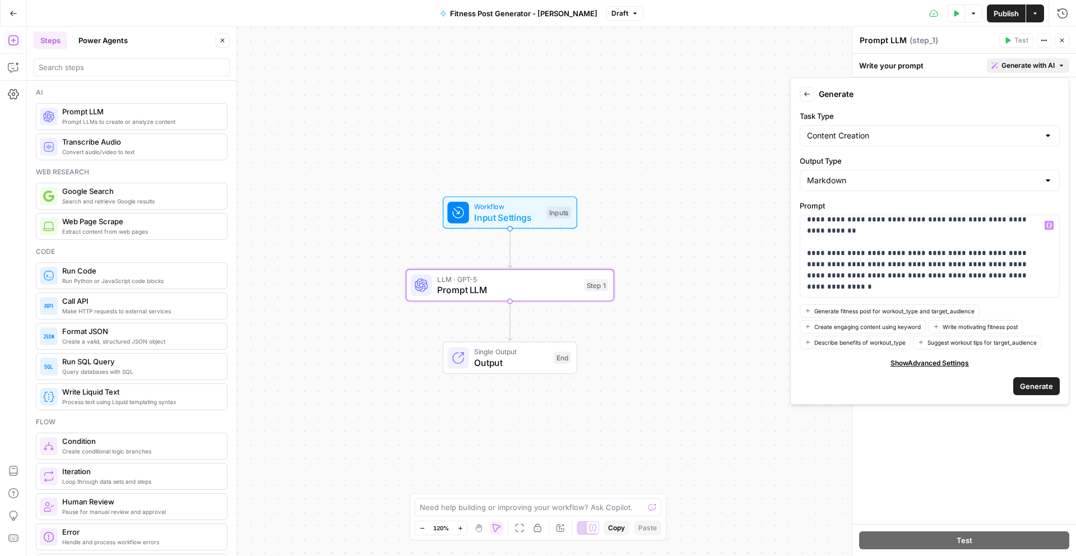
click at [1031, 390] on span "Generate" at bounding box center [1036, 385] width 33 height 11
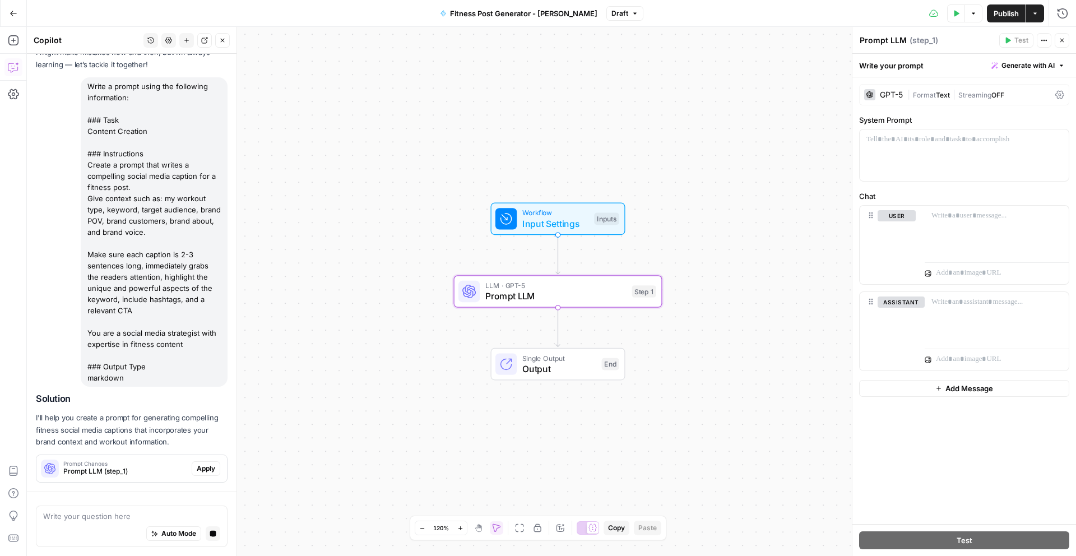
scroll to position [66, 0]
click at [96, 468] on div "Hi! How can I help with your workflow? I can explain steps, debug, write prompt…" at bounding box center [132, 240] width 210 height 504
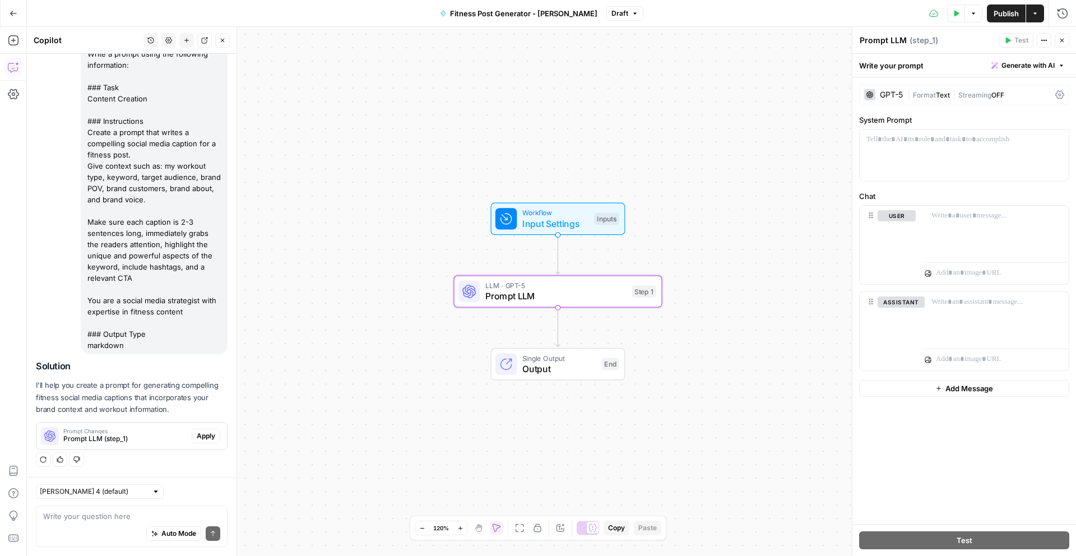
click at [105, 445] on div "Prompt Changes Prompt LLM (step_1)" at bounding box center [113, 435] width 155 height 27
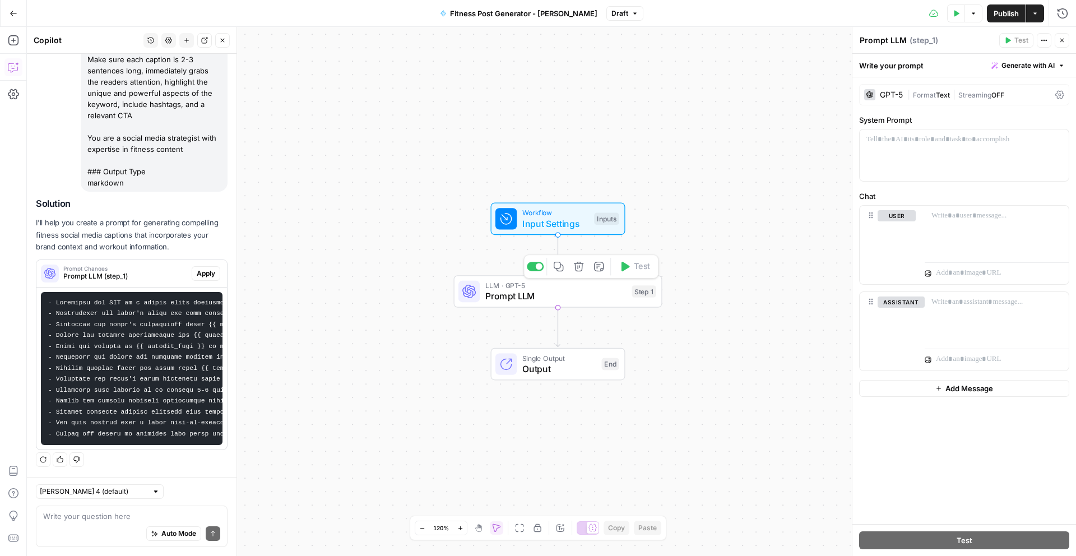
click at [564, 289] on span "Prompt LLM" at bounding box center [555, 295] width 141 height 13
click at [199, 268] on span "Apply" at bounding box center [206, 273] width 18 height 10
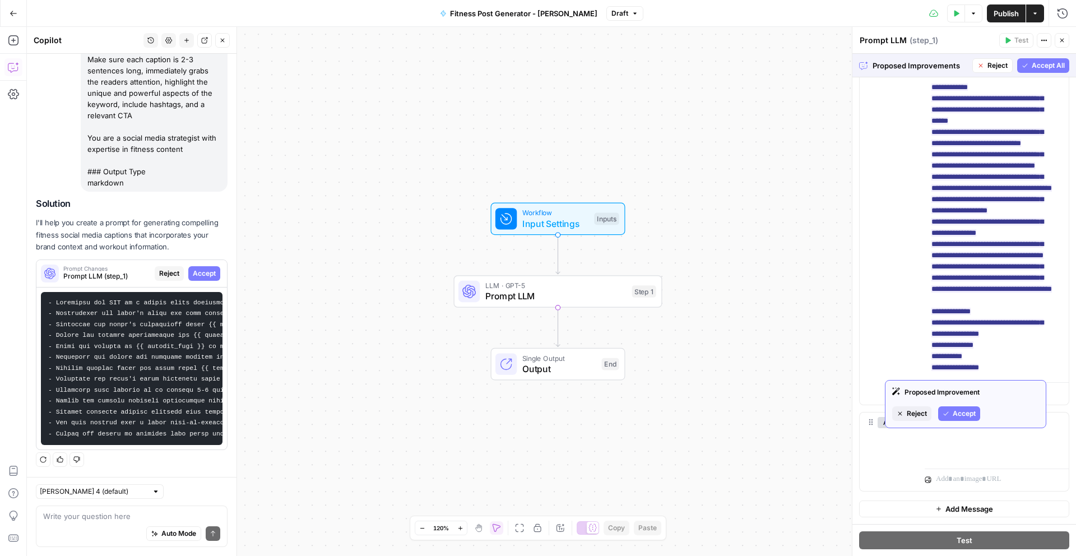
scroll to position [348, 0]
click at [961, 393] on p at bounding box center [990, 392] width 109 height 11
click at [896, 366] on div "user Delete" at bounding box center [896, 162] width 38 height 474
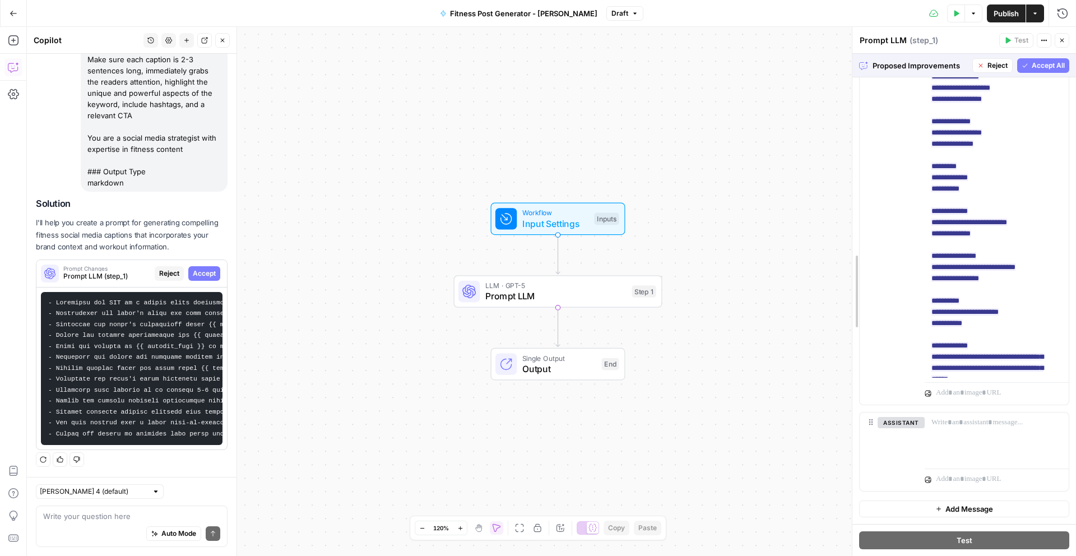
scroll to position [284, 0]
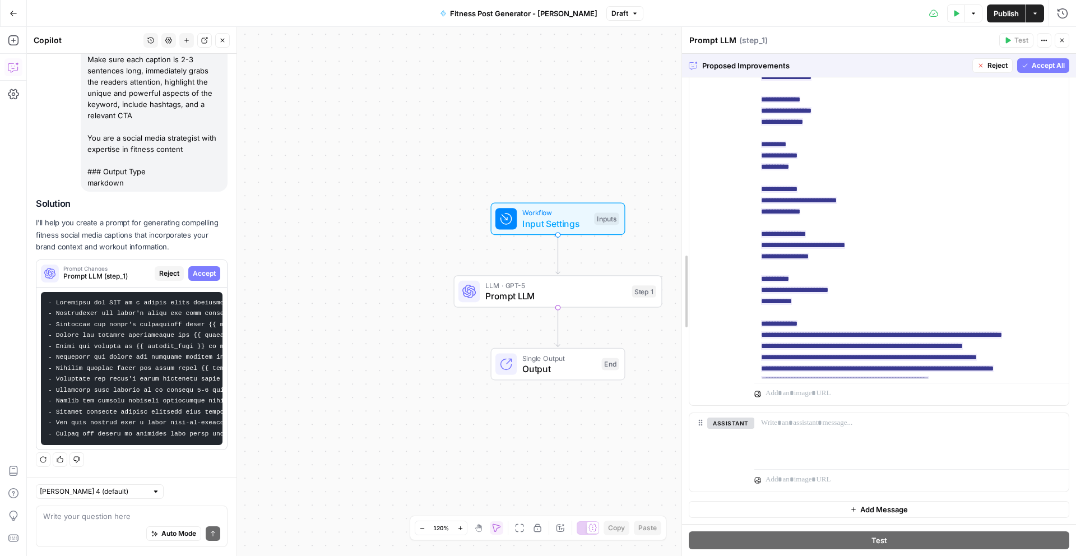
drag, startPoint x: 855, startPoint y: 215, endPoint x: 685, endPoint y: 216, distance: 170.3
drag, startPoint x: 609, startPoint y: 401, endPoint x: 566, endPoint y: 427, distance: 49.8
click at [566, 427] on div "Workflow Input Settings Inputs LLM · GPT-5 Prompt LLM Step 1 Single Output Outp…" at bounding box center [551, 291] width 1049 height 529
click at [481, 524] on icon "button" at bounding box center [478, 527] width 9 height 9
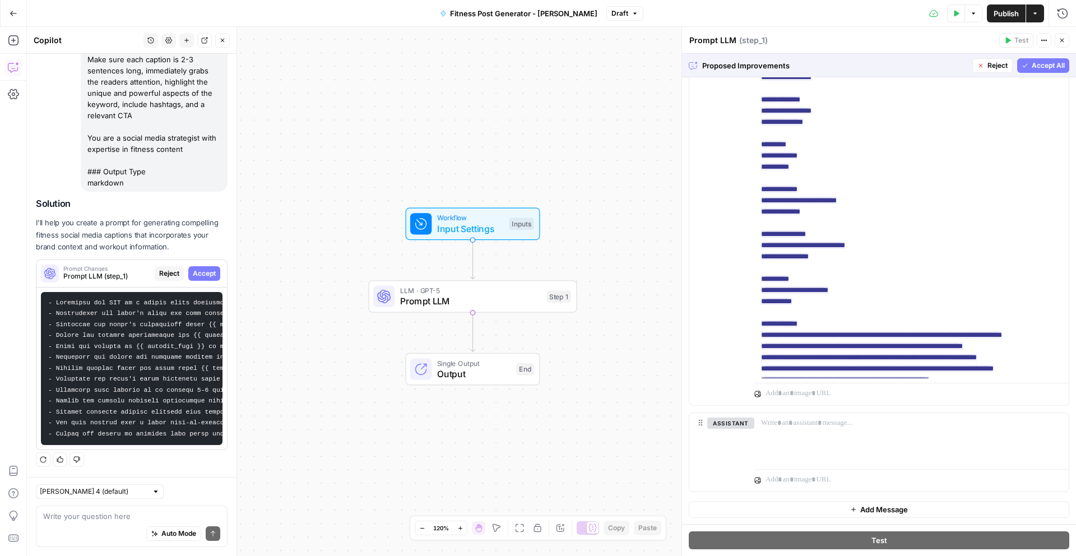
drag, startPoint x: 515, startPoint y: 447, endPoint x: 498, endPoint y: 442, distance: 17.9
click at [498, 442] on div "Workflow Input Settings Inputs LLM · GPT-5 Prompt LLM Step 1 Single Output Outp…" at bounding box center [551, 291] width 1049 height 529
click at [499, 527] on icon "button" at bounding box center [496, 528] width 8 height 8
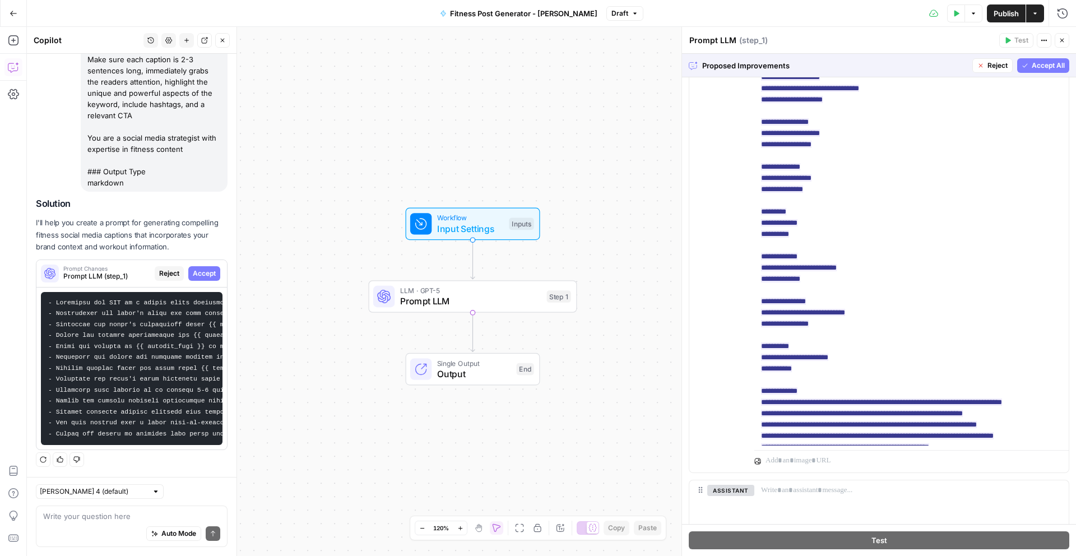
scroll to position [0, 0]
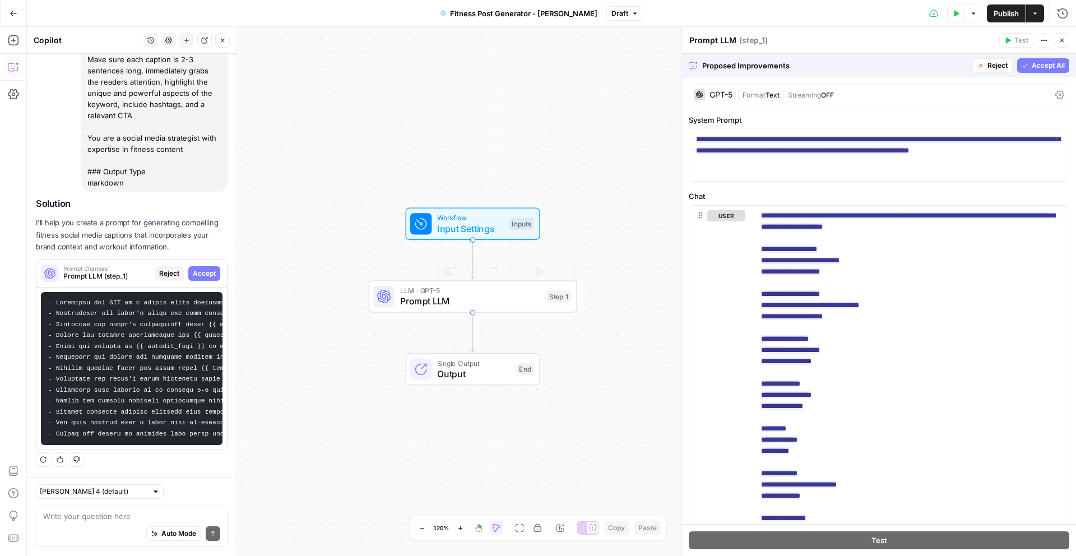
click at [204, 268] on span "Accept" at bounding box center [204, 273] width 23 height 10
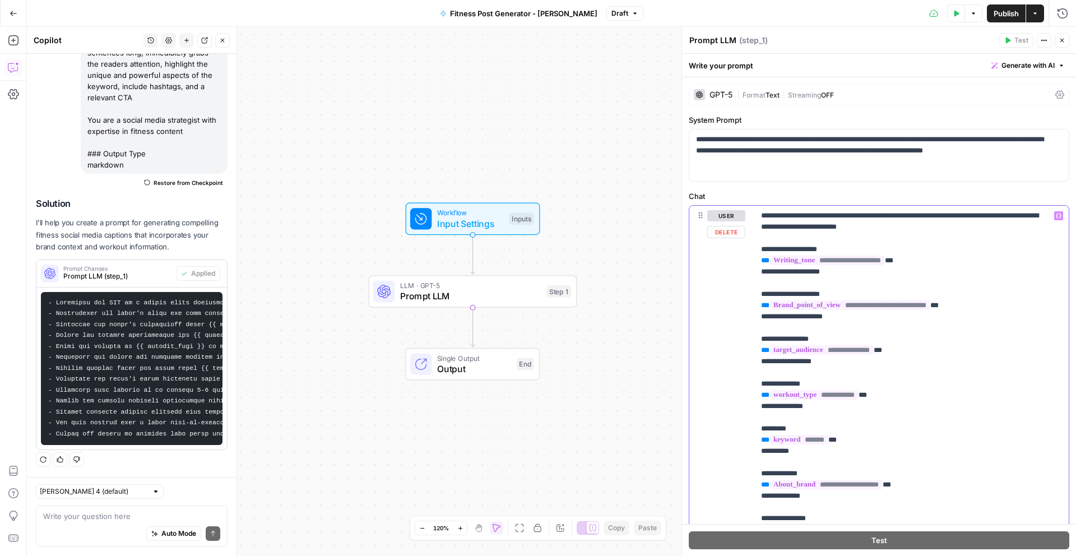
click at [775, 245] on p "**********" at bounding box center [903, 507] width 284 height 594
click at [778, 225] on p "**********" at bounding box center [903, 507] width 284 height 594
click at [836, 320] on p "**********" at bounding box center [903, 507] width 284 height 594
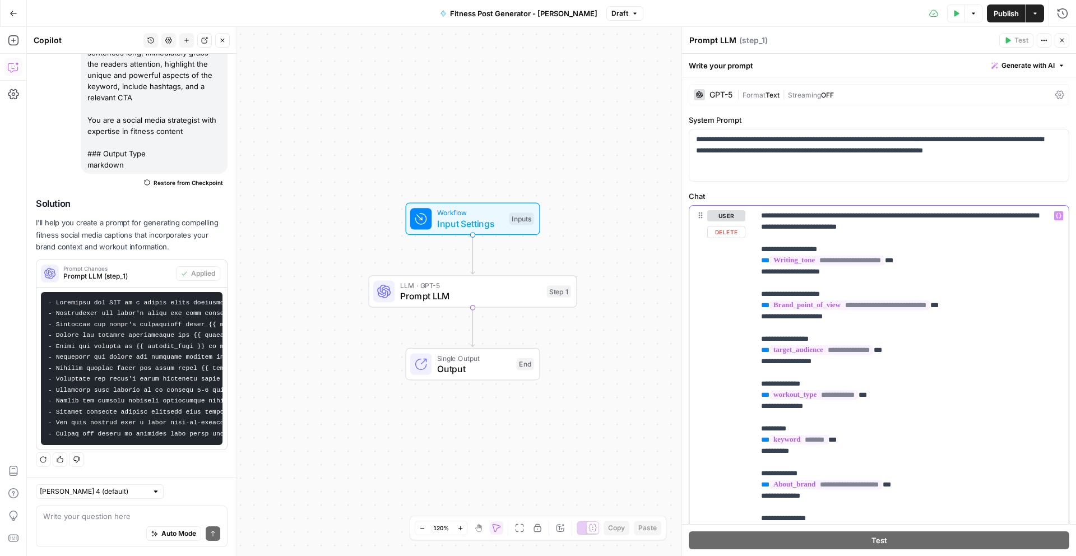
click at [836, 320] on p "**********" at bounding box center [903, 507] width 284 height 594
click at [798, 343] on p "**********" at bounding box center [903, 507] width 284 height 594
click at [800, 341] on p "**********" at bounding box center [903, 507] width 284 height 594
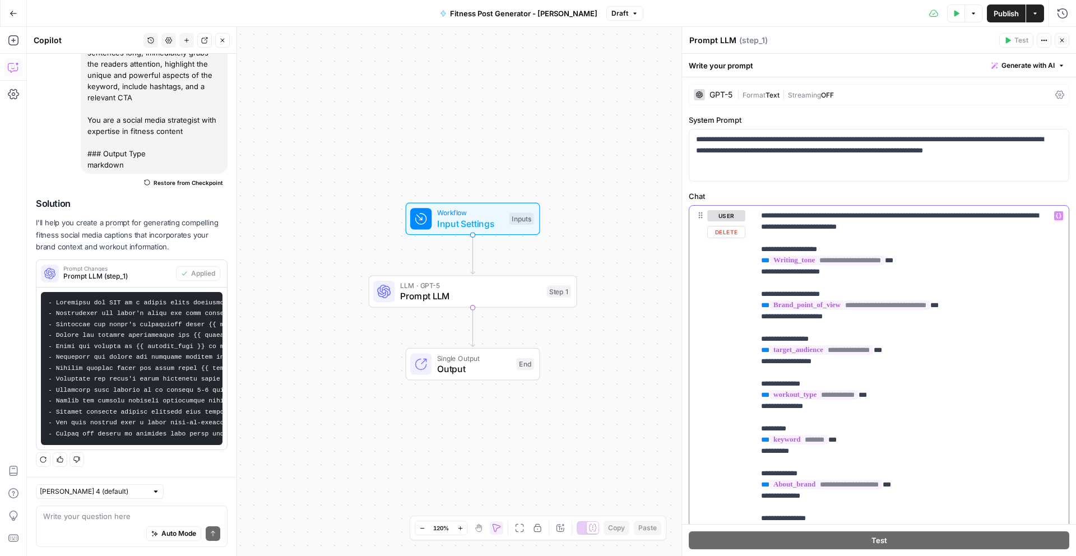
click at [800, 341] on p "**********" at bounding box center [903, 507] width 284 height 594
click at [793, 363] on p "**********" at bounding box center [903, 507] width 284 height 594
click at [793, 362] on p "**********" at bounding box center [903, 507] width 284 height 594
click at [792, 383] on p "**********" at bounding box center [903, 507] width 284 height 594
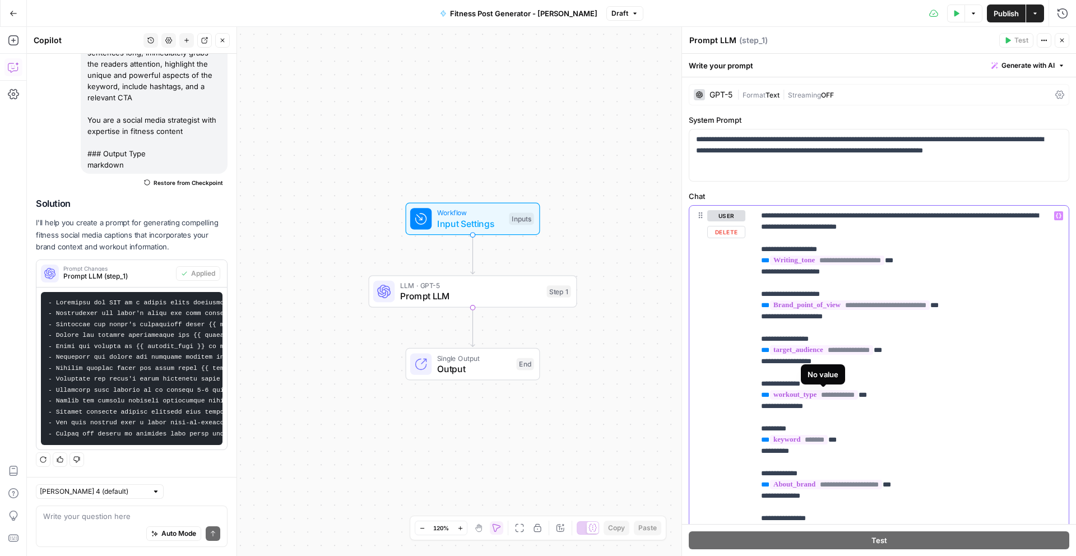
click at [792, 383] on p "**********" at bounding box center [903, 507] width 284 height 594
click at [787, 407] on p "**********" at bounding box center [903, 507] width 284 height 594
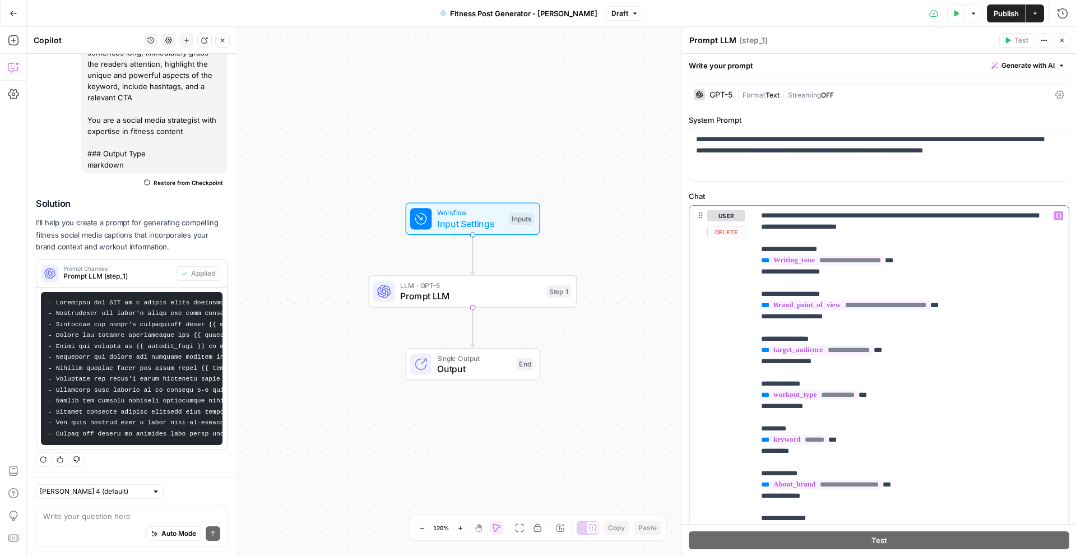
click at [779, 427] on p "**********" at bounding box center [903, 507] width 284 height 594
click at [764, 426] on p "**********" at bounding box center [903, 507] width 284 height 594
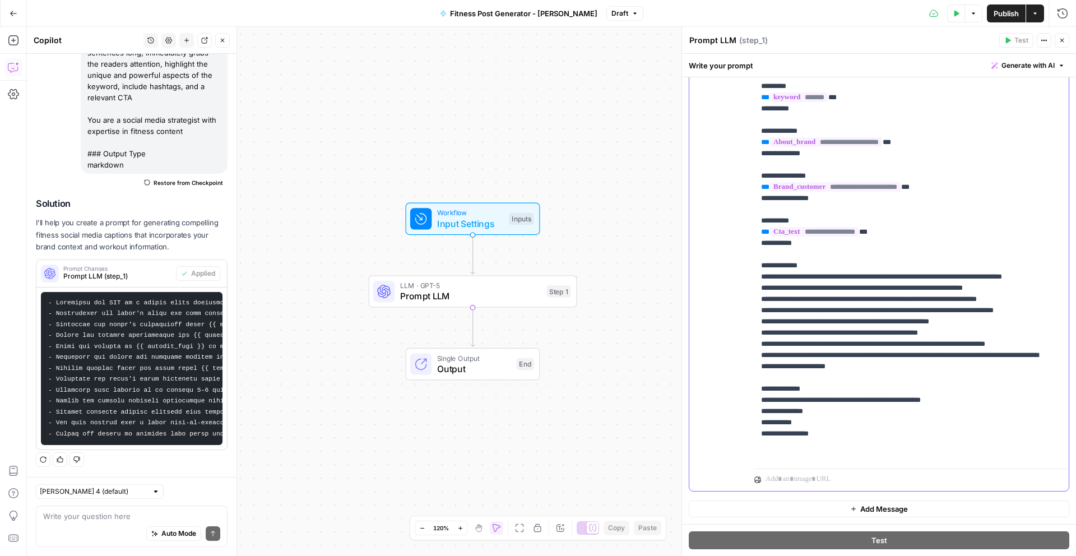
scroll to position [146, 0]
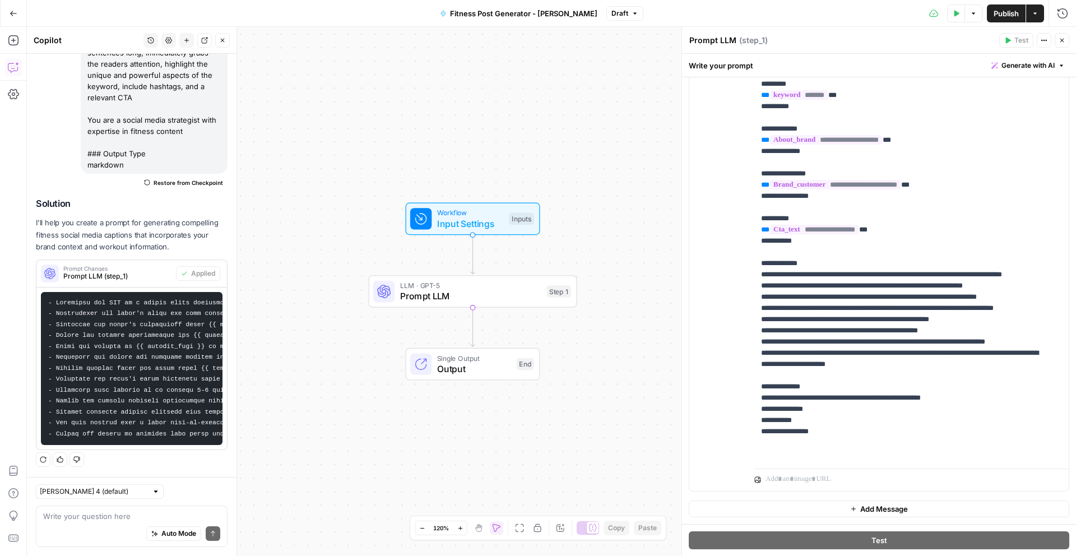
click at [983, 20] on div "Test Data Options Publish Actions Run History" at bounding box center [859, 13] width 433 height 26
click at [995, 17] on span "Publish" at bounding box center [1005, 13] width 25 height 11
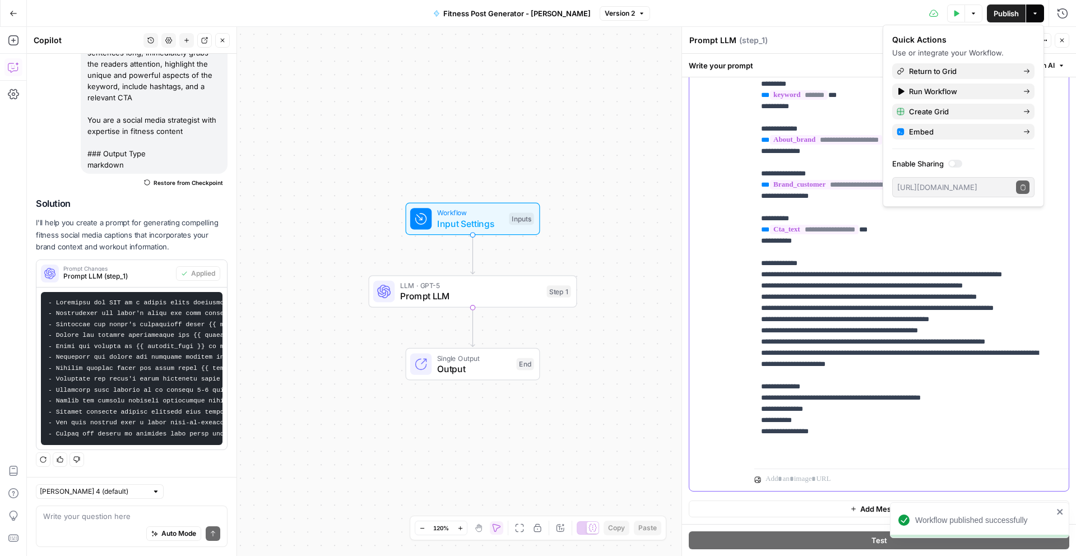
click at [901, 232] on p "**********" at bounding box center [903, 163] width 284 height 594
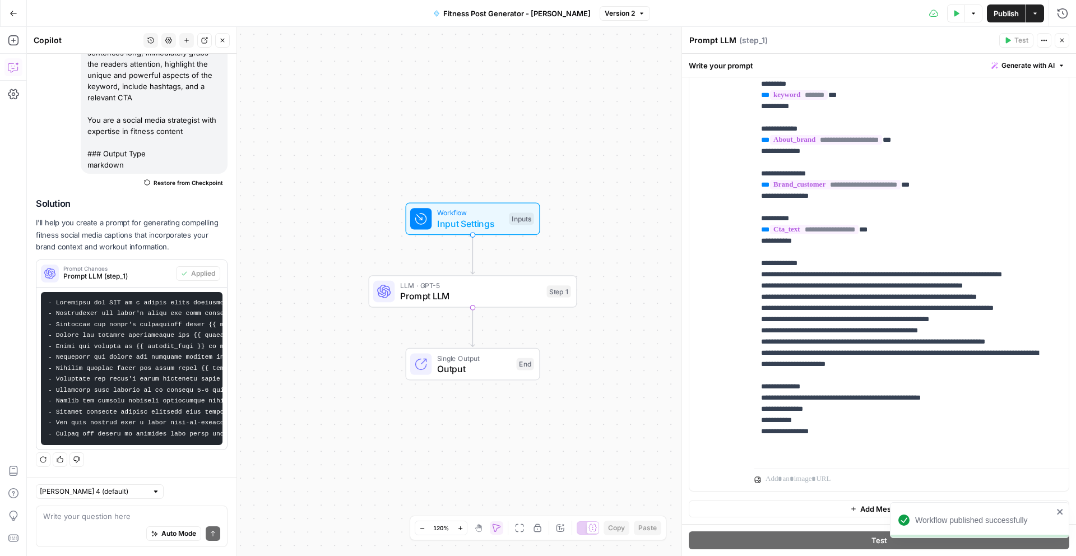
click at [996, 23] on div "Test Data Options Publish Actions Run History" at bounding box center [863, 13] width 426 height 26
click at [1000, 13] on span "Publish" at bounding box center [1005, 13] width 25 height 11
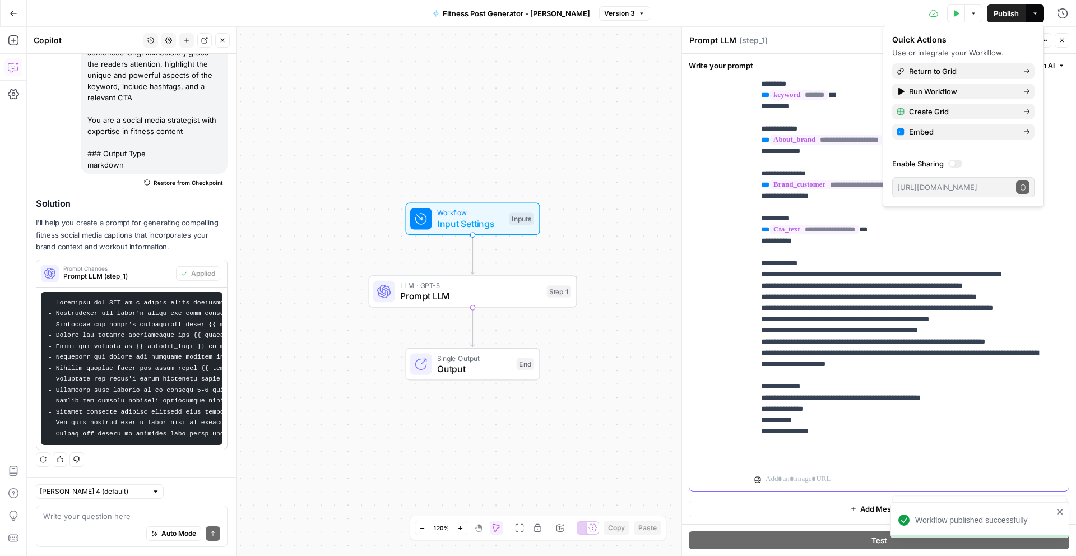
click at [860, 295] on p "**********" at bounding box center [903, 163] width 284 height 594
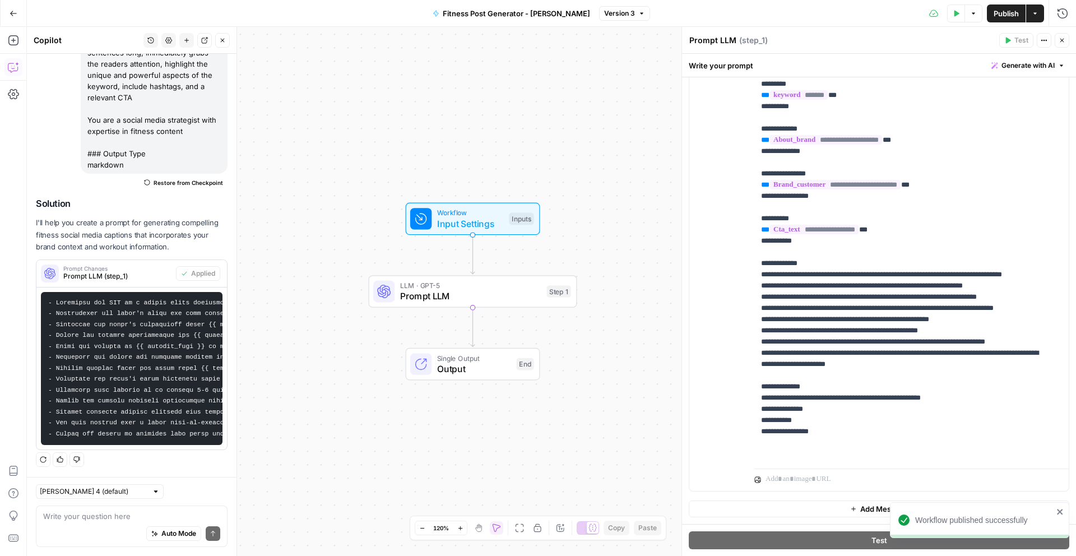
click at [1061, 509] on icon "close" at bounding box center [1060, 512] width 6 height 6
click at [604, 11] on span "Version 3" at bounding box center [619, 13] width 31 height 10
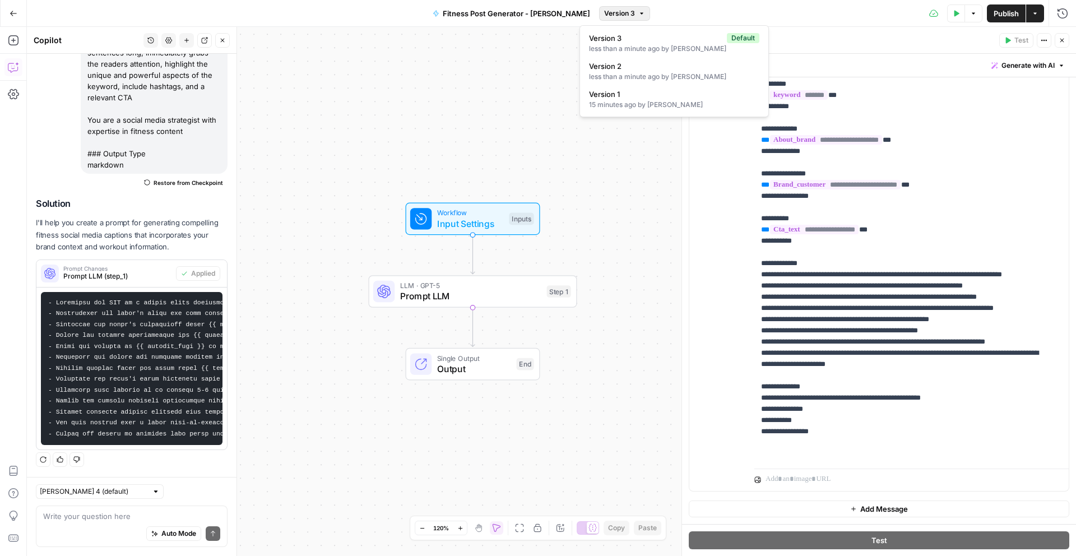
click at [719, 12] on div "Test Data Options Publish Actions Run History" at bounding box center [863, 13] width 426 height 26
click at [227, 41] on button "Close" at bounding box center [222, 40] width 15 height 15
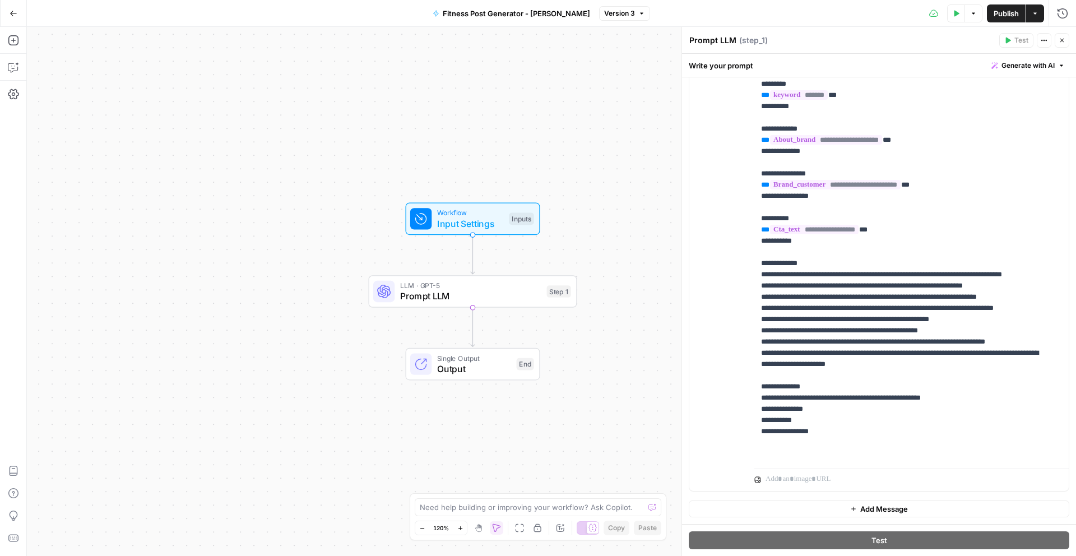
click at [478, 529] on icon "button" at bounding box center [478, 527] width 9 height 9
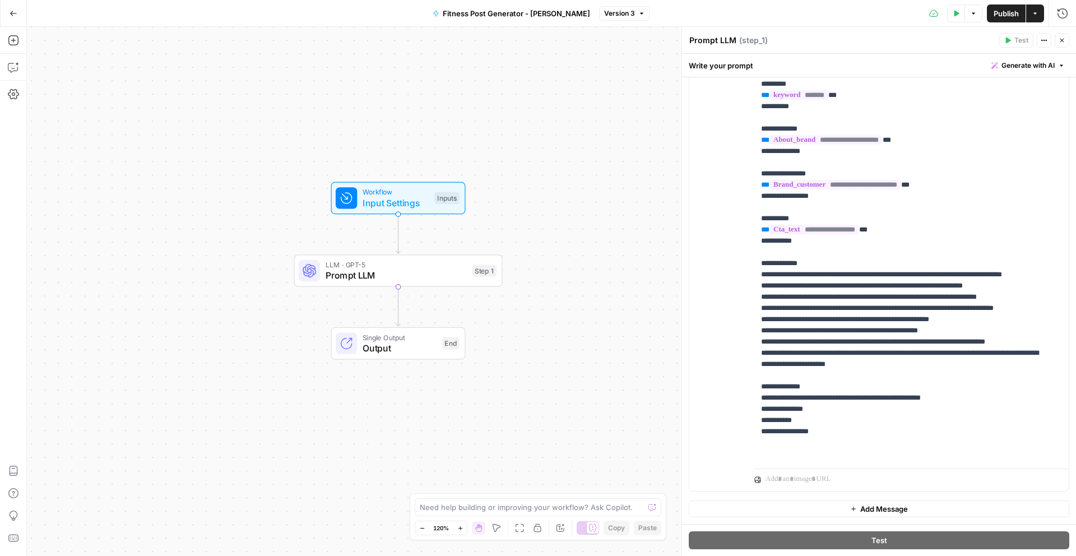
drag, startPoint x: 589, startPoint y: 398, endPoint x: 551, endPoint y: 393, distance: 38.4
click at [559, 380] on div "Workflow Input Settings Inputs LLM · GPT-5 Prompt LLM Step 1 Single Output Outp…" at bounding box center [551, 291] width 1049 height 529
click at [495, 532] on button "Move" at bounding box center [496, 527] width 13 height 13
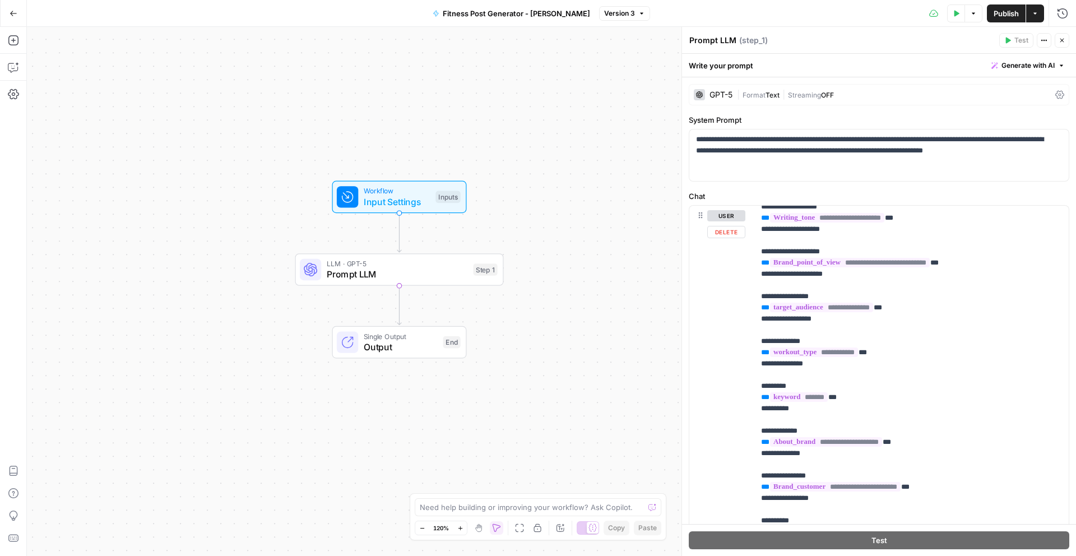
scroll to position [0, 0]
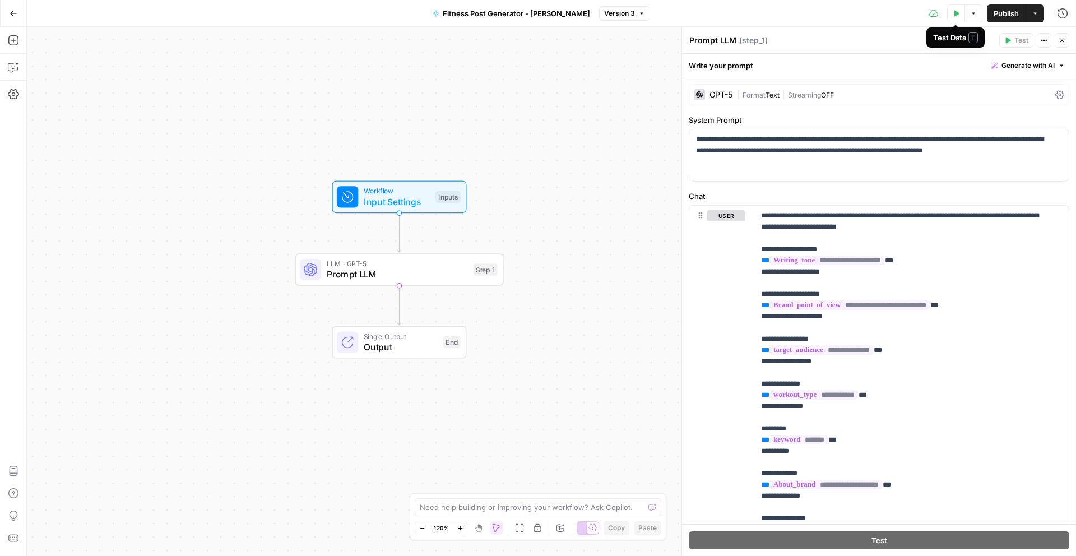
click at [955, 16] on icon "button" at bounding box center [955, 13] width 7 height 7
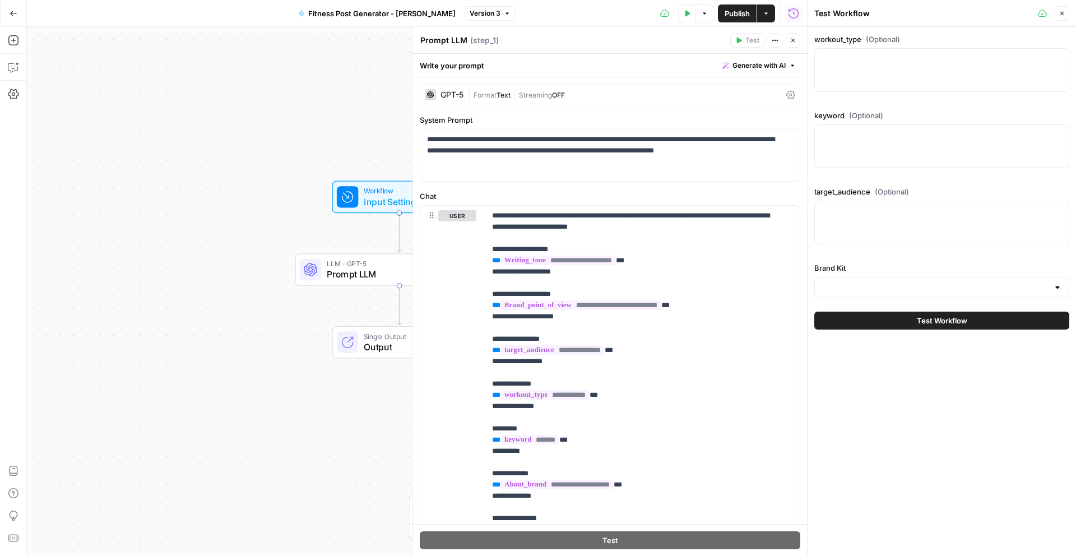
click at [872, 76] on div at bounding box center [941, 70] width 255 height 44
click at [847, 143] on div at bounding box center [941, 146] width 255 height 44
drag, startPoint x: 848, startPoint y: 216, endPoint x: 850, endPoint y: 276, distance: 60.0
click at [848, 217] on div at bounding box center [941, 223] width 255 height 44
click at [852, 282] on input "Brand Kit" at bounding box center [934, 287] width 227 height 11
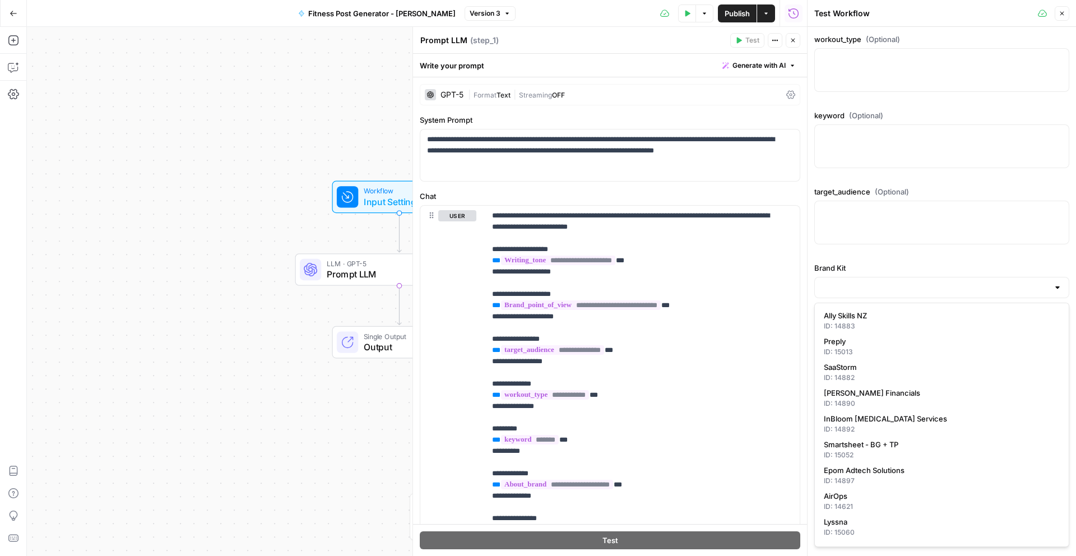
click at [843, 255] on div "workout_type (Optional) keyword (Optional) target_audience (Optional) Brand Kit" at bounding box center [941, 166] width 255 height 264
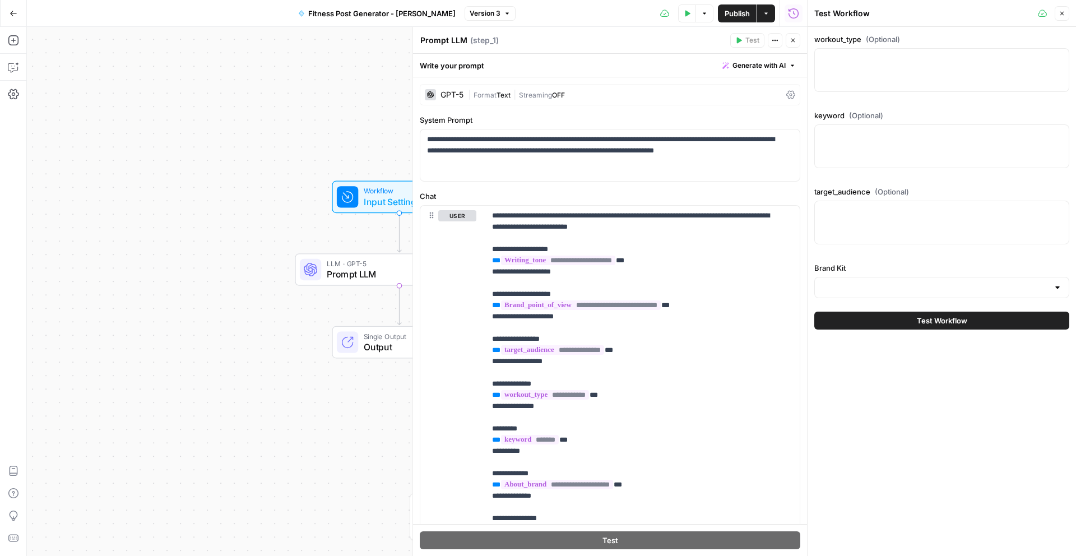
click at [891, 72] on div at bounding box center [941, 70] width 255 height 44
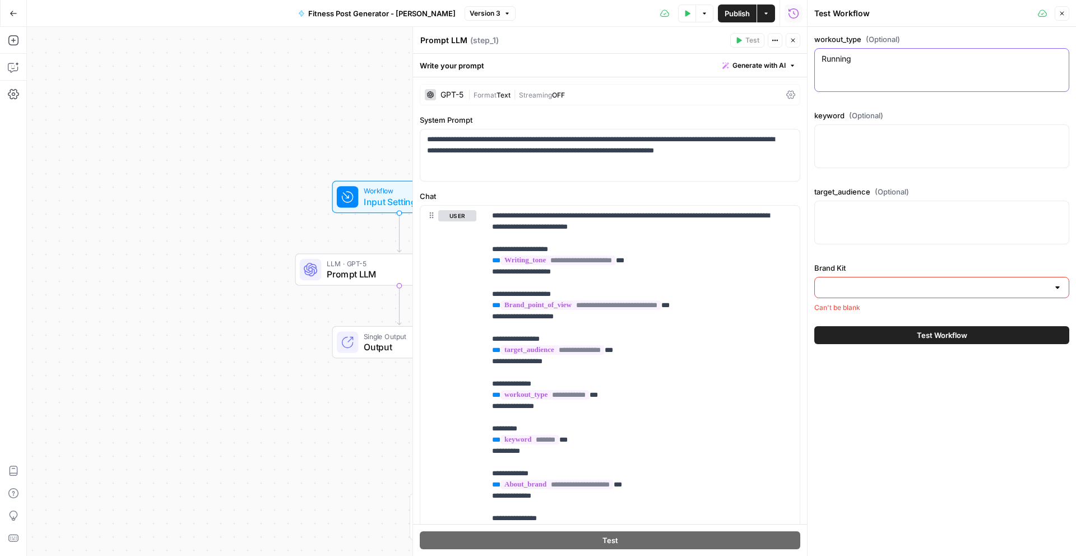
type textarea "Running"
type textarea "endurance cardio"
type textarea "marathon runners, fitness enthusiasts"
click at [910, 278] on div at bounding box center [941, 287] width 255 height 21
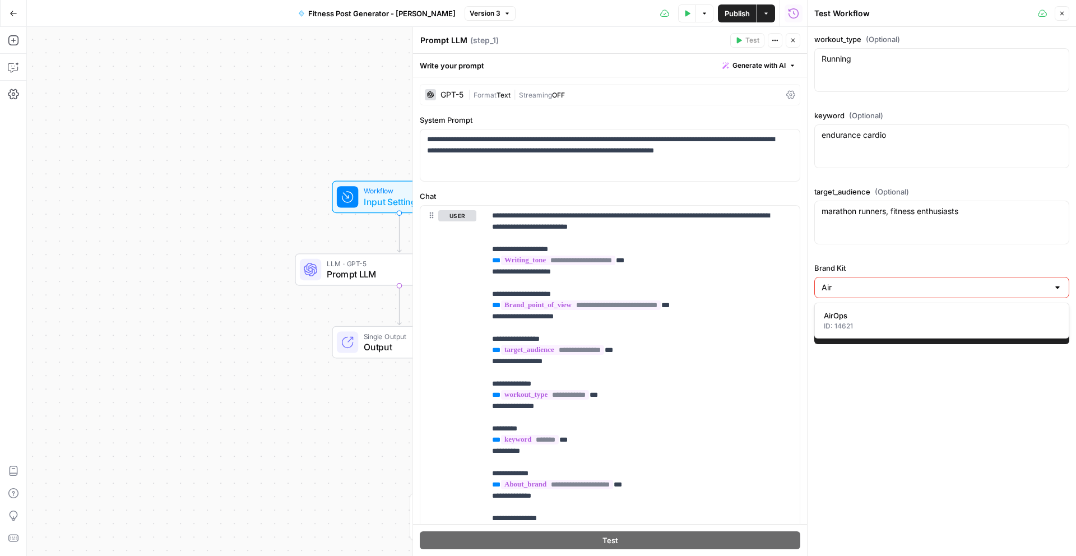
type input "Air"
click at [907, 293] on div "Air" at bounding box center [941, 287] width 255 height 21
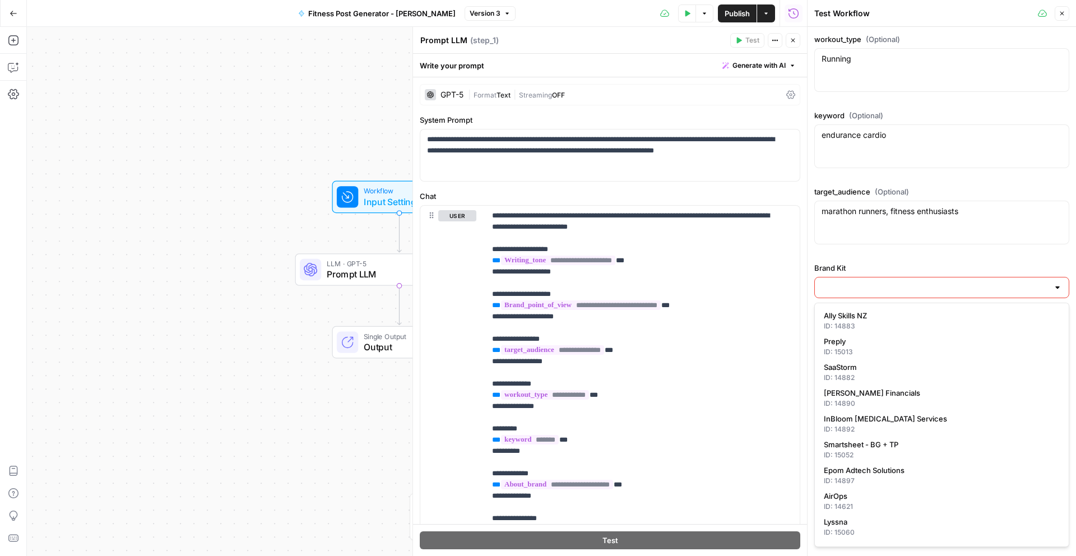
click at [907, 293] on div at bounding box center [941, 287] width 255 height 21
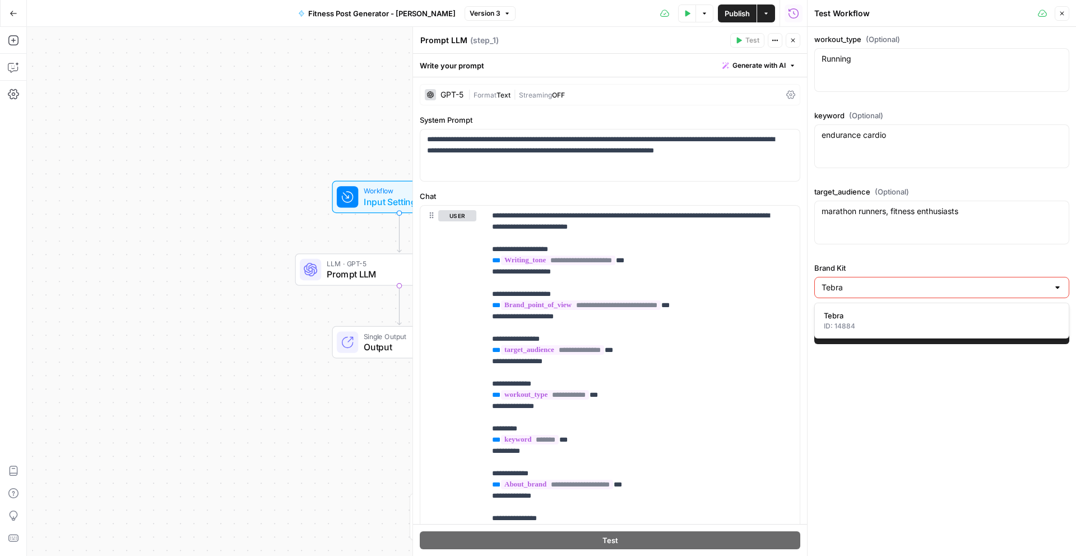
type input "Tebra"
click at [881, 327] on div "ID: 14884" at bounding box center [942, 326] width 236 height 10
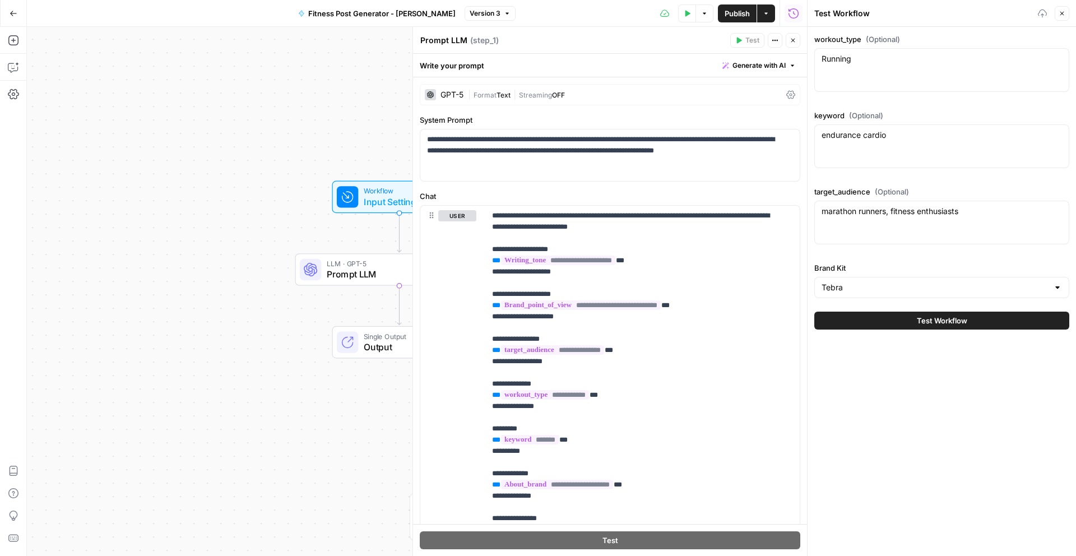
click at [868, 389] on div "workout_type (Optional) Running Running keyword (Optional) endurance cardio end…" at bounding box center [941, 291] width 268 height 529
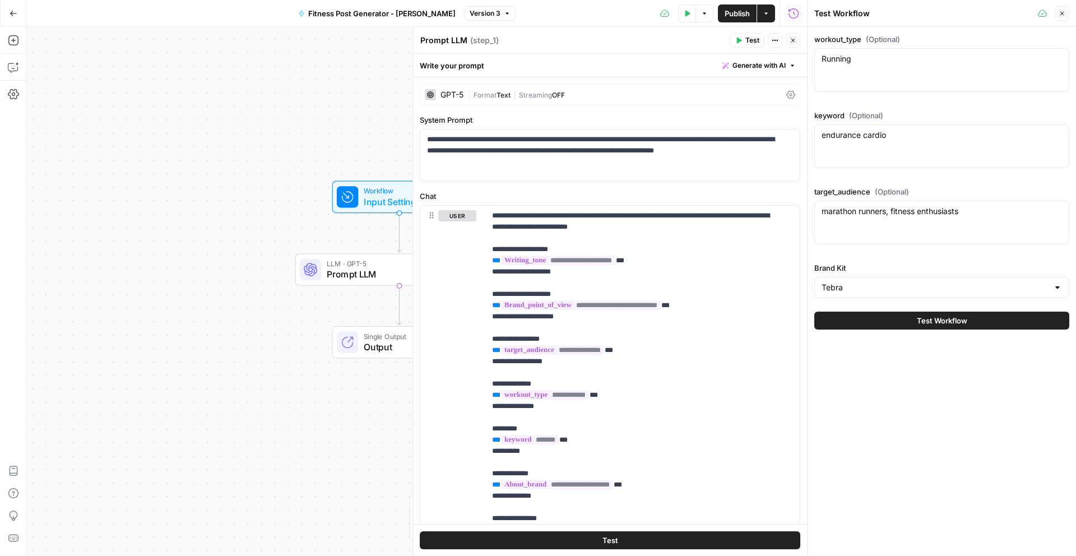
click at [928, 325] on span "Test Workflow" at bounding box center [942, 320] width 50 height 11
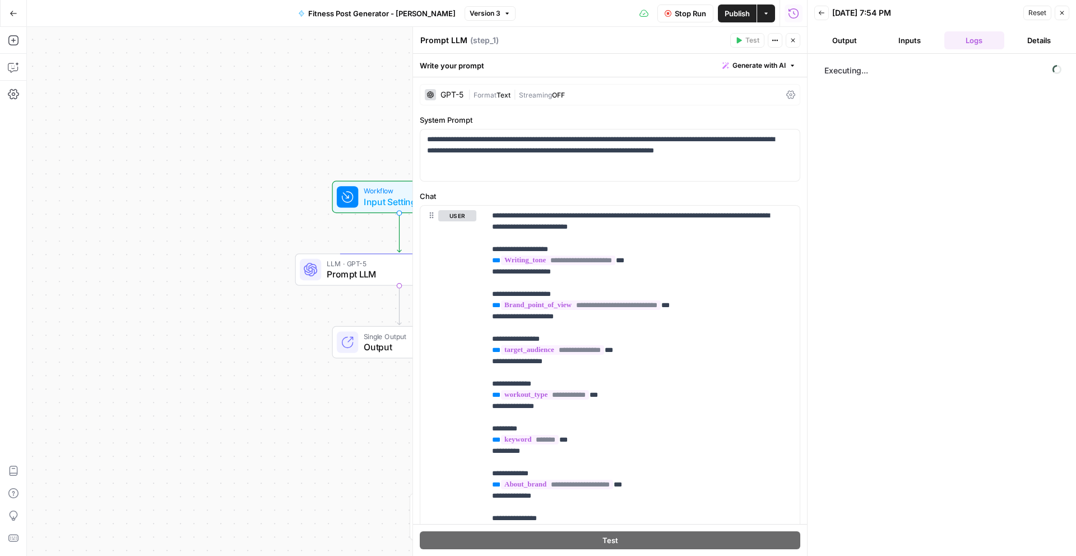
click at [793, 39] on icon "button" at bounding box center [793, 41] width 4 height 4
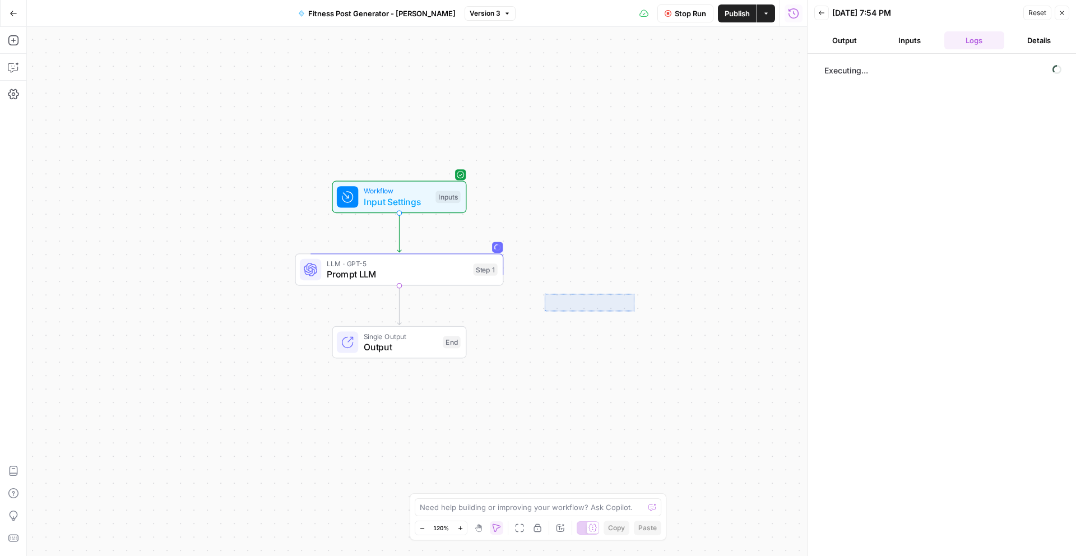
drag, startPoint x: 547, startPoint y: 294, endPoint x: 633, endPoint y: 312, distance: 86.9
click at [634, 311] on div "Workflow Input Settings Inputs LLM · GPT-5 Prompt LLM Step 1 Single Output Outp…" at bounding box center [417, 291] width 780 height 529
click at [479, 526] on icon "button" at bounding box center [478, 526] width 1 height 4
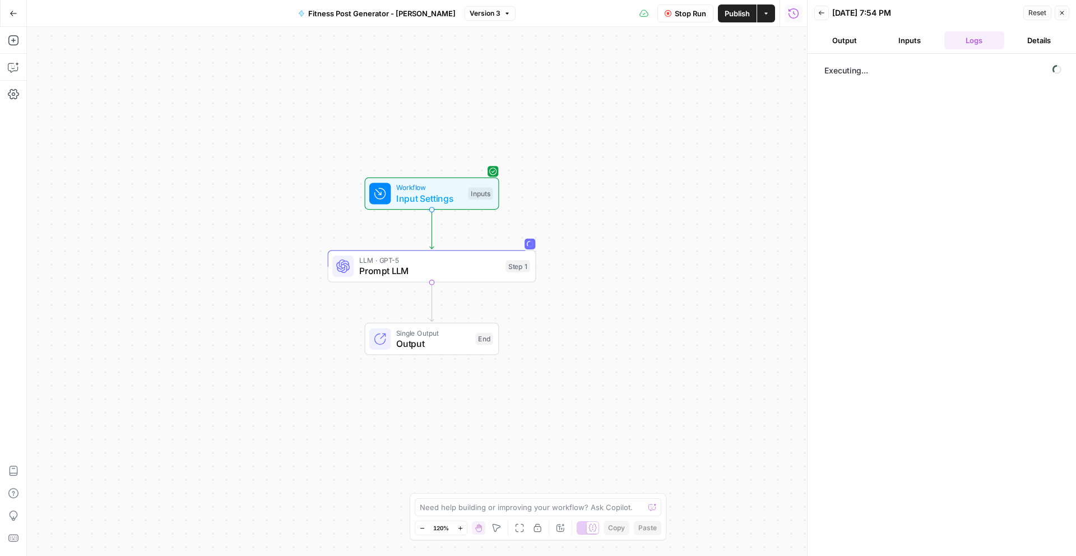
drag, startPoint x: 486, startPoint y: 383, endPoint x: 509, endPoint y: 379, distance: 22.9
click at [509, 379] on div "Workflow Input Settings Inputs LLM · GPT-5 Prompt LLM Step 1 Single Output Outp…" at bounding box center [417, 291] width 780 height 529
click at [686, 17] on span "Stop Run" at bounding box center [690, 13] width 31 height 11
click at [727, 18] on span "Publish" at bounding box center [736, 13] width 25 height 11
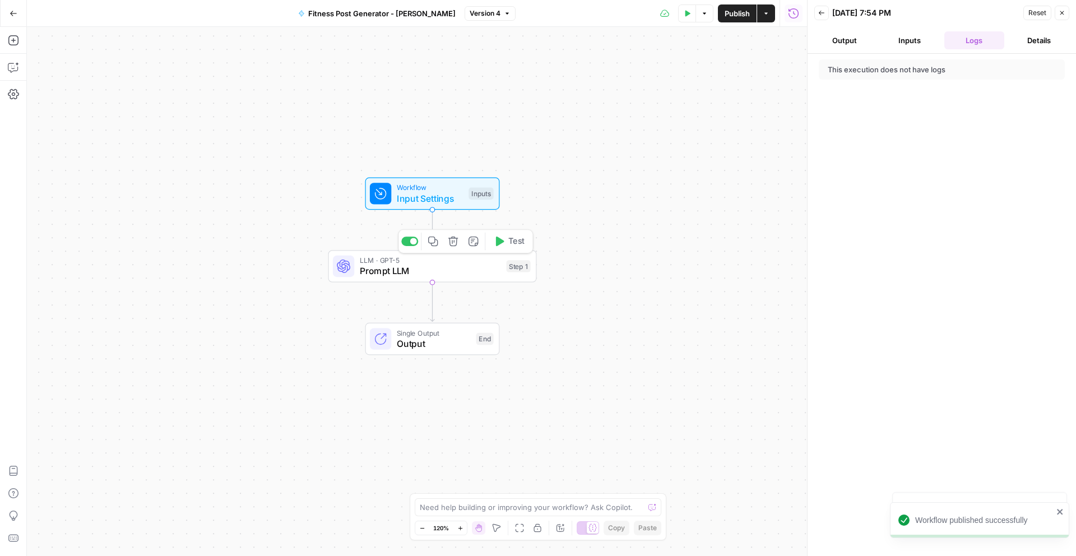
click at [464, 269] on span "Prompt LLM" at bounding box center [430, 270] width 141 height 13
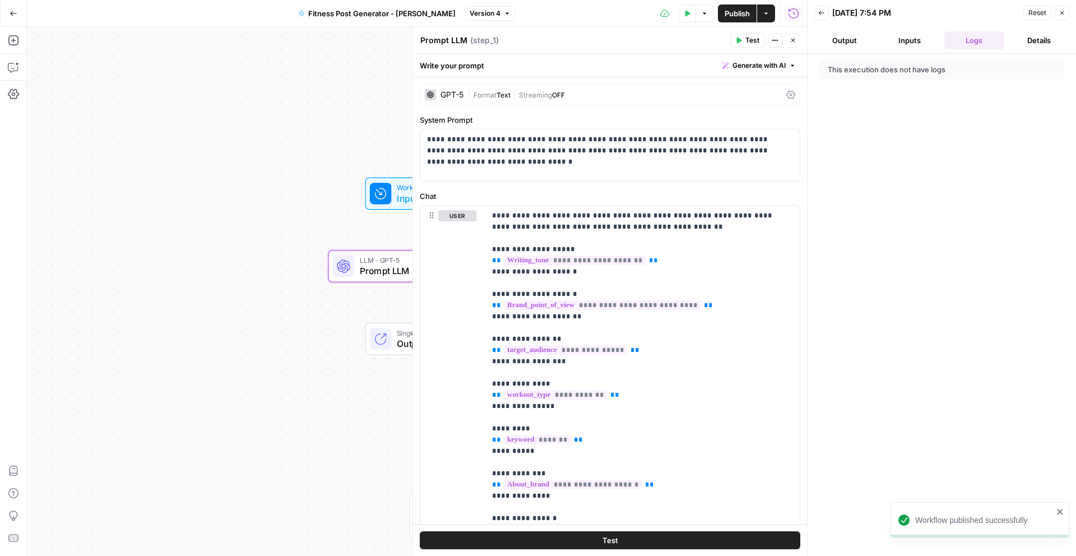
click at [802, 41] on div at bounding box center [807, 278] width 11 height 556
click at [793, 40] on icon "button" at bounding box center [793, 41] width 4 height 4
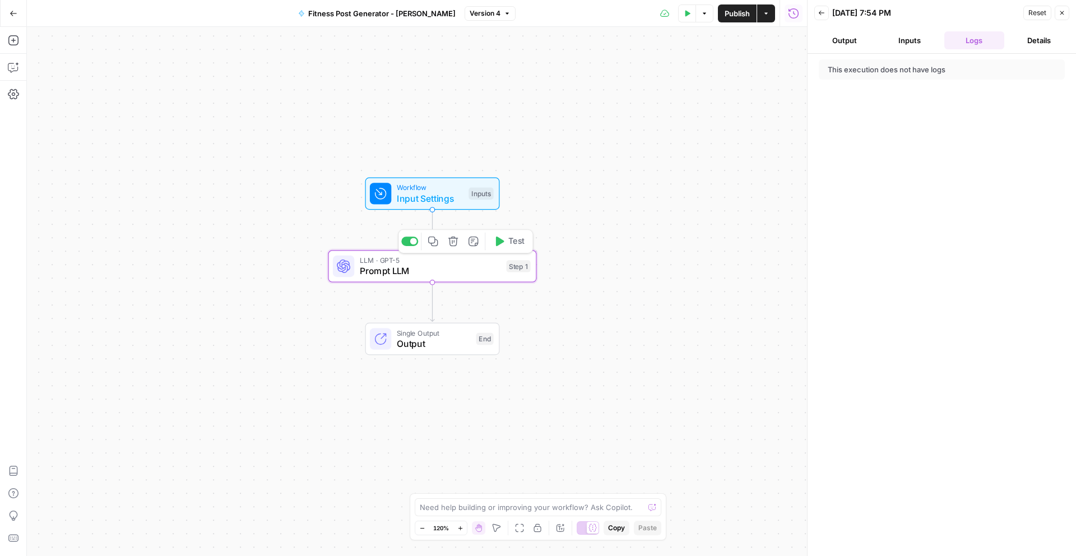
click at [517, 244] on span "Test" at bounding box center [516, 241] width 16 height 12
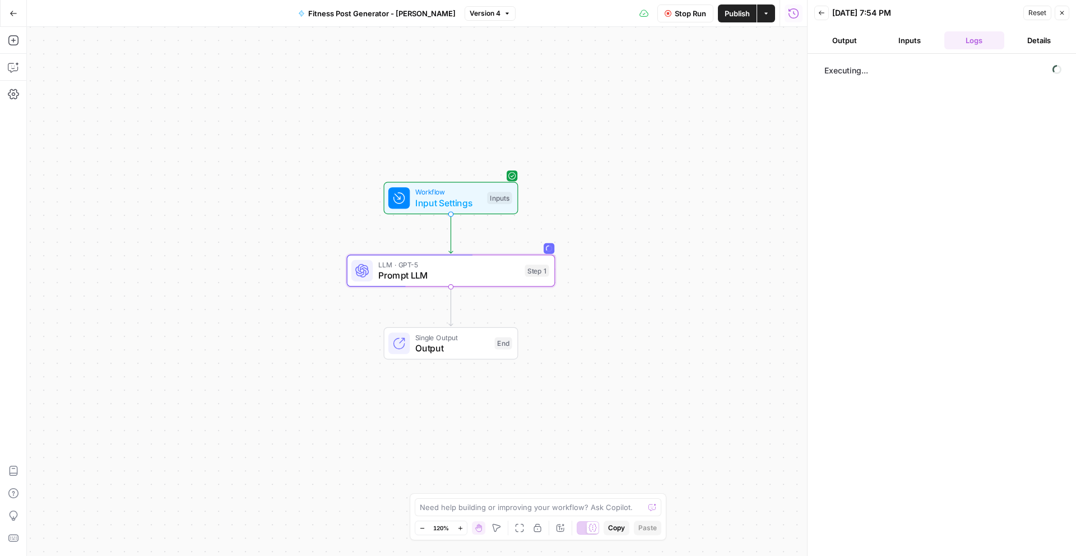
drag, startPoint x: 595, startPoint y: 321, endPoint x: 614, endPoint y: 324, distance: 19.3
click at [614, 324] on div "Workflow Input Settings Inputs LLM · GPT-5 Prompt LLM Step 1 Single Output Outp…" at bounding box center [417, 291] width 780 height 529
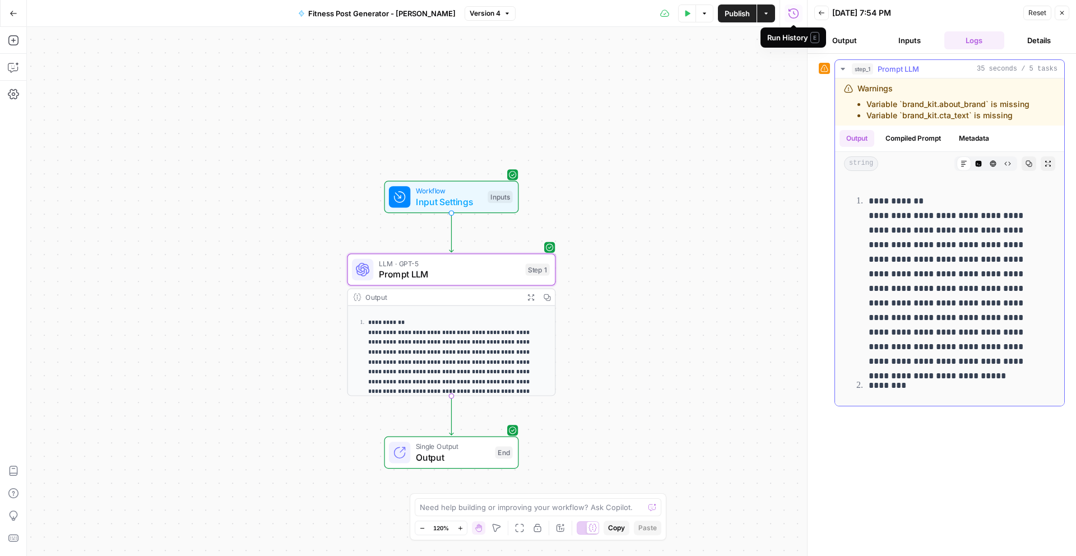
click at [943, 106] on li "Variable `brand_kit.about_brand` is missing" at bounding box center [947, 104] width 163 height 11
click at [943, 107] on li "Variable `brand_kit.about_brand` is missing" at bounding box center [947, 104] width 163 height 11
click at [952, 111] on li "Variable `brand_kit.cta_text` is missing" at bounding box center [947, 115] width 163 height 11
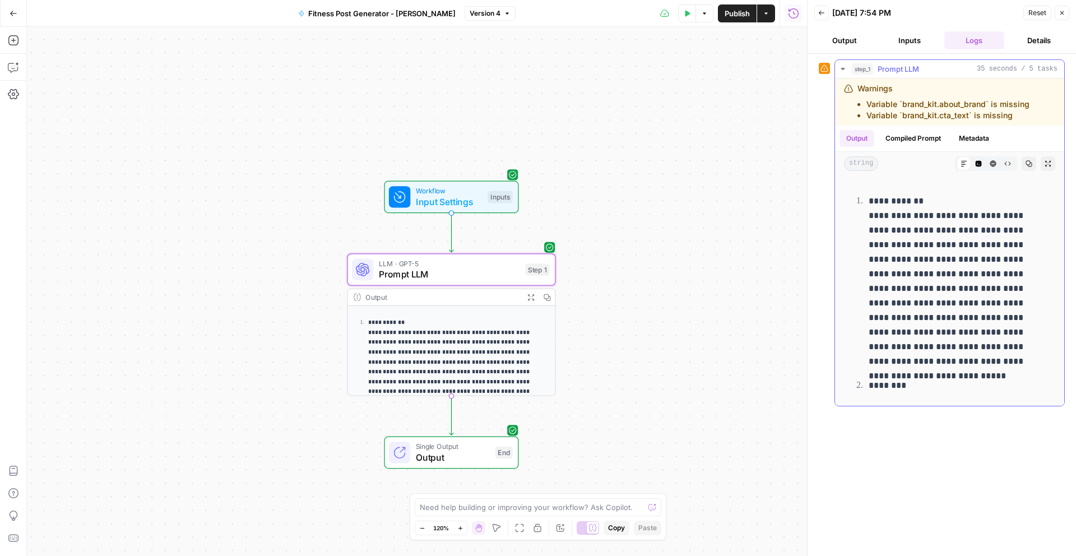
click at [952, 112] on li "Variable `brand_kit.cta_text` is missing" at bounding box center [947, 115] width 163 height 11
click at [973, 103] on li "Variable `brand_kit.about_brand` is missing" at bounding box center [947, 104] width 163 height 11
click at [969, 114] on li "Variable `brand_kit.cta_text` is missing" at bounding box center [947, 115] width 163 height 11
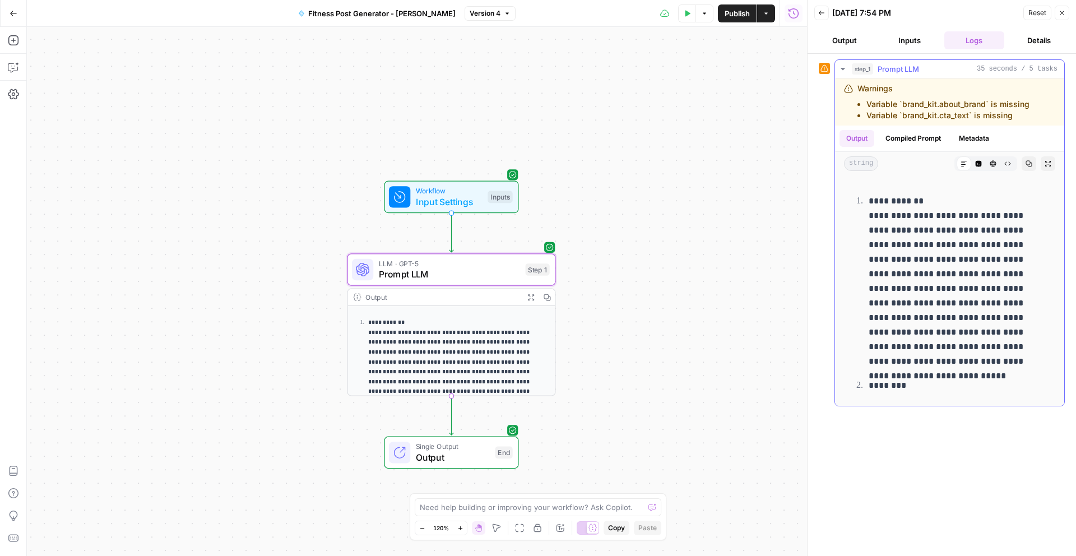
click at [969, 114] on li "Variable `brand_kit.cta_text` is missing" at bounding box center [947, 115] width 163 height 11
click at [1010, 115] on li "Variable `brand_kit.cta_text` is missing" at bounding box center [947, 115] width 163 height 11
click at [1011, 114] on li "Variable `brand_kit.cta_text` is missing" at bounding box center [947, 115] width 163 height 11
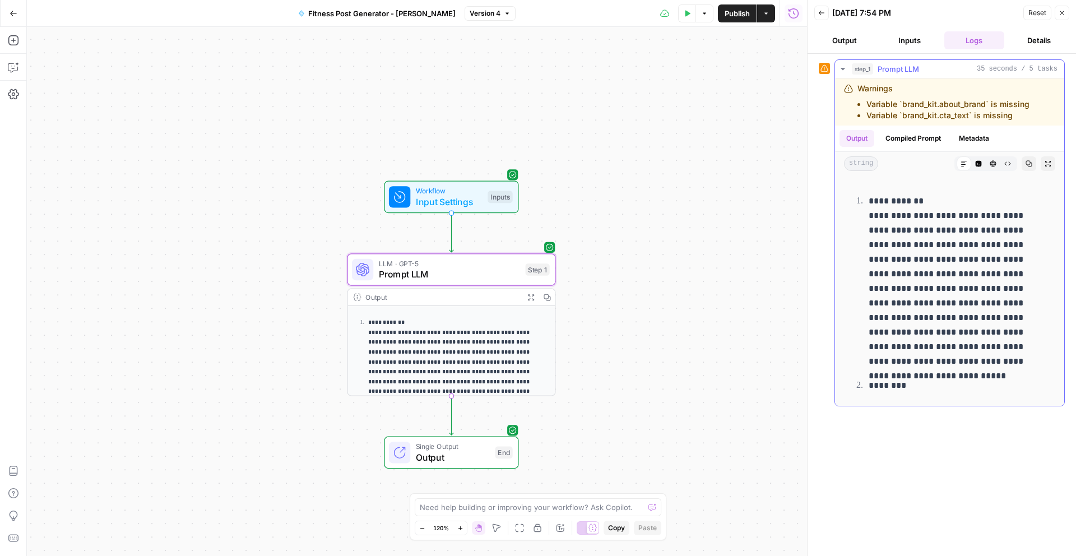
click at [1043, 113] on div "Warnings Variable `brand_kit.about_brand` is missing Variable `brand_kit.cta_te…" at bounding box center [949, 101] width 229 height 47
drag, startPoint x: 1030, startPoint y: 113, endPoint x: 984, endPoint y: 101, distance: 46.7
click at [978, 95] on div "Warnings Variable `brand_kit.about_brand` is missing Variable `brand_kit.cta_te…" at bounding box center [943, 102] width 198 height 38
drag, startPoint x: 984, startPoint y: 101, endPoint x: 1023, endPoint y: 113, distance: 40.2
click at [1014, 113] on div "Warnings Variable `brand_kit.about_brand` is missing Variable `brand_kit.cta_te…" at bounding box center [943, 102] width 172 height 38
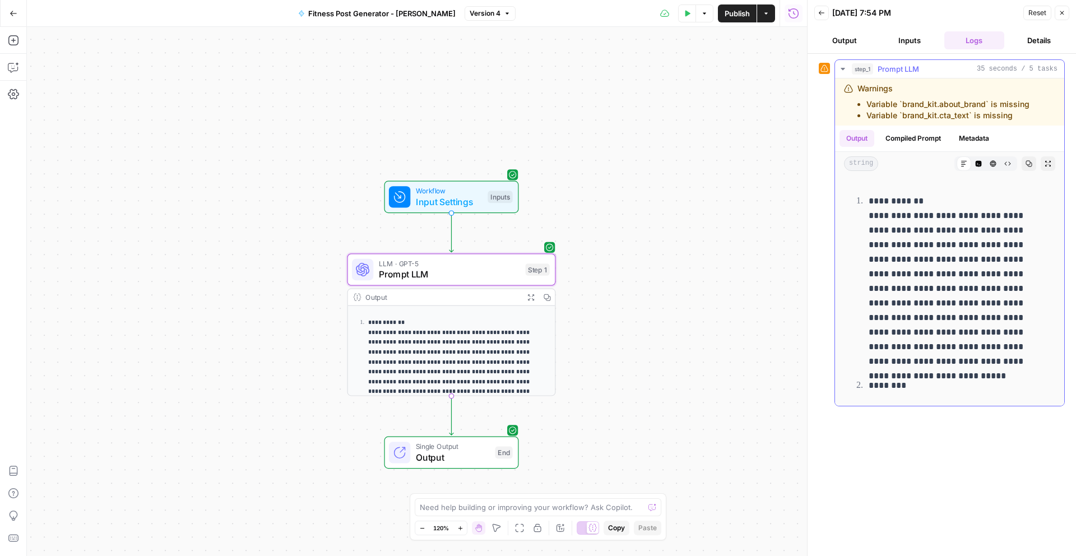
drag, startPoint x: 1023, startPoint y: 113, endPoint x: 1005, endPoint y: 97, distance: 23.8
click at [1008, 99] on ul "Variable `brand_kit.about_brand` is missing Variable `brand_kit.cta_text` is mi…" at bounding box center [943, 110] width 172 height 22
drag, startPoint x: 1005, startPoint y: 97, endPoint x: 1016, endPoint y: 116, distance: 22.1
click at [1015, 114] on div "Warnings Variable `brand_kit.about_brand` is missing Variable `brand_kit.cta_te…" at bounding box center [943, 102] width 172 height 38
click at [1016, 115] on li "Variable `brand_kit.cta_text` is missing" at bounding box center [947, 115] width 163 height 11
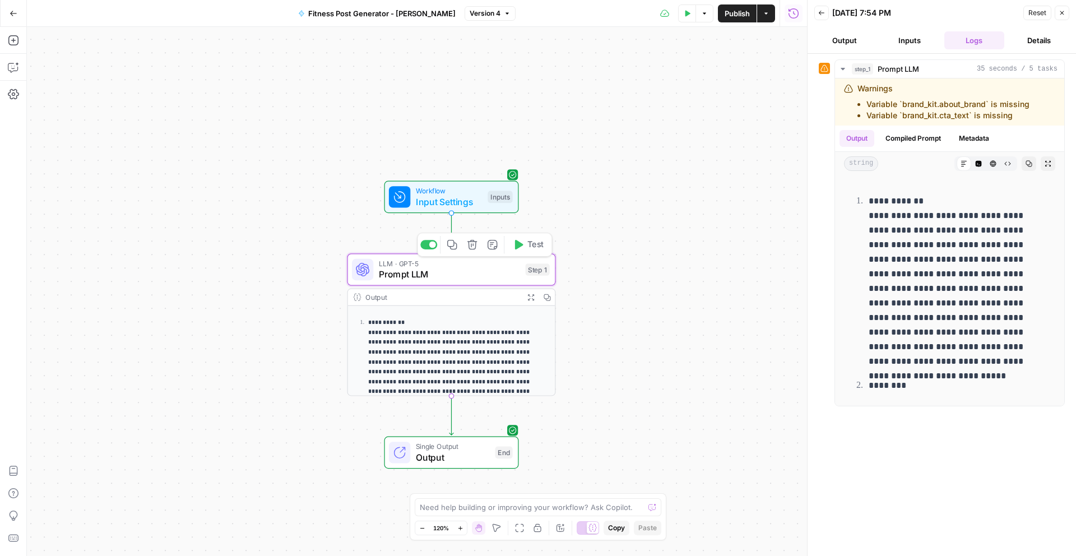
click at [296, 288] on div "**********" at bounding box center [417, 291] width 780 height 529
click at [973, 163] on button "Code Editor" at bounding box center [978, 163] width 15 height 15
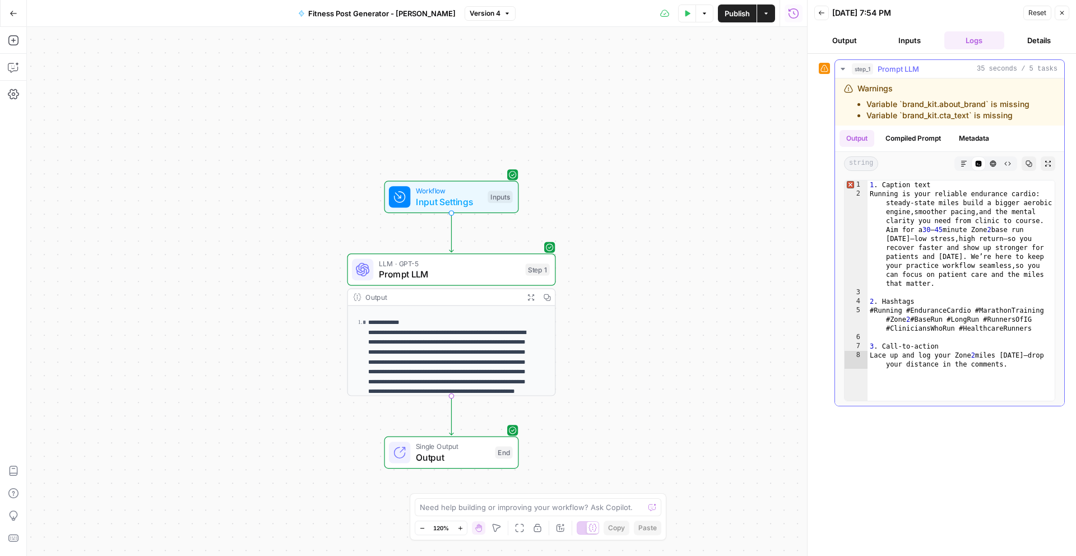
click at [964, 166] on icon "button" at bounding box center [963, 163] width 7 height 7
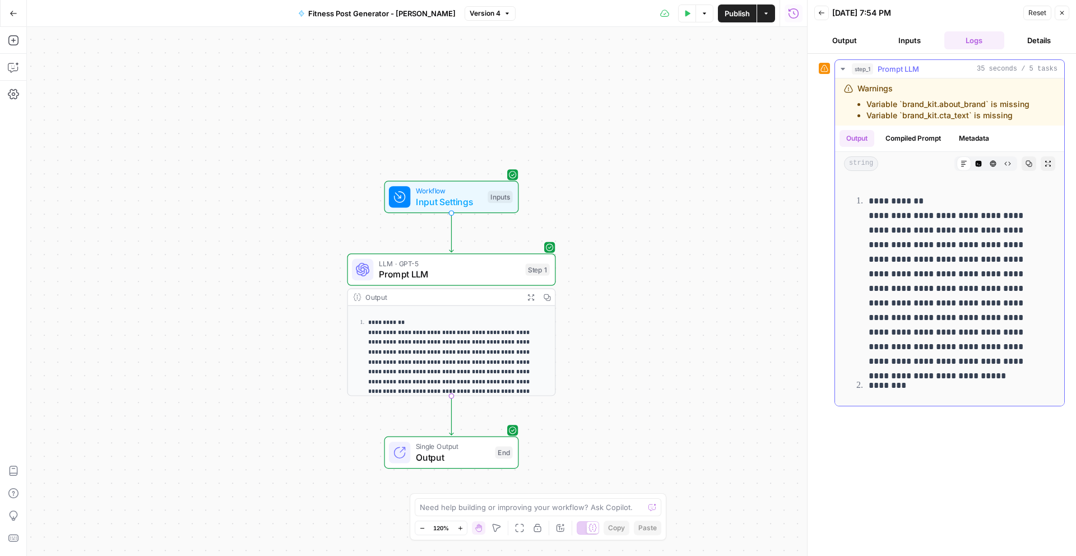
click at [904, 111] on li "Variable `brand_kit.cta_text` is missing" at bounding box center [947, 115] width 163 height 11
click at [901, 142] on button "Compiled Prompt" at bounding box center [913, 138] width 69 height 17
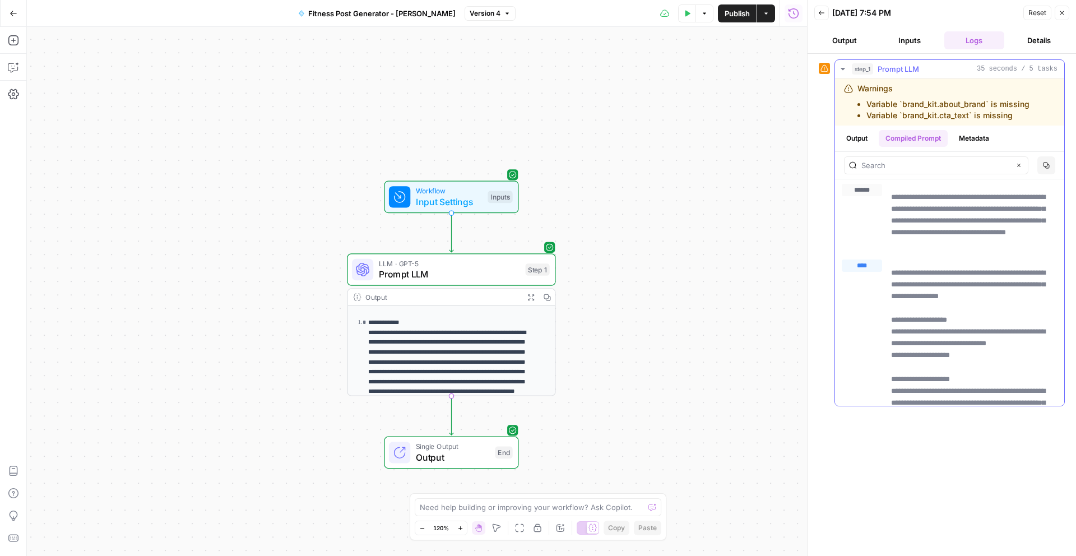
click at [973, 131] on button "Metadata" at bounding box center [974, 138] width 44 height 17
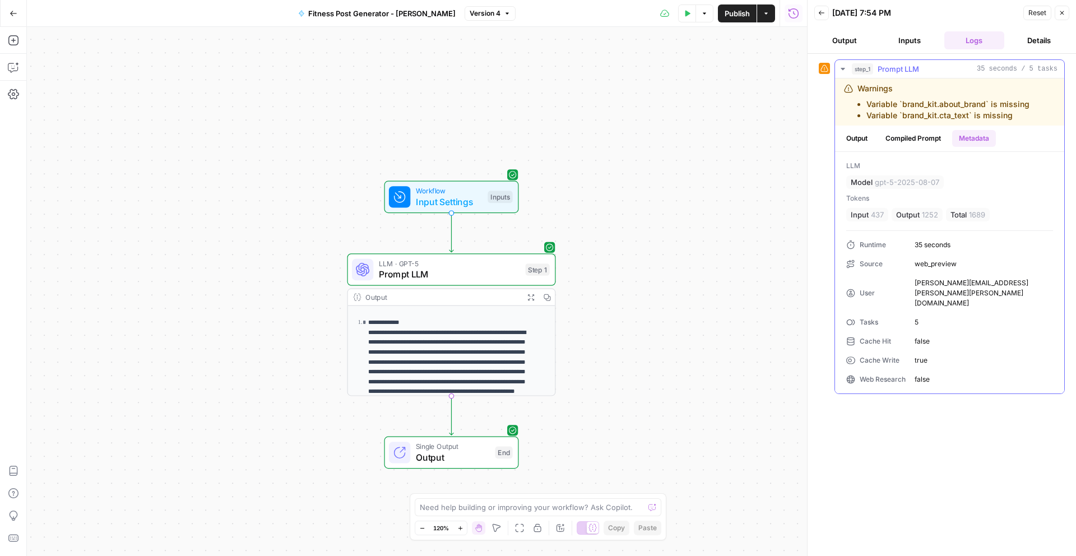
click at [844, 143] on button "Output" at bounding box center [856, 138] width 35 height 17
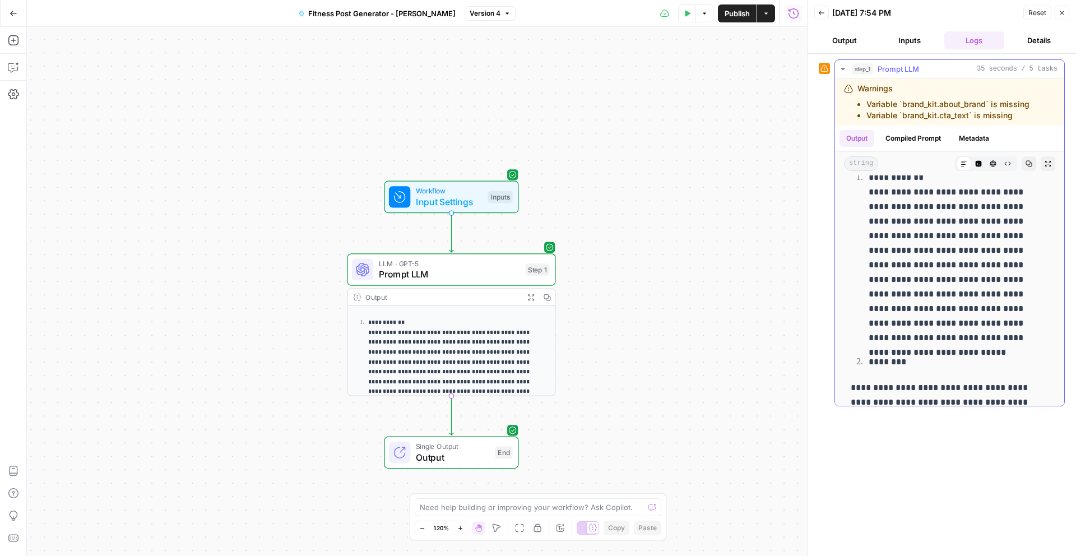
scroll to position [126, 0]
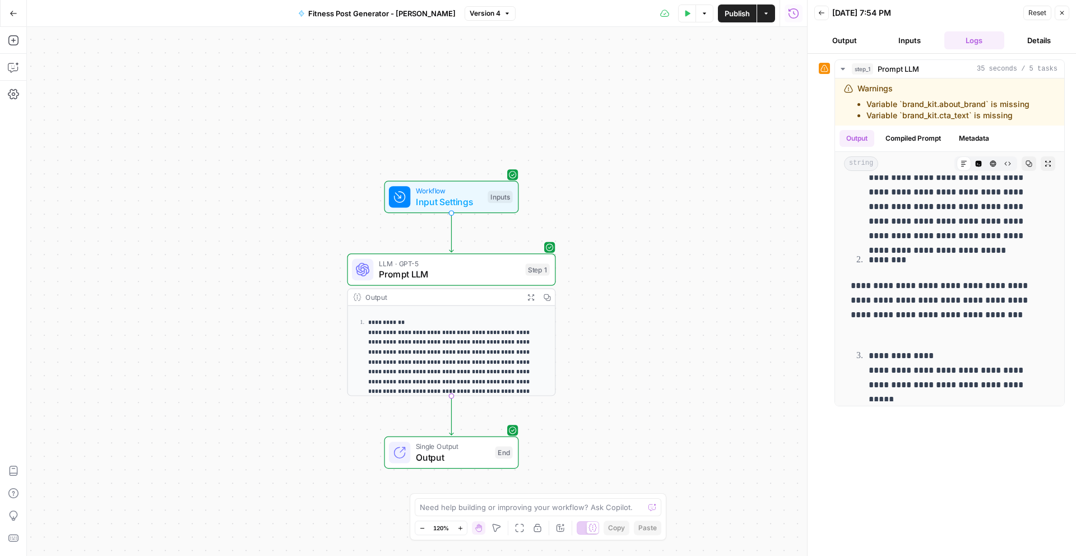
click at [1033, 32] on button "Details" at bounding box center [1038, 40] width 61 height 18
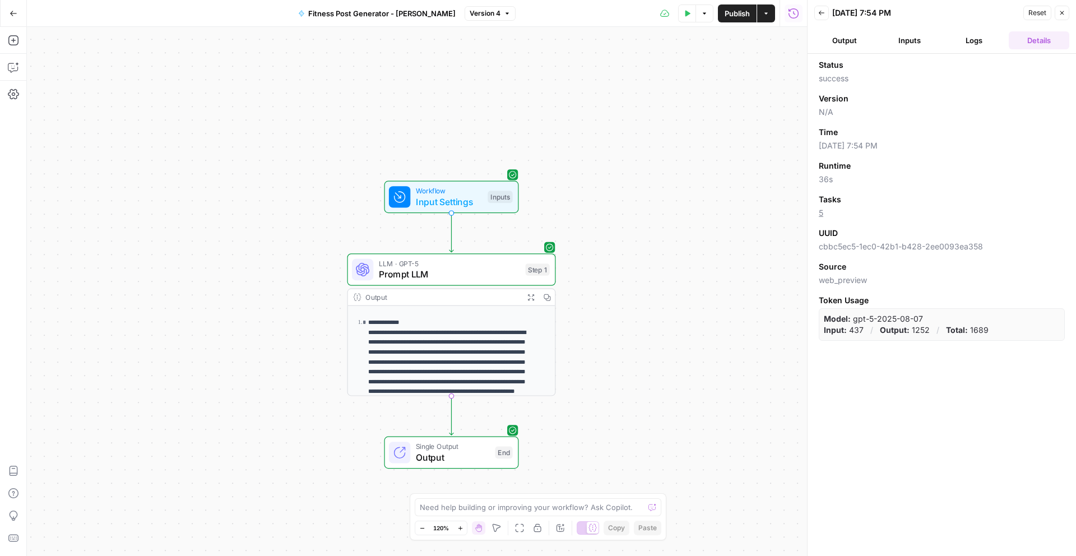
click at [830, 181] on span "36s" at bounding box center [942, 179] width 246 height 11
click at [885, 184] on span "36s" at bounding box center [942, 179] width 246 height 11
drag, startPoint x: 1008, startPoint y: 309, endPoint x: 995, endPoint y: 345, distance: 38.3
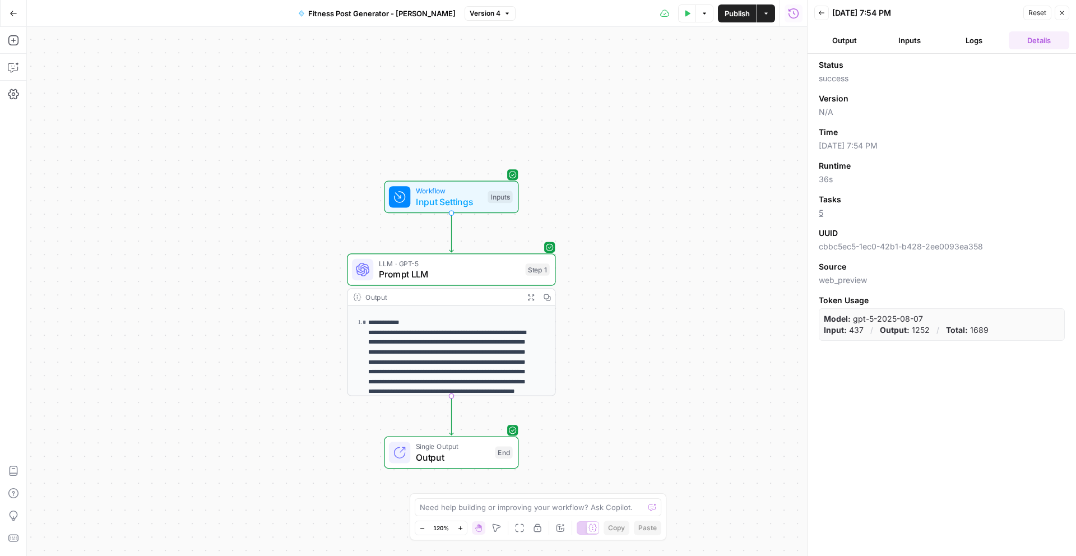
click at [995, 345] on div "Status success Version N/A Time [DATE] 7:54 PM Runtime 36s Tasks 5 UUID cbbc5ec…" at bounding box center [941, 305] width 268 height 502
drag, startPoint x: 990, startPoint y: 352, endPoint x: 997, endPoint y: 305, distance: 47.6
click at [998, 300] on div "Status success Version N/A Time [DATE] 7:54 PM Runtime 36s Tasks 5 UUID cbbc5ec…" at bounding box center [941, 305] width 268 height 502
drag, startPoint x: 997, startPoint y: 305, endPoint x: 994, endPoint y: 348, distance: 43.3
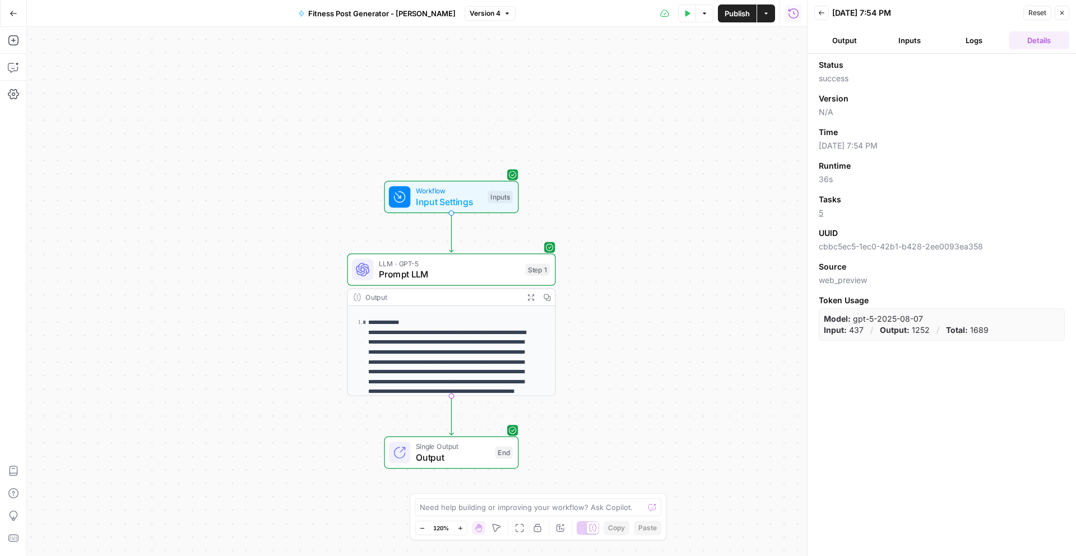
click at [994, 346] on div "Status success Version N/A Time [DATE] 7:54 PM Runtime 36s Tasks 5 UUID cbbc5ec…" at bounding box center [941, 305] width 268 height 502
drag, startPoint x: 1001, startPoint y: 329, endPoint x: 1006, endPoint y: 301, distance: 28.4
click at [1006, 301] on div "Status success Version N/A Time [DATE] 7:54 PM Runtime 36s Tasks 5 UUID cbbc5ec…" at bounding box center [941, 305] width 268 height 502
drag, startPoint x: 1003, startPoint y: 320, endPoint x: 1001, endPoint y: 345, distance: 24.8
click at [1002, 343] on div "Status success Version N/A Time [DATE] 7:54 PM Runtime 36s Tasks 5 UUID cbbc5ec…" at bounding box center [941, 305] width 268 height 502
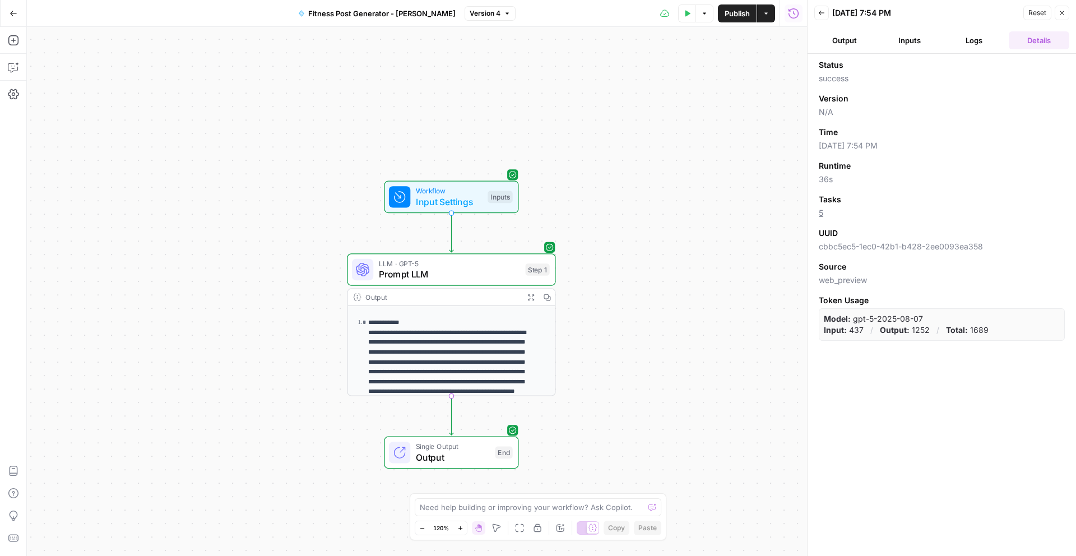
drag, startPoint x: 1000, startPoint y: 348, endPoint x: 1001, endPoint y: 301, distance: 47.1
click at [1002, 313] on div "Status success Version N/A Time [DATE] 7:54 PM Runtime 36s Tasks 5 UUID cbbc5ec…" at bounding box center [941, 305] width 268 height 502
drag, startPoint x: 998, startPoint y: 324, endPoint x: 989, endPoint y: 350, distance: 27.6
click at [992, 342] on div "Status success Version N/A Time [DATE] 7:54 PM Runtime 36s Tasks 5 UUID cbbc5ec…" at bounding box center [941, 305] width 268 height 502
drag, startPoint x: 989, startPoint y: 350, endPoint x: 997, endPoint y: 298, distance: 52.7
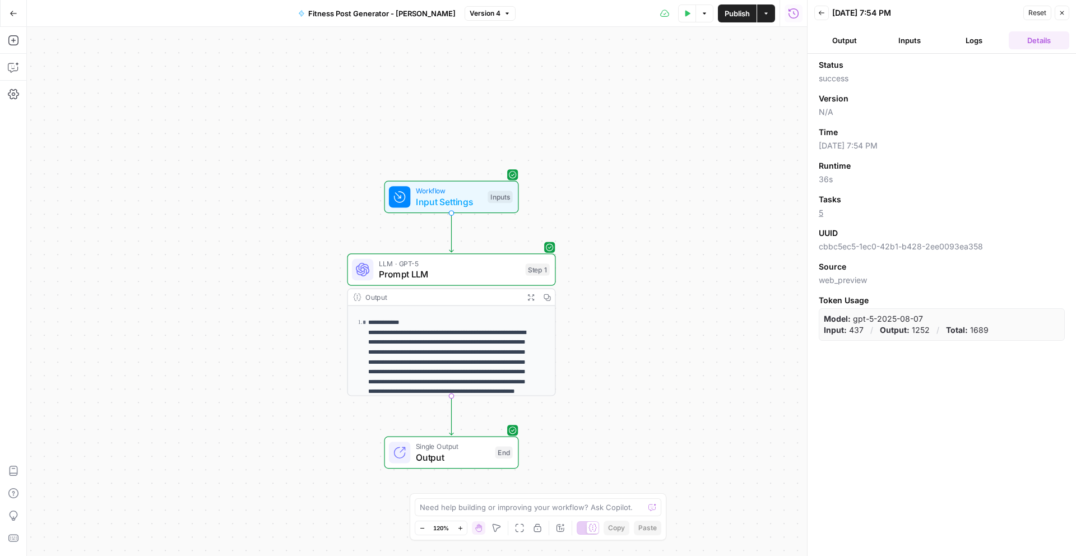
click at [996, 302] on div "Status success Version N/A Time [DATE] 7:54 PM Runtime 36s Tasks 5 UUID cbbc5ec…" at bounding box center [941, 305] width 268 height 502
drag, startPoint x: 995, startPoint y: 309, endPoint x: 988, endPoint y: 349, distance: 41.0
click at [989, 347] on div "Status success Version N/A Time [DATE] 7:54 PM Runtime 36s Tasks 5 UUID cbbc5ec…" at bounding box center [941, 305] width 268 height 502
drag, startPoint x: 987, startPoint y: 348, endPoint x: 994, endPoint y: 296, distance: 52.0
click at [994, 300] on div "Status success Version N/A Time [DATE] 7:54 PM Runtime 36s Tasks 5 UUID cbbc5ec…" at bounding box center [941, 305] width 268 height 502
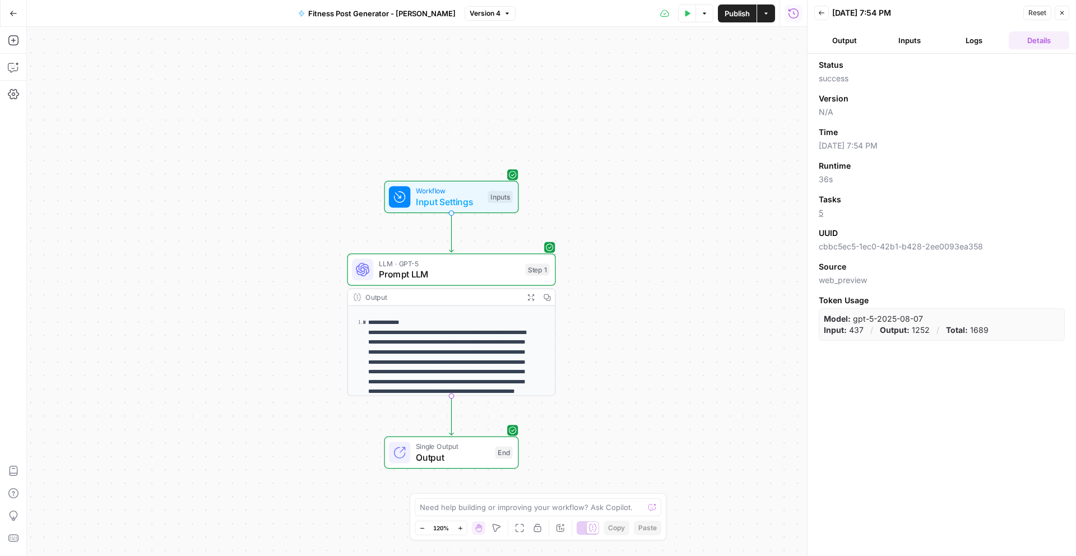
drag, startPoint x: 994, startPoint y: 296, endPoint x: 982, endPoint y: 345, distance: 50.3
click at [983, 342] on div "Status success Version N/A Time [DATE] 7:54 PM Runtime 36s Tasks 5 UUID cbbc5ec…" at bounding box center [941, 305] width 268 height 502
drag, startPoint x: 982, startPoint y: 343, endPoint x: 992, endPoint y: 300, distance: 44.8
click at [991, 301] on div "Status success Version N/A Time [DATE] 7:54 PM Runtime 36s Tasks 5 UUID cbbc5ec…" at bounding box center [941, 305] width 268 height 502
drag, startPoint x: 992, startPoint y: 300, endPoint x: 987, endPoint y: 340, distance: 40.1
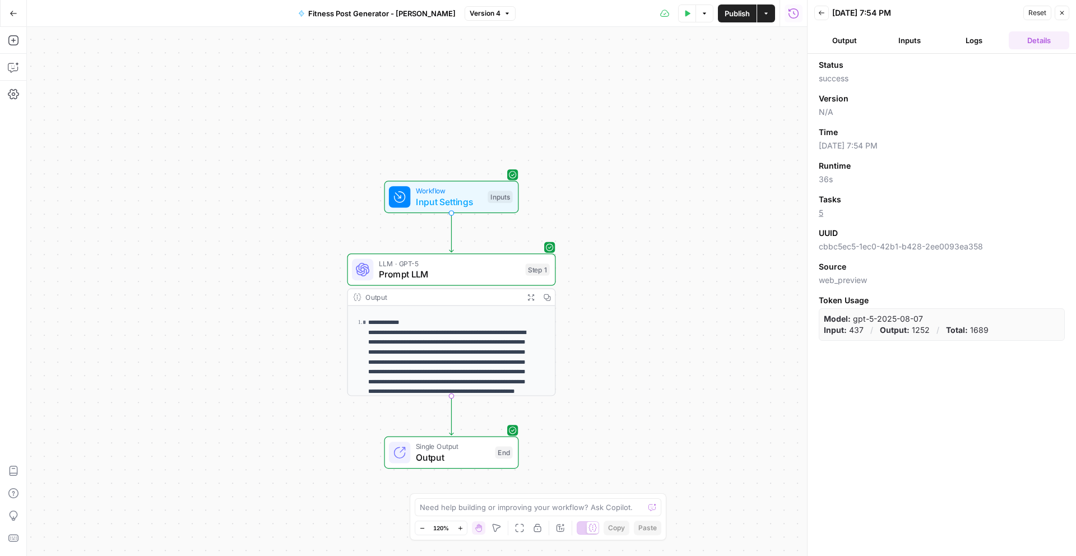
click at [987, 340] on div "Token Usage Model: gpt-5-2025-08-07 Input: 437 / Output: 1252 / Total: 1689" at bounding box center [942, 318] width 246 height 46
drag, startPoint x: 987, startPoint y: 340, endPoint x: 997, endPoint y: 301, distance: 40.0
click at [996, 303] on div "Token Usage Model: gpt-5-2025-08-07 Input: 437 / Output: 1252 / Total: 1689" at bounding box center [942, 318] width 246 height 46
drag, startPoint x: 992, startPoint y: 323, endPoint x: 988, endPoint y: 341, distance: 18.4
click at [989, 338] on div "Token Usage Model: gpt-5-2025-08-07 Input: 437 / Output: 1252 / Total: 1689" at bounding box center [942, 318] width 246 height 46
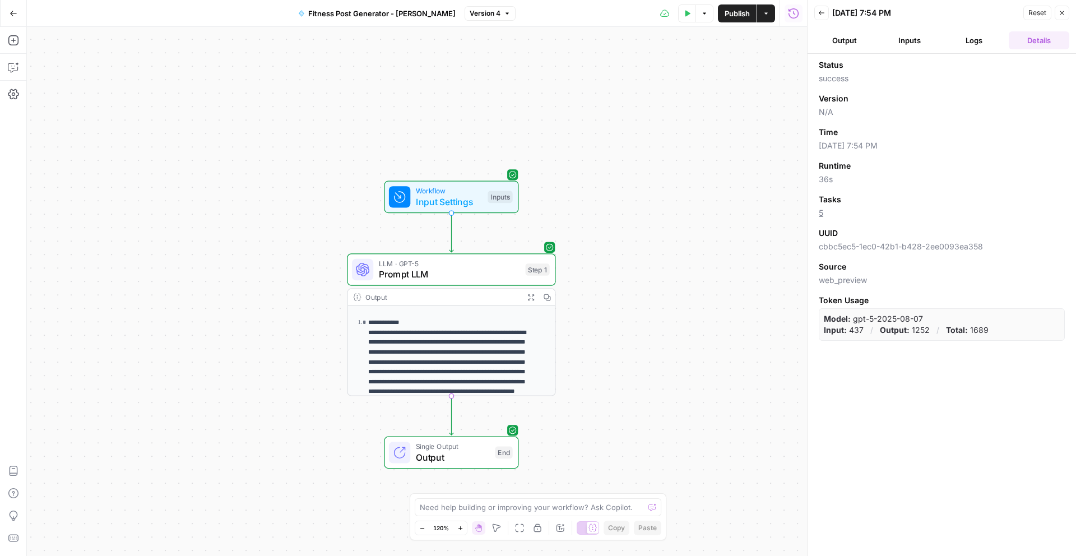
drag, startPoint x: 990, startPoint y: 337, endPoint x: 996, endPoint y: 300, distance: 38.0
click at [996, 309] on div "Model: gpt-5-2025-08-07 Input: 437 / Output: 1252 / Total: 1689" at bounding box center [942, 324] width 246 height 32
drag, startPoint x: 996, startPoint y: 300, endPoint x: 989, endPoint y: 341, distance: 41.4
click at [989, 341] on div "Status success Version N/A Time [DATE] 7:54 PM Runtime 36s Tasks 5 UUID cbbc5ec…" at bounding box center [941, 305] width 268 height 502
drag, startPoint x: 988, startPoint y: 342, endPoint x: 990, endPoint y: 296, distance: 45.4
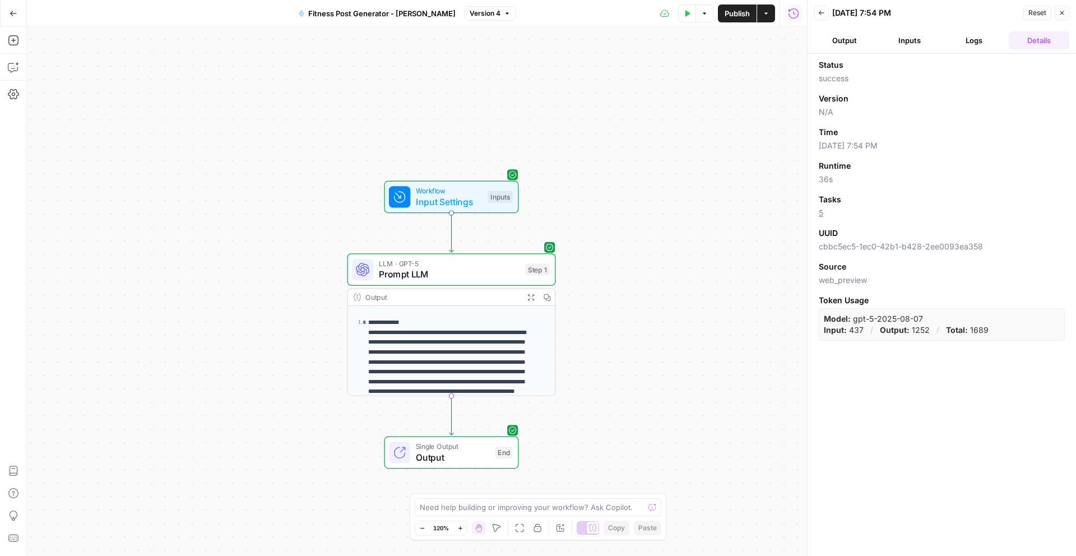
click at [991, 306] on div "Status success Version N/A Time [DATE] 7:54 PM Runtime 36s Tasks 5 UUID cbbc5ec…" at bounding box center [941, 305] width 268 height 502
drag, startPoint x: 985, startPoint y: 328, endPoint x: 982, endPoint y: 348, distance: 19.8
click at [982, 346] on div "Status success Version N/A Time [DATE] 7:54 PM Runtime 36s Tasks 5 UUID cbbc5ec…" at bounding box center [941, 305] width 268 height 502
drag, startPoint x: 982, startPoint y: 345, endPoint x: 987, endPoint y: 294, distance: 50.7
click at [988, 289] on div "Status success Version N/A Time [DATE] 7:54 PM Runtime 36s Tasks 5 UUID cbbc5ec…" at bounding box center [941, 305] width 268 height 502
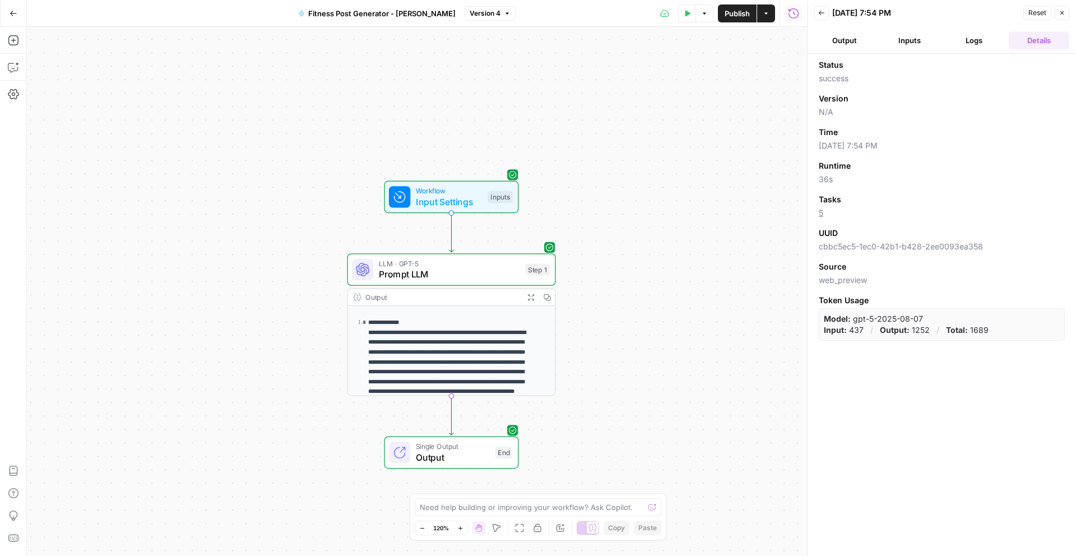
drag, startPoint x: 987, startPoint y: 294, endPoint x: 992, endPoint y: 342, distance: 47.8
click at [992, 341] on div "Status success Version N/A Time [DATE] 7:54 PM Runtime 36s Tasks 5 UUID cbbc5ec…" at bounding box center [941, 305] width 268 height 502
drag, startPoint x: 991, startPoint y: 342, endPoint x: 991, endPoint y: 301, distance: 40.3
click at [991, 305] on div "Status success Version N/A Time [DATE] 7:54 PM Runtime 36s Tasks 5 UUID cbbc5ec…" at bounding box center [941, 305] width 268 height 502
click at [989, 337] on div "Token Usage Model: gpt-5-2025-08-07 Input: 437 / Output: 1252 / Total: 1689" at bounding box center [942, 318] width 246 height 46
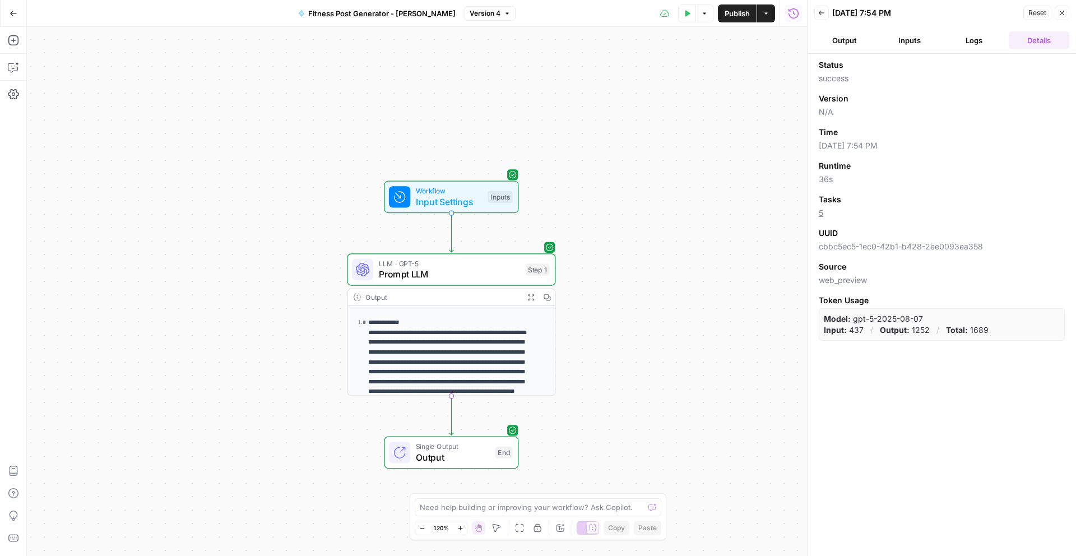
drag, startPoint x: 988, startPoint y: 342, endPoint x: 991, endPoint y: 300, distance: 42.2
click at [991, 311] on div "Status success Version N/A Time [DATE] 7:54 PM Runtime 36s Tasks 5 UUID cbbc5ec…" at bounding box center [941, 305] width 268 height 502
drag, startPoint x: 991, startPoint y: 300, endPoint x: 987, endPoint y: 336, distance: 36.1
click at [987, 334] on div "Token Usage Model: gpt-5-2025-08-07 Input: 437 / Output: 1252 / Total: 1689" at bounding box center [942, 318] width 246 height 46
drag, startPoint x: 987, startPoint y: 338, endPoint x: 991, endPoint y: 290, distance: 48.3
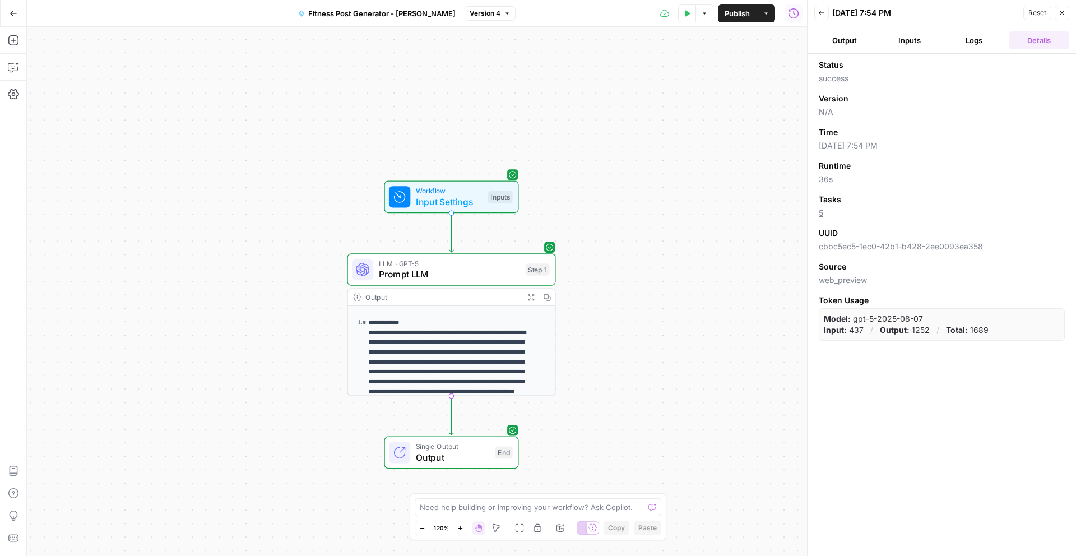
click at [992, 299] on div "Token Usage Model: gpt-5-2025-08-07 Input: 437 / Output: 1252 / Total: 1689" at bounding box center [942, 318] width 246 height 46
drag, startPoint x: 989, startPoint y: 323, endPoint x: 989, endPoint y: 340, distance: 16.8
click at [989, 338] on div "Status success Version N/A Time [DATE] 7:54 PM Runtime 36s Tasks 5 UUID cbbc5ec…" at bounding box center [942, 199] width 246 height 281
drag, startPoint x: 989, startPoint y: 340, endPoint x: 990, endPoint y: 299, distance: 40.9
click at [990, 299] on div "Token Usage Model: gpt-5-2025-08-07 Input: 437 / Output: 1252 / Total: 1689" at bounding box center [942, 318] width 246 height 46
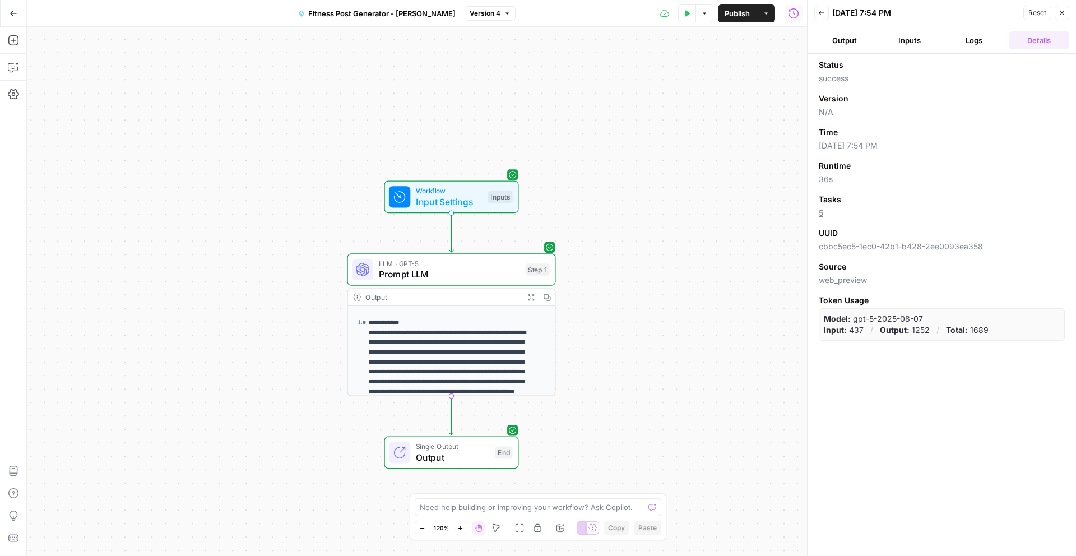
drag, startPoint x: 990, startPoint y: 299, endPoint x: 989, endPoint y: 334, distance: 34.7
click at [989, 333] on div "Token Usage Model: gpt-5-2025-08-07 Input: 437 / Output: 1252 / Total: 1689" at bounding box center [942, 318] width 246 height 46
drag, startPoint x: 989, startPoint y: 334, endPoint x: 992, endPoint y: 301, distance: 33.2
click at [992, 303] on div "Token Usage Model: gpt-5-2025-08-07 Input: 437 / Output: 1252 / Total: 1689" at bounding box center [942, 318] width 246 height 46
drag, startPoint x: 992, startPoint y: 301, endPoint x: 992, endPoint y: 332, distance: 30.8
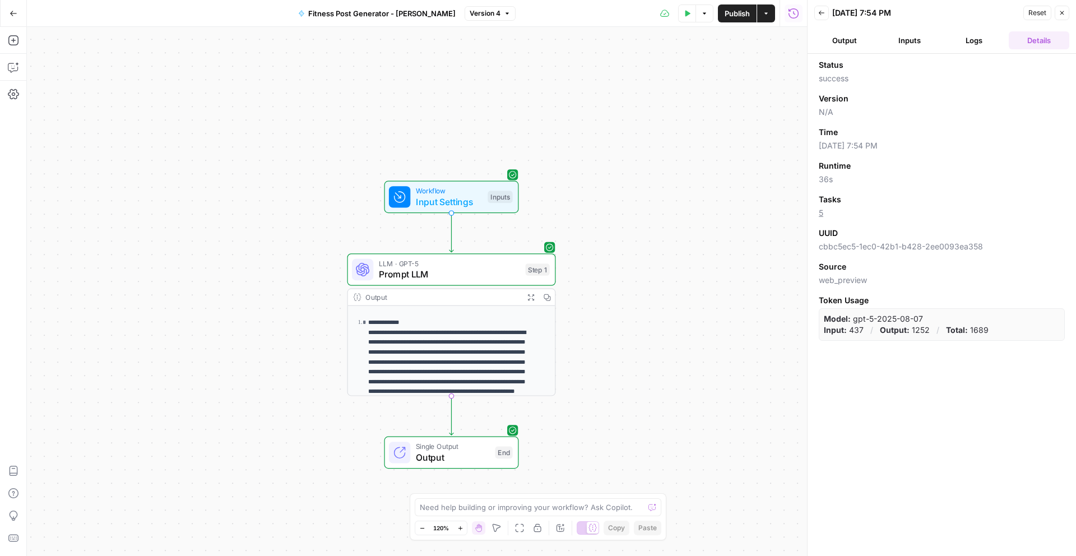
click at [992, 331] on div "Token Usage Model: gpt-5-2025-08-07 Input: 437 / Output: 1252 / Total: 1689" at bounding box center [942, 318] width 246 height 46
drag
click at [991, 282] on div "Status success Version N/A Time [DATE] 7:54 PM Runtime 36s Tasks 5 UUID cbbc5ec…" at bounding box center [942, 199] width 246 height 281
click at [948, 373] on div "Status success Version N/A Time [DATE] 7:54 PM Runtime 36s Tasks 5 UUID cbbc5ec…" at bounding box center [941, 305] width 268 height 502
click at [953, 380] on div "Status success Version N/A Time [DATE] 7:54 PM Runtime 36s Tasks 5 UUID cbbc5ec…" at bounding box center [941, 305] width 268 height 502
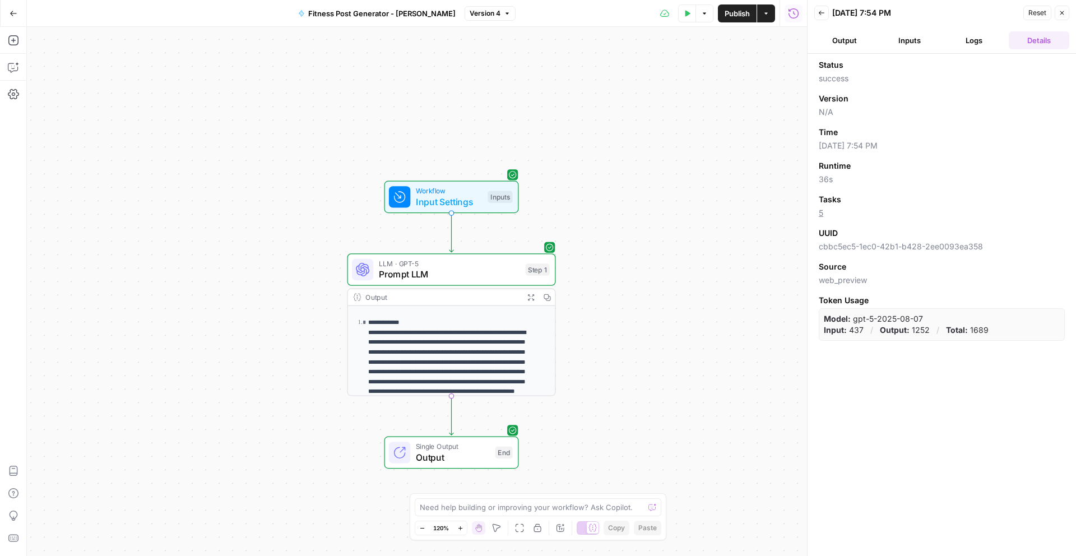
click at [824, 61] on div "Status success Version N/A Time [DATE] 7:54 PM Runtime 36s Tasks 5 UUID cbbc5ec…" at bounding box center [941, 305] width 268 height 502
click at [819, 64] on span "Status" at bounding box center [831, 64] width 25 height 11
click at [905, 422] on div "Status success Version N/A Time [DATE] 7:54 PM Runtime 36s Tasks 5 UUID cbbc5ec…" at bounding box center [941, 305] width 268 height 502
click at [810, 64] on div "Back [DATE] 7:54 PM Reset Close Output Inputs Logs Details Status success Versi…" at bounding box center [941, 278] width 269 height 556
click at [1018, 449] on div "Status success Version N/A Time [DATE] 7:54 PM Runtime 36s Tasks 5 UUID cbbc5ec…" at bounding box center [941, 305] width 268 height 502
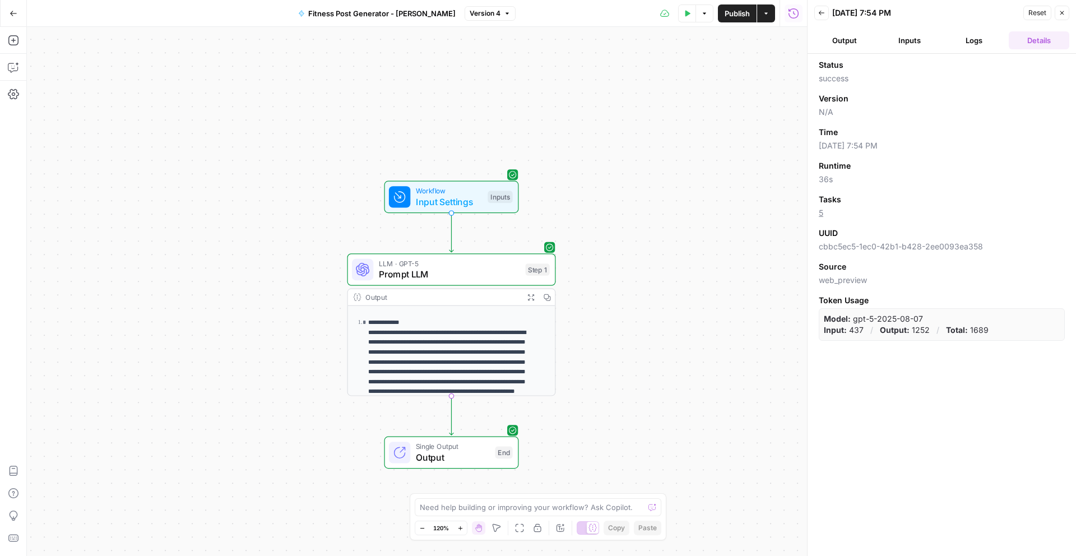
click at [816, 62] on div "Status success Version N/A Time [DATE] 7:54 PM Runtime 36s Tasks 5 UUID cbbc5ec…" at bounding box center [941, 305] width 268 height 502
click at [1007, 427] on div "Status success Version N/A Time [DATE] 7:54 PM Runtime 36s Tasks 5 UUID cbbc5ec…" at bounding box center [941, 305] width 268 height 502
click at [812, 62] on div "Back [DATE] 7:54 PM Reset Close Output Inputs Logs Details Status success Versi…" at bounding box center [941, 278] width 269 height 556
click at [816, 65] on div "Status success Version N/A Time [DATE] 7:54 PM Runtime 36s Tasks 5 UUID cbbc5ec…" at bounding box center [941, 305] width 268 height 502
click at [816, 21] on header "Back [DATE] 7:54 PM Reset Close Output Inputs Logs Details" at bounding box center [941, 27] width 268 height 54
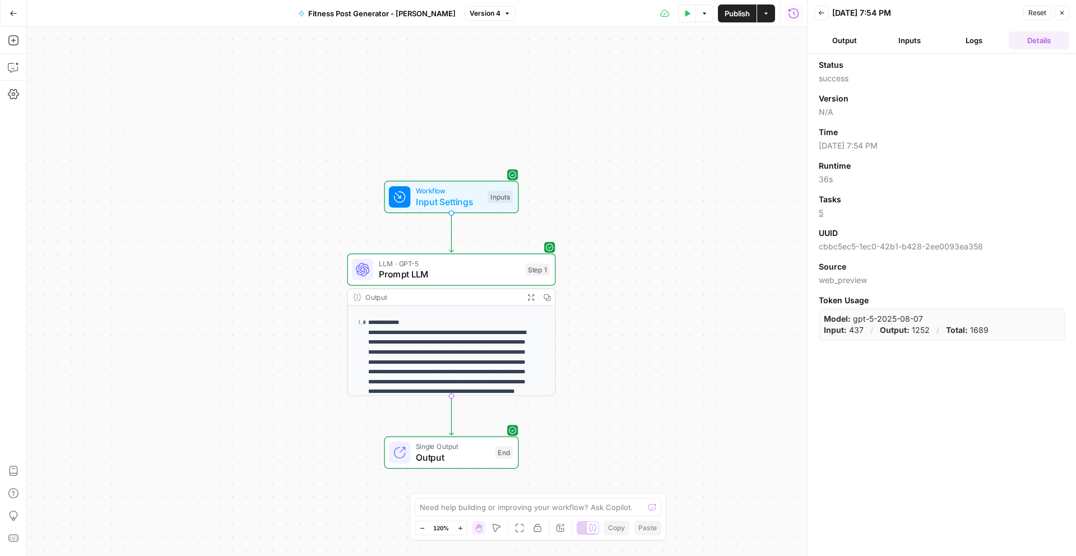
click at [819, 17] on button "Back" at bounding box center [821, 13] width 15 height 15
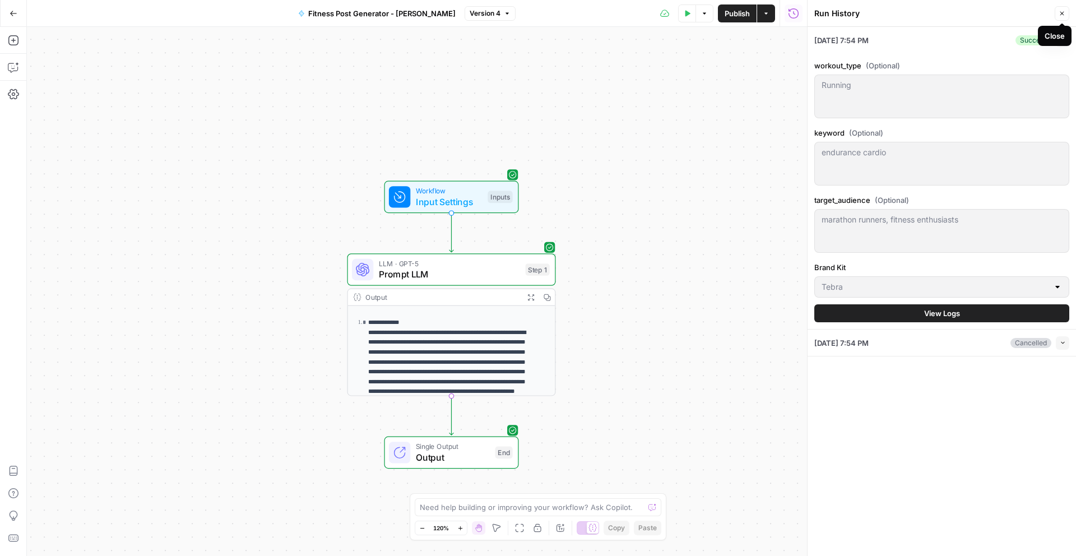
click at [1061, 15] on icon "button" at bounding box center [1061, 13] width 7 height 7
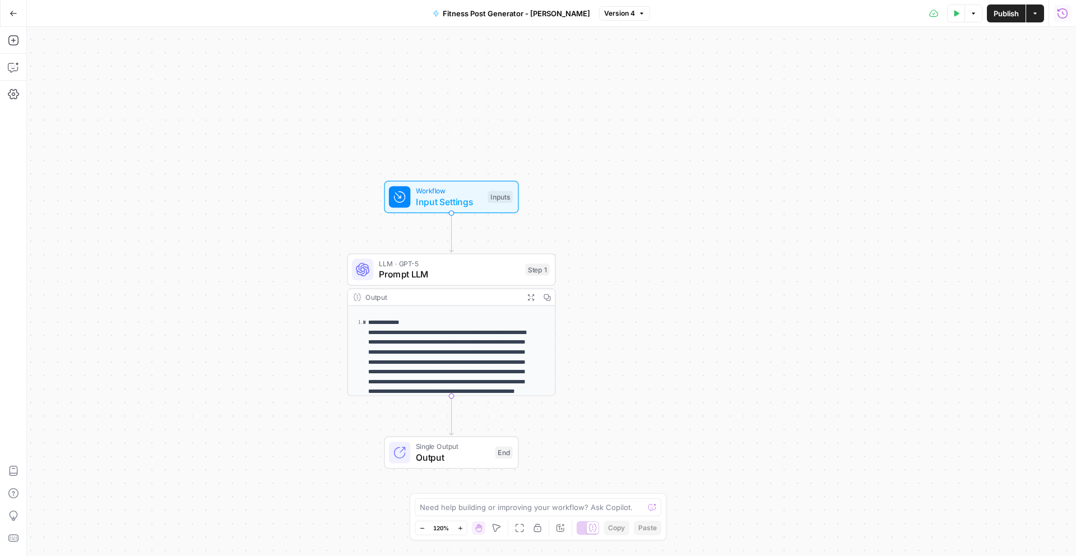
click at [1062, 8] on icon "button" at bounding box center [1062, 13] width 11 height 11
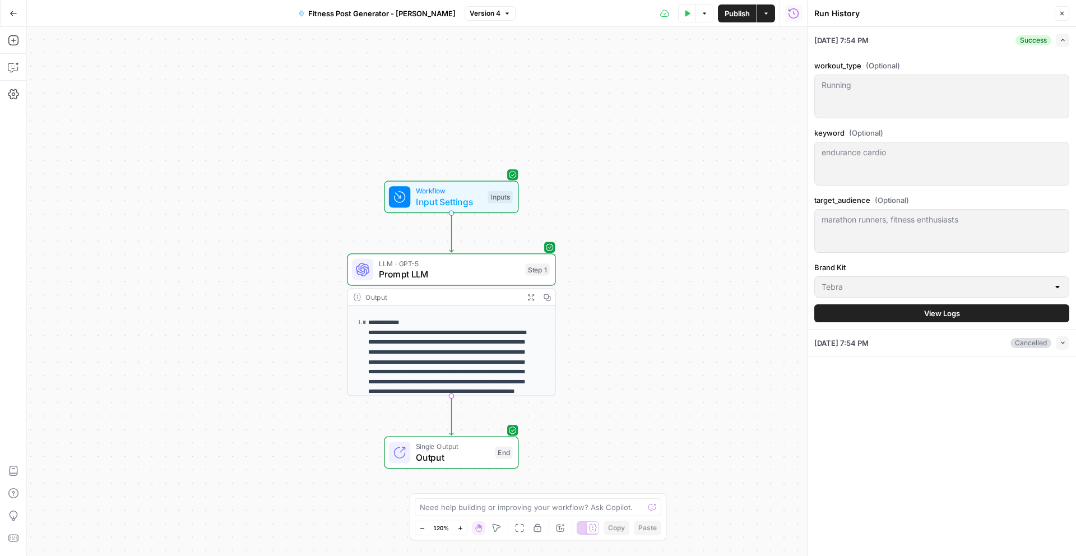
click at [740, 13] on span "Publish" at bounding box center [736, 13] width 25 height 11
click at [764, 15] on icon "button" at bounding box center [766, 13] width 7 height 7
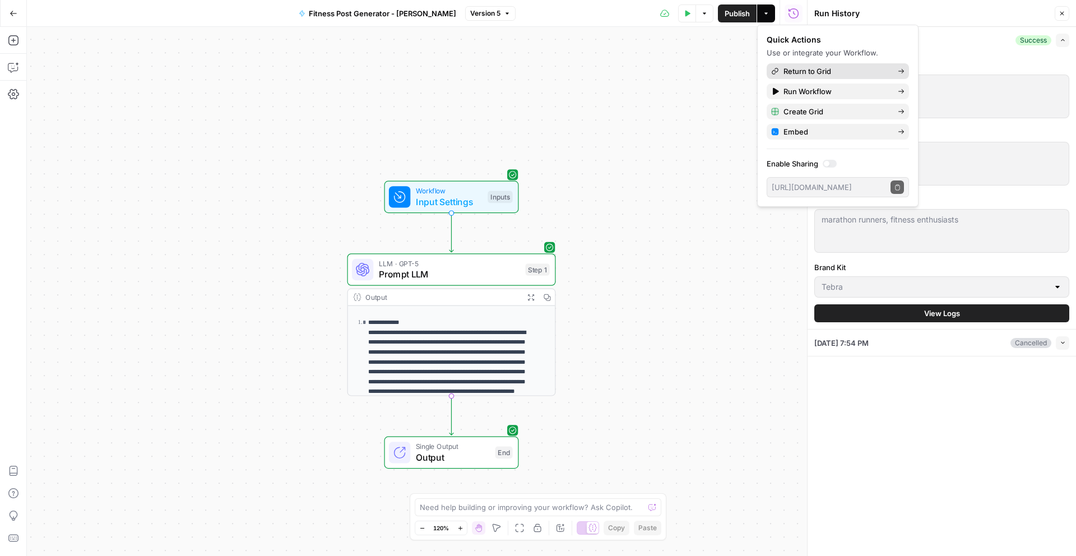
click at [789, 69] on span "Return to Grid" at bounding box center [835, 71] width 105 height 11
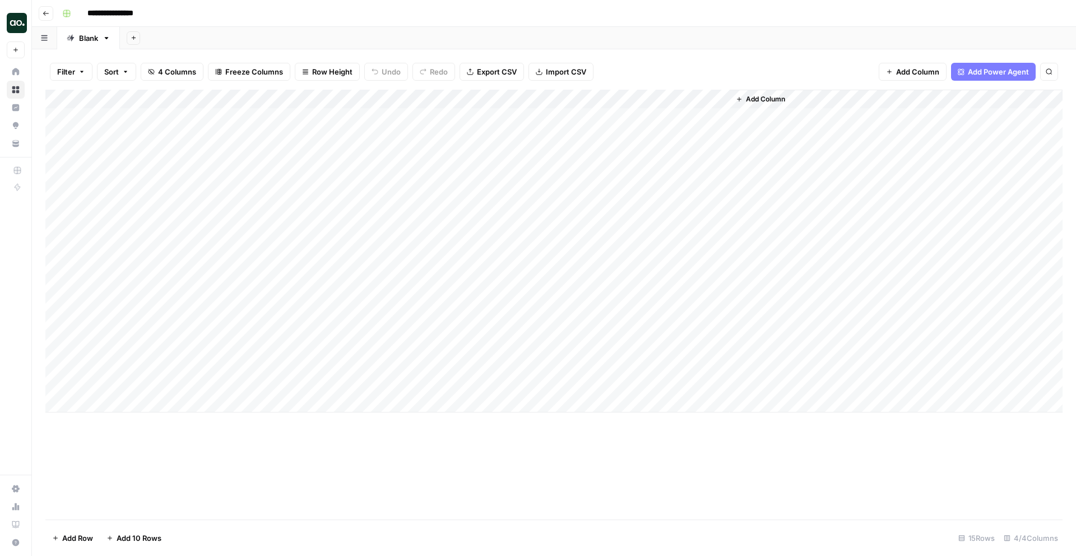
click at [719, 97] on div "Add Column" at bounding box center [553, 251] width 1017 height 323
click at [691, 51] on div "Filter Sort 4 Columns Freeze Columns Row Height Undo Redo Export CSV Import CSV…" at bounding box center [554, 302] width 1044 height 506
click at [580, 117] on div "Add Column" at bounding box center [553, 251] width 1017 height 323
click at [652, 118] on div "Add Column" at bounding box center [553, 251] width 1017 height 323
click at [644, 103] on div "Add Column" at bounding box center [553, 251] width 1017 height 323
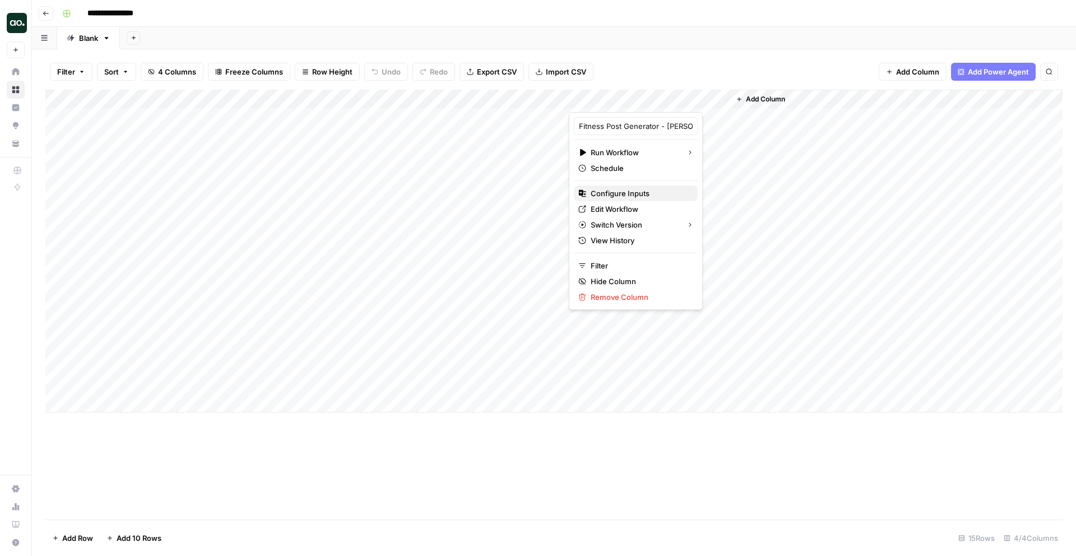
click at [624, 196] on span "Configure Inputs" at bounding box center [640, 193] width 98 height 11
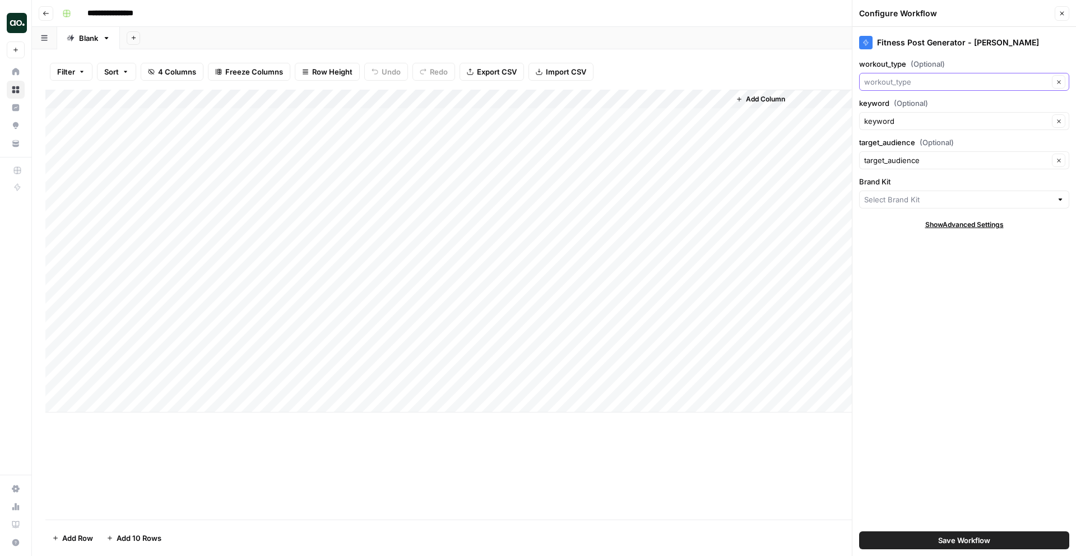
click at [913, 83] on input "workout_type (Optional)" at bounding box center [956, 81] width 184 height 11
click at [890, 225] on div "Show Advanced Settings" at bounding box center [964, 225] width 210 height 10
click at [893, 201] on input "Brand Kit" at bounding box center [958, 199] width 188 height 11
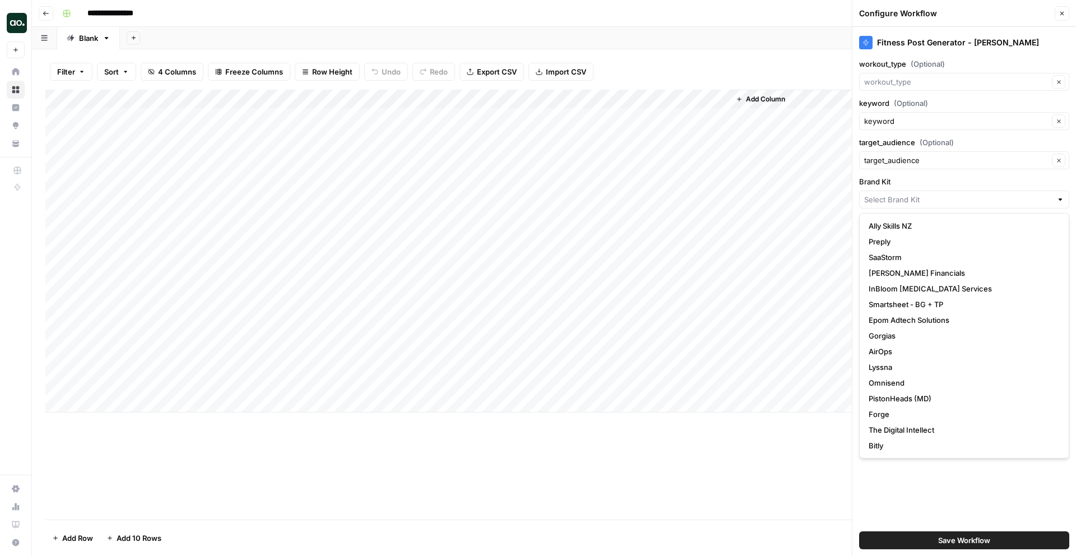
click at [891, 173] on div "Fitness Post Generator - [PERSON_NAME] workout_type (Optional) Clear keyword (O…" at bounding box center [964, 291] width 224 height 529
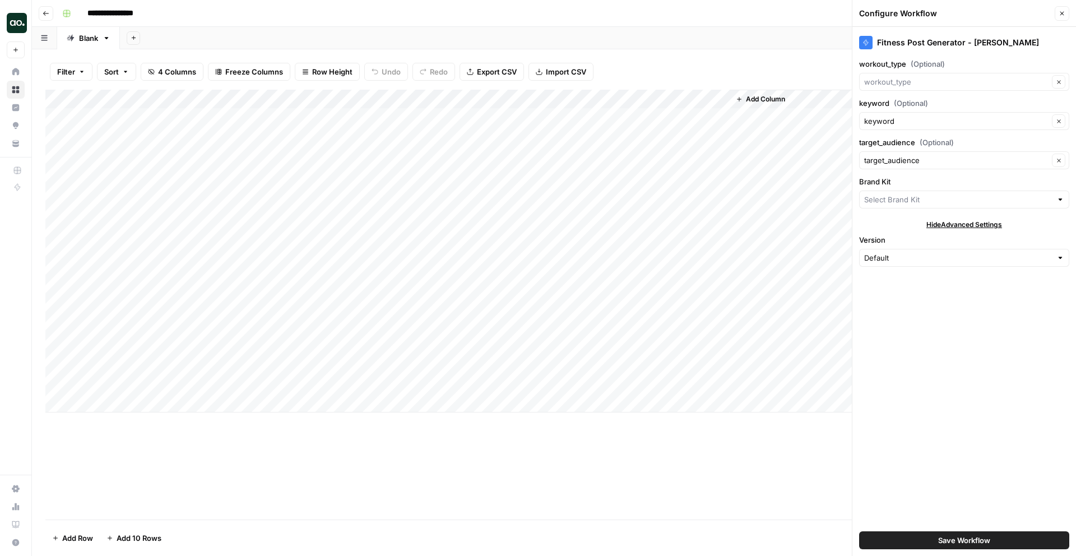
click at [939, 225] on span "Hide Advanced Settings" at bounding box center [964, 225] width 76 height 10
click at [901, 197] on input "Brand Kit" at bounding box center [958, 199] width 188 height 11
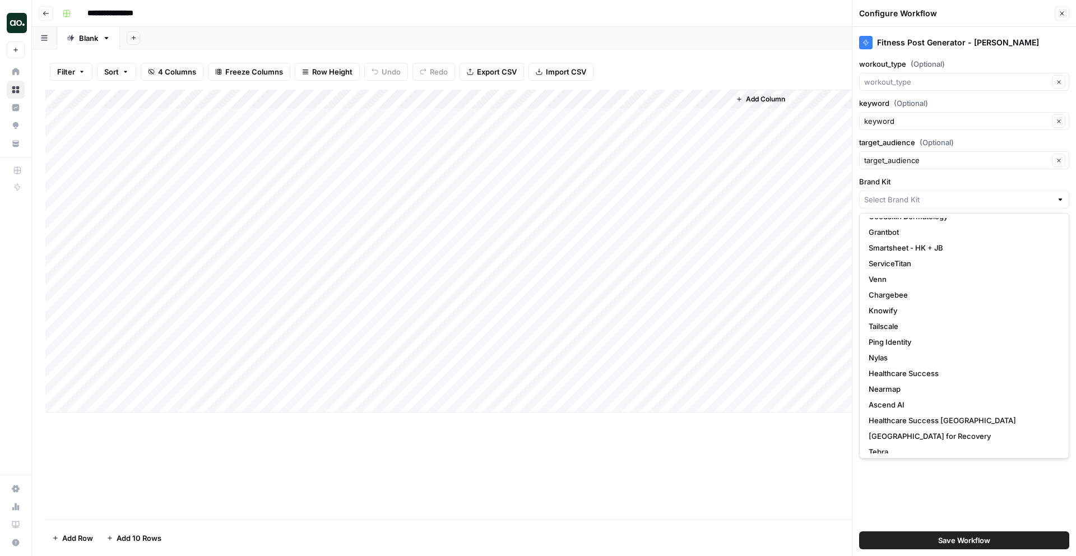
scroll to position [291, 0]
click at [889, 199] on input "Brand Kit" at bounding box center [958, 199] width 188 height 11
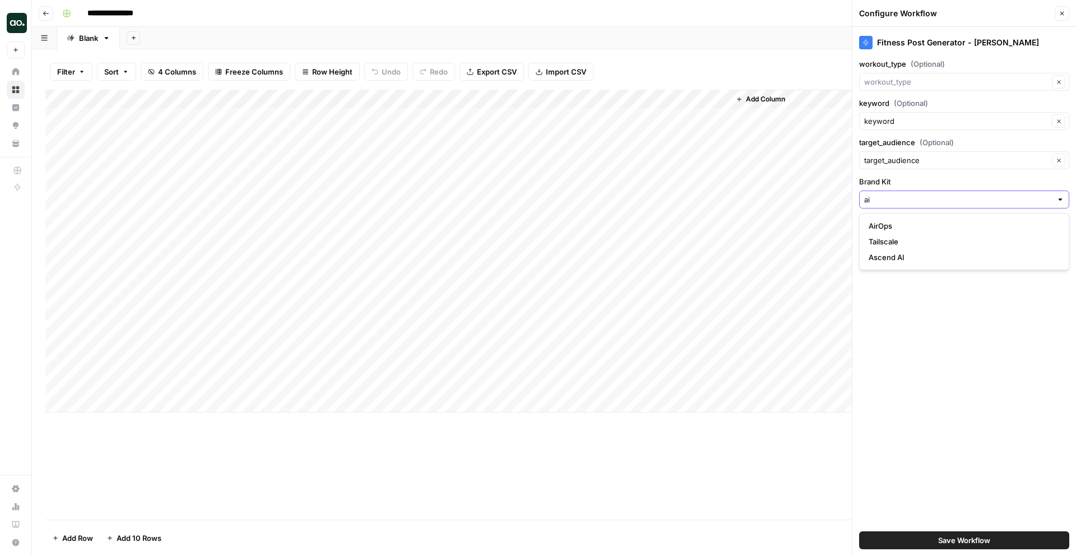
type input "a"
click at [890, 225] on span "Tebra" at bounding box center [961, 225] width 187 height 11
type input "Tebra"
click at [938, 542] on span "Save Workflow" at bounding box center [964, 539] width 52 height 11
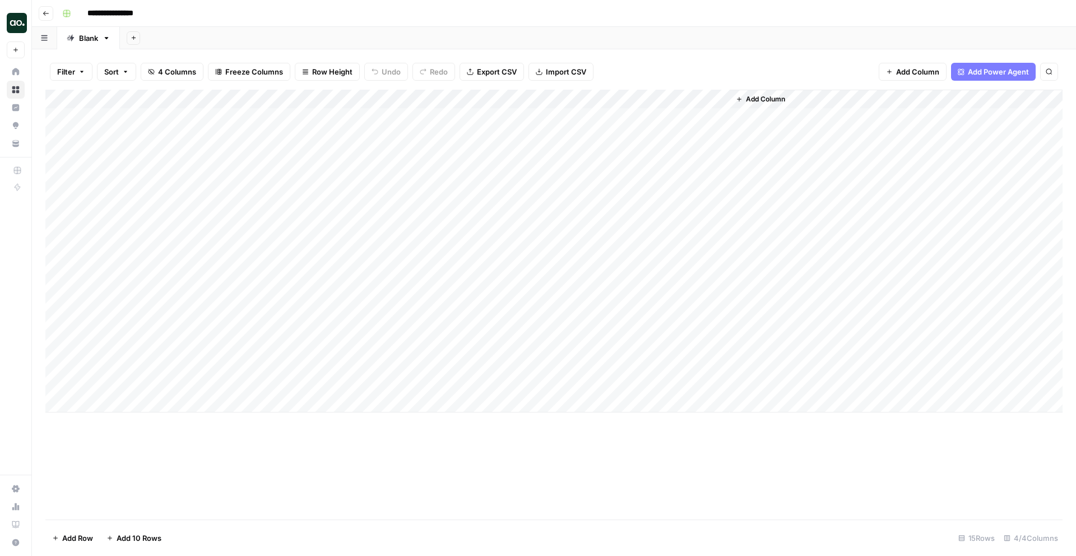
click at [581, 116] on div "Add Column" at bounding box center [553, 251] width 1017 height 323
click at [768, 115] on div "Add Column" at bounding box center [553, 251] width 1017 height 323
click at [784, 184] on div "Add Column" at bounding box center [553, 251] width 1017 height 323
click at [823, 117] on div "Add Column" at bounding box center [553, 251] width 1017 height 323
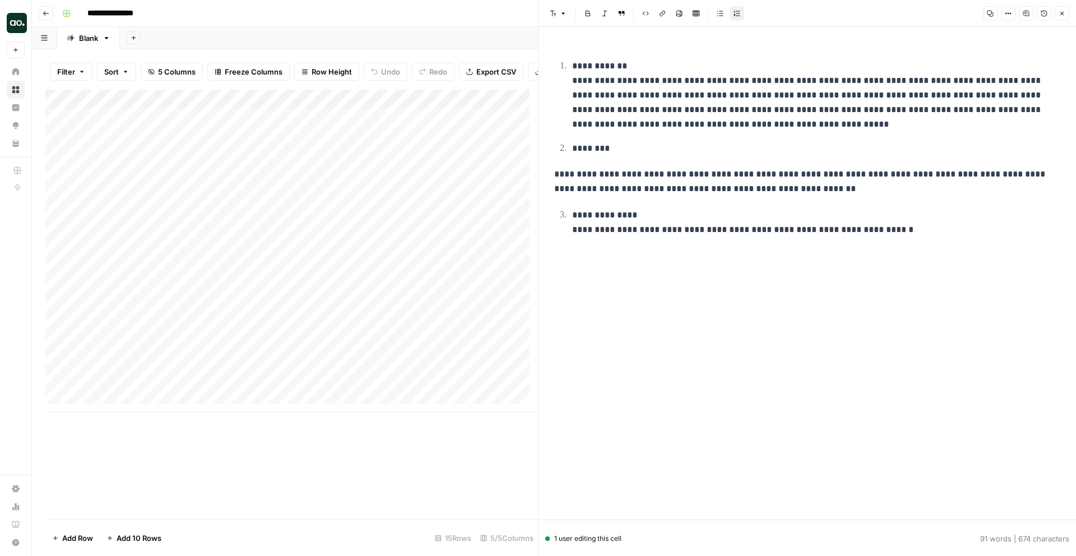
drag, startPoint x: 862, startPoint y: 281, endPoint x: 476, endPoint y: 16, distance: 468.2
click at [453, 0] on html "**********" at bounding box center [538, 278] width 1076 height 556
click at [734, 132] on ol "**********" at bounding box center [807, 106] width 506 height 97
click at [1066, 11] on button "Close" at bounding box center [1061, 13] width 15 height 15
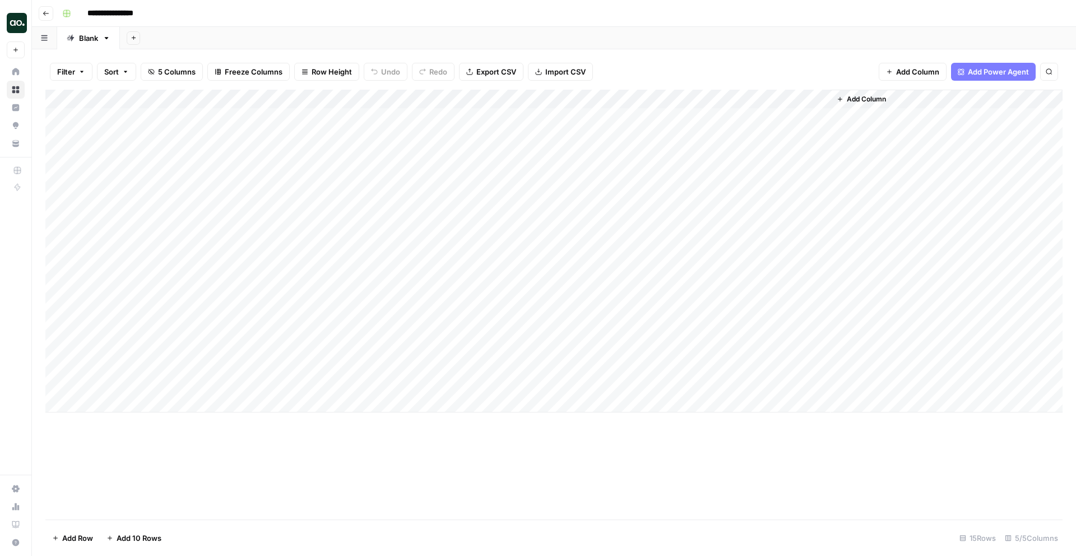
click at [570, 459] on div "Add Column" at bounding box center [553, 305] width 1017 height 430
click at [678, 58] on div "Filter Sort 5 Columns Freeze Columns Row Height Undo Redo Export CSV Import CSV…" at bounding box center [553, 72] width 1017 height 36
click at [775, 448] on div "Add Column" at bounding box center [553, 305] width 1017 height 430
drag, startPoint x: 836, startPoint y: 473, endPoint x: 259, endPoint y: 39, distance: 723.0
click at [259, 39] on div "**********" at bounding box center [554, 278] width 1044 height 556
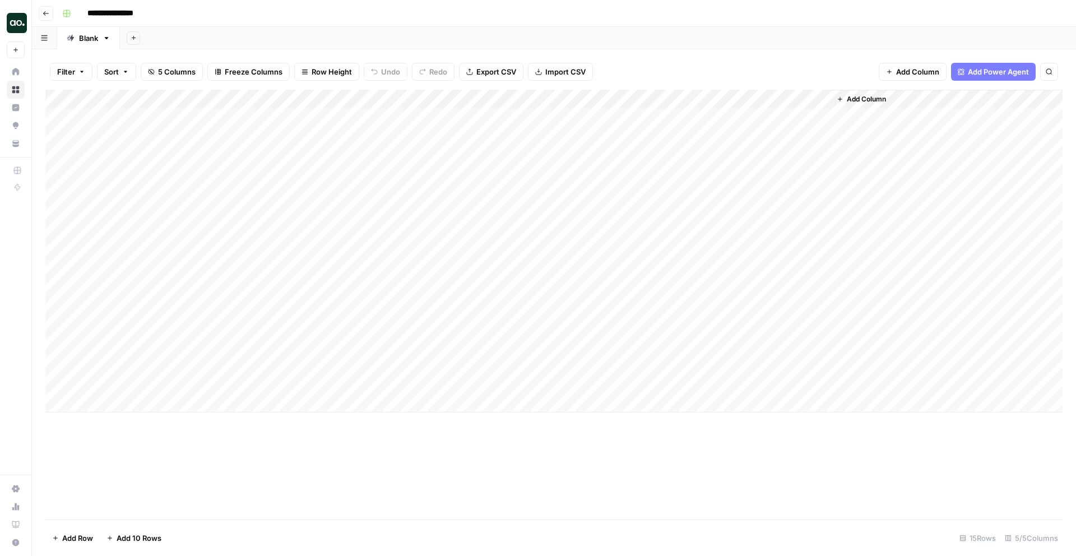
click at [727, 61] on div "Filter Sort 5 Columns Freeze Columns Row Height Undo Redo Export CSV Import CSV…" at bounding box center [553, 72] width 1017 height 36
drag, startPoint x: 728, startPoint y: 467, endPoint x: 263, endPoint y: 31, distance: 636.6
click at [263, 31] on div "**********" at bounding box center [554, 278] width 1044 height 556
drag, startPoint x: 625, startPoint y: 500, endPoint x: 555, endPoint y: 193, distance: 314.9
click at [522, 137] on div "Add Column" at bounding box center [553, 305] width 1017 height 430
